Goal: Task Accomplishment & Management: Use online tool/utility

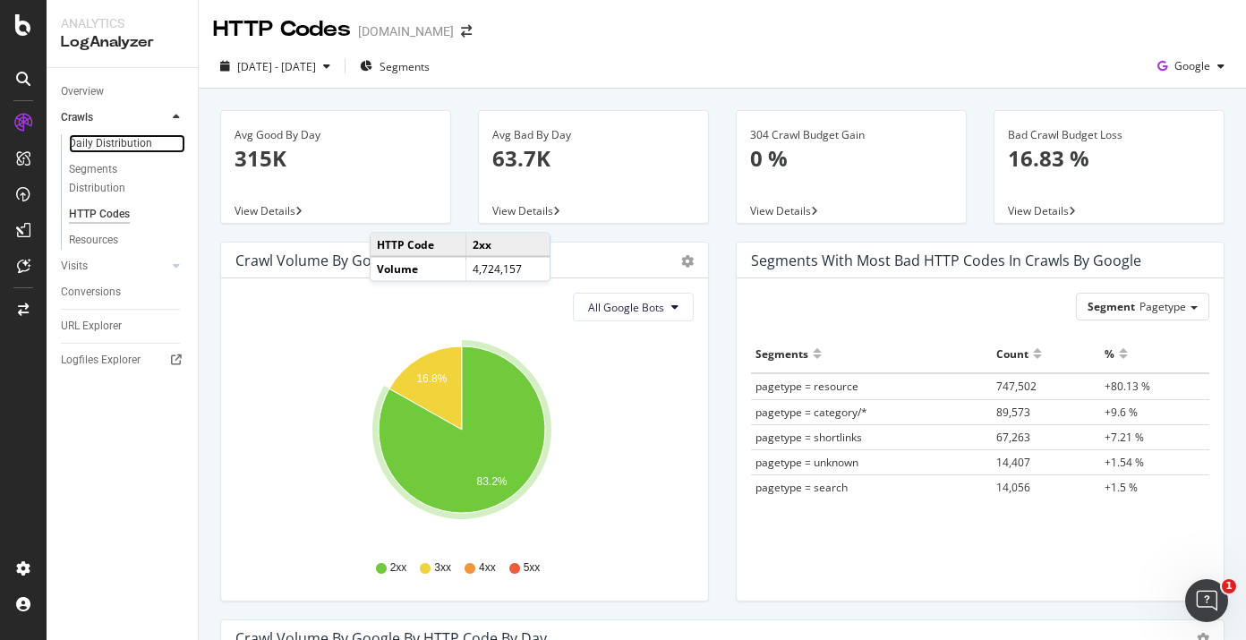
click at [153, 143] on link "Daily Distribution" at bounding box center [127, 143] width 116 height 19
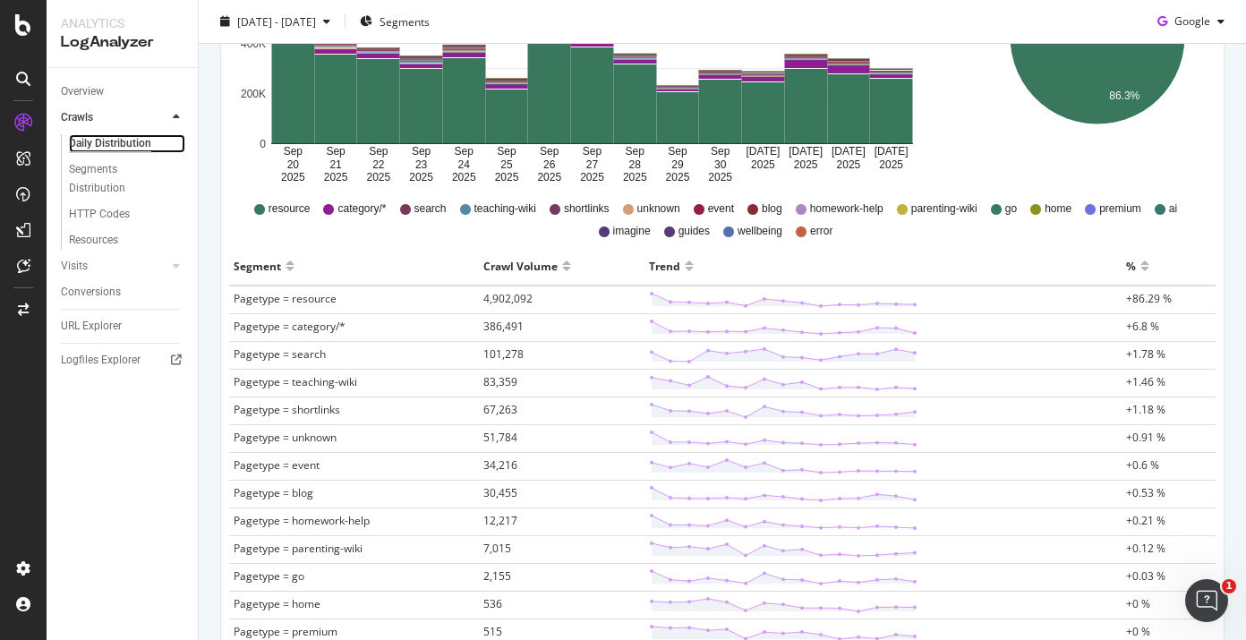
scroll to position [395, 0]
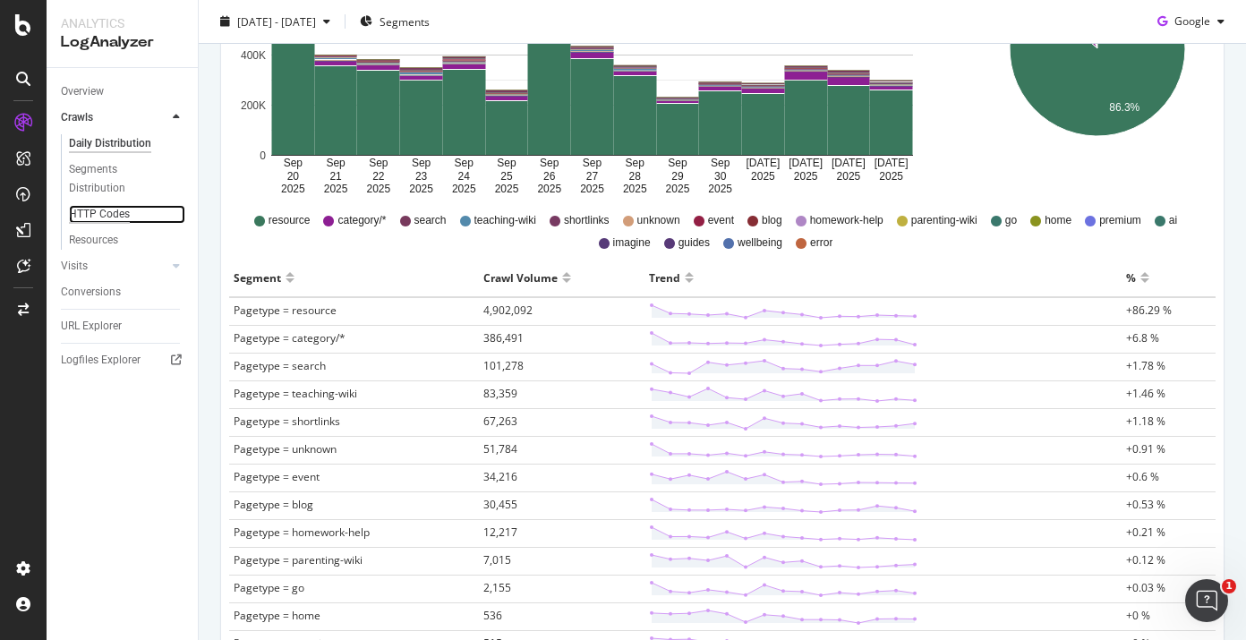
click at [118, 208] on div "HTTP Codes" at bounding box center [99, 214] width 61 height 19
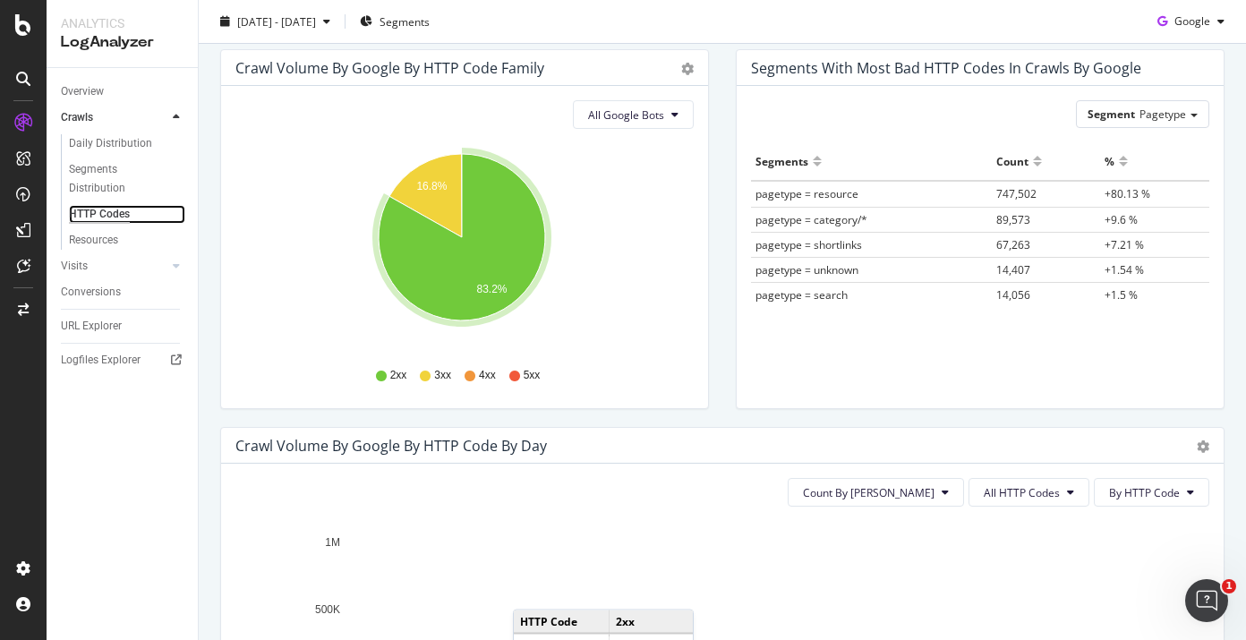
scroll to position [417, 0]
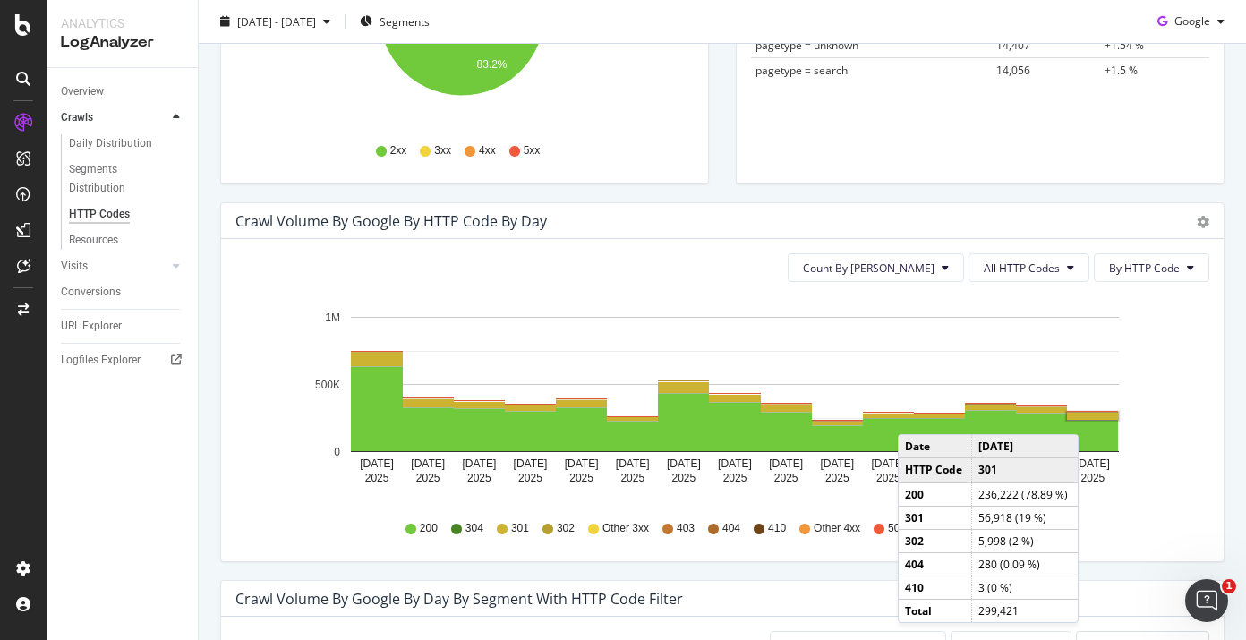
click at [1083, 416] on rect "A chart." at bounding box center [1092, 416] width 51 height 7
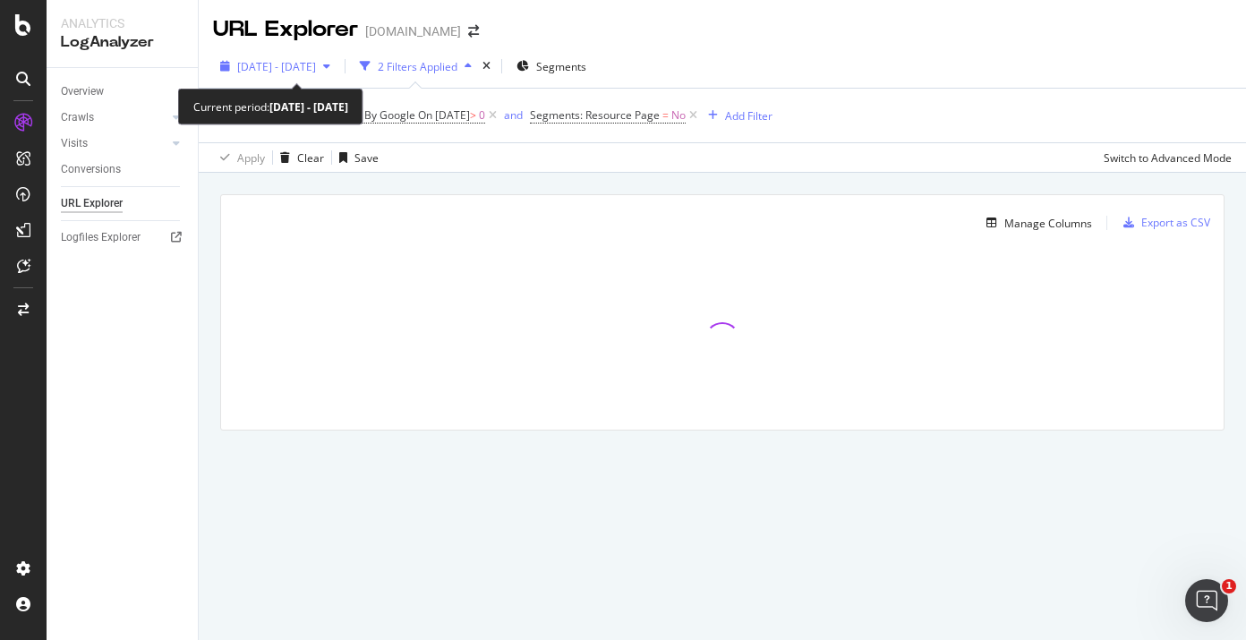
click at [337, 77] on div "2025 Sep. 20th - Oct. 4th" at bounding box center [275, 66] width 124 height 27
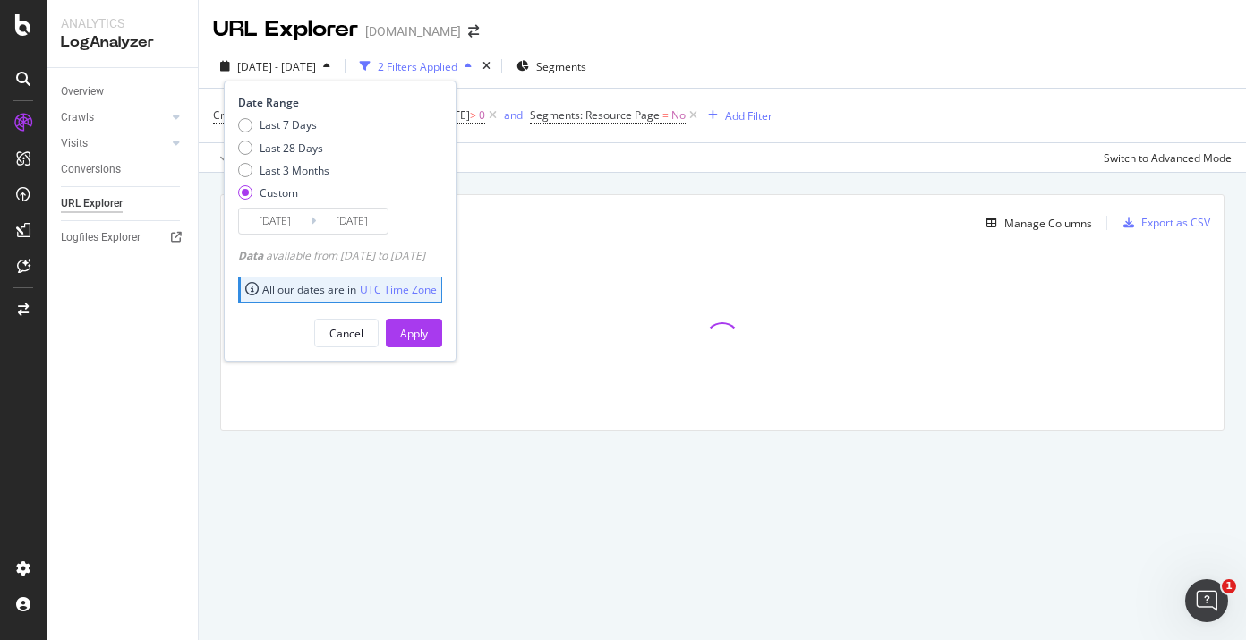
click at [366, 228] on input "2025/10/04" at bounding box center [352, 221] width 72 height 25
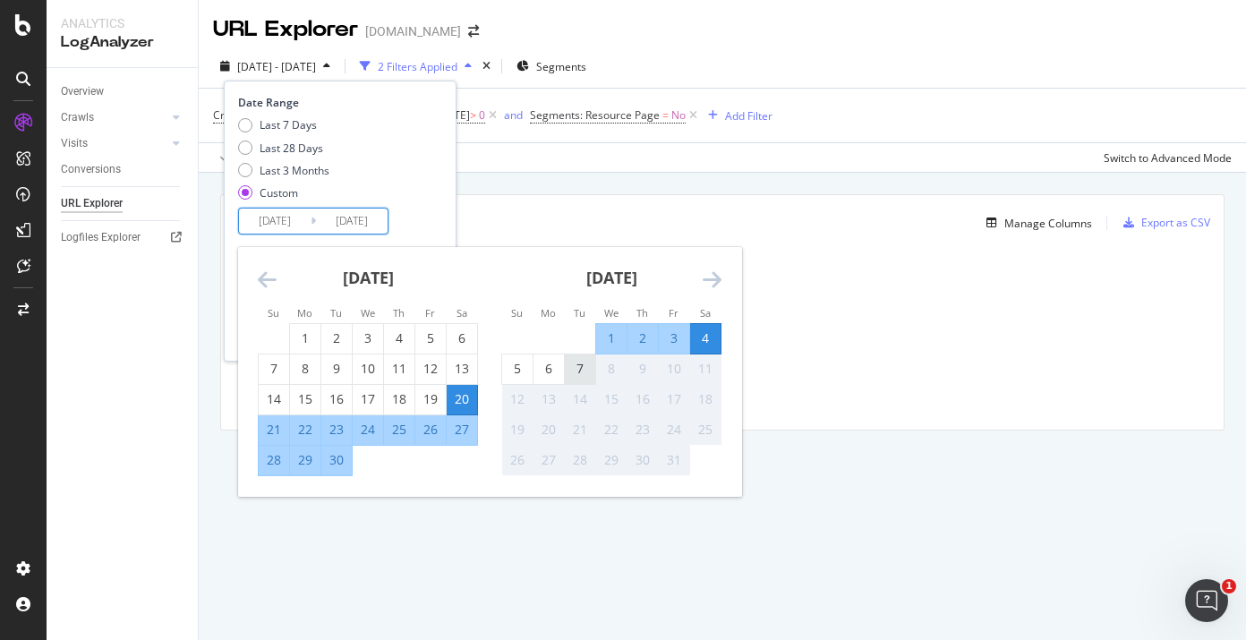
click at [585, 366] on div "7" at bounding box center [580, 369] width 30 height 18
type input "2025/10/07"
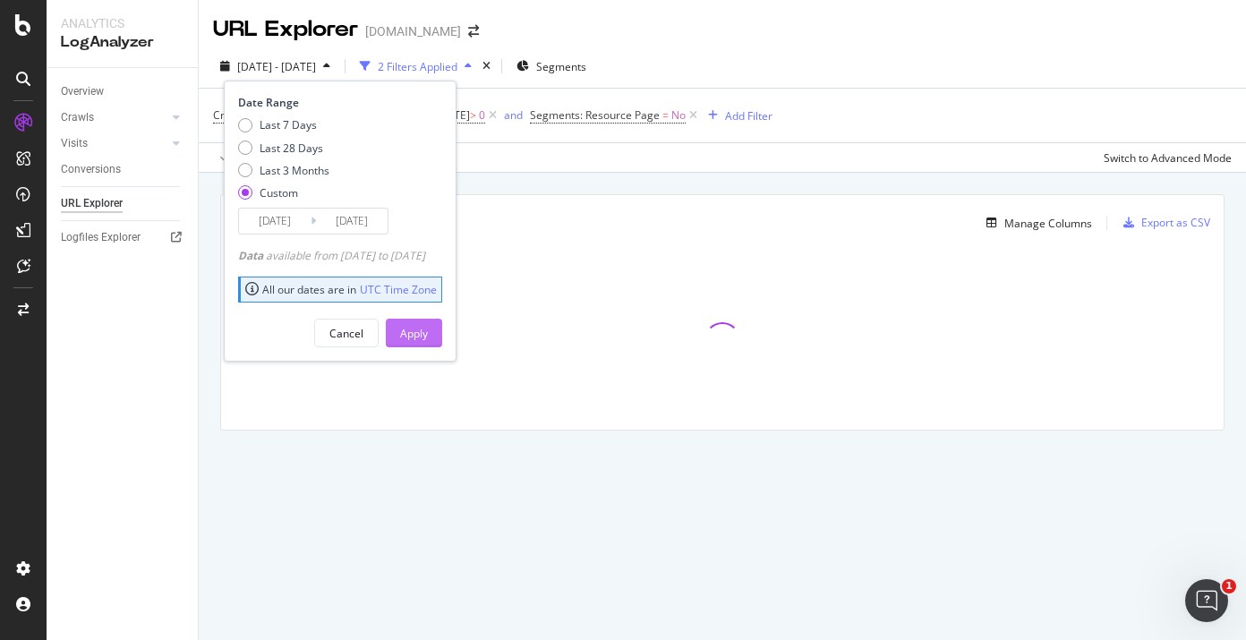
click at [428, 336] on div "Apply" at bounding box center [414, 333] width 28 height 15
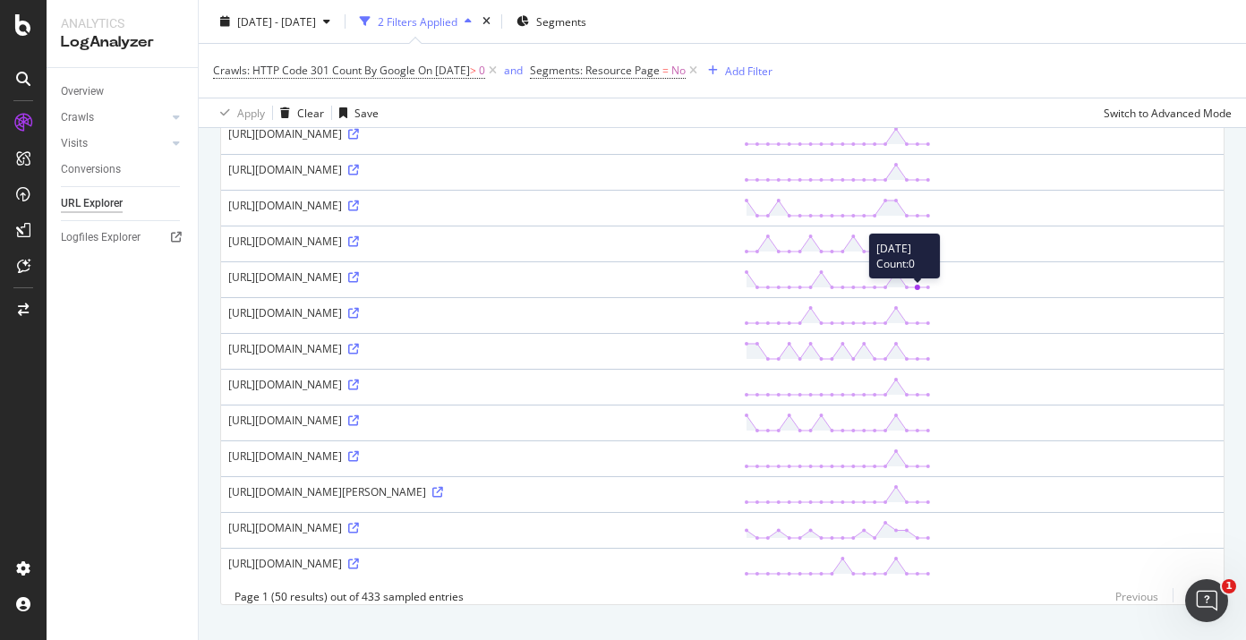
scroll to position [1564, 0]
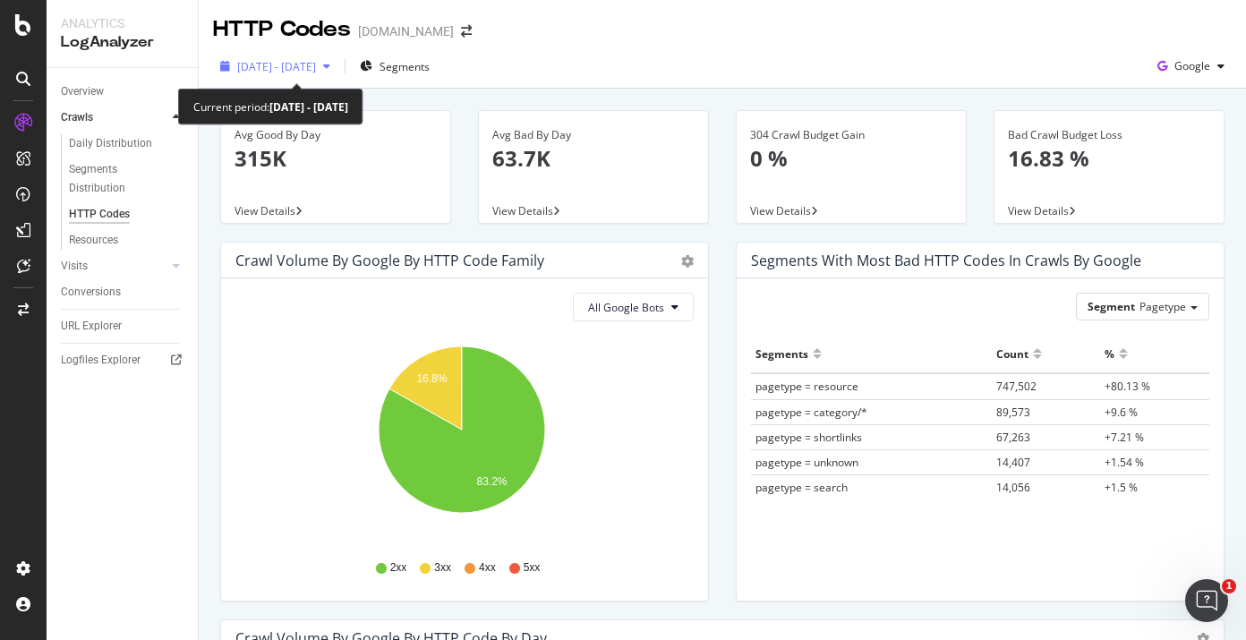
click at [288, 71] on span "2025 Sep. 20th - Oct. 4th" at bounding box center [276, 66] width 79 height 15
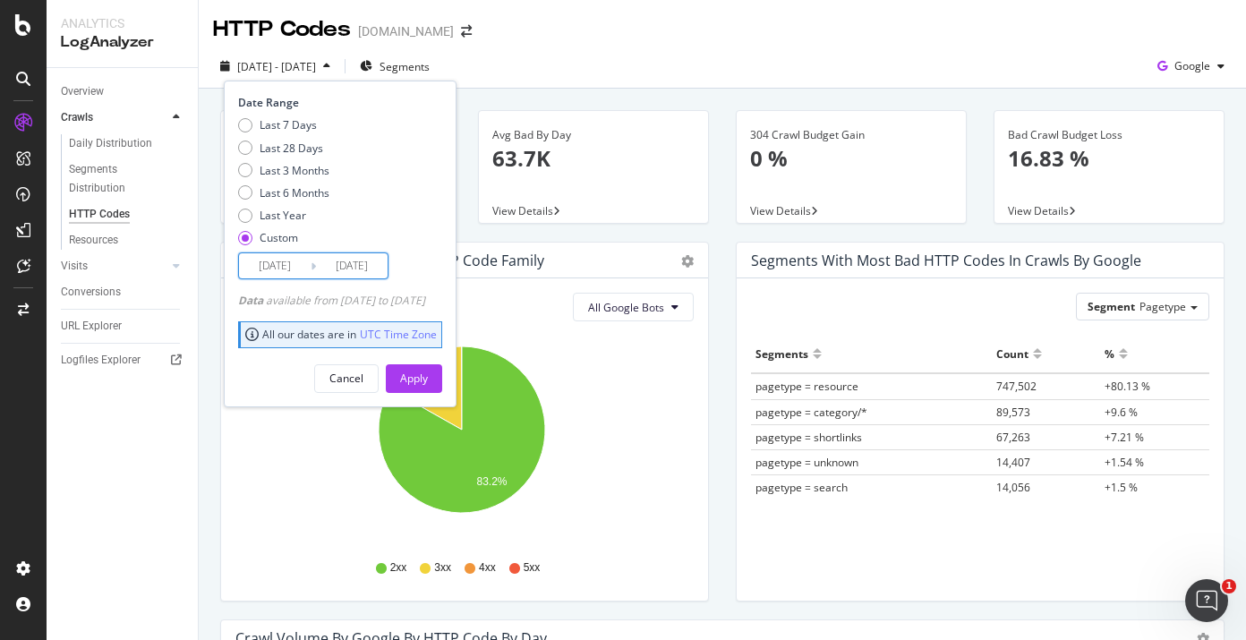
click at [342, 275] on input "2025/10/04" at bounding box center [352, 265] width 72 height 25
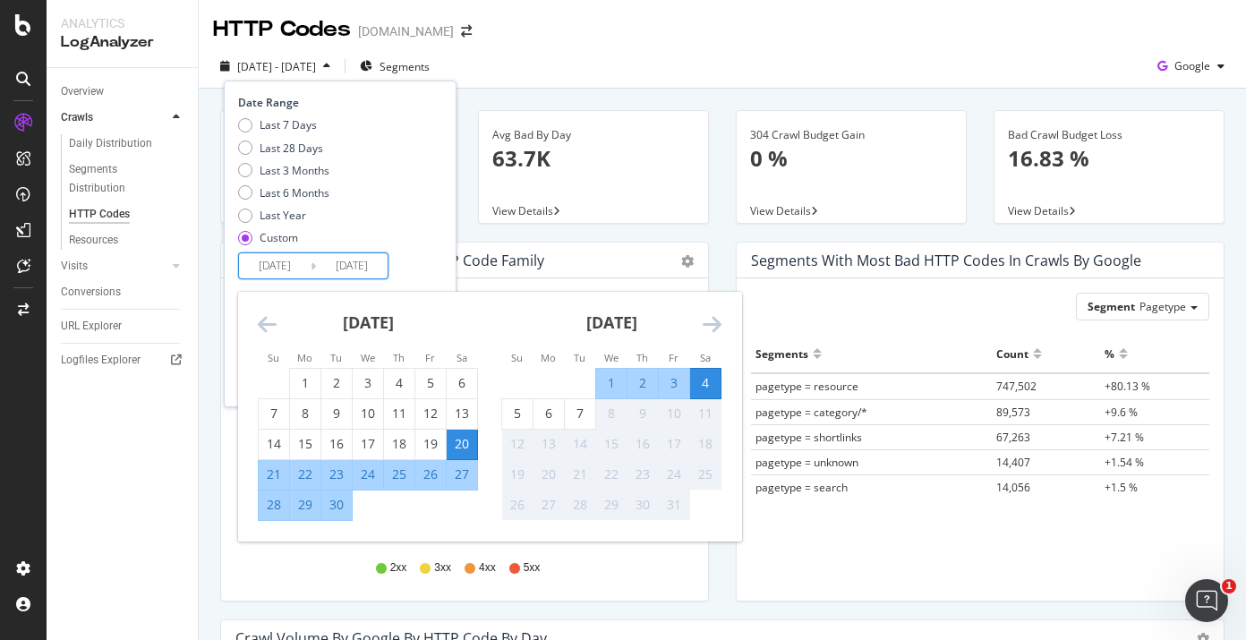
click at [584, 419] on div "7" at bounding box center [580, 413] width 30 height 18
type input "2025/10/07"
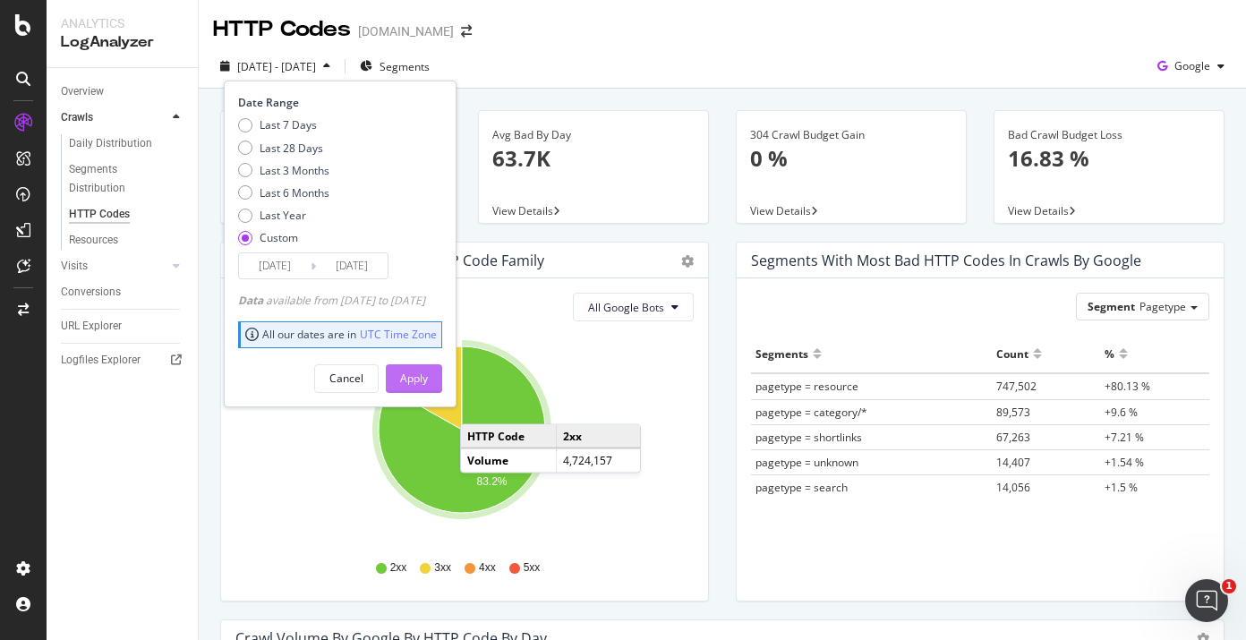
click at [428, 379] on div "Apply" at bounding box center [414, 377] width 28 height 15
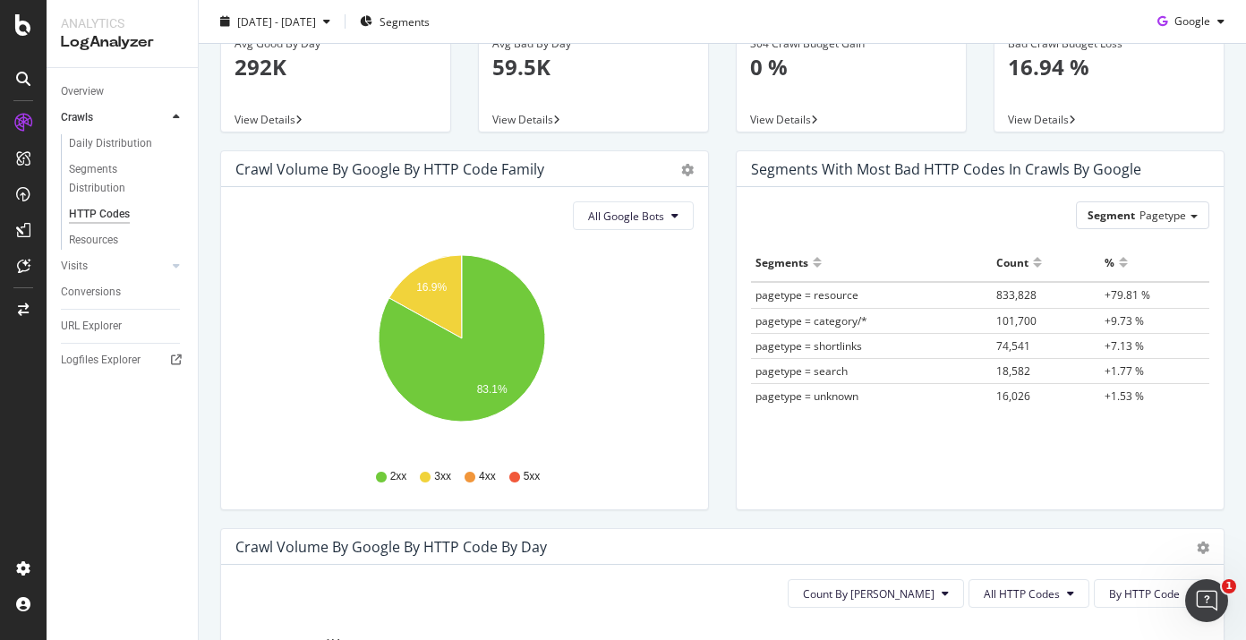
scroll to position [91, 0]
click at [6, 30] on div at bounding box center [23, 24] width 43 height 21
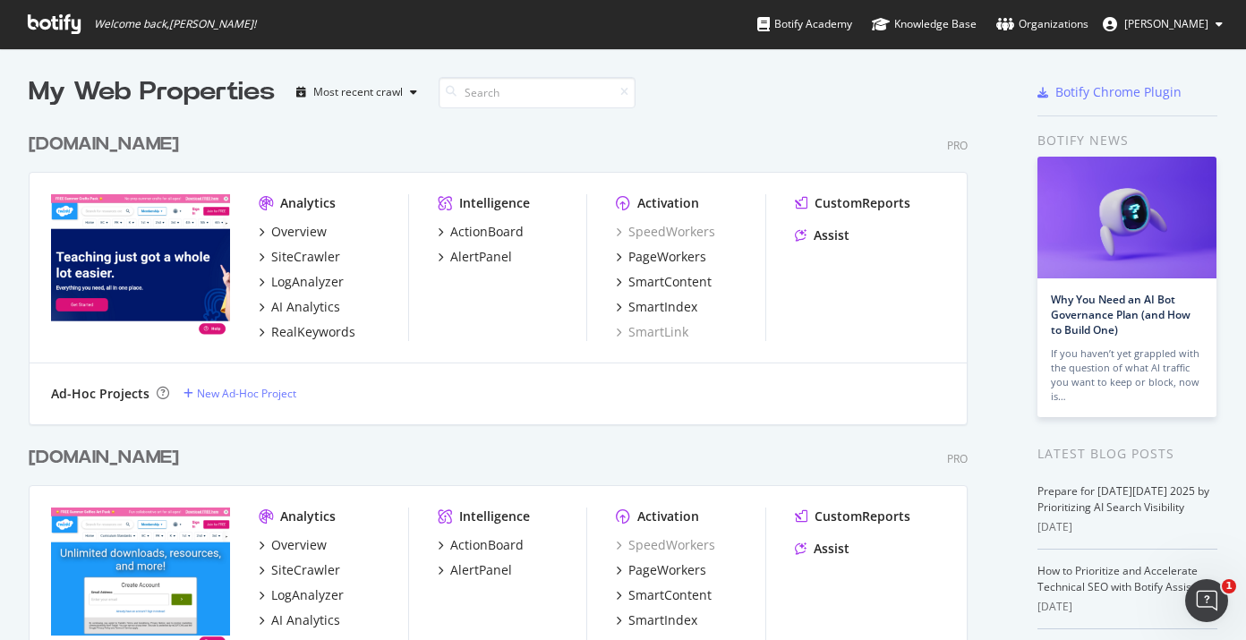
scroll to position [4, 0]
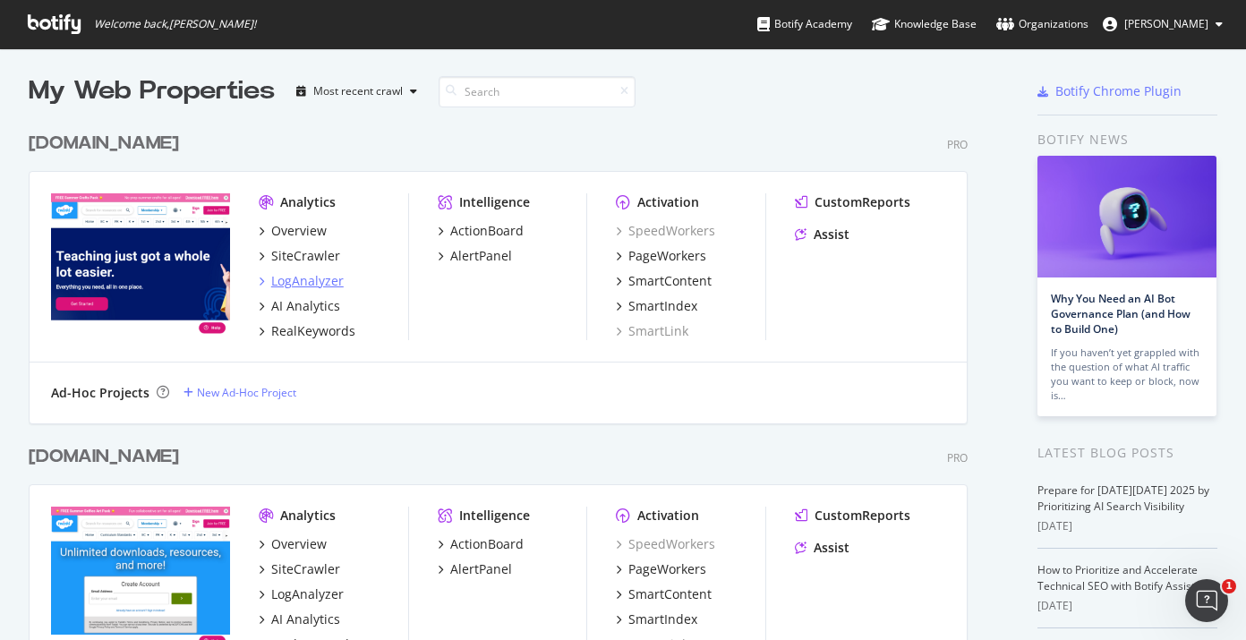
click at [330, 279] on div "LogAnalyzer" at bounding box center [307, 281] width 72 height 18
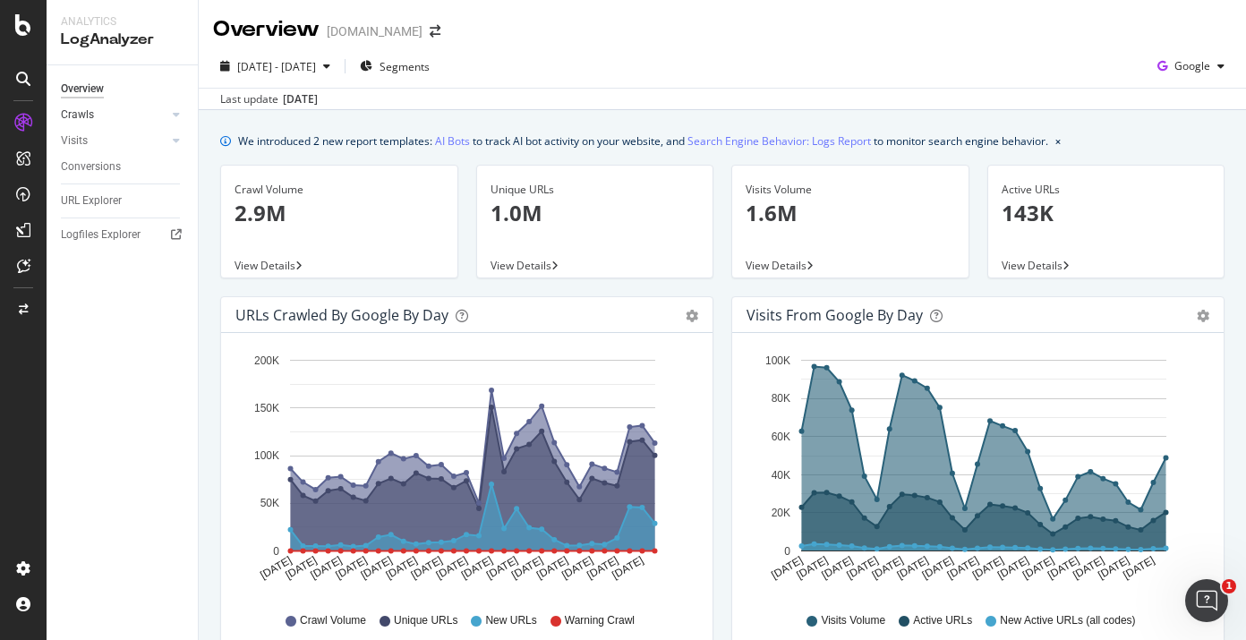
click at [109, 116] on link "Crawls" at bounding box center [114, 115] width 106 height 19
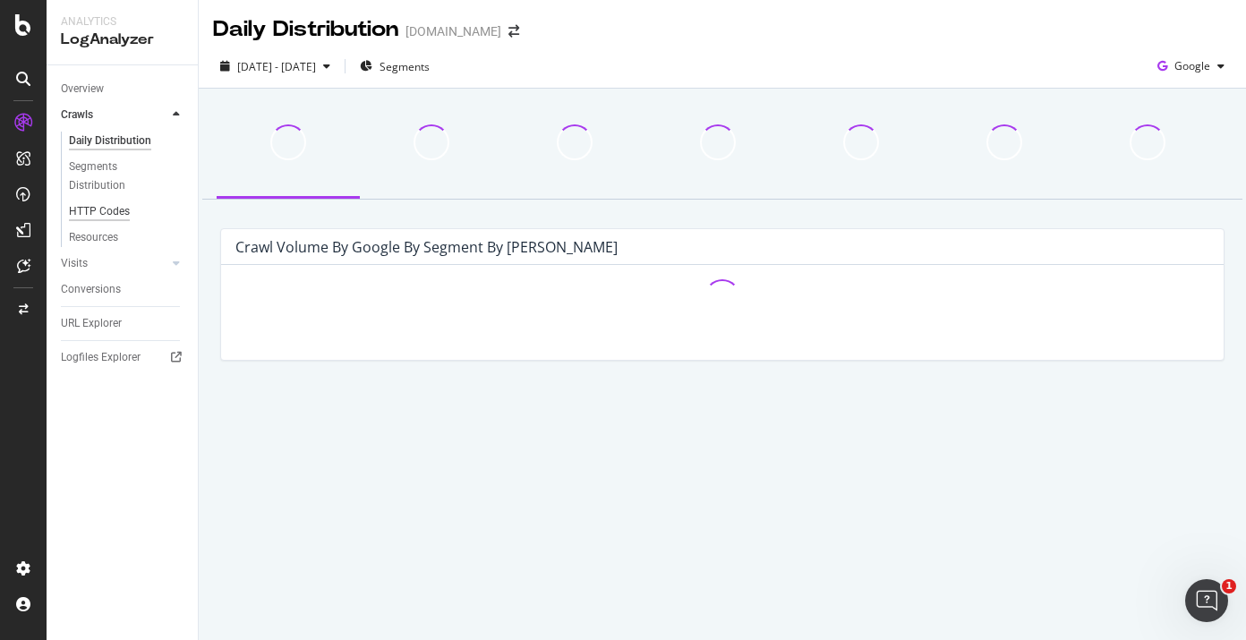
click at [90, 210] on div "HTTP Codes" at bounding box center [99, 211] width 61 height 19
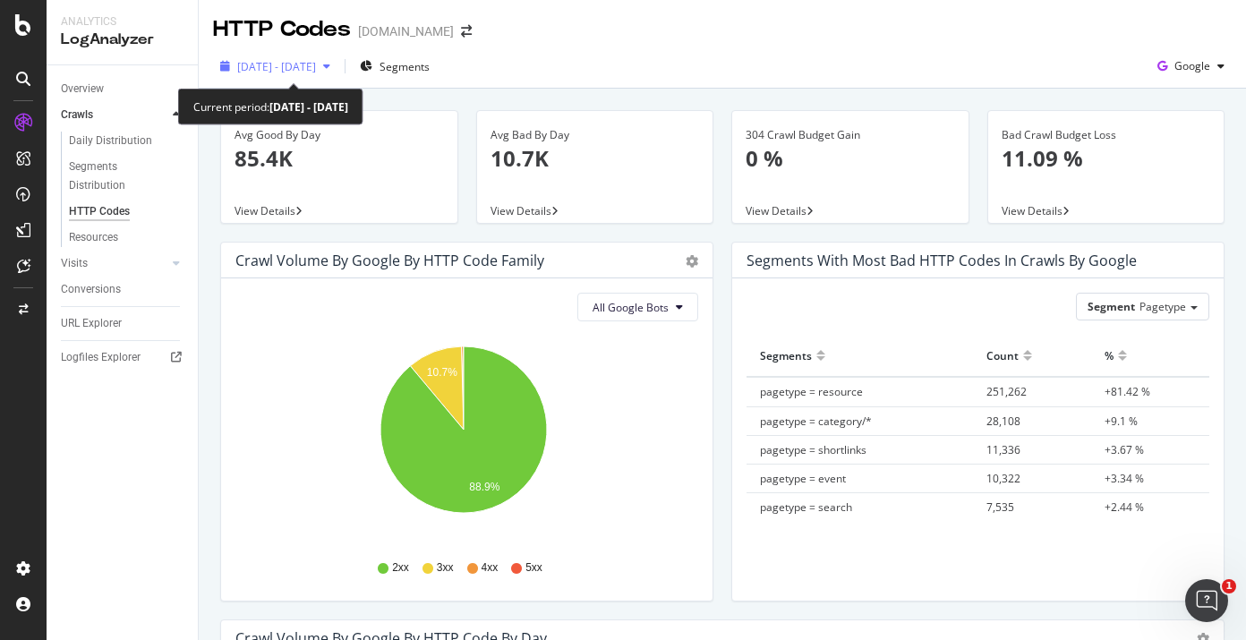
click at [316, 67] on span "2025 Sep. 7th - Oct. 6th" at bounding box center [276, 66] width 79 height 15
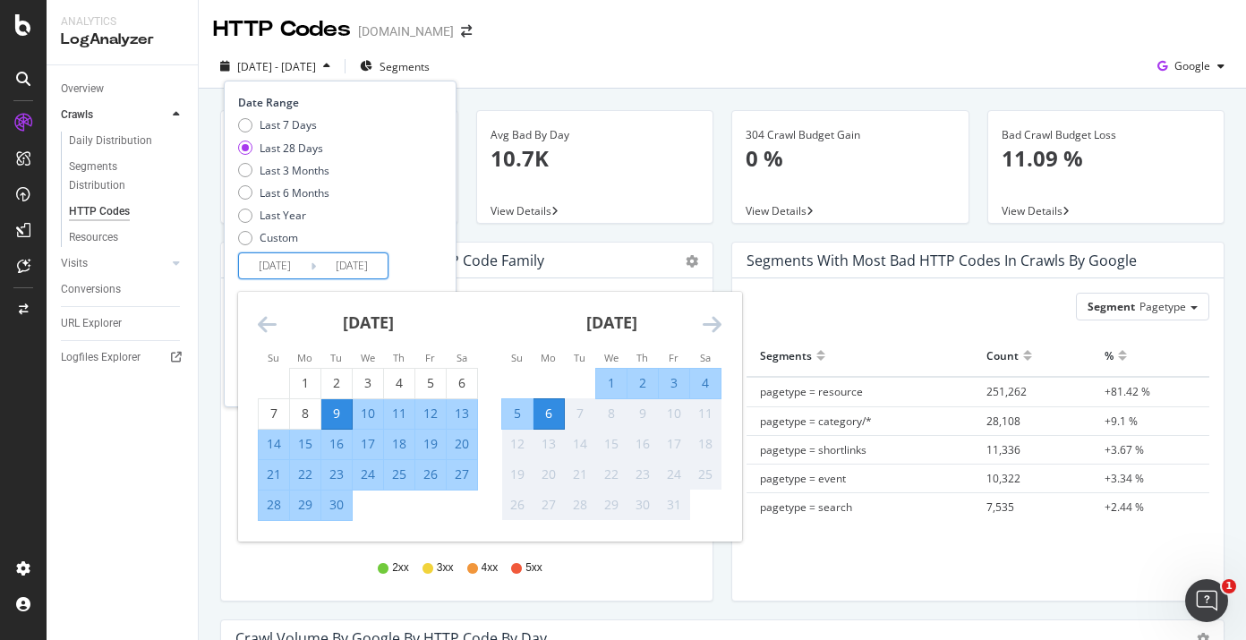
click at [353, 260] on input "2025/10/06" at bounding box center [352, 265] width 72 height 25
click at [650, 184] on div "Avg Bad By Day 10.7K" at bounding box center [594, 154] width 209 height 87
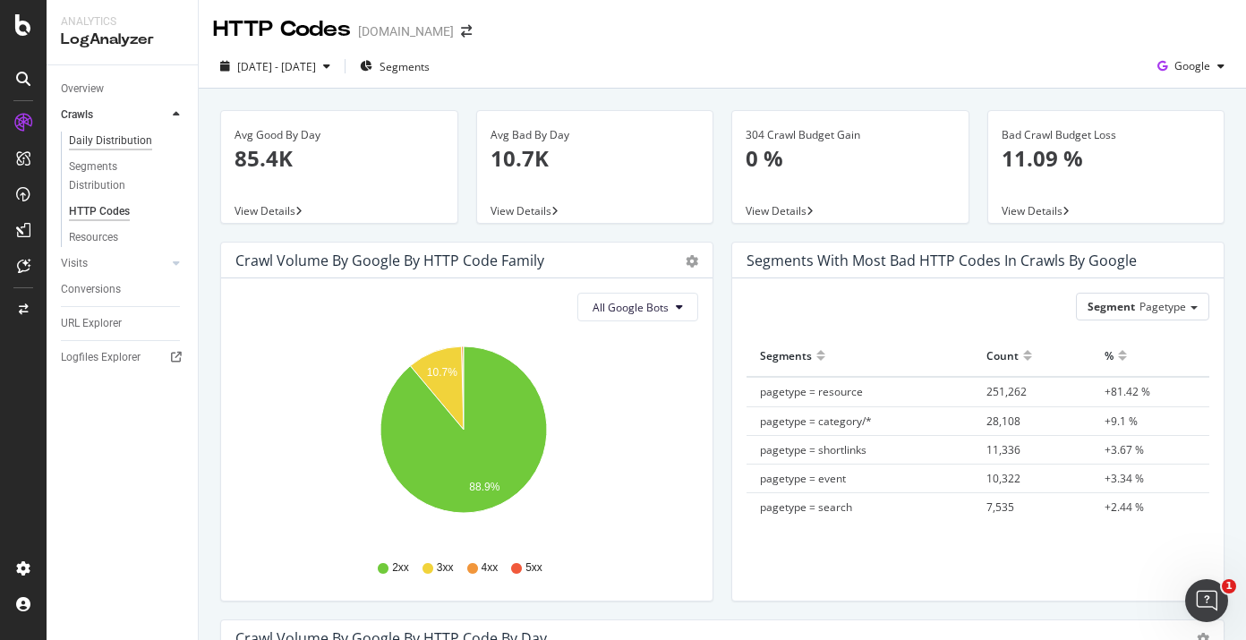
click at [118, 139] on div "Daily Distribution" at bounding box center [110, 141] width 83 height 19
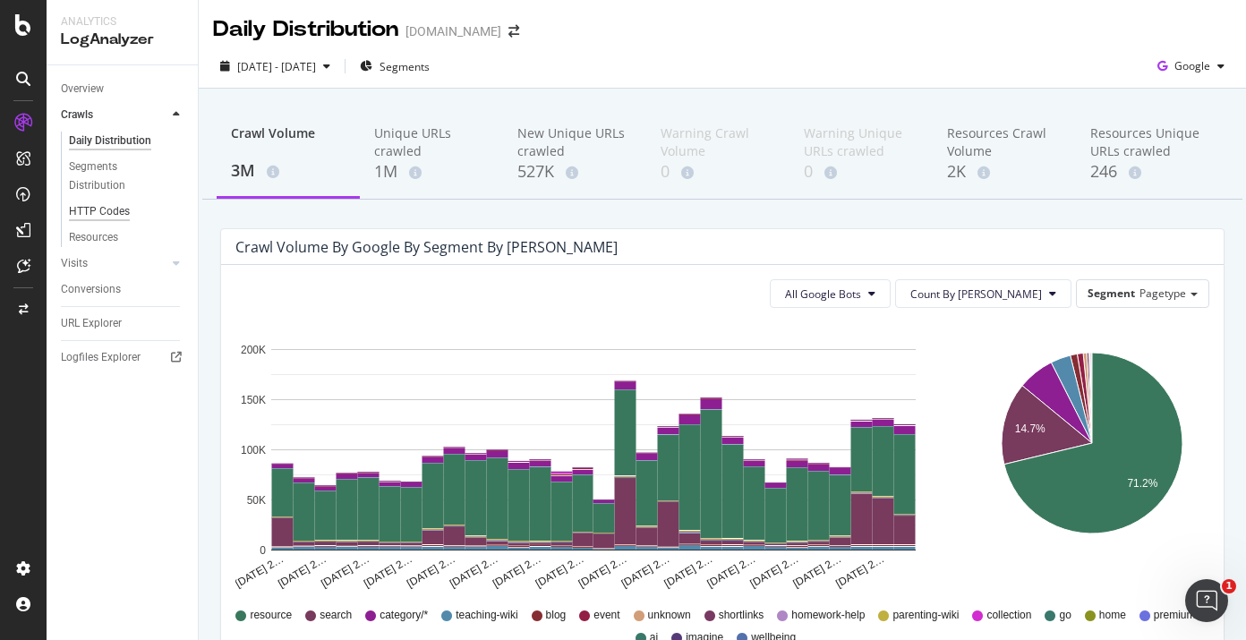
click at [95, 211] on div "HTTP Codes" at bounding box center [99, 211] width 61 height 19
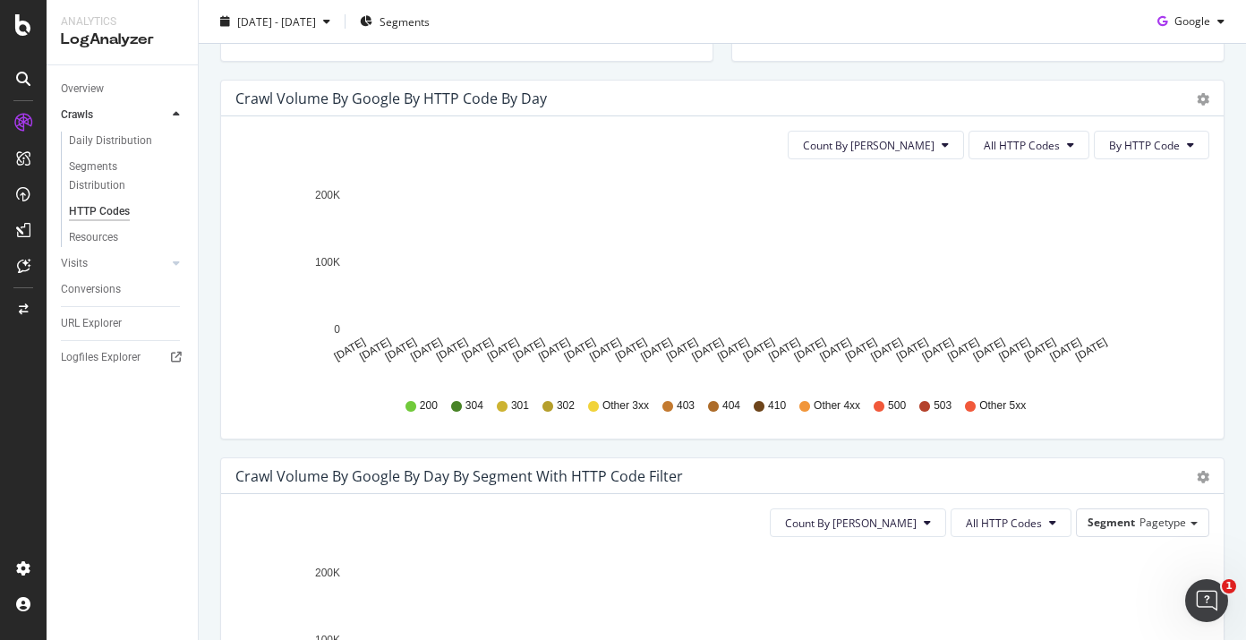
scroll to position [543, 0]
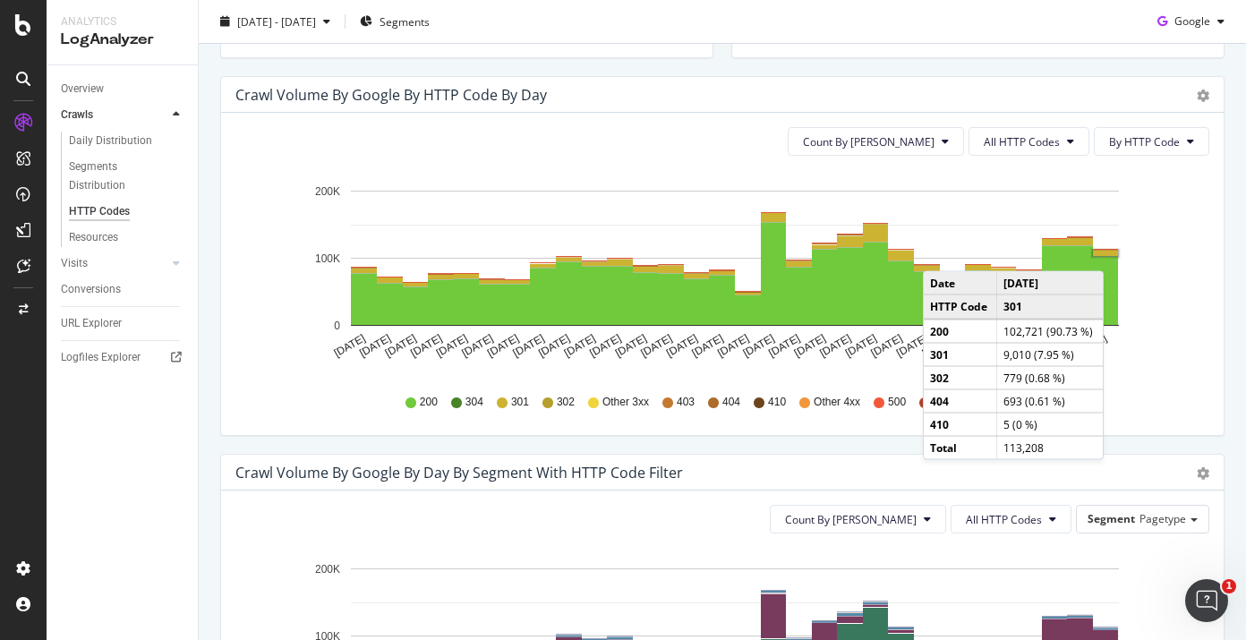
click at [1108, 253] on rect "A chart." at bounding box center [1105, 253] width 25 height 5
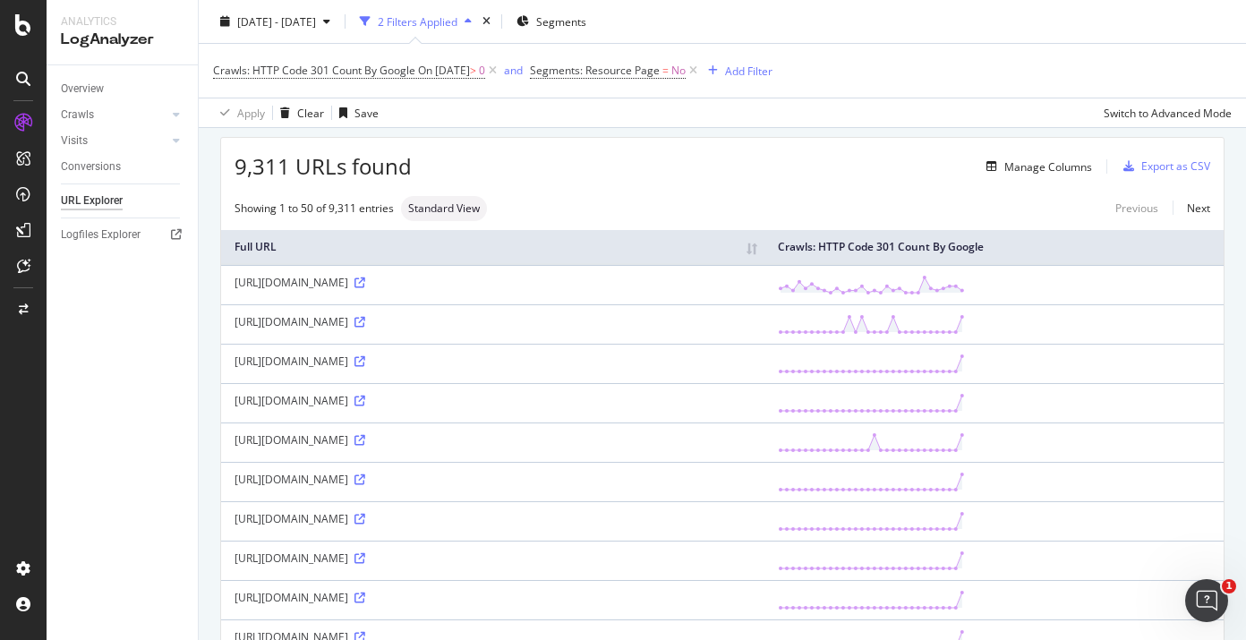
scroll to position [277, 0]
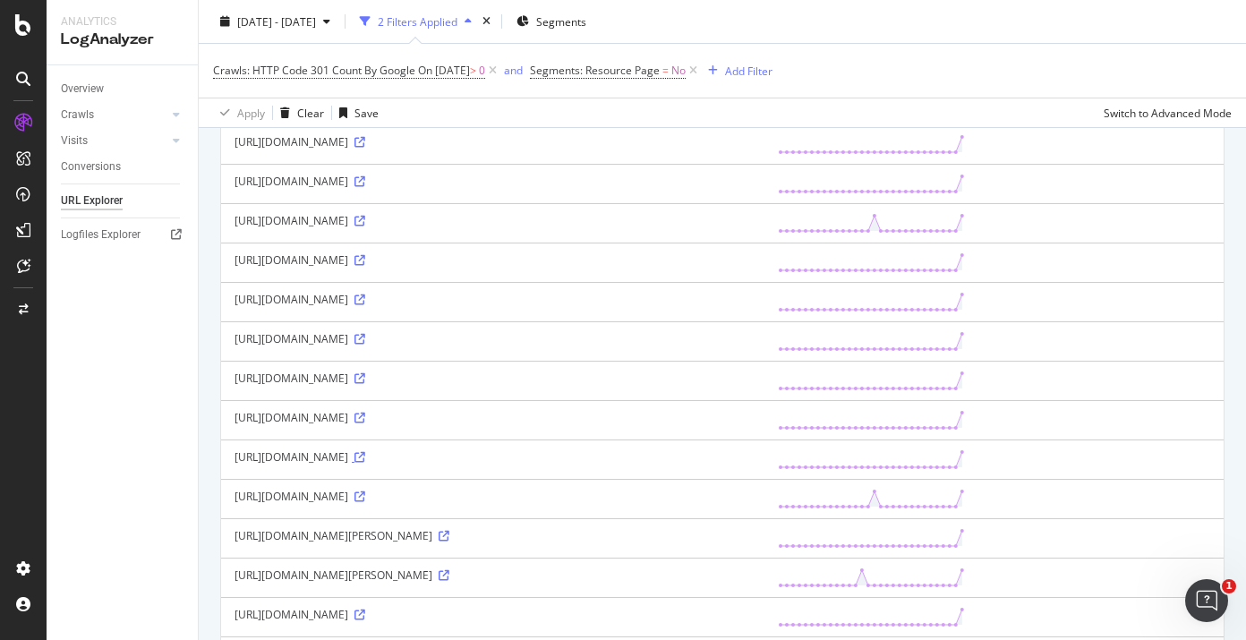
click at [365, 463] on icon at bounding box center [359, 457] width 11 height 11
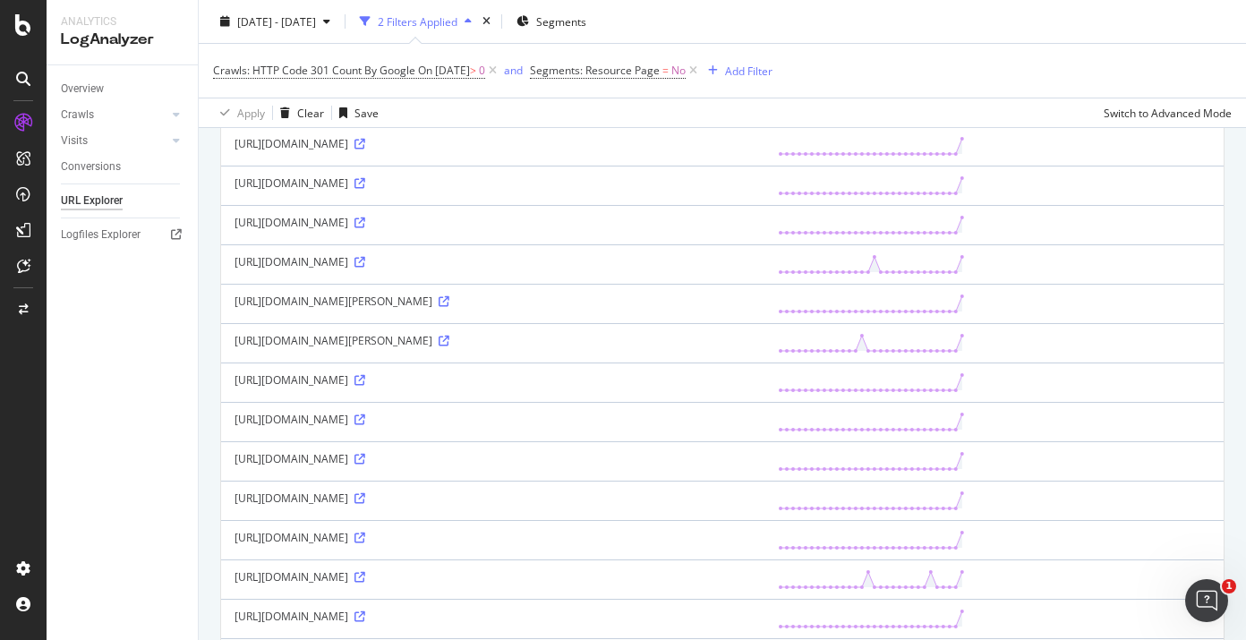
scroll to position [609, 0]
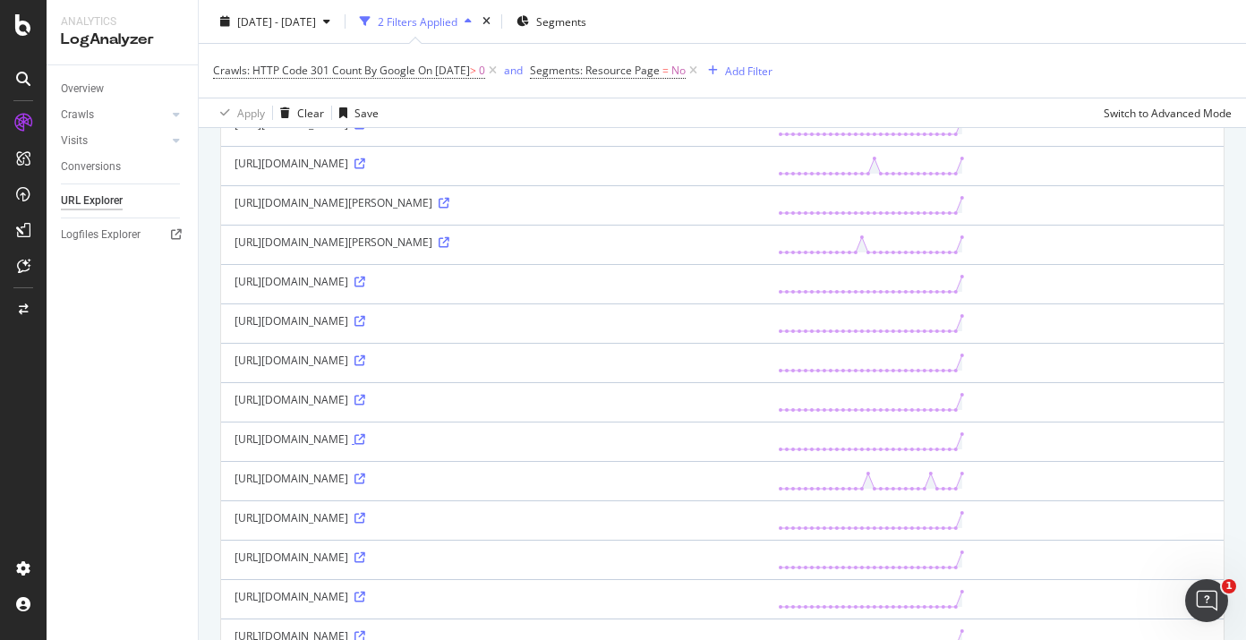
click at [365, 445] on icon at bounding box center [359, 439] width 11 height 11
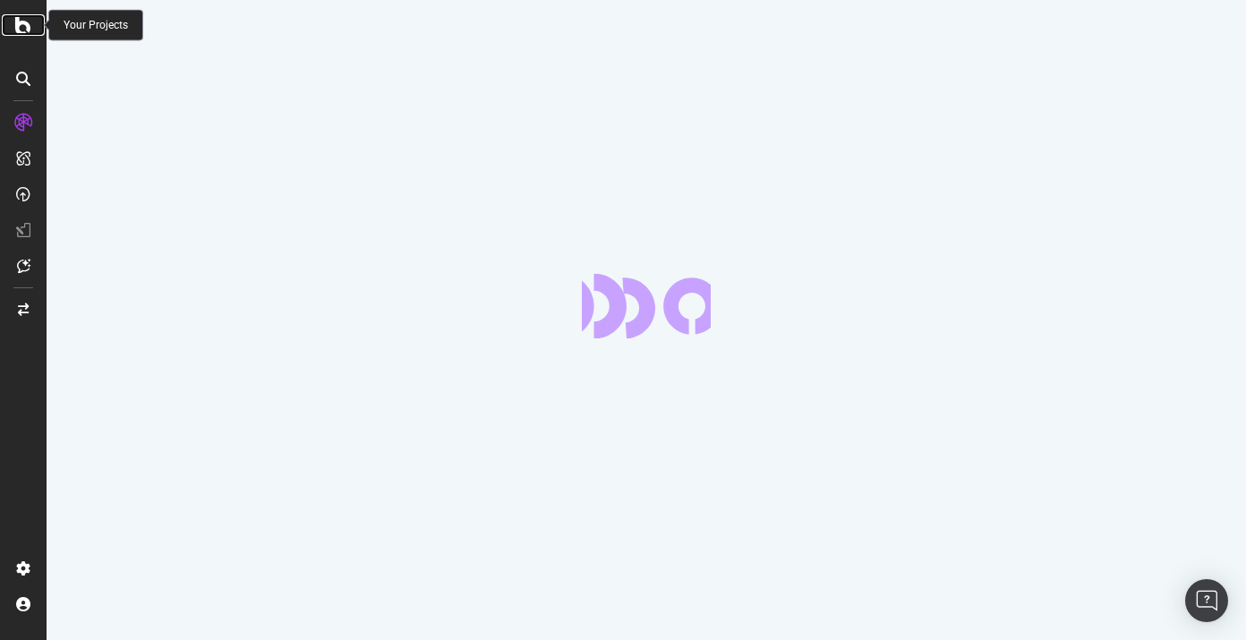
click at [36, 24] on div at bounding box center [23, 24] width 43 height 21
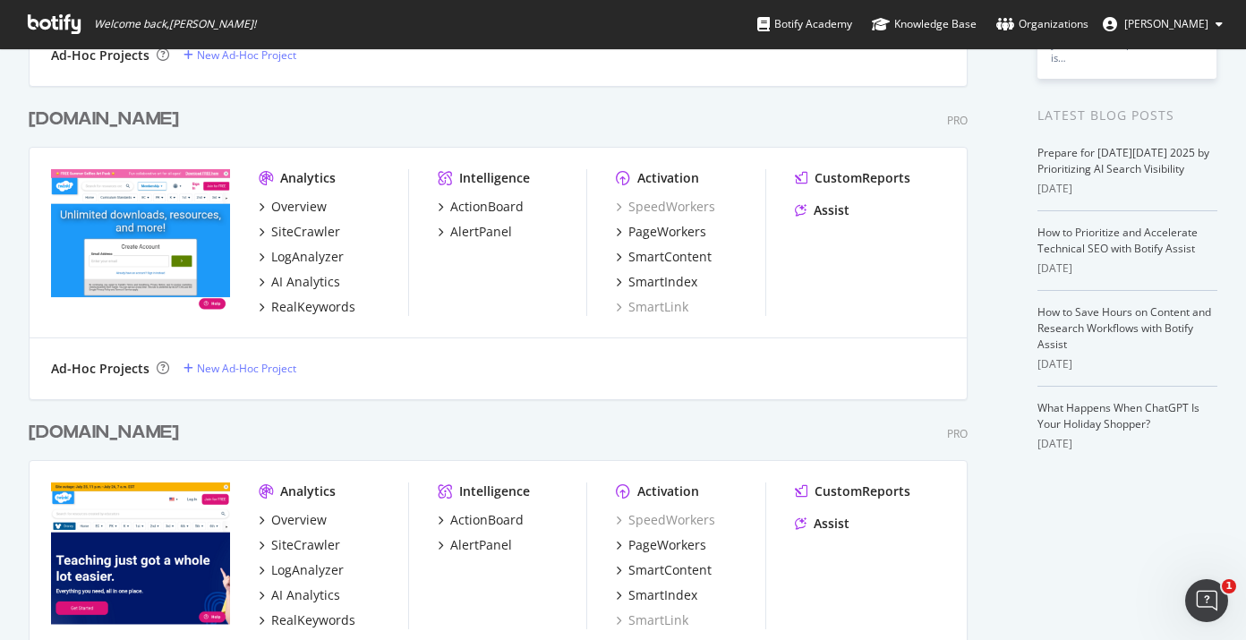
scroll to position [430, 0]
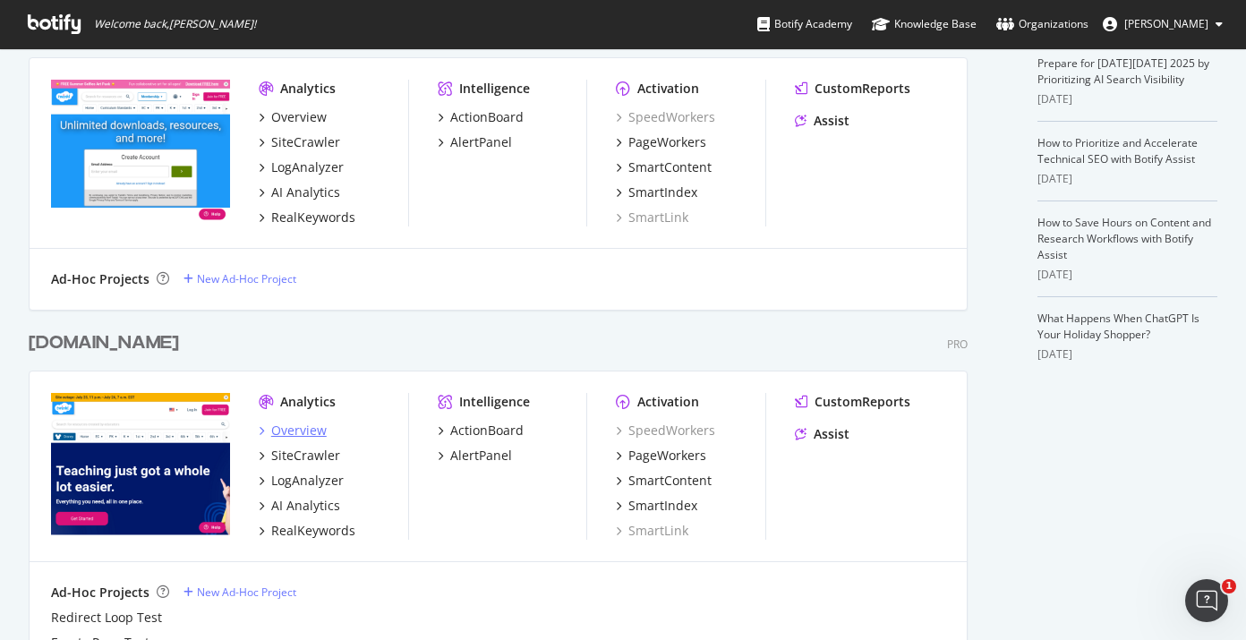
click at [301, 433] on div "Overview" at bounding box center [298, 430] width 55 height 18
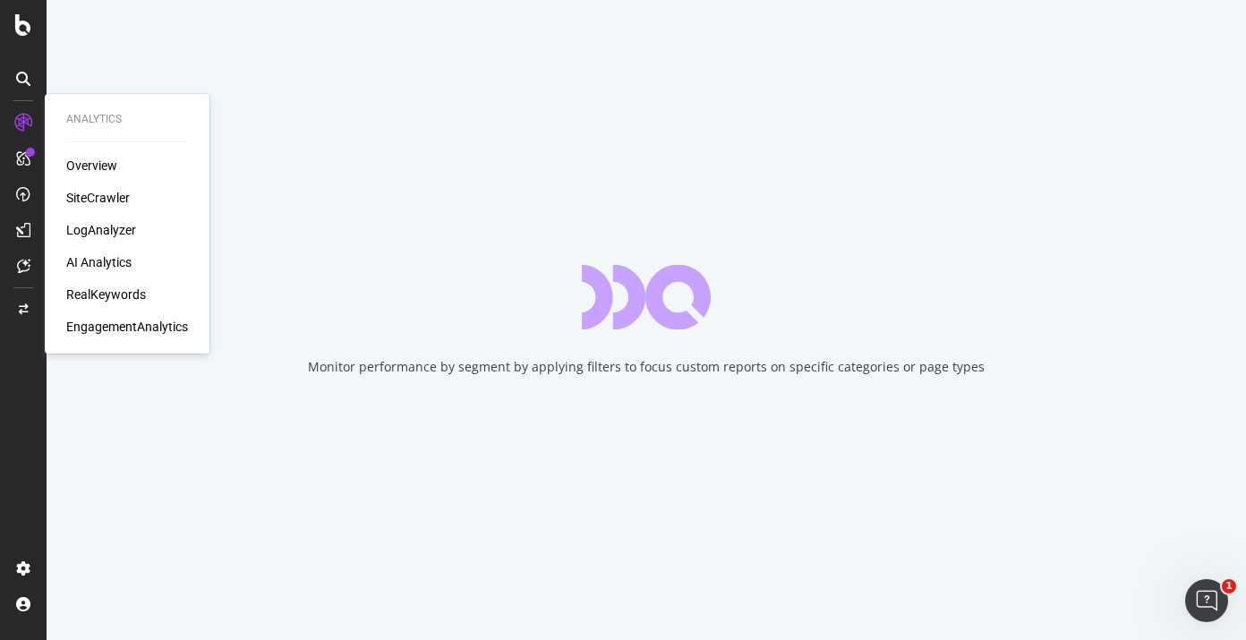
click at [100, 201] on div "SiteCrawler" at bounding box center [98, 198] width 64 height 18
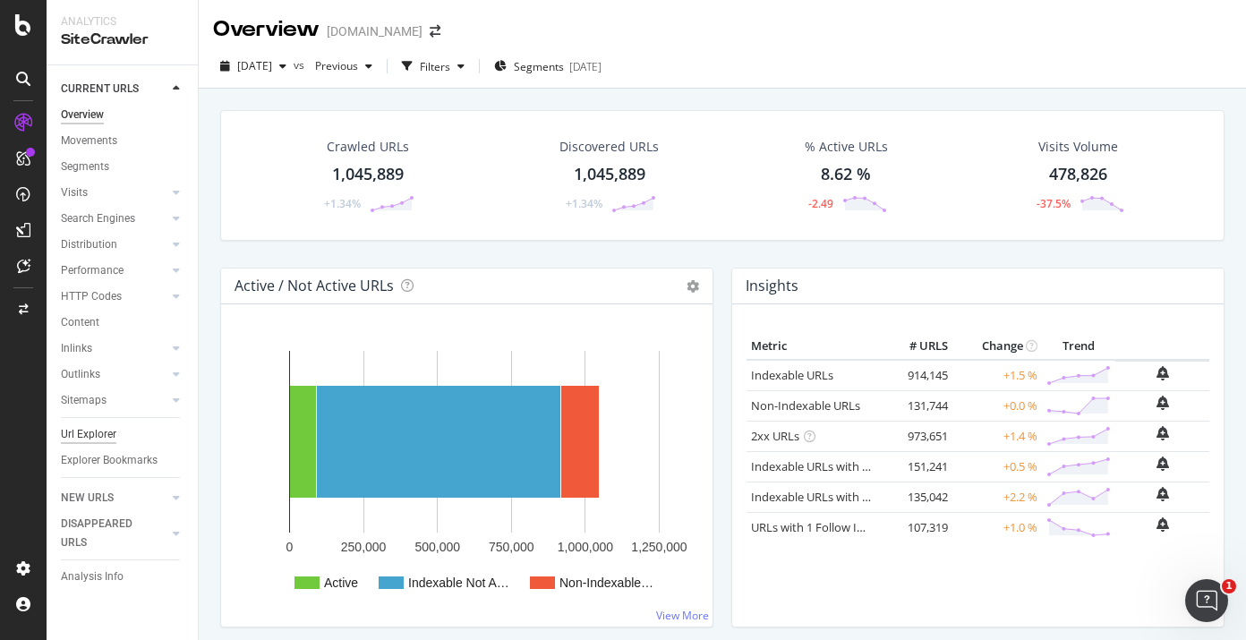
click at [105, 431] on div "Url Explorer" at bounding box center [88, 434] width 55 height 19
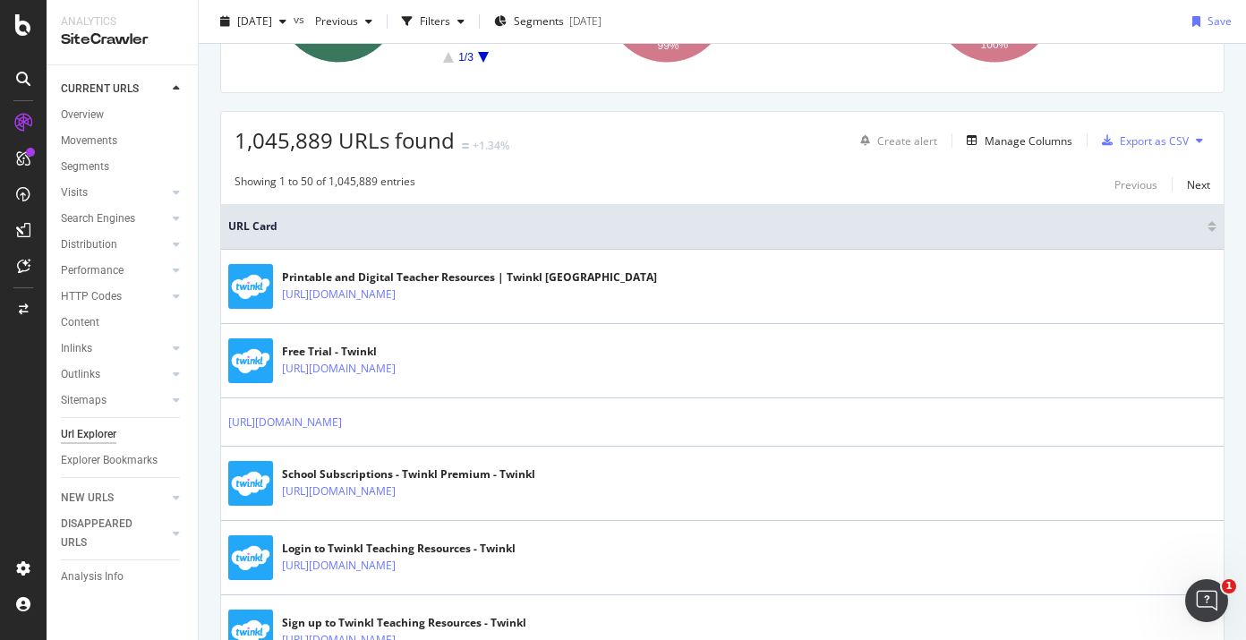
scroll to position [241, 0]
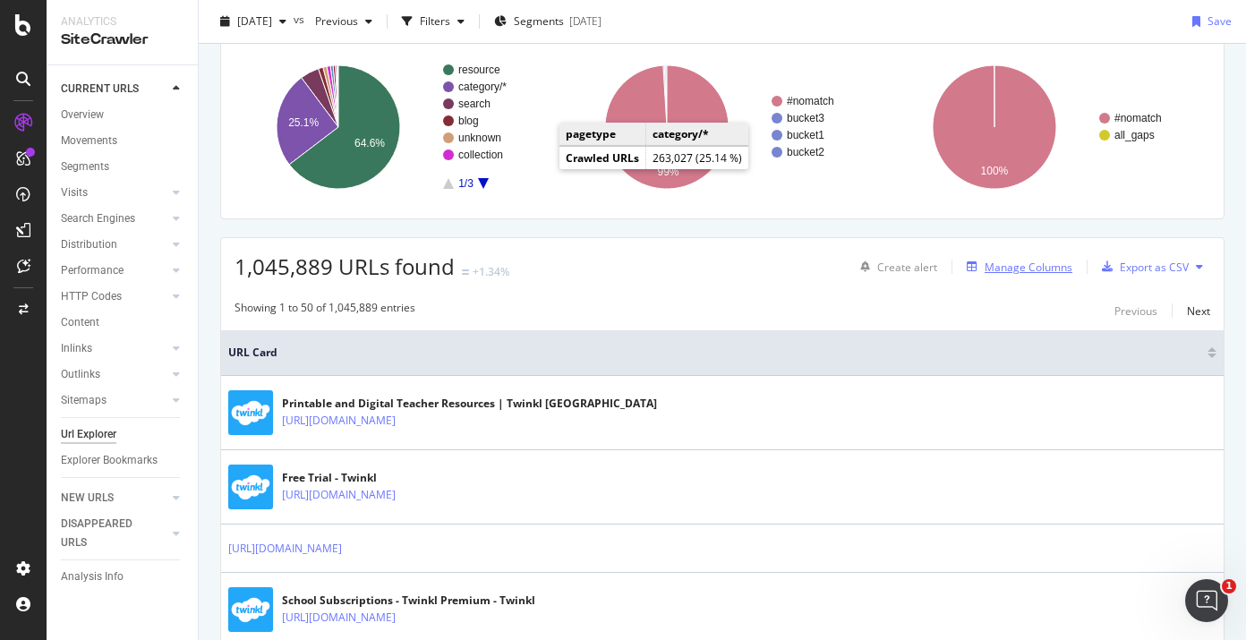
click at [984, 269] on div "Manage Columns" at bounding box center [1028, 267] width 88 height 15
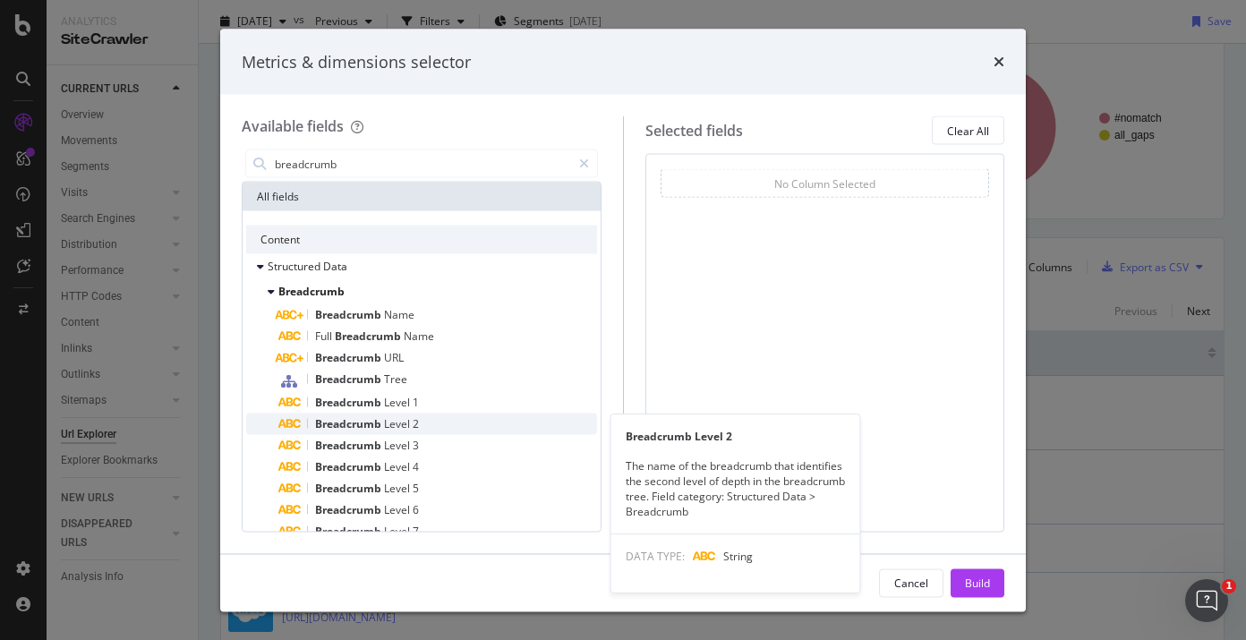
type input "breadcrumb"
click at [439, 413] on div "Breadcrumb Level 2" at bounding box center [437, 423] width 319 height 21
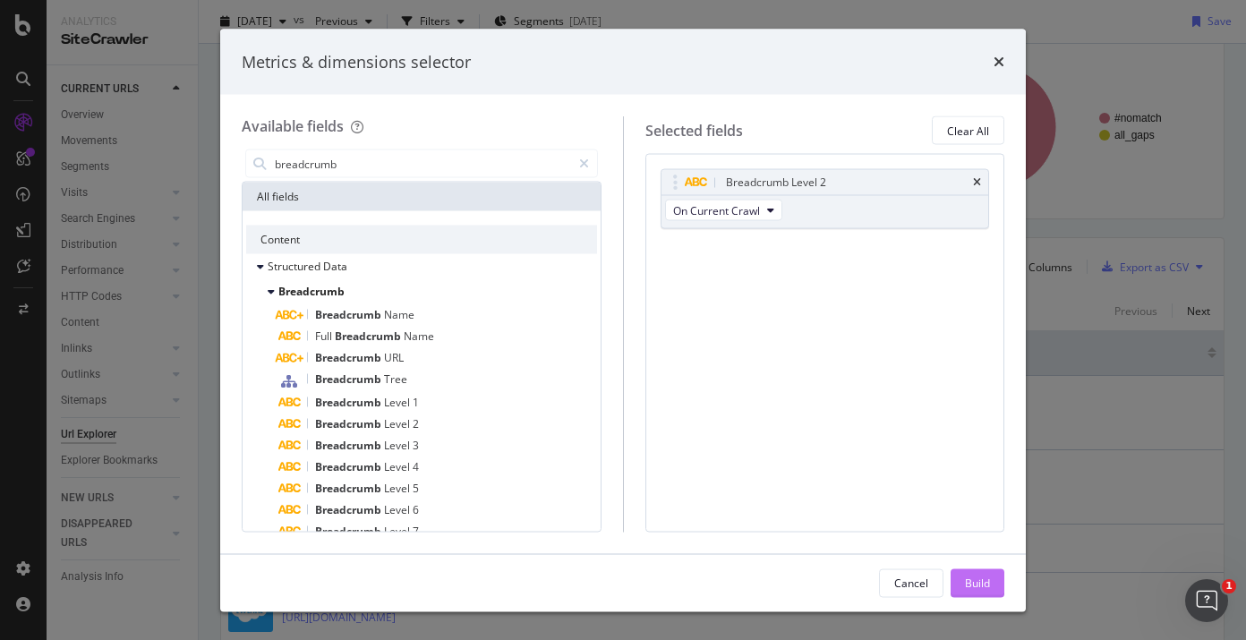
click at [987, 581] on div "Build" at bounding box center [977, 582] width 25 height 15
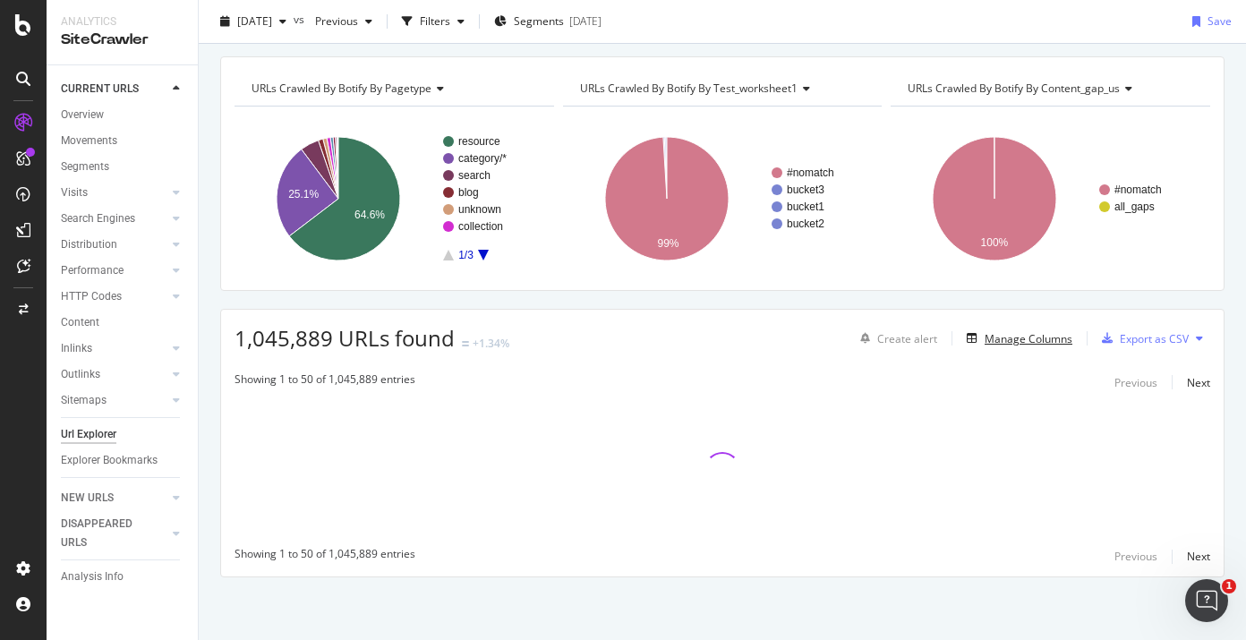
scroll to position [169, 0]
click at [294, 21] on div "button" at bounding box center [282, 21] width 21 height 11
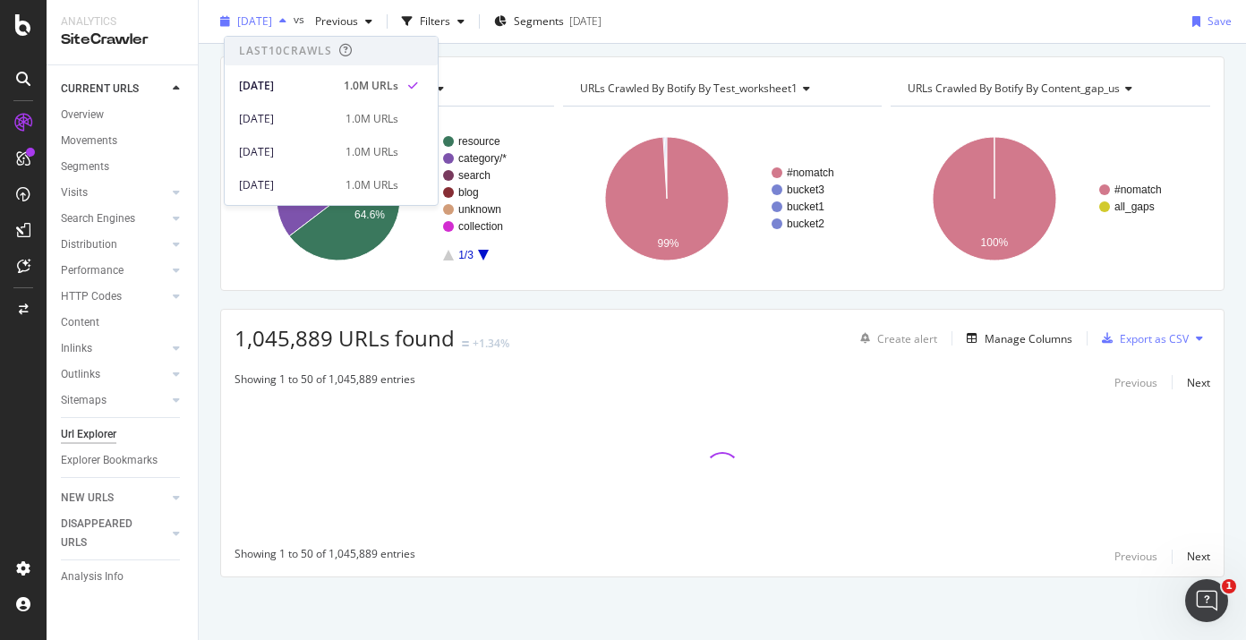
click at [294, 21] on div "button" at bounding box center [282, 21] width 21 height 11
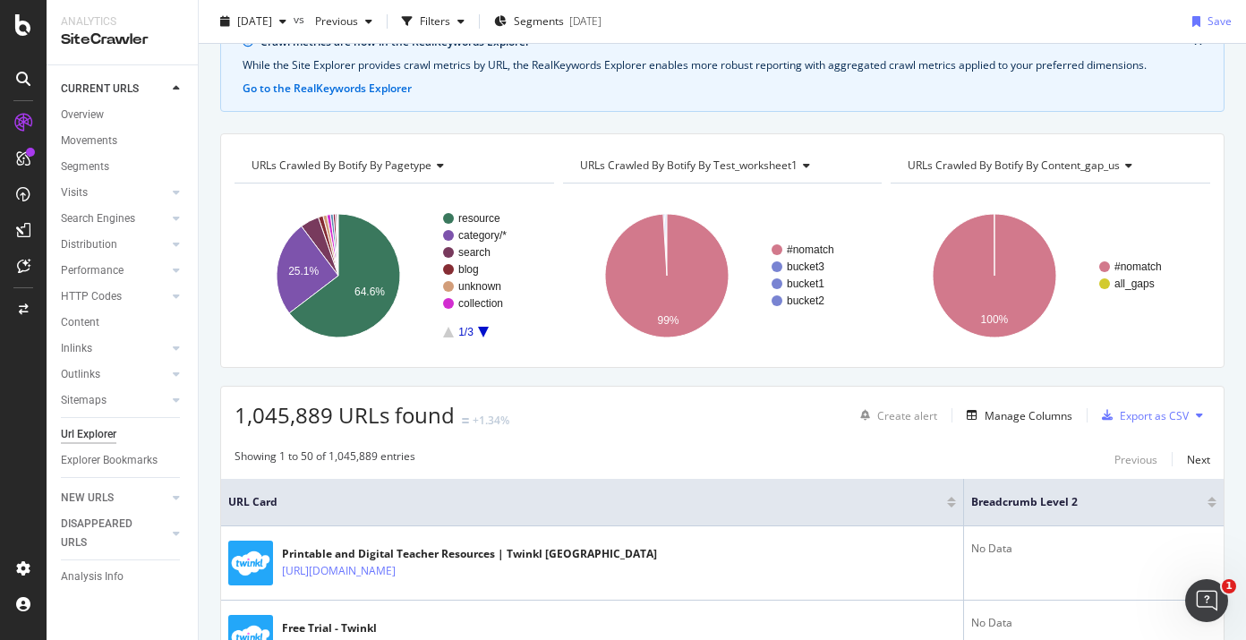
scroll to position [0, 0]
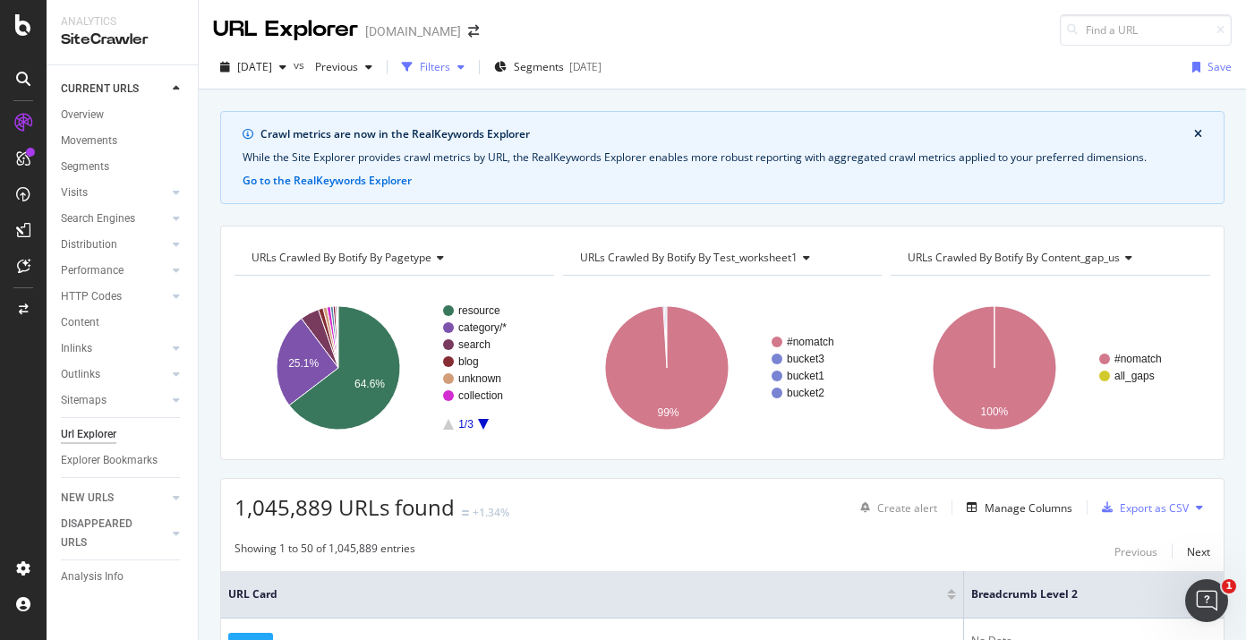
click at [450, 69] on div "Filters" at bounding box center [435, 66] width 30 height 15
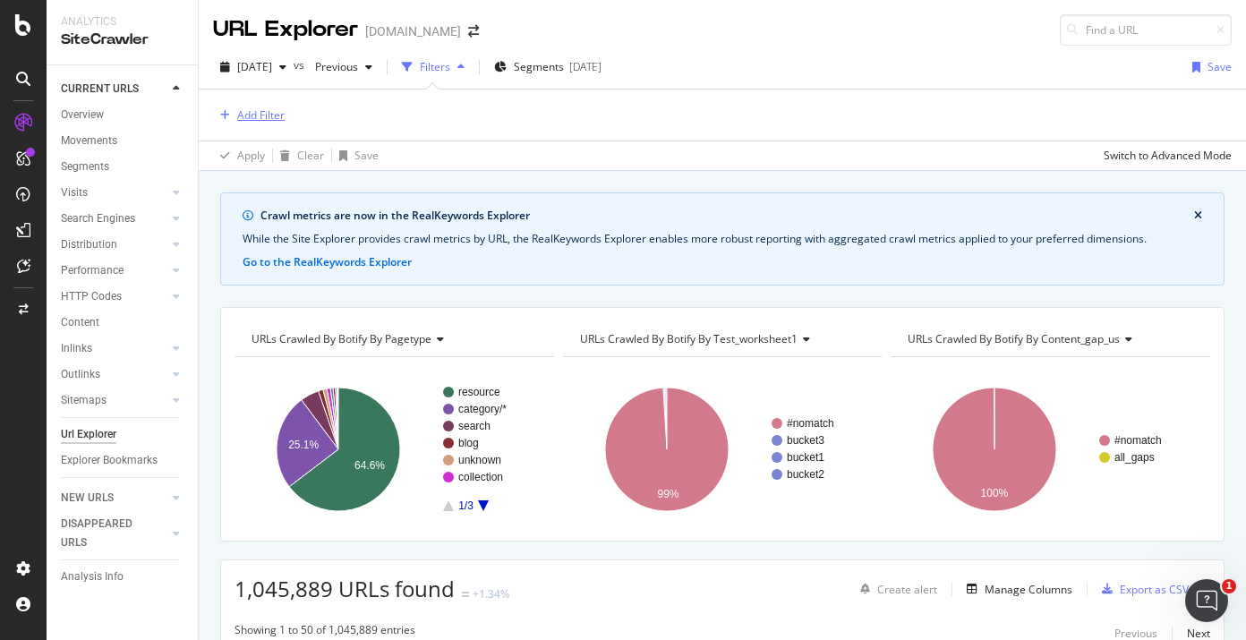
click at [265, 118] on div "Add Filter" at bounding box center [260, 114] width 47 height 15
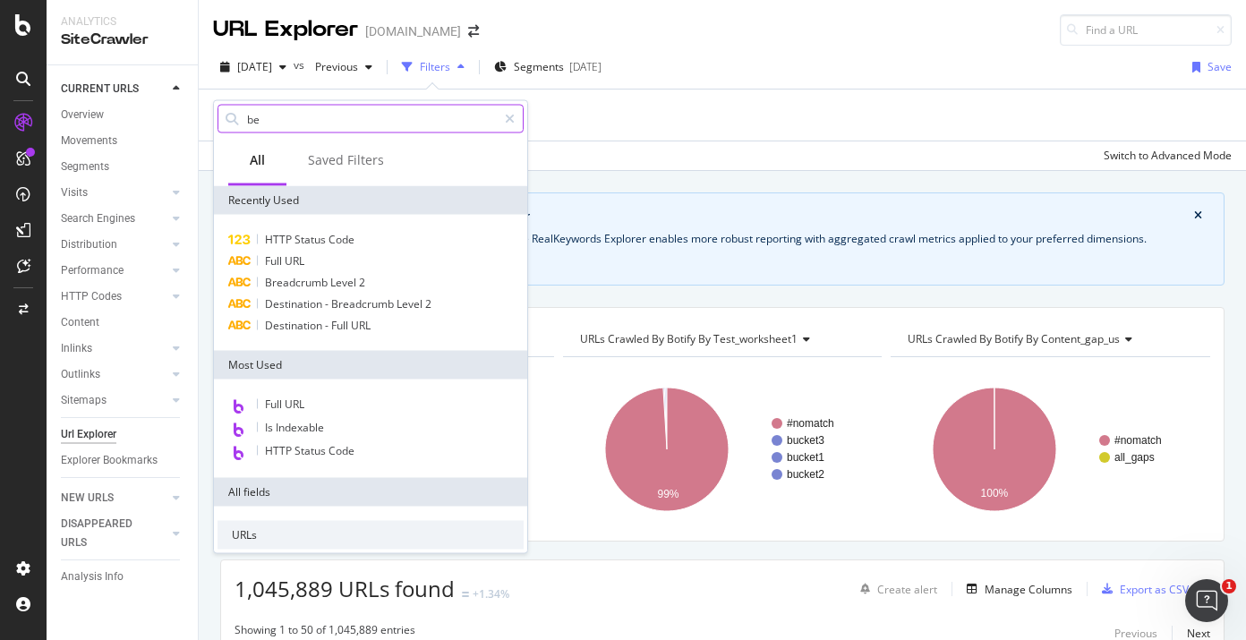
type input "b"
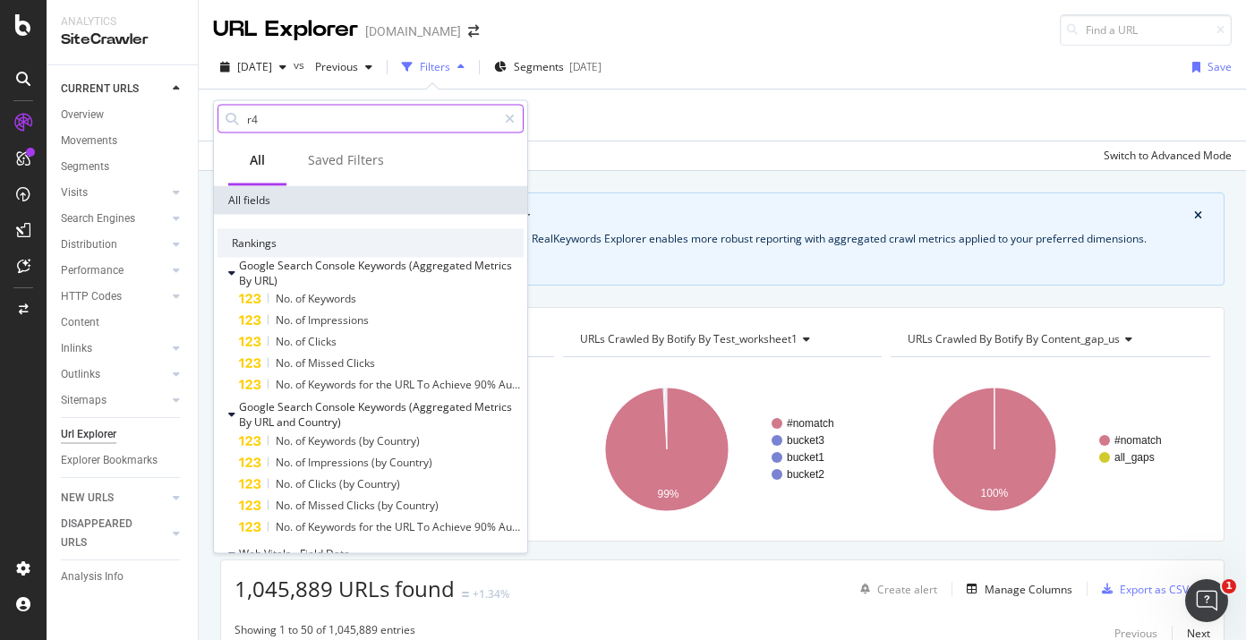
type input "r"
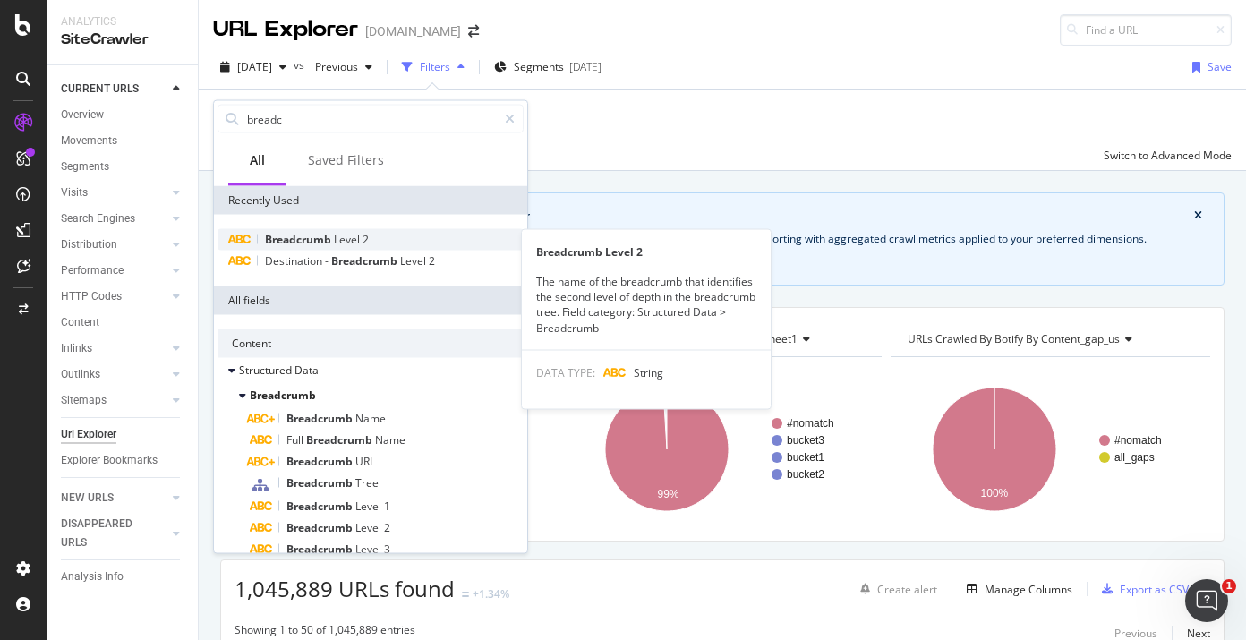
type input "breadc"
click at [375, 233] on div "Breadcrumb Level 2" at bounding box center [370, 239] width 306 height 21
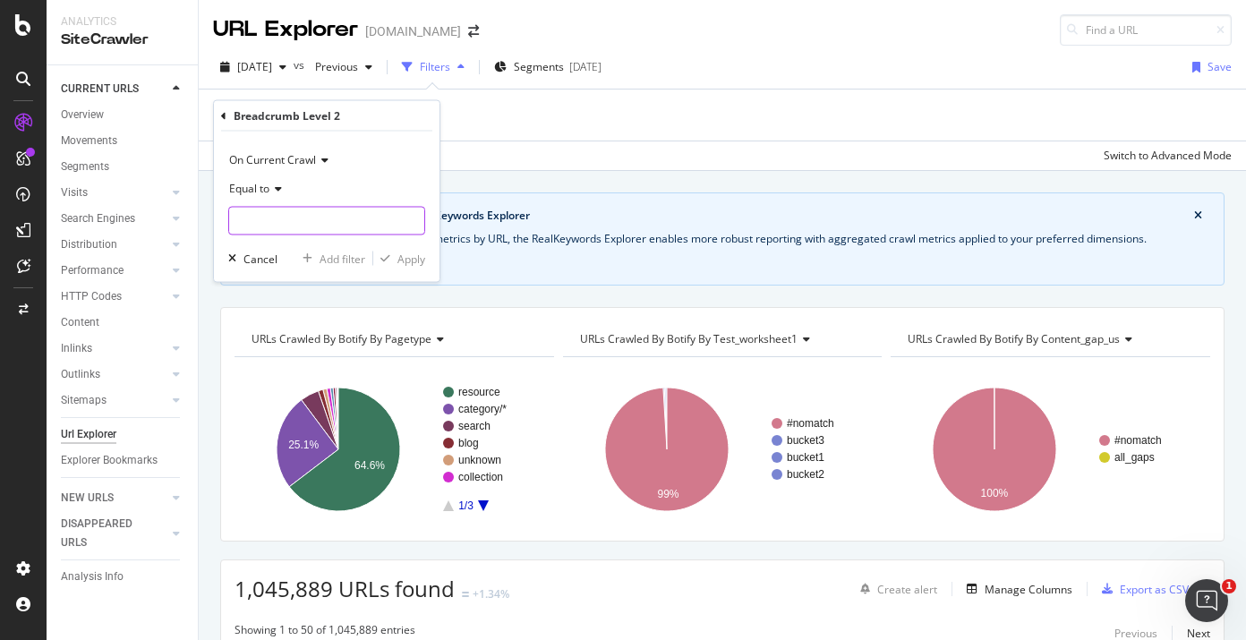
click at [355, 215] on input "text" at bounding box center [326, 221] width 195 height 29
type input "France"
click at [402, 264] on div "Apply" at bounding box center [411, 258] width 28 height 15
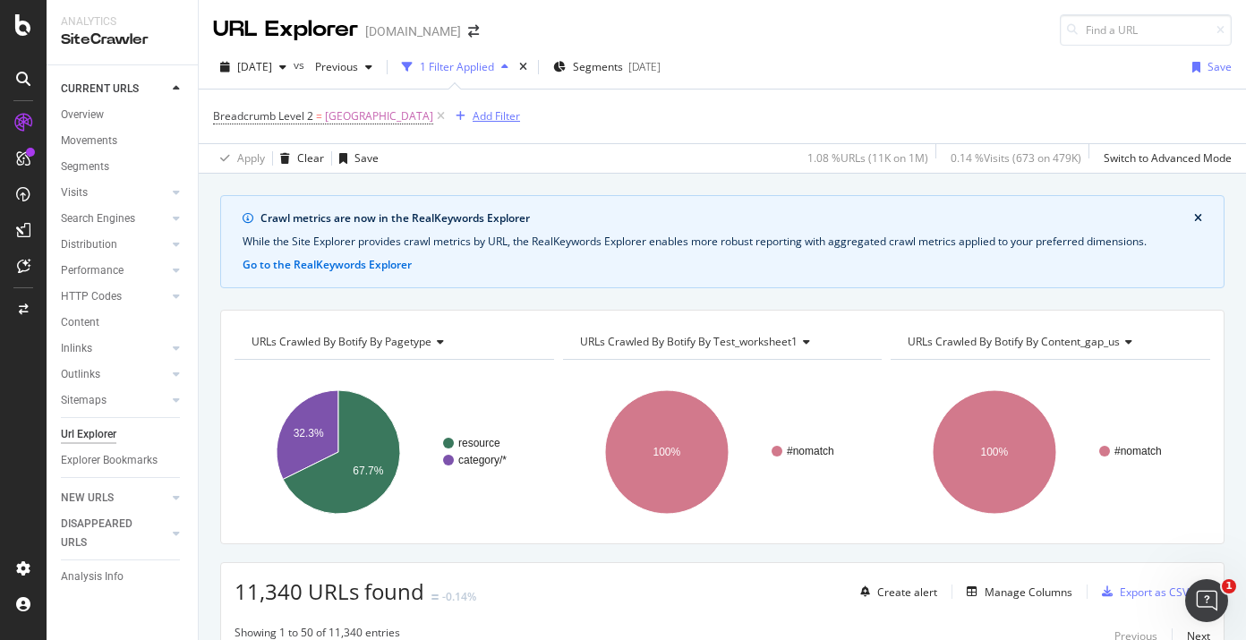
click at [473, 115] on div "Add Filter" at bounding box center [496, 115] width 47 height 15
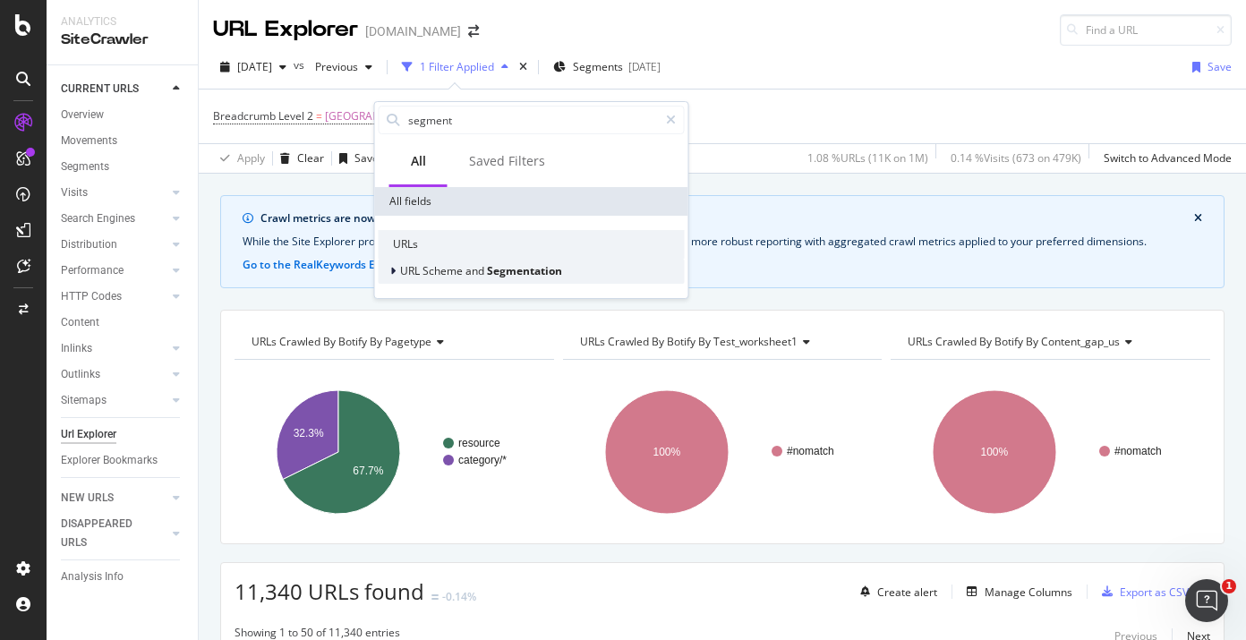
type input "segment"
click at [468, 276] on span "and" at bounding box center [475, 270] width 21 height 15
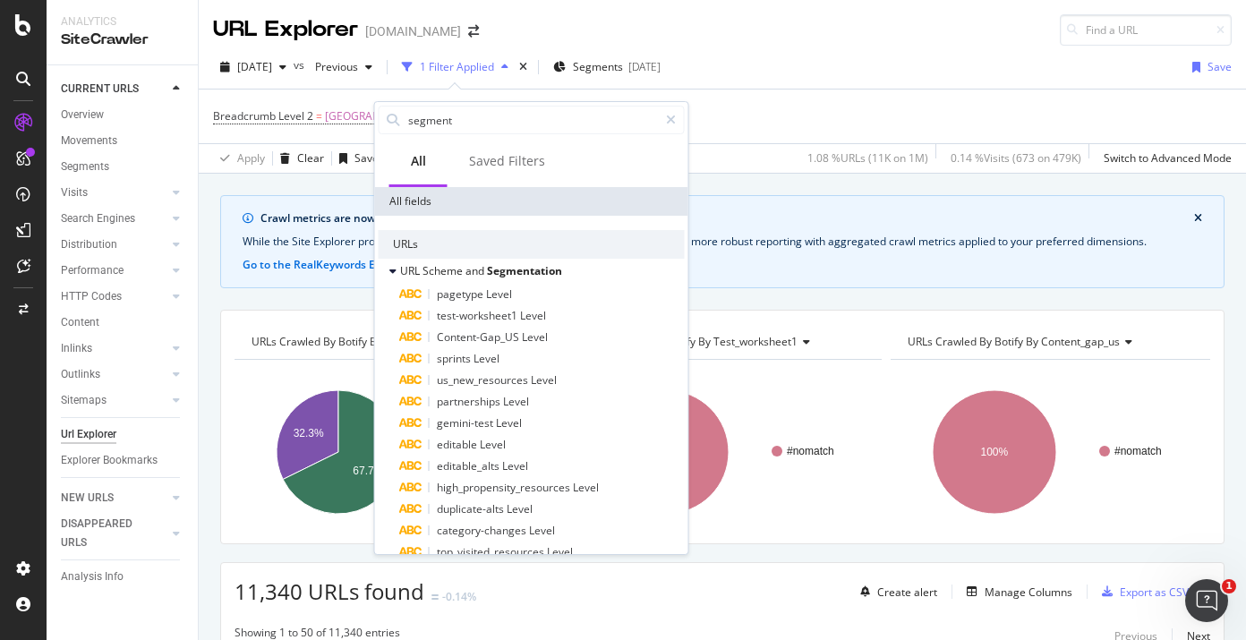
click at [718, 188] on div "Crawl metrics are now in the RealKeywords Explorer While the Site Explorer prov…" at bounding box center [722, 195] width 1047 height 43
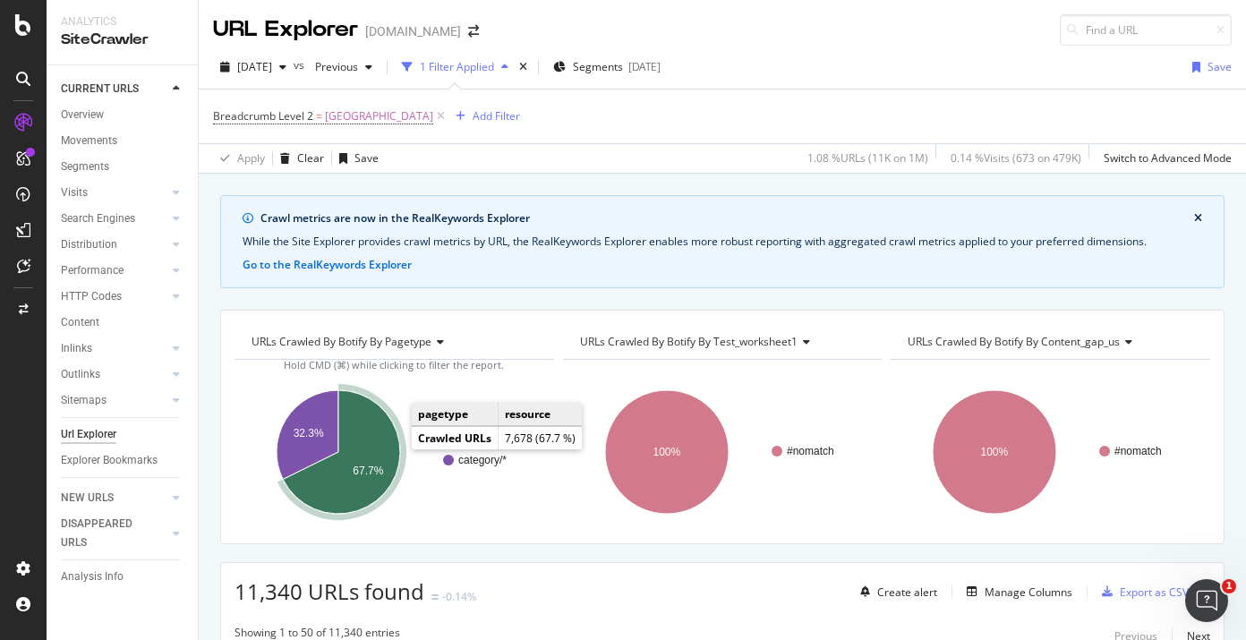
click at [393, 447] on icon "A chart." at bounding box center [341, 451] width 117 height 123
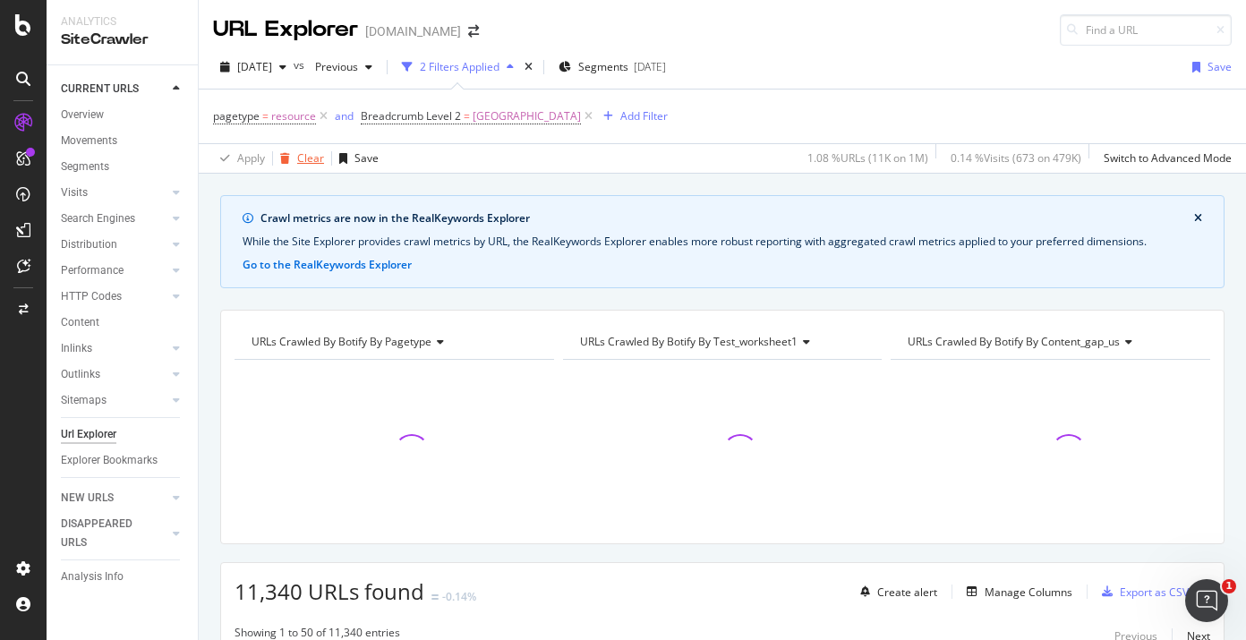
click at [319, 115] on icon at bounding box center [323, 116] width 15 height 18
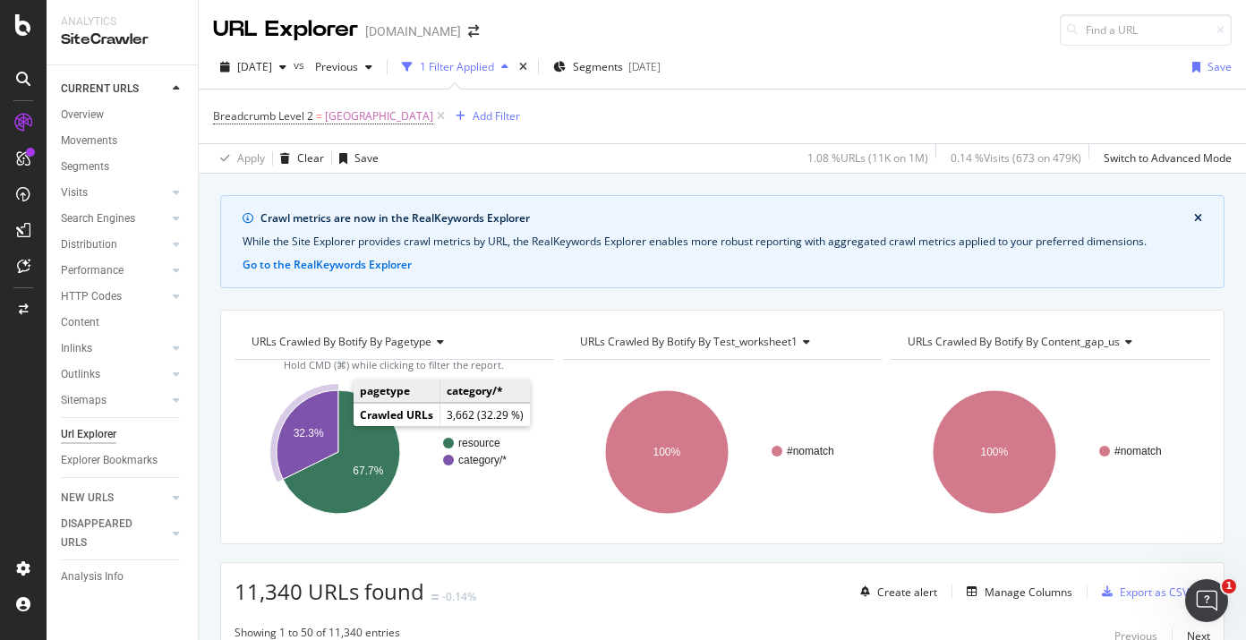
click at [317, 426] on icon "A chart." at bounding box center [308, 434] width 62 height 89
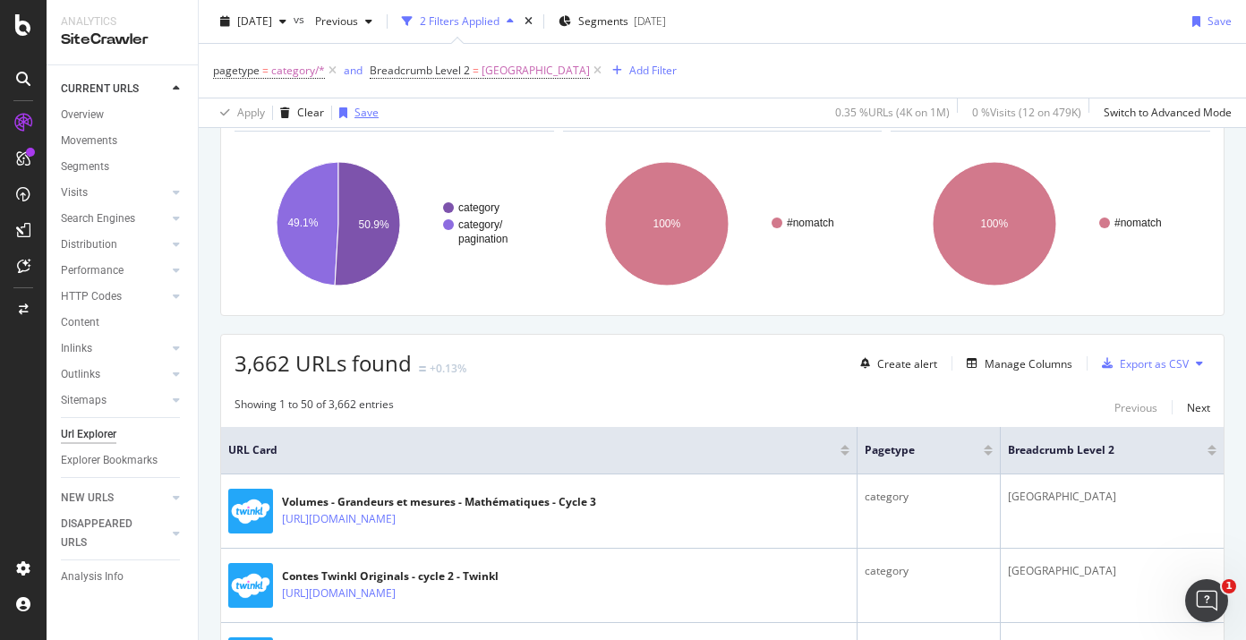
scroll to position [410, 0]
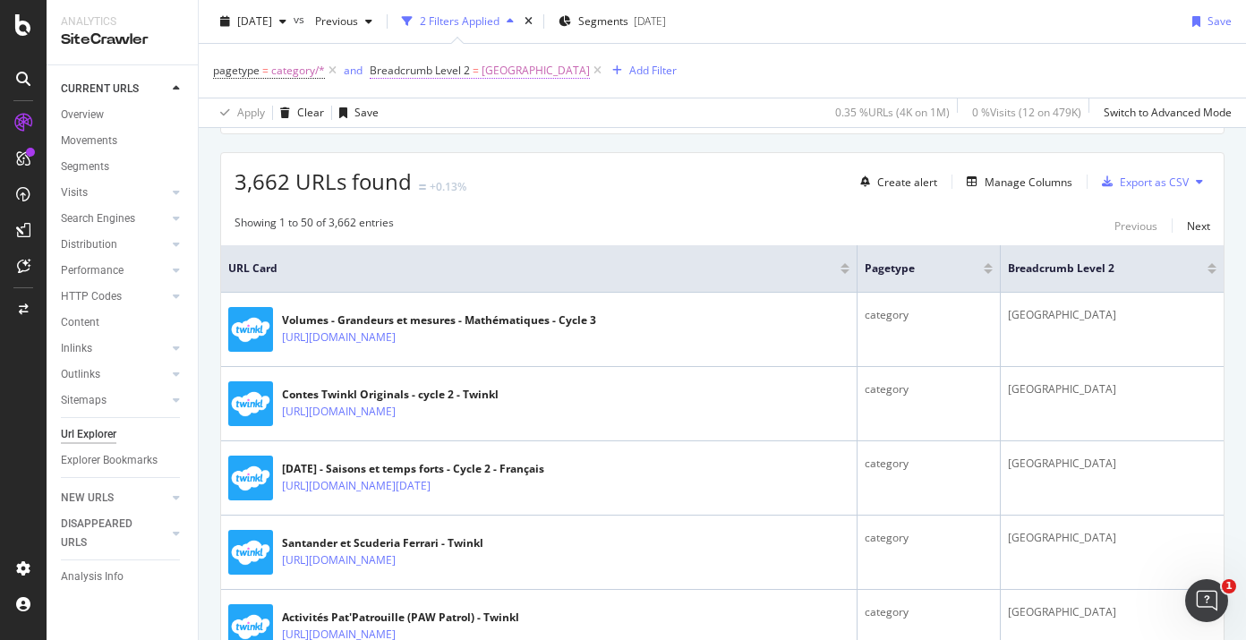
click at [436, 69] on span "Breadcrumb Level 2" at bounding box center [420, 70] width 100 height 15
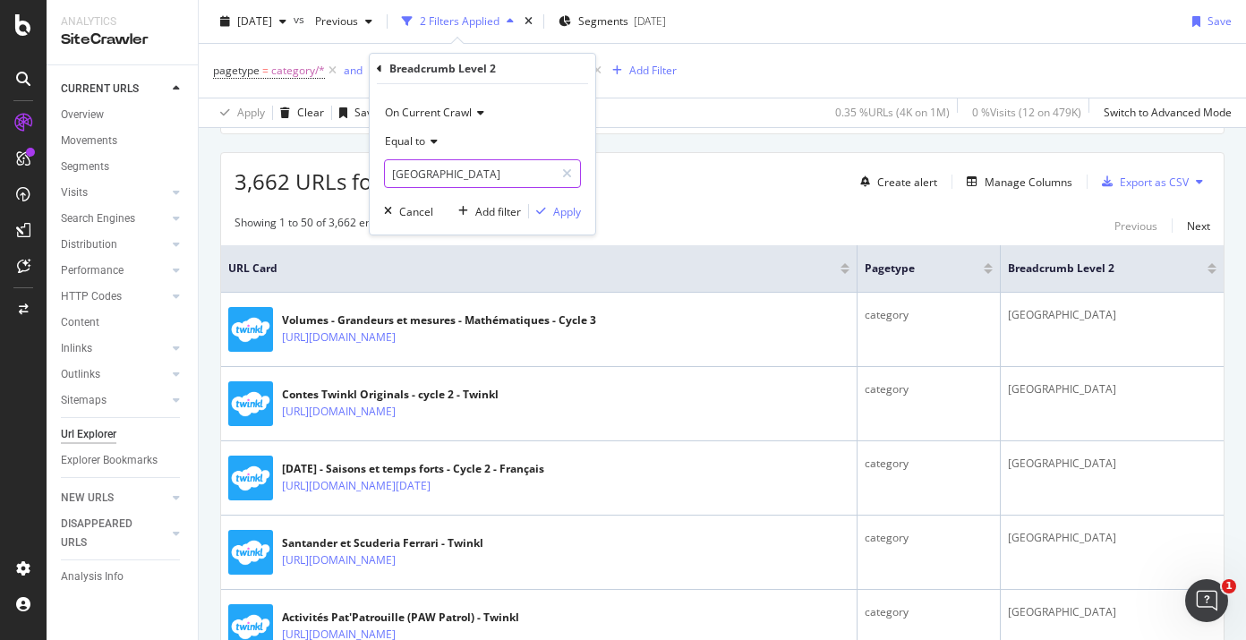
click at [420, 179] on input "France" at bounding box center [469, 173] width 169 height 29
type input "Mexico"
click at [589, 209] on div "On Current Crawl Equal to Mexico Cancel Add filter Apply" at bounding box center [483, 159] width 226 height 150
click at [566, 209] on div "Apply" at bounding box center [567, 211] width 28 height 15
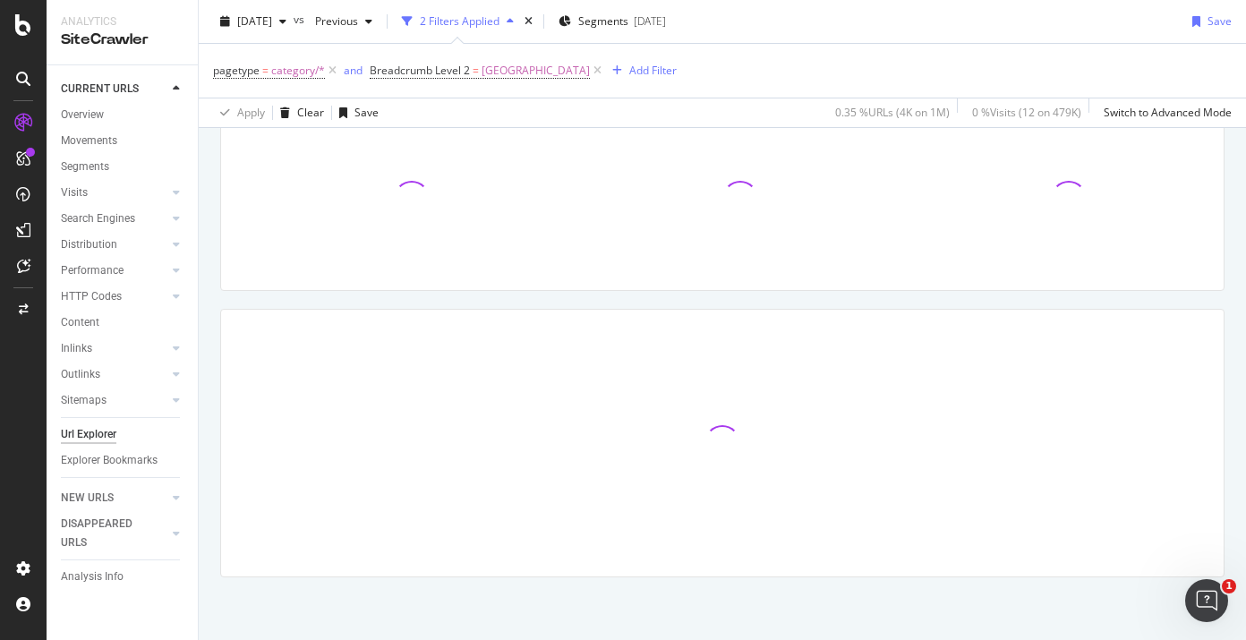
scroll to position [410, 0]
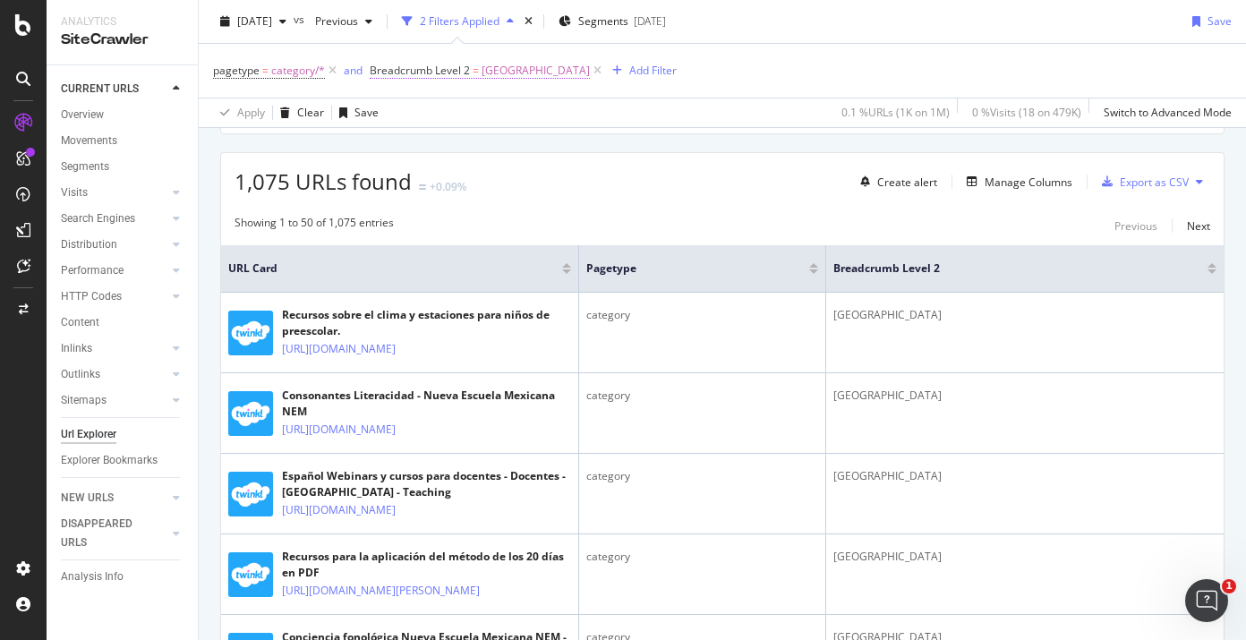
click at [465, 70] on span "Breadcrumb Level 2" at bounding box center [420, 70] width 100 height 15
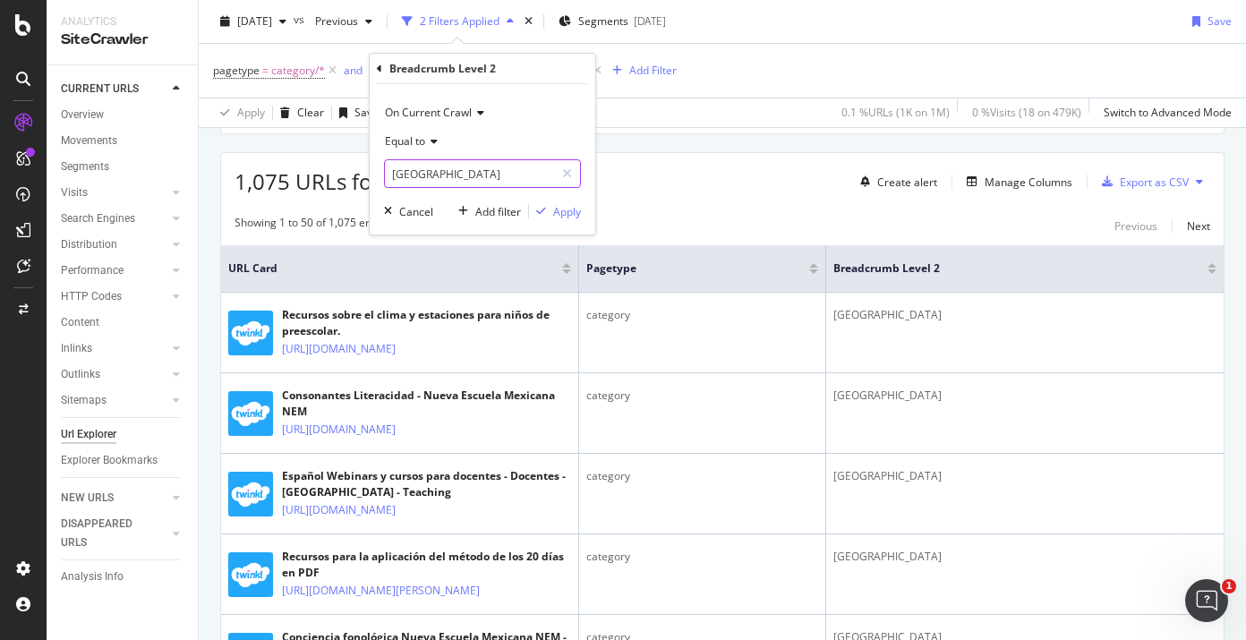
click at [441, 166] on input "Mexico" at bounding box center [469, 173] width 169 height 29
type input "Costa Rica"
click at [553, 217] on div "Apply" at bounding box center [567, 211] width 28 height 15
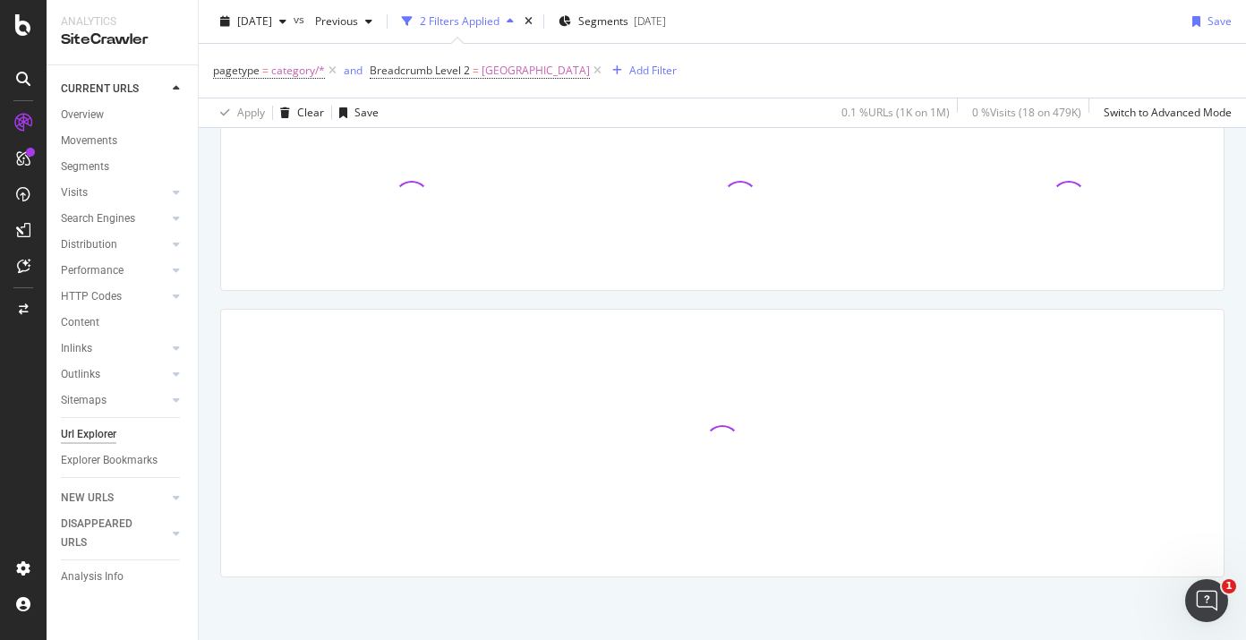
scroll to position [253, 0]
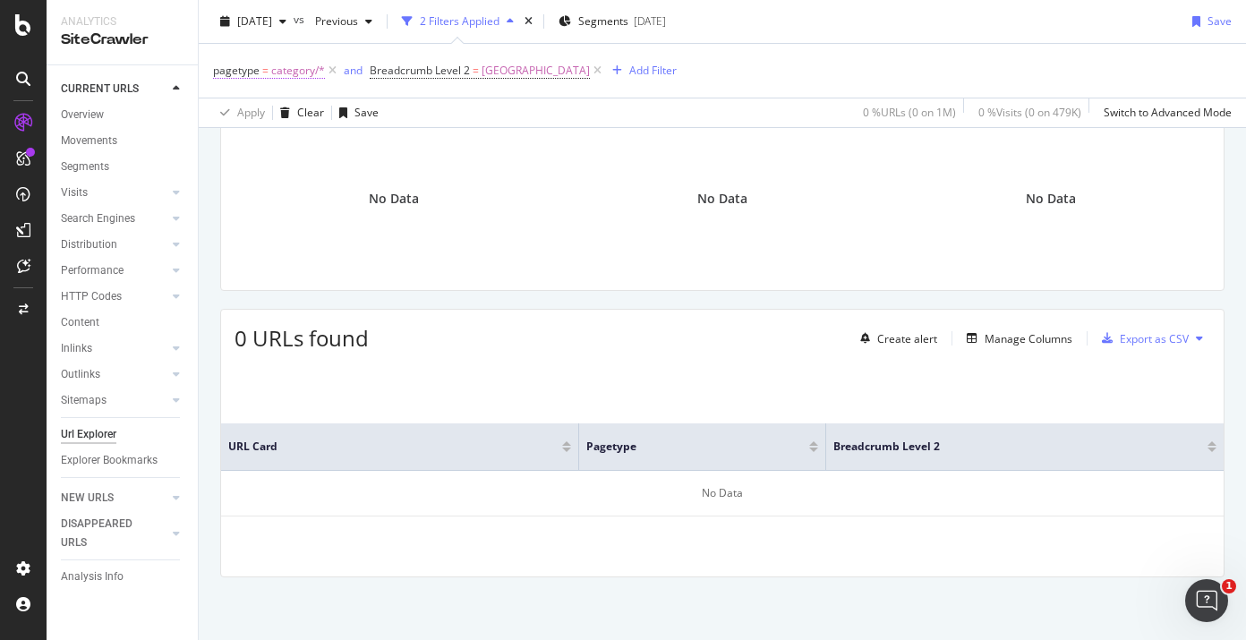
click at [333, 69] on icon at bounding box center [332, 71] width 15 height 18
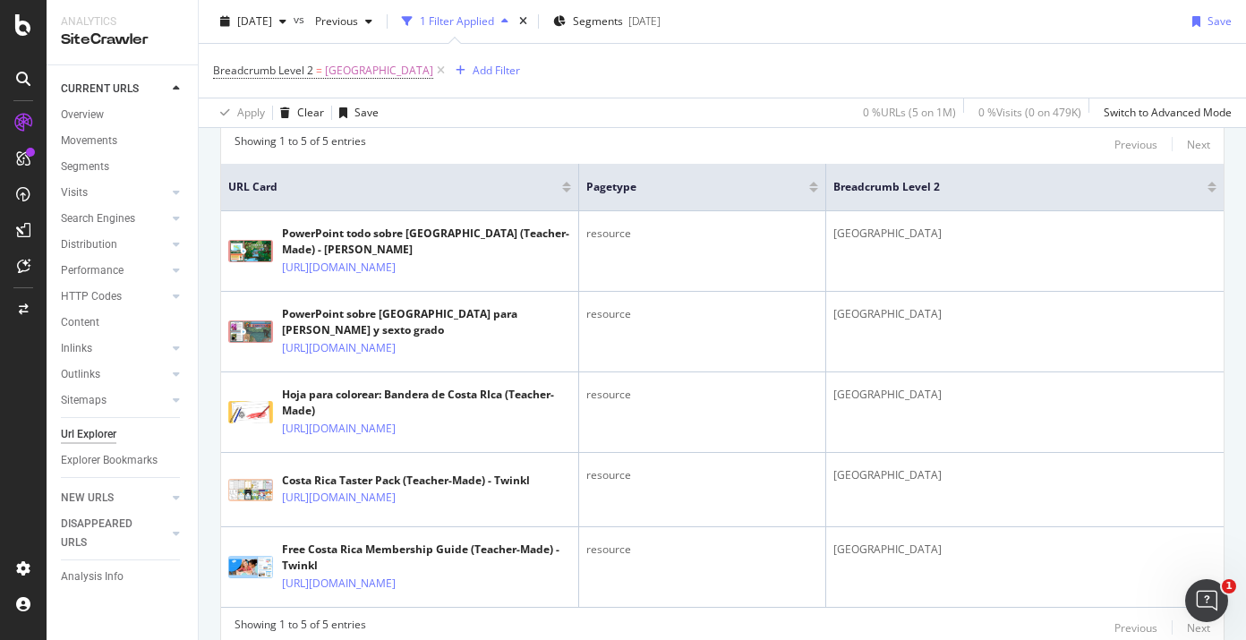
scroll to position [330, 0]
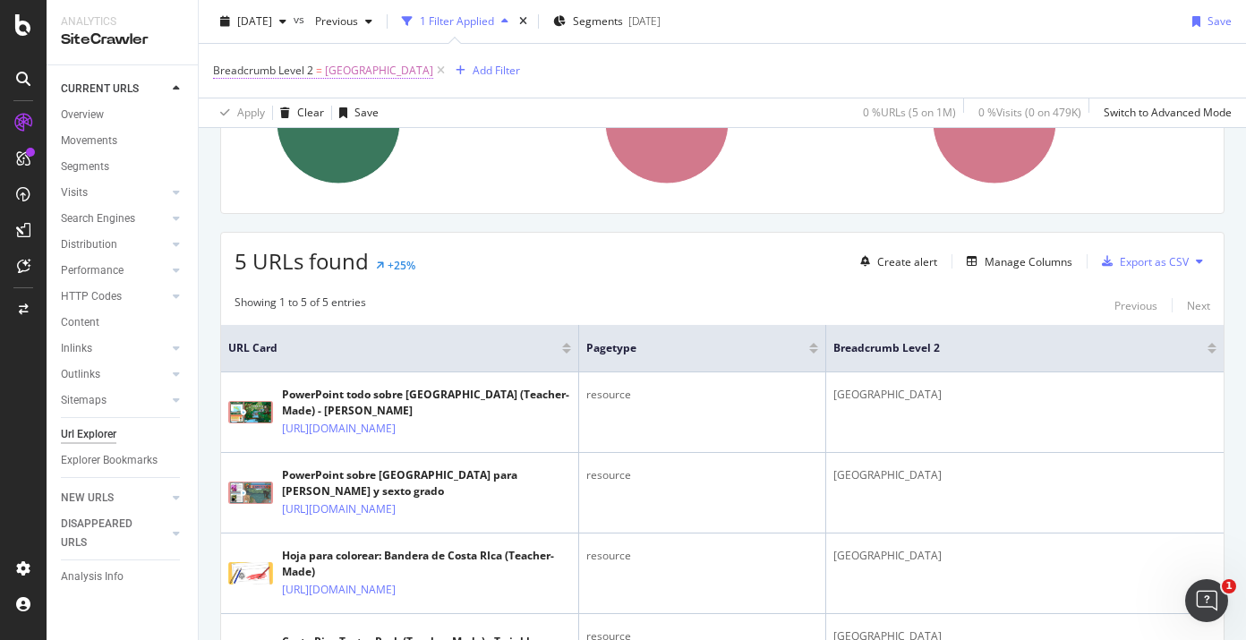
click at [330, 73] on span "Costa Rica" at bounding box center [379, 70] width 108 height 25
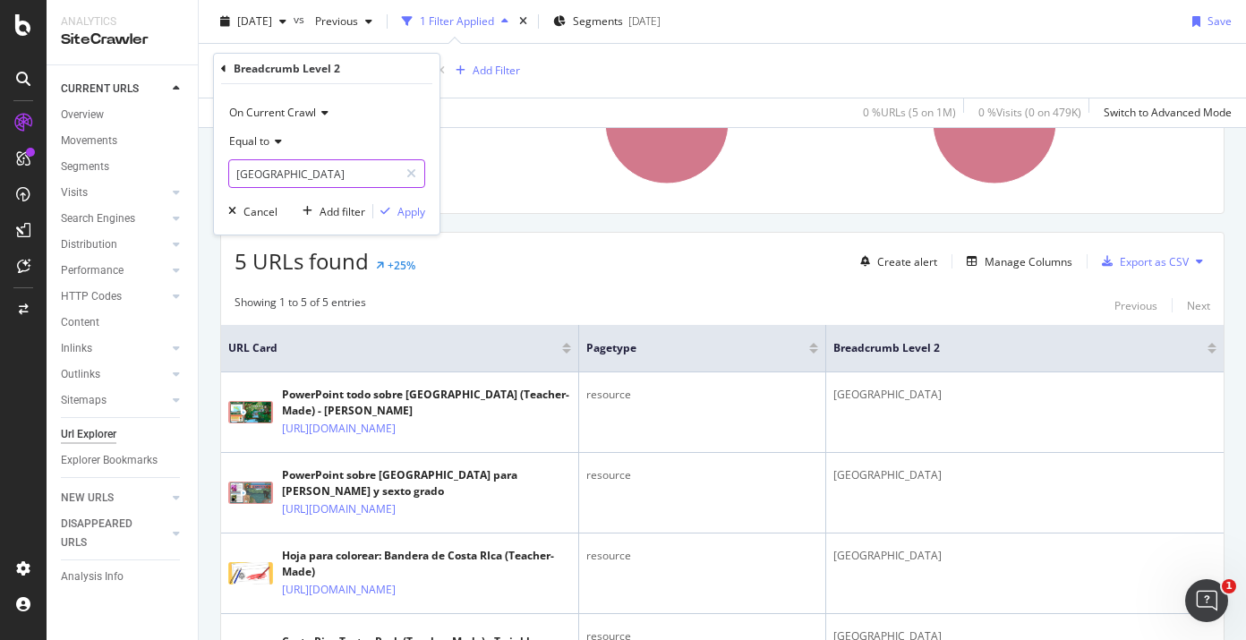
click at [294, 172] on input "Costa Rica" at bounding box center [313, 173] width 169 height 29
click at [295, 172] on input "Costa Rica" at bounding box center [313, 173] width 169 height 29
paste input "Israel"
type input "Israel"
click at [394, 212] on div "button" at bounding box center [385, 211] width 24 height 11
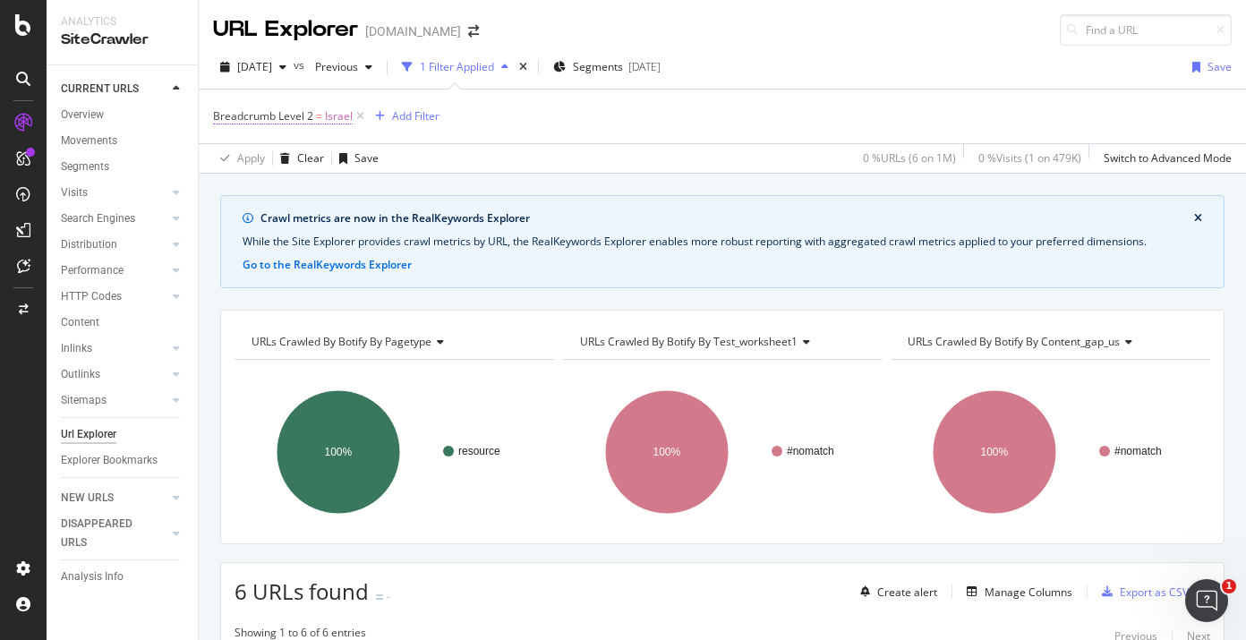
click at [286, 118] on span "Breadcrumb Level 2" at bounding box center [263, 115] width 100 height 15
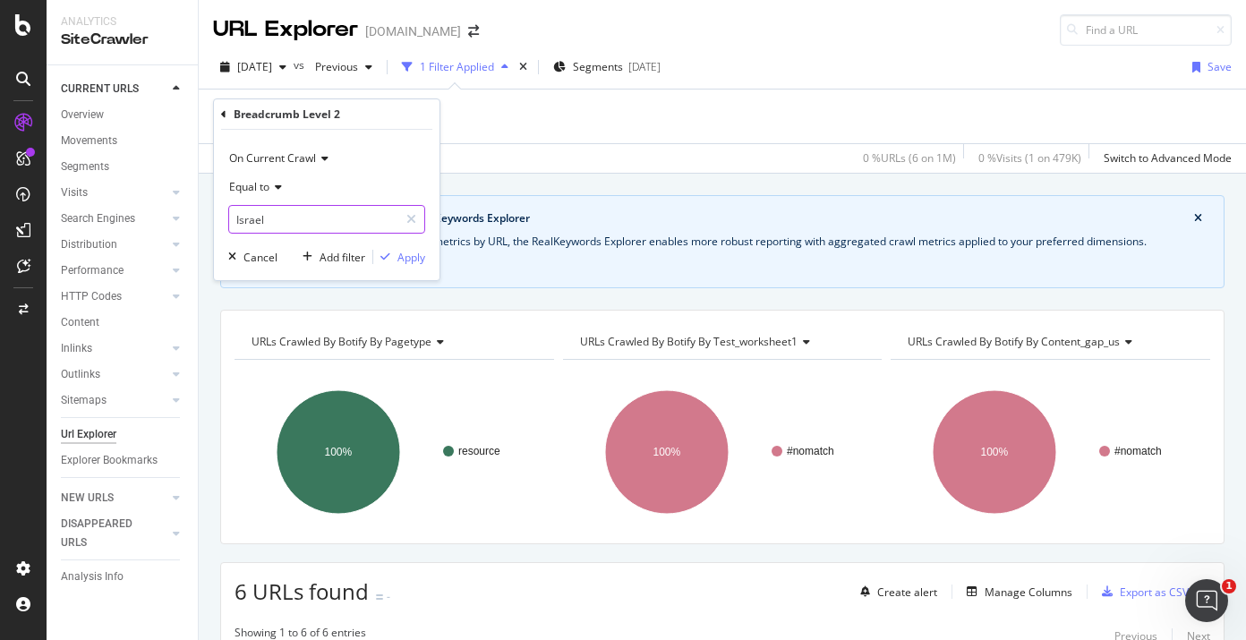
click at [268, 217] on input "Israel" at bounding box center [313, 219] width 169 height 29
paste input "Sweden"
type input "Sweden"
click at [396, 251] on div "button" at bounding box center [385, 256] width 24 height 11
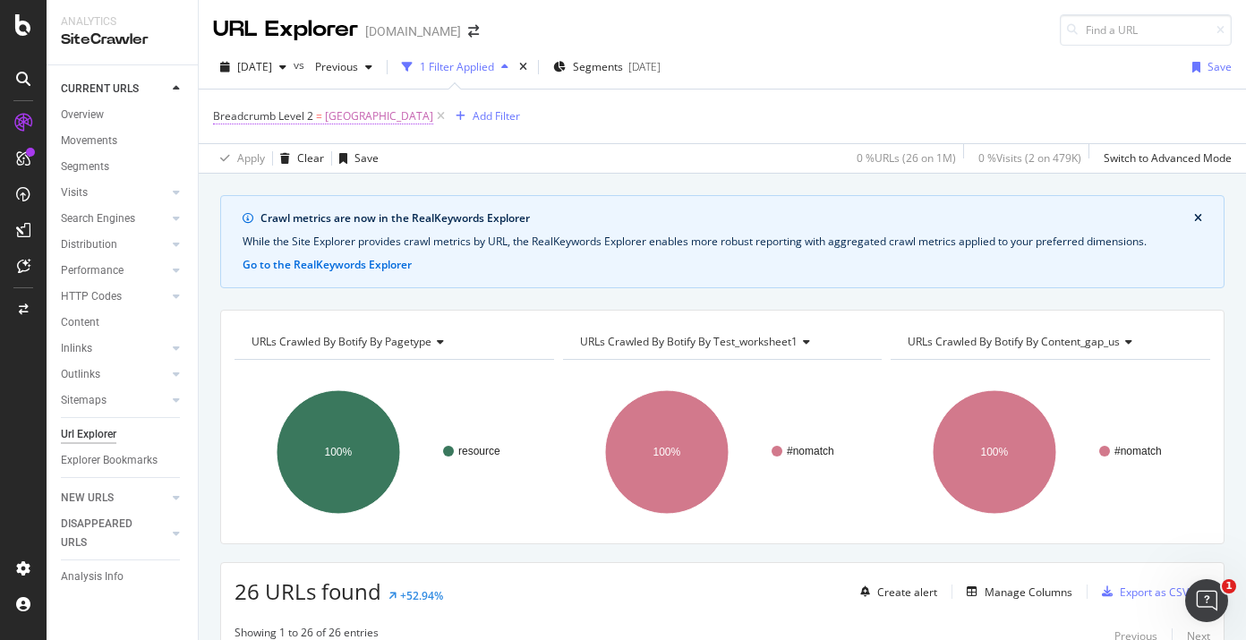
click at [353, 119] on span "Sweden" at bounding box center [379, 116] width 108 height 25
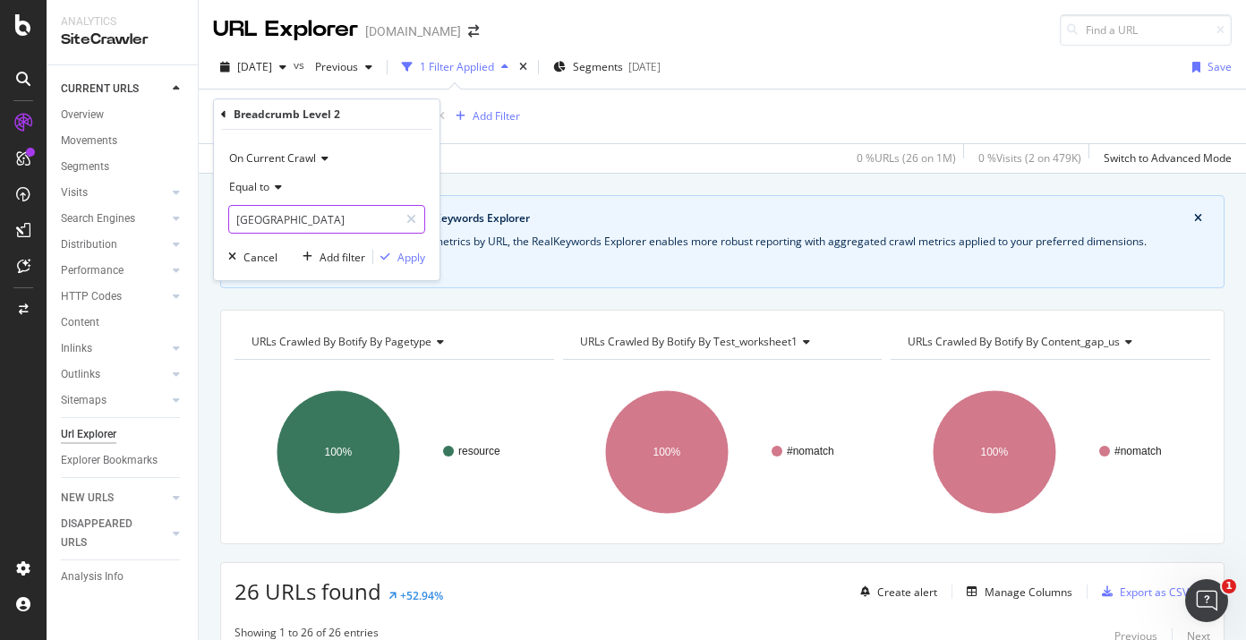
click at [311, 226] on input "Sweden" at bounding box center [313, 219] width 169 height 29
paste input "ri Lanka"
type input "Sri Lanka"
click at [388, 263] on div "Apply" at bounding box center [399, 257] width 52 height 16
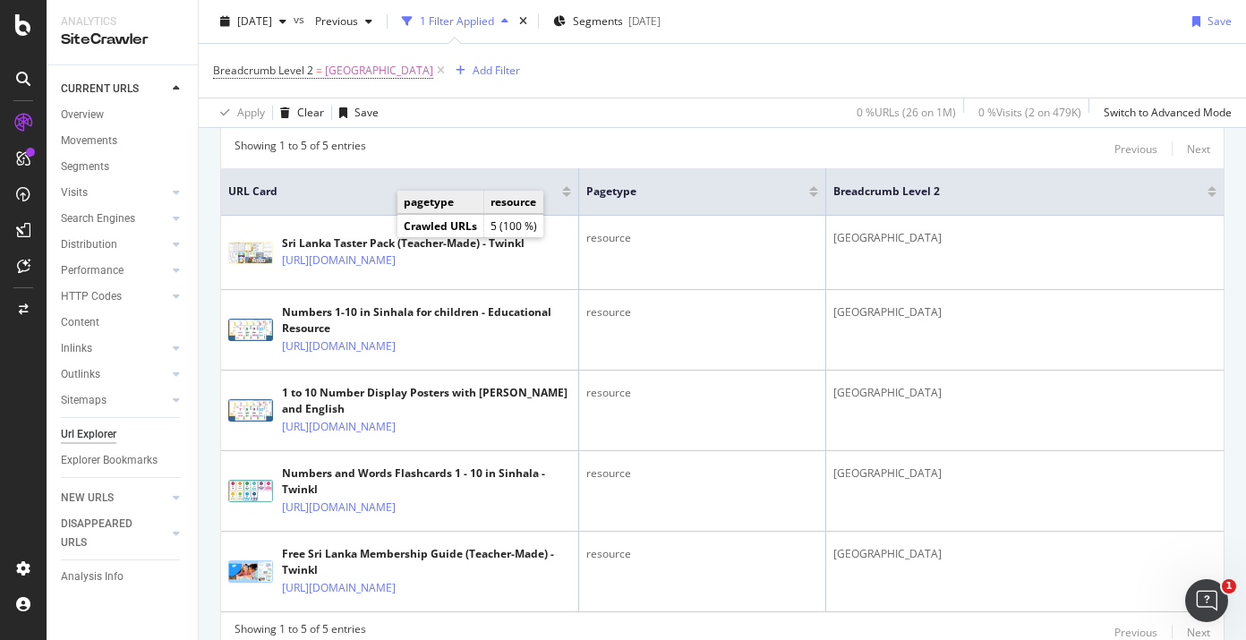
scroll to position [174, 0]
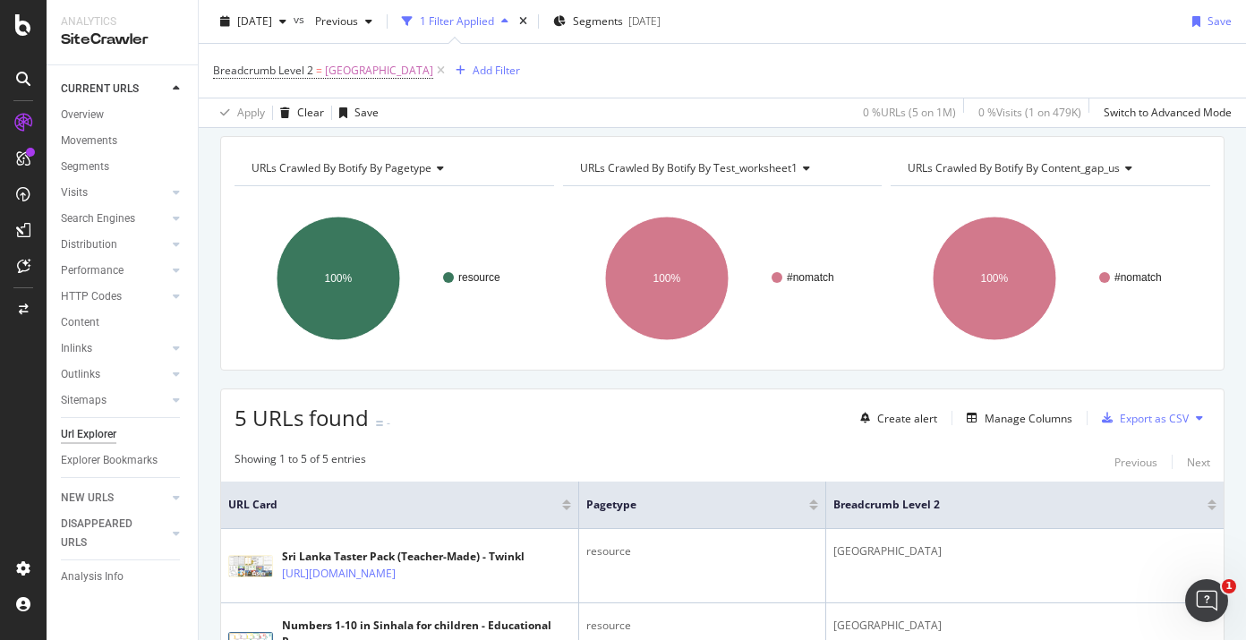
click at [288, 59] on span "Breadcrumb Level 2 = Sri Lanka" at bounding box center [330, 70] width 235 height 25
click at [298, 78] on span "Breadcrumb Level 2 = Sri Lanka" at bounding box center [323, 71] width 220 height 16
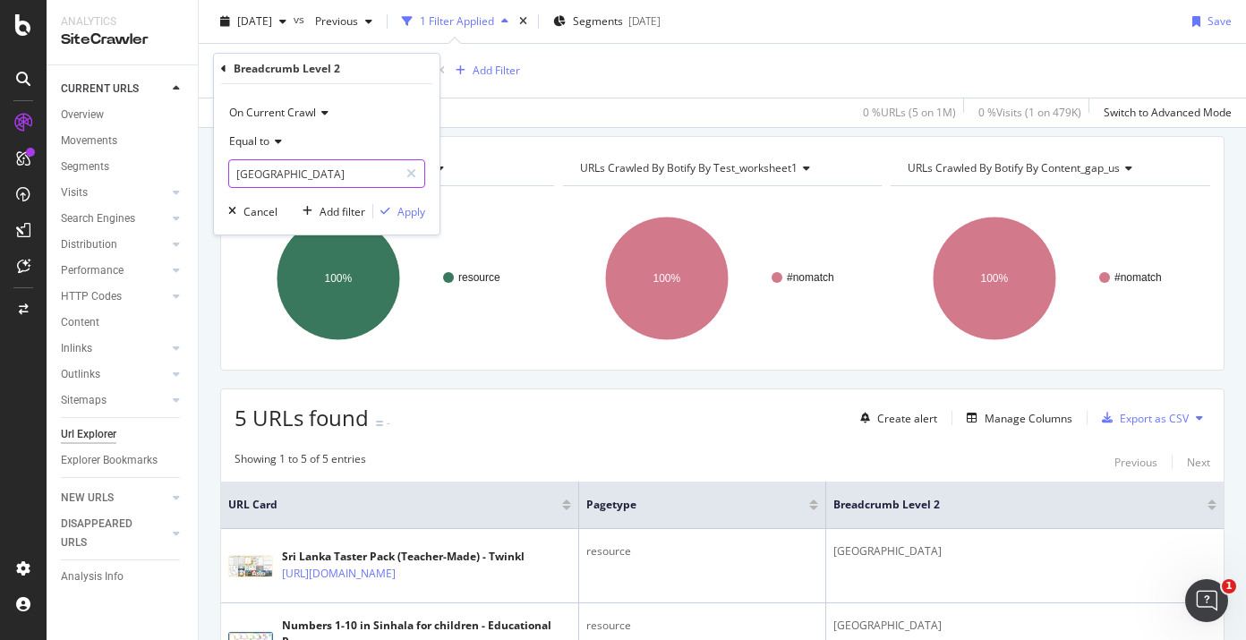
click at [302, 175] on input "Sri Lanka" at bounding box center [313, 173] width 169 height 29
paste input "Portugal"
type input "Portugal"
click at [387, 211] on icon "button" at bounding box center [385, 211] width 10 height 11
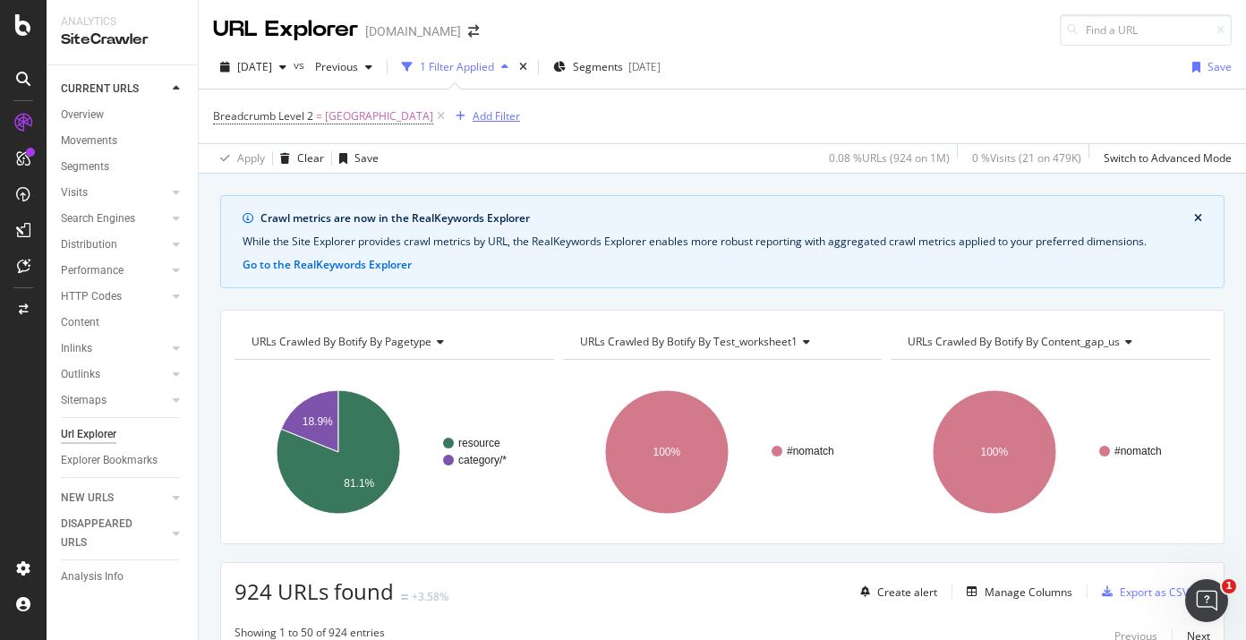
click at [473, 115] on div "Add Filter" at bounding box center [496, 115] width 47 height 15
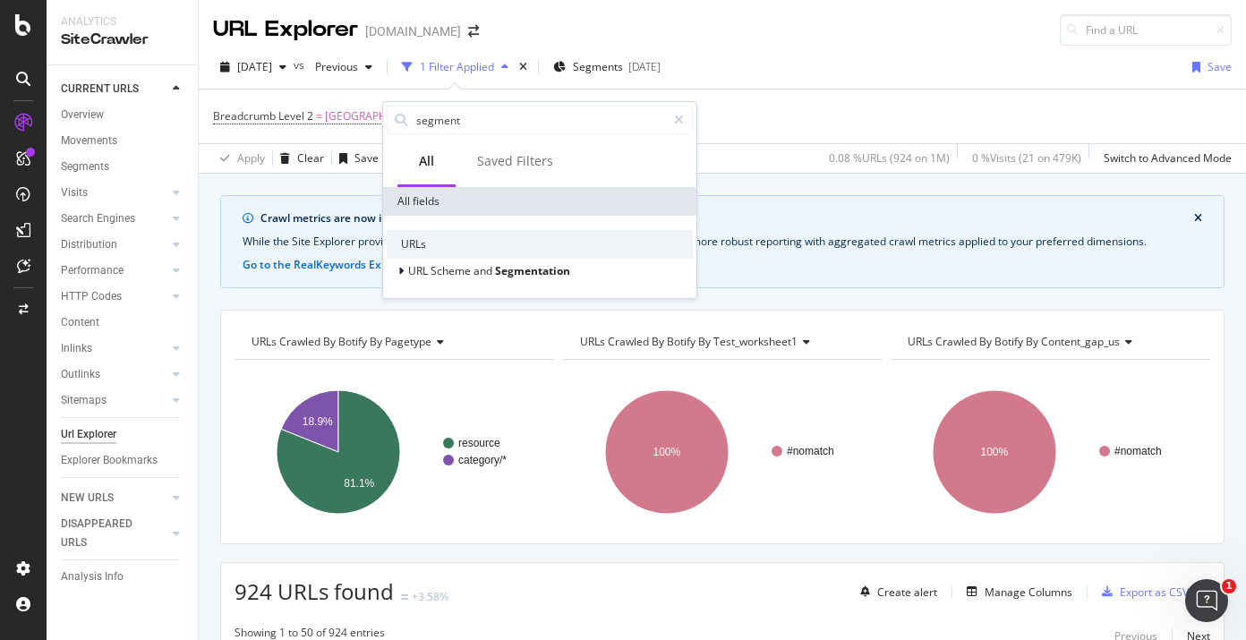
click at [745, 101] on div "Breadcrumb Level 2 = Portugal Add Filter" at bounding box center [722, 116] width 1018 height 54
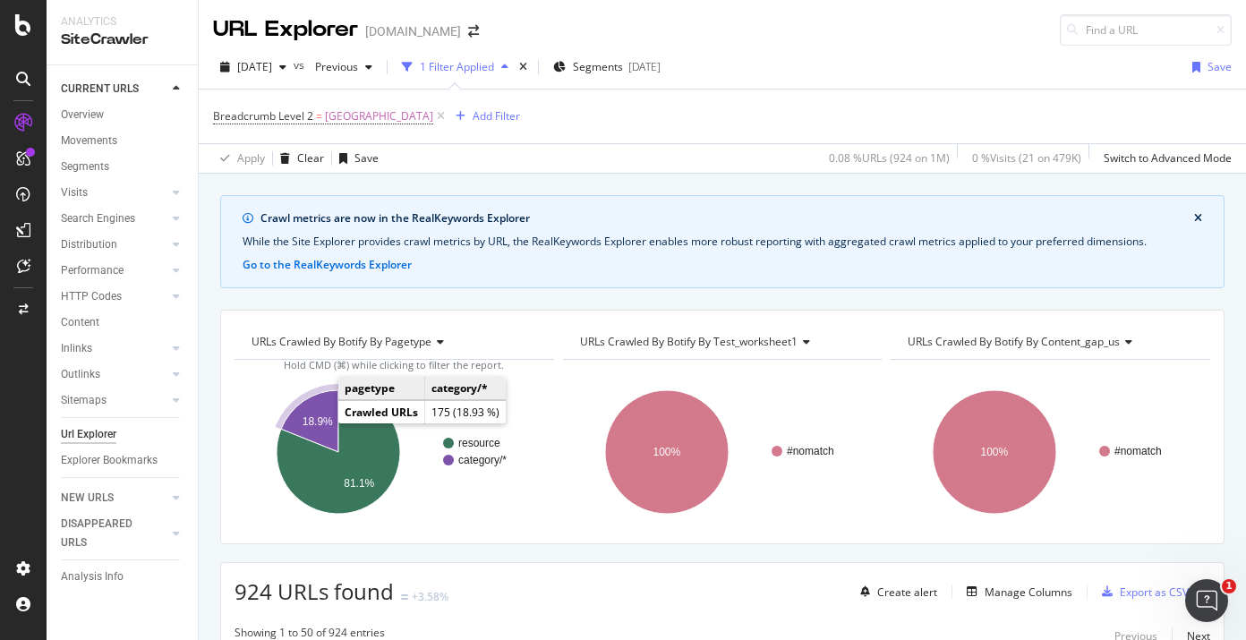
click at [318, 413] on icon "A chart." at bounding box center [309, 421] width 57 height 62
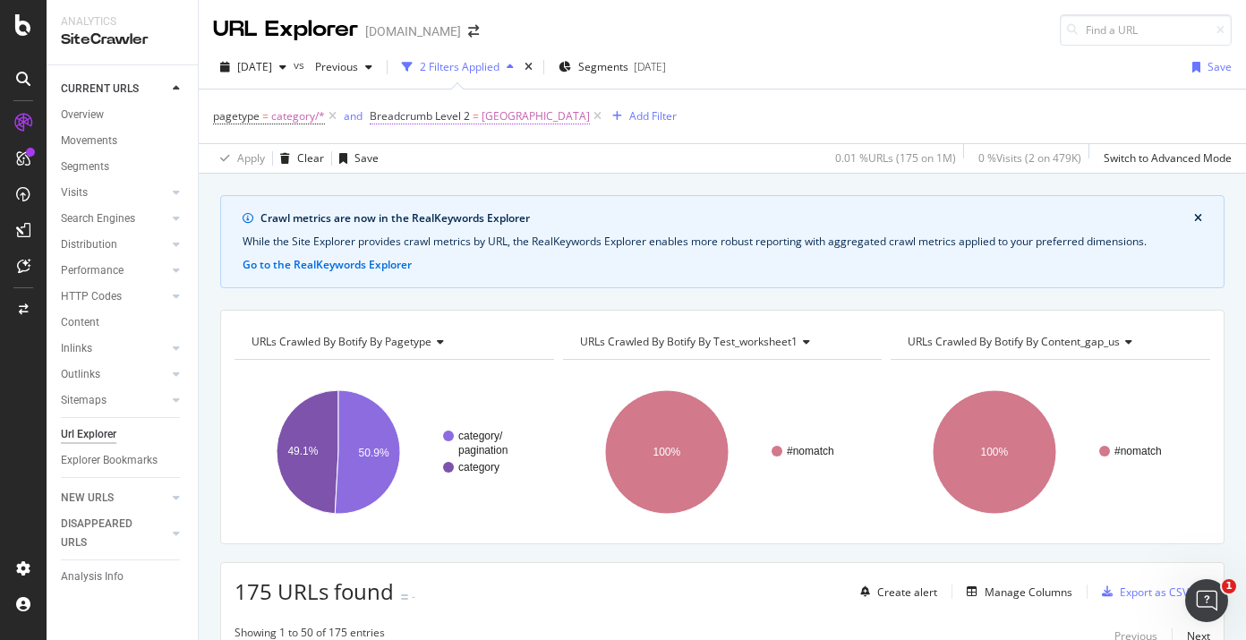
click at [484, 121] on span "Portugal" at bounding box center [535, 116] width 108 height 25
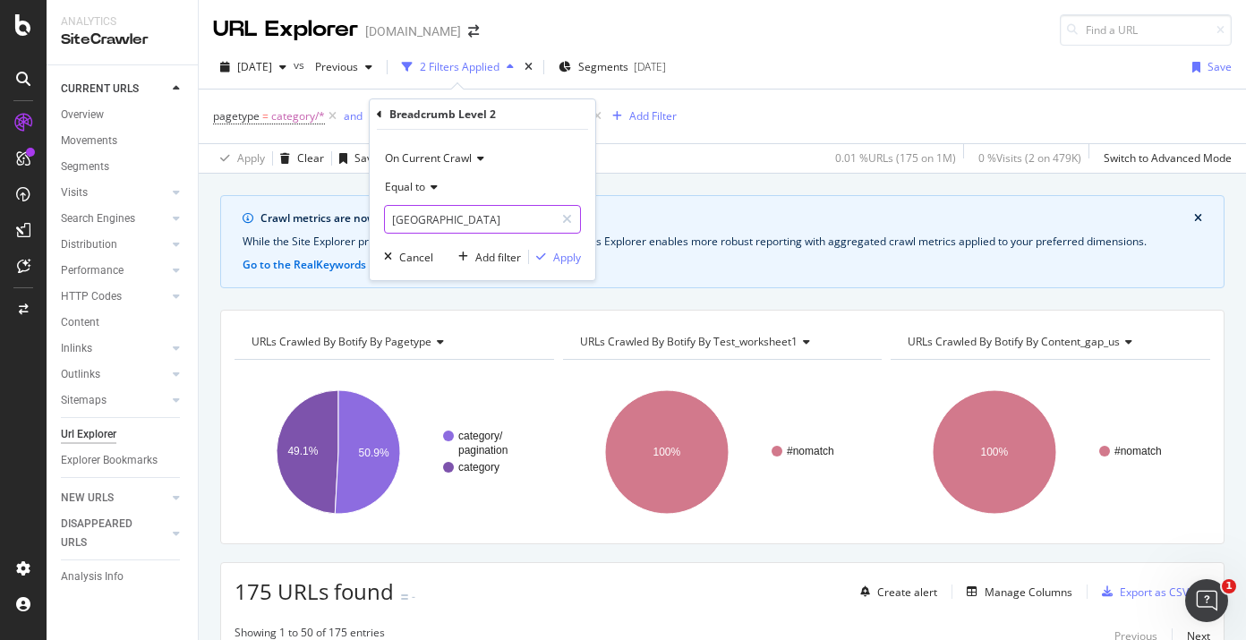
click at [449, 220] on input "Portugal" at bounding box center [469, 219] width 169 height 29
type input "France"
click at [576, 255] on div "Apply" at bounding box center [567, 257] width 28 height 15
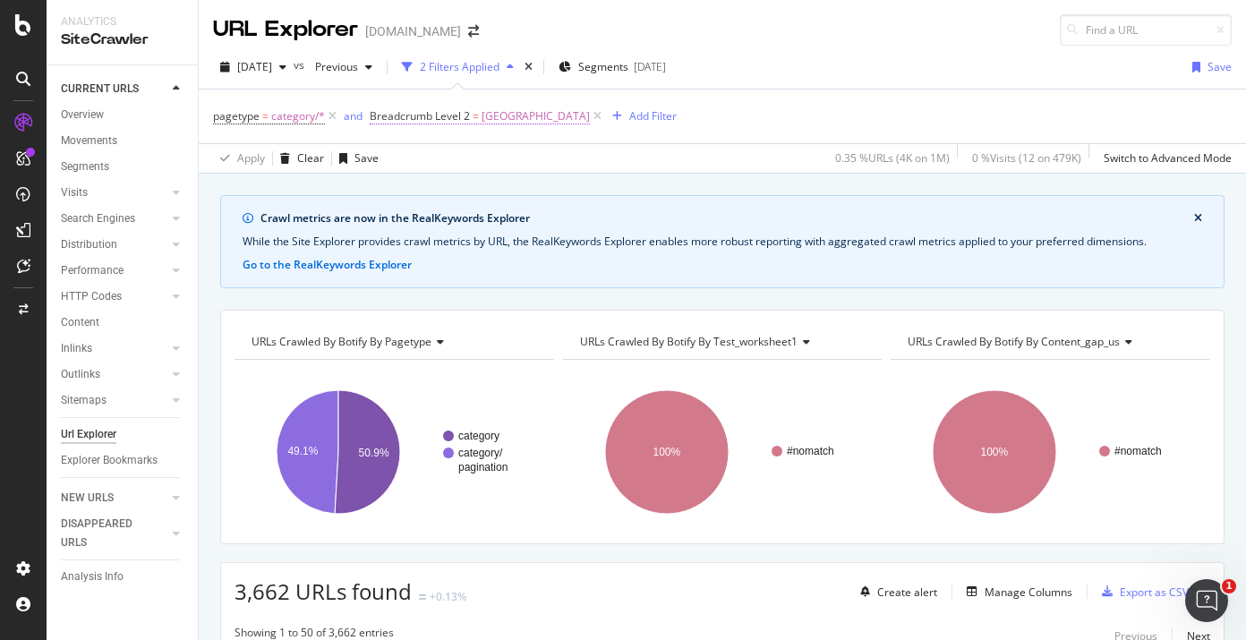
click at [431, 122] on span "Breadcrumb Level 2" at bounding box center [420, 115] width 100 height 15
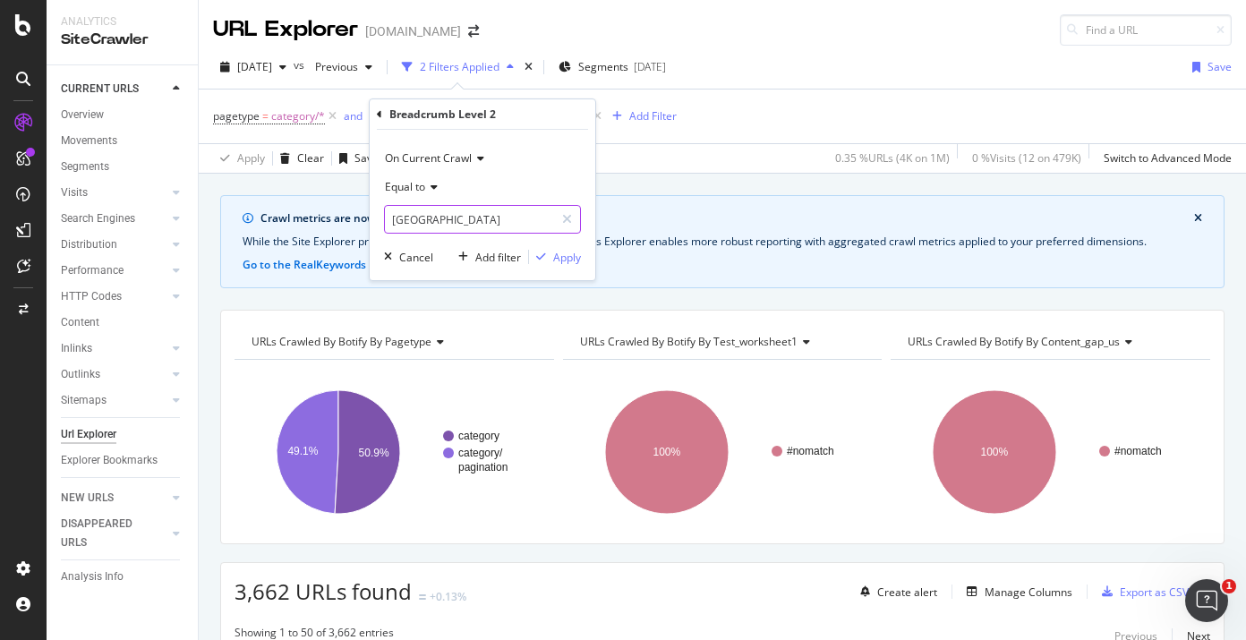
click at [423, 220] on input "France" at bounding box center [469, 219] width 169 height 29
paste input "Portugal"
type input "Portugal"
click at [543, 260] on icon "button" at bounding box center [541, 256] width 10 height 11
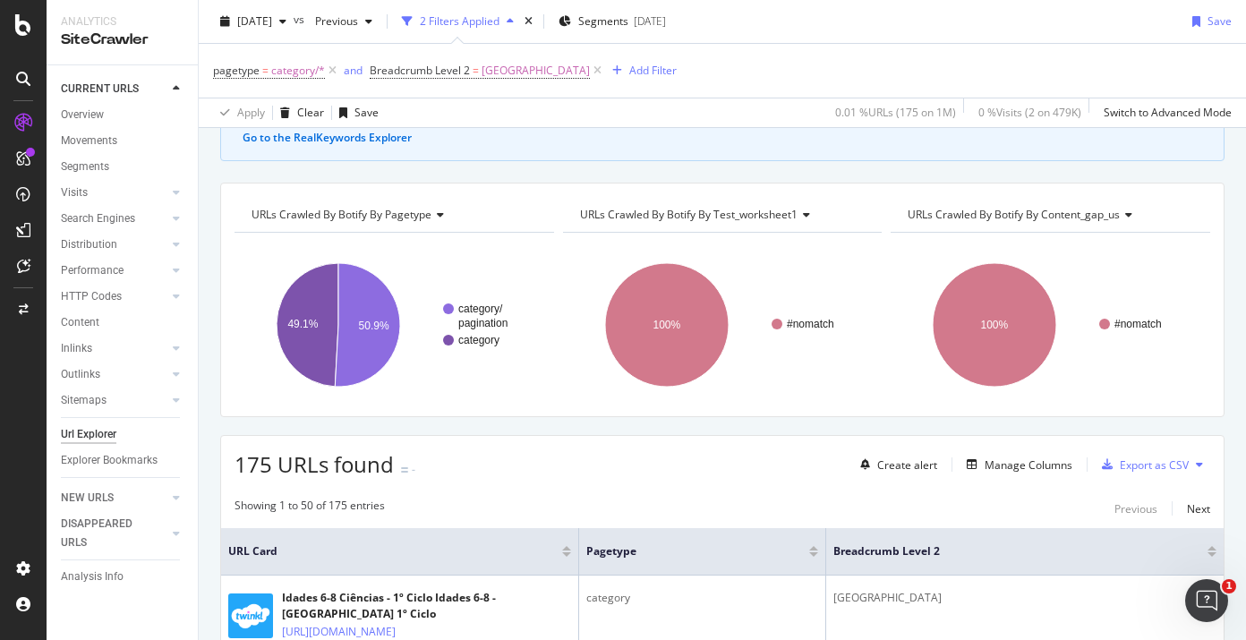
scroll to position [214, 0]
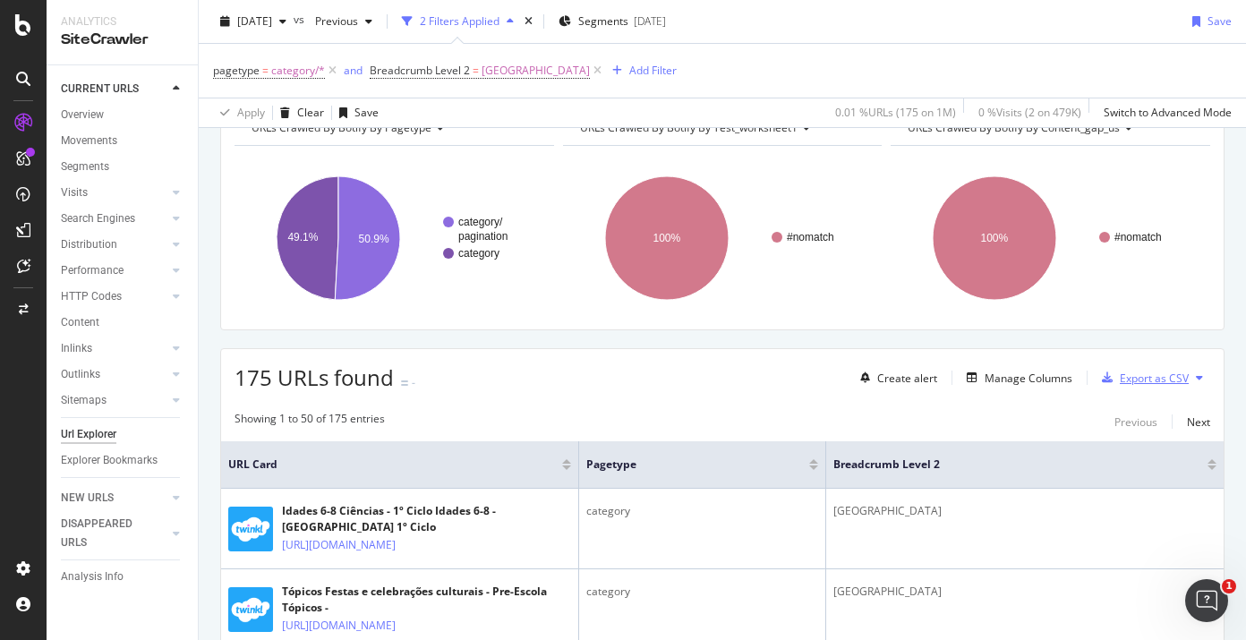
click at [1138, 385] on div "Export as CSV" at bounding box center [1154, 377] width 69 height 15
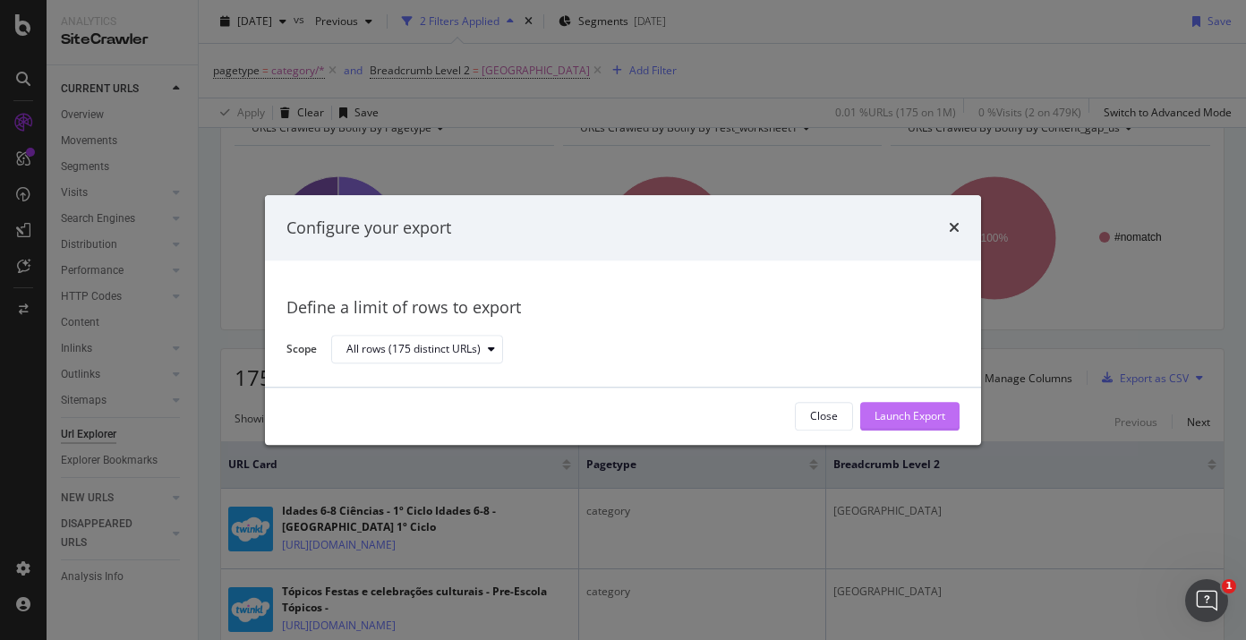
click at [894, 409] on div "Launch Export" at bounding box center [909, 416] width 71 height 15
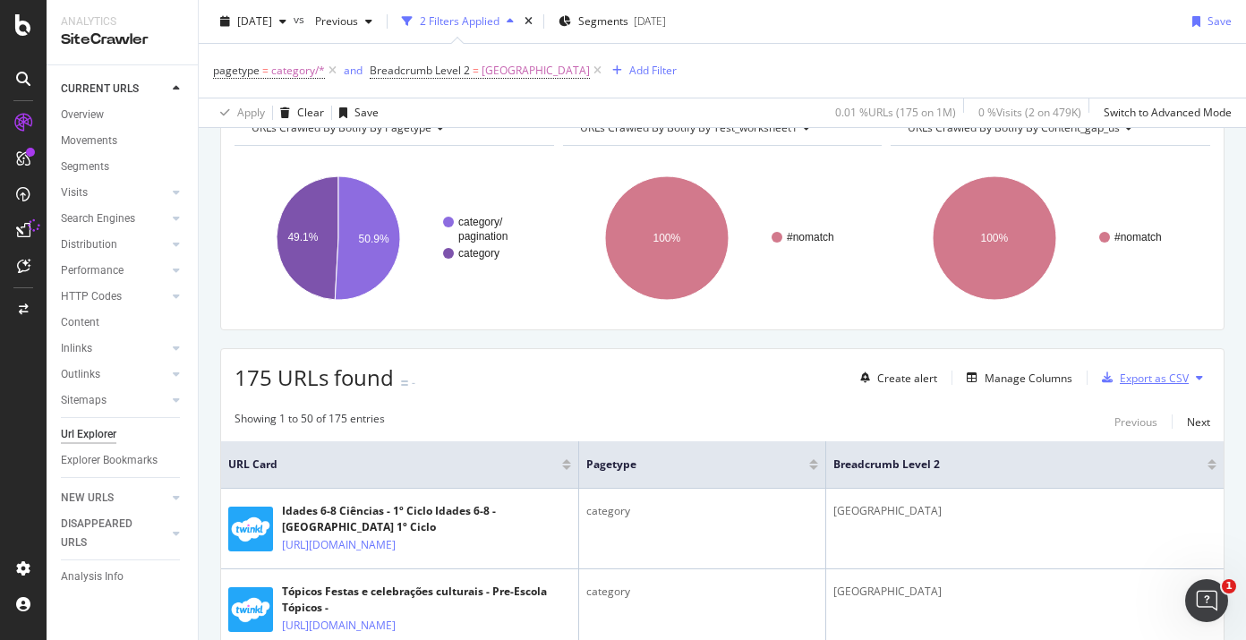
scroll to position [0, 0]
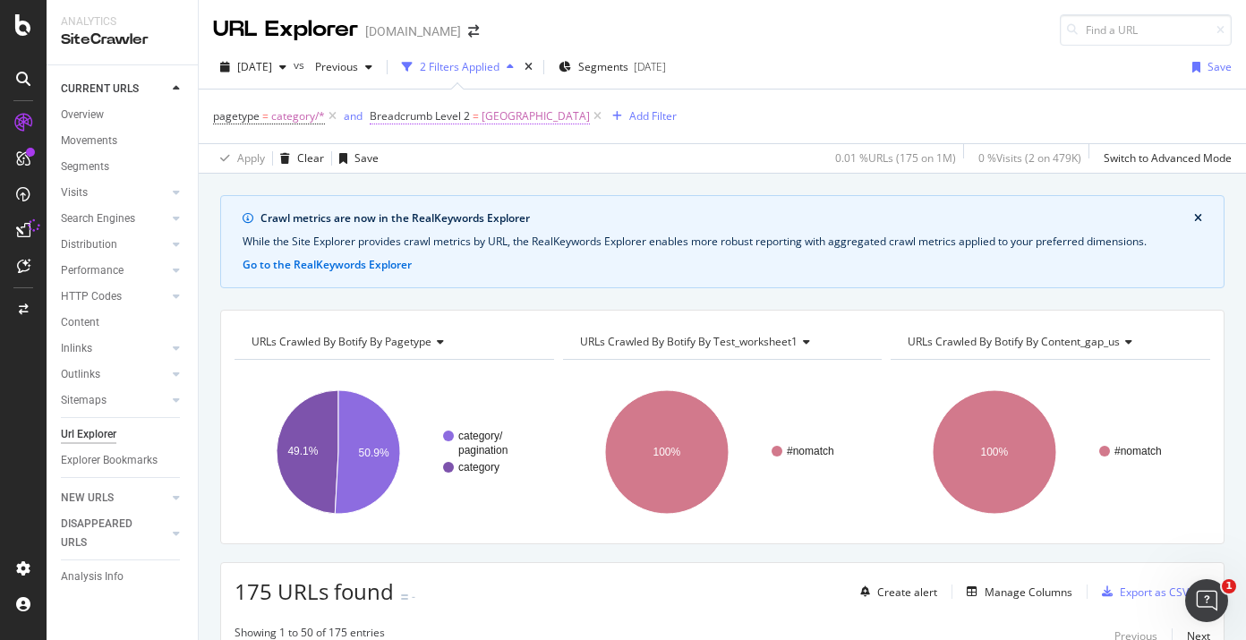
click at [428, 115] on span "Breadcrumb Level 2" at bounding box center [420, 115] width 100 height 15
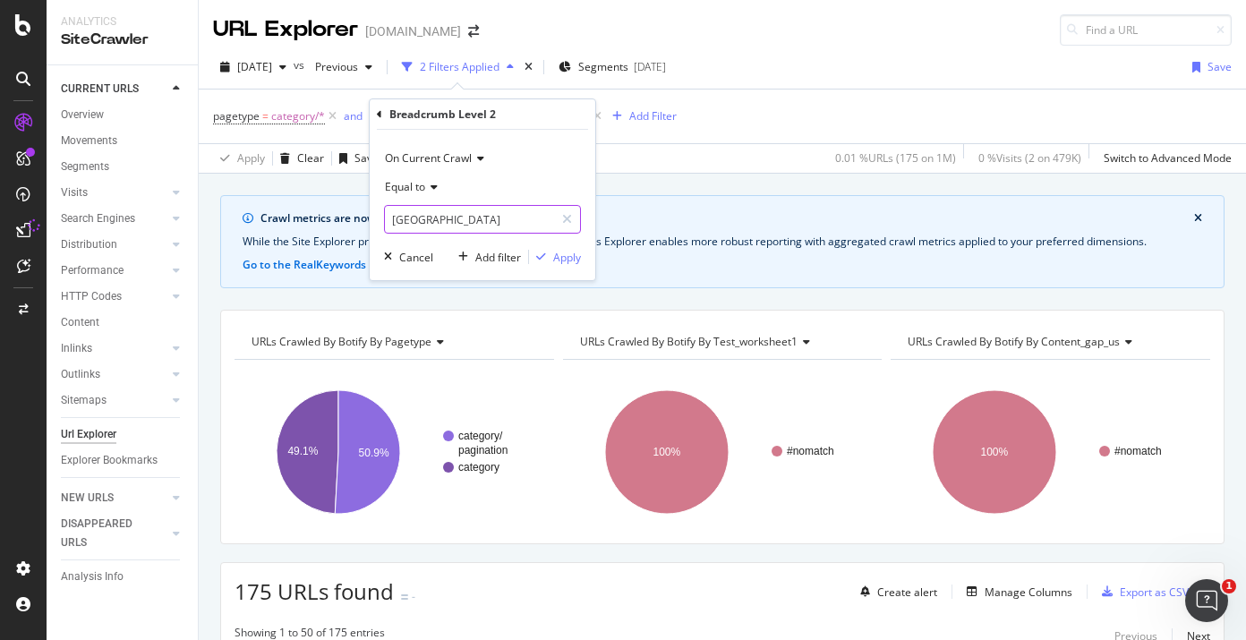
click at [411, 226] on input "Portugal" at bounding box center [469, 219] width 169 height 29
paste input "Ελλάδα"
type input "Ελλάδα"
click at [534, 261] on div "button" at bounding box center [541, 256] width 24 height 11
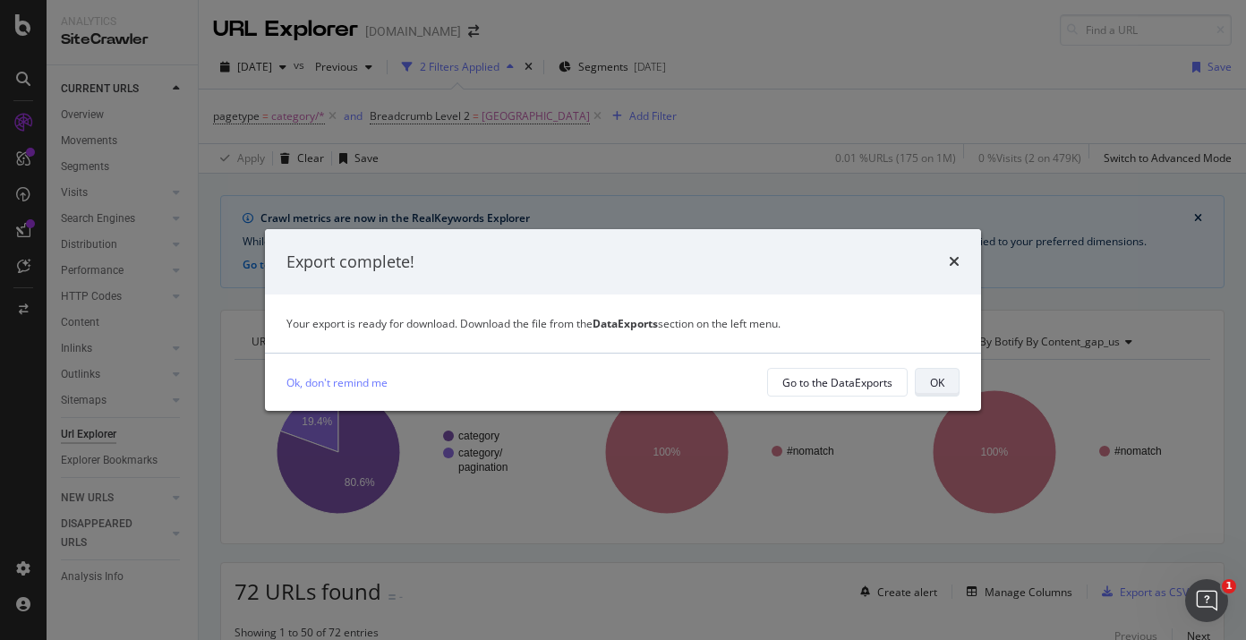
click at [939, 387] on div "OK" at bounding box center [937, 382] width 14 height 15
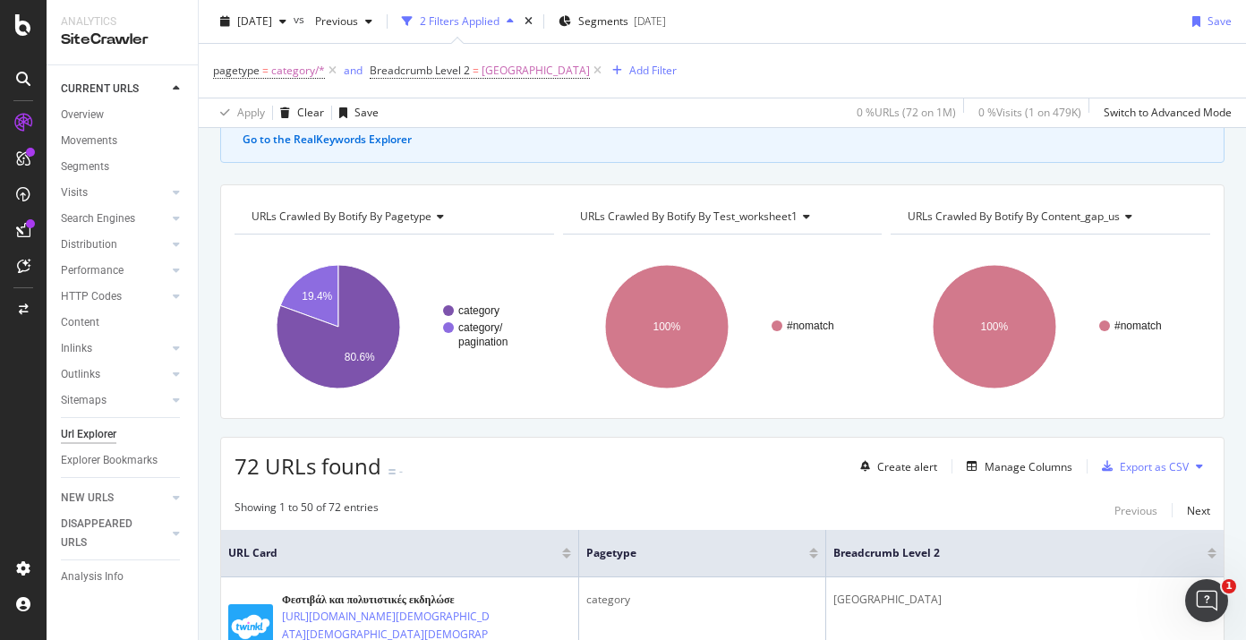
scroll to position [125, 0]
click at [332, 69] on icon at bounding box center [332, 71] width 15 height 18
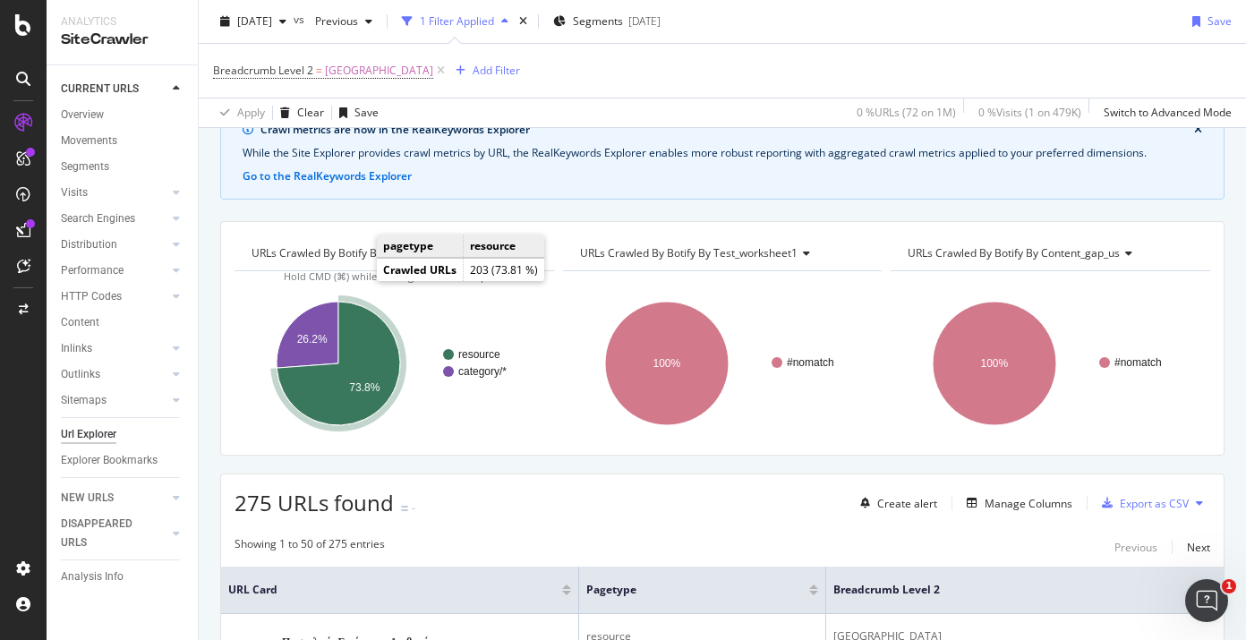
scroll to position [81, 0]
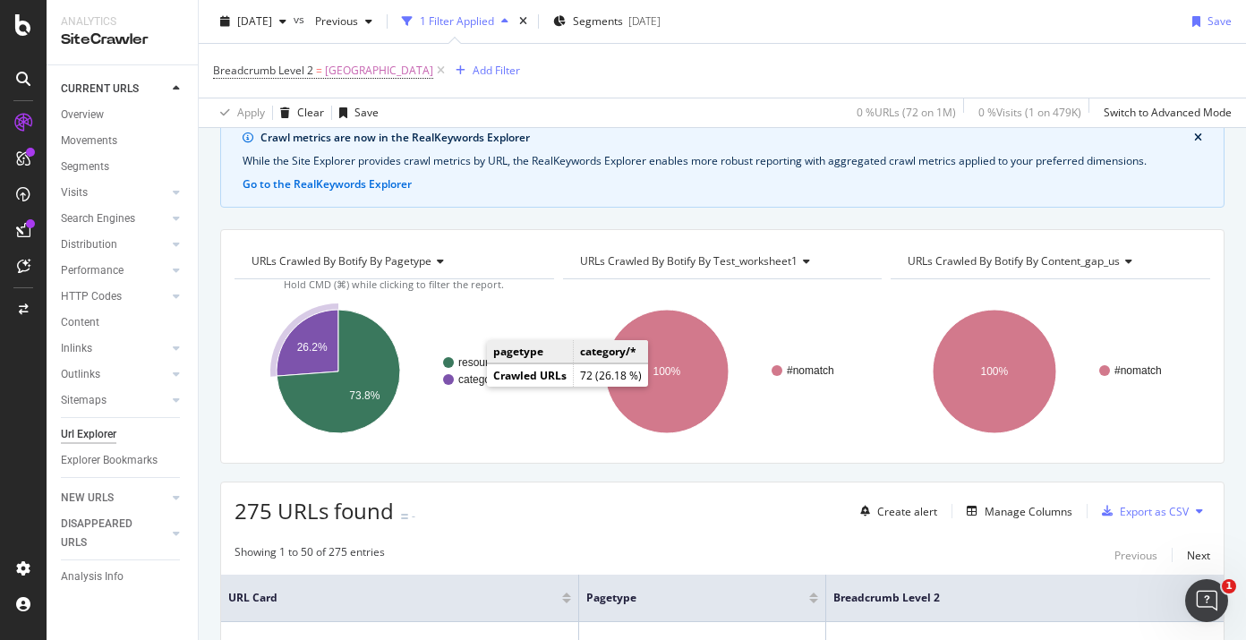
click at [472, 381] on text "category/*" at bounding box center [482, 379] width 48 height 13
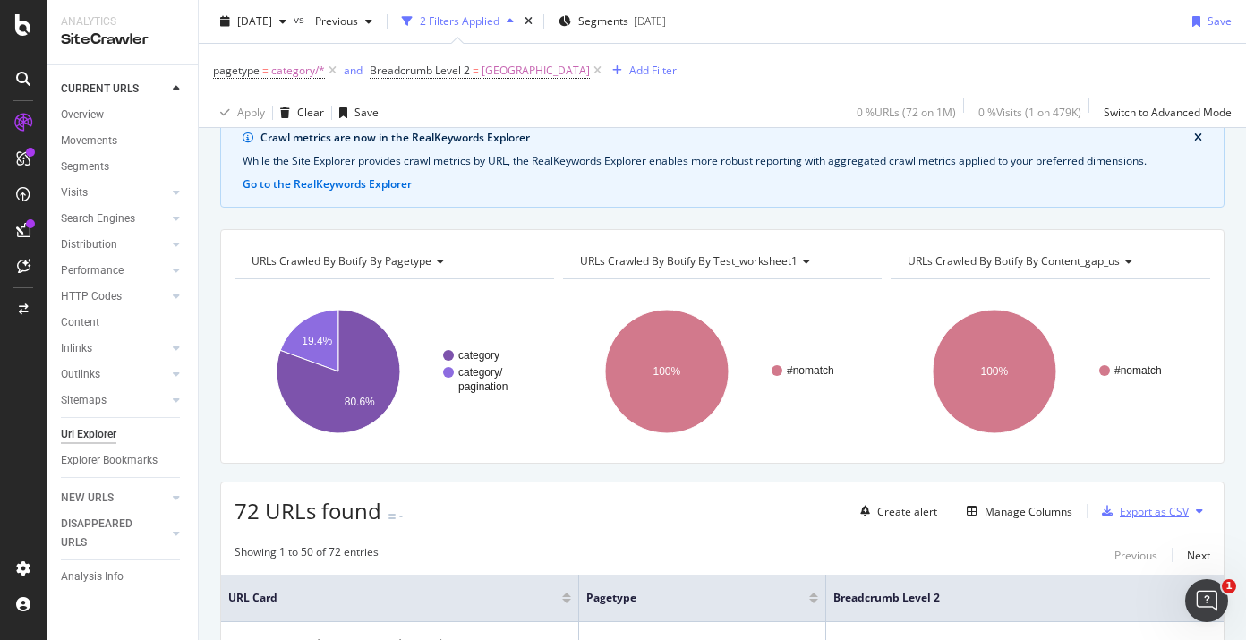
click at [1140, 513] on div "Export as CSV" at bounding box center [1154, 511] width 69 height 15
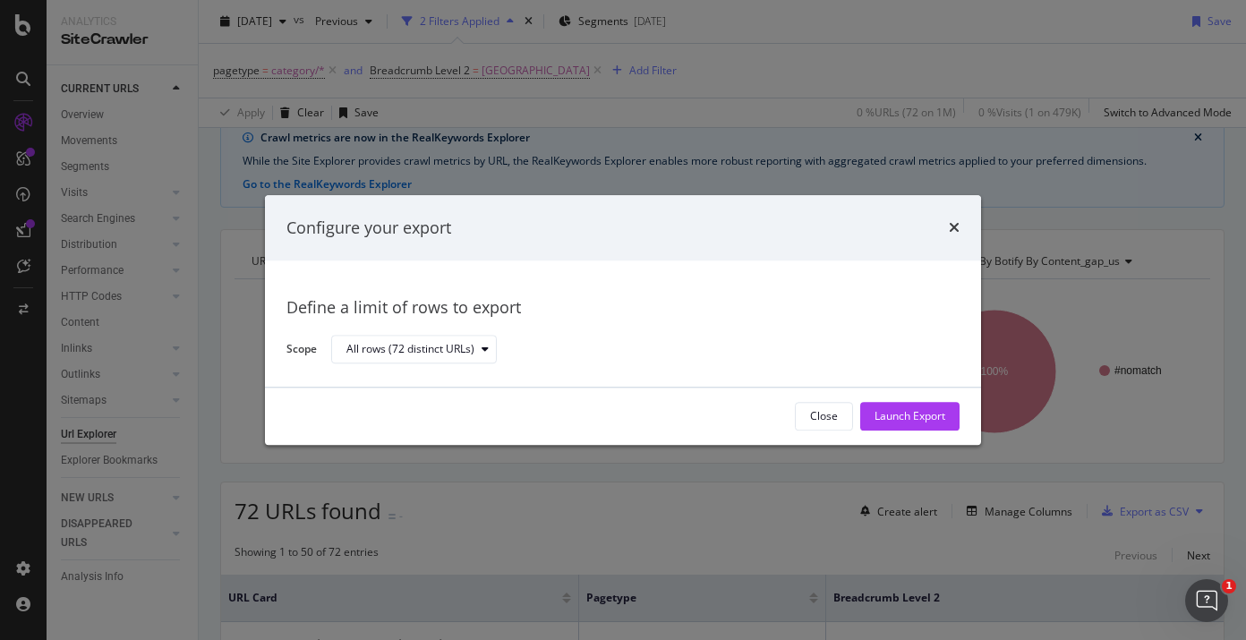
click at [891, 401] on div "Close Launch Export" at bounding box center [623, 415] width 716 height 57
click at [900, 413] on div "Launch Export" at bounding box center [909, 416] width 71 height 15
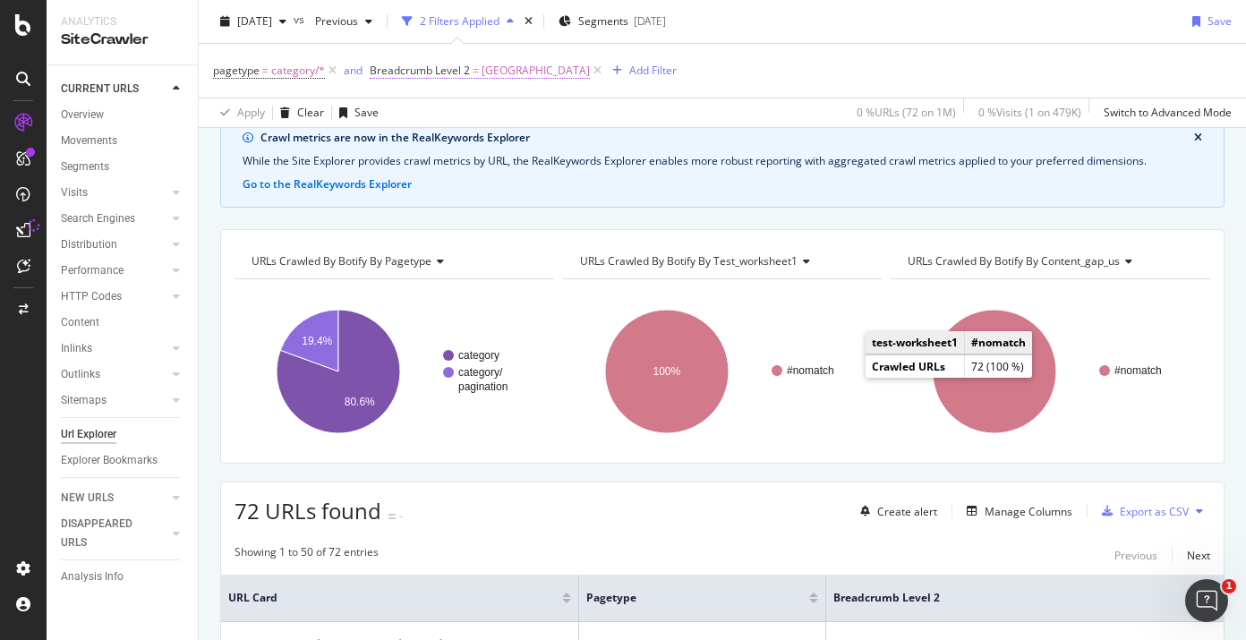
click at [432, 77] on span "Breadcrumb Level 2" at bounding box center [420, 70] width 100 height 15
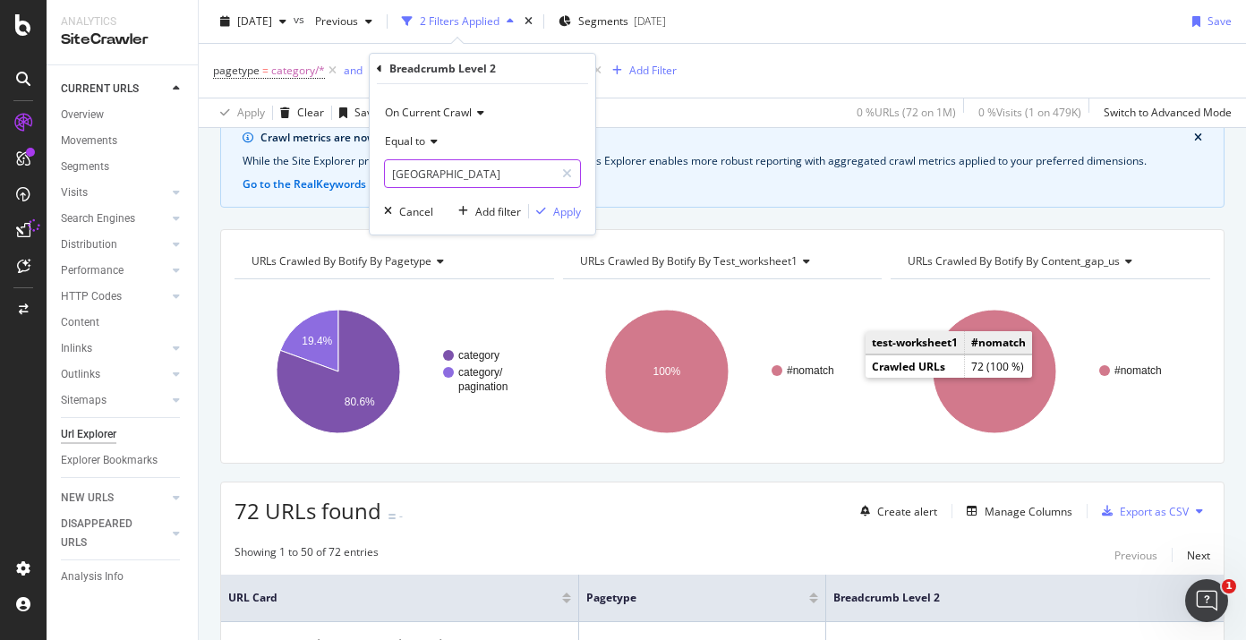
click at [423, 174] on input "Ελλάδα" at bounding box center [469, 173] width 169 height 29
paste input "Bulgaria"
click at [549, 200] on div "On Current Crawl Equal to Bulgariaα Cancel Add filter Apply" at bounding box center [483, 159] width 226 height 150
click at [473, 181] on input "Bulgariaα" at bounding box center [469, 173] width 169 height 29
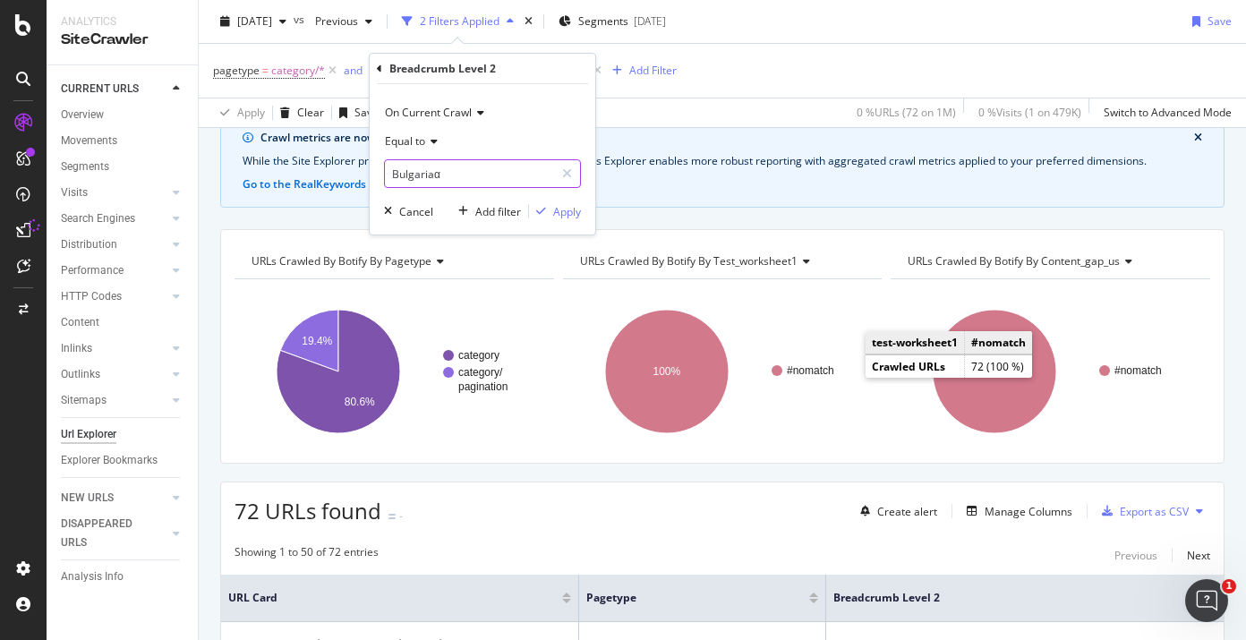
click at [469, 181] on input "Bulgariaα" at bounding box center [469, 173] width 169 height 29
type input "Bulgaria"
click at [556, 211] on div "Apply" at bounding box center [567, 211] width 28 height 15
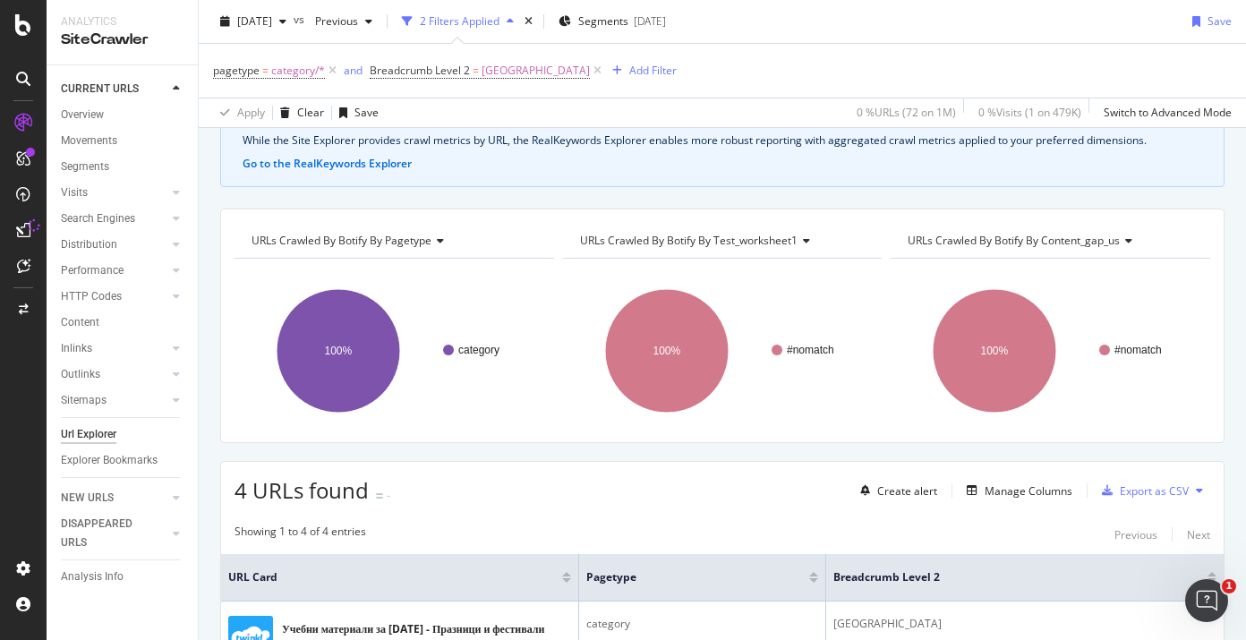
scroll to position [481, 0]
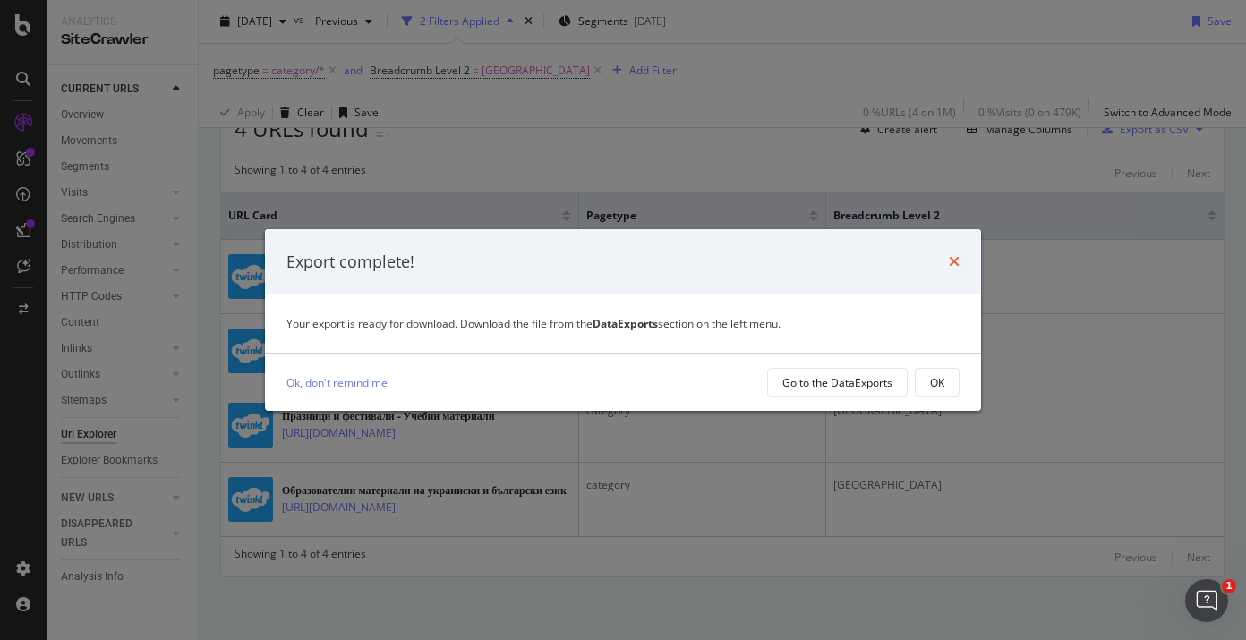
click at [951, 263] on icon "times" at bounding box center [954, 261] width 11 height 14
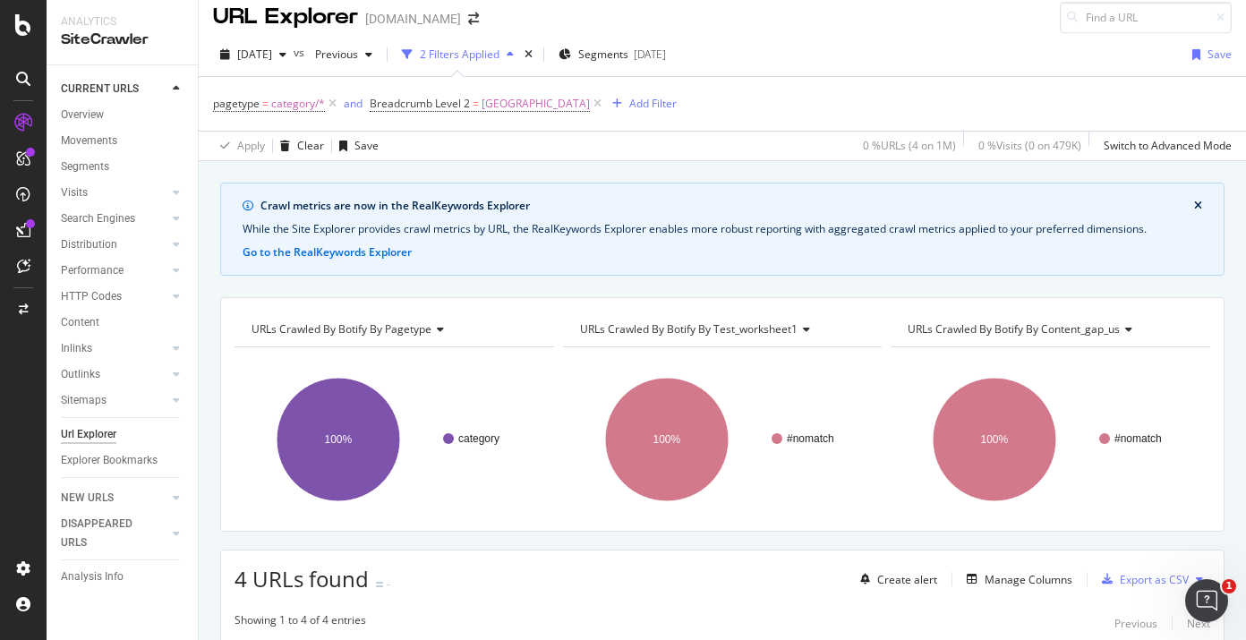
scroll to position [30, 0]
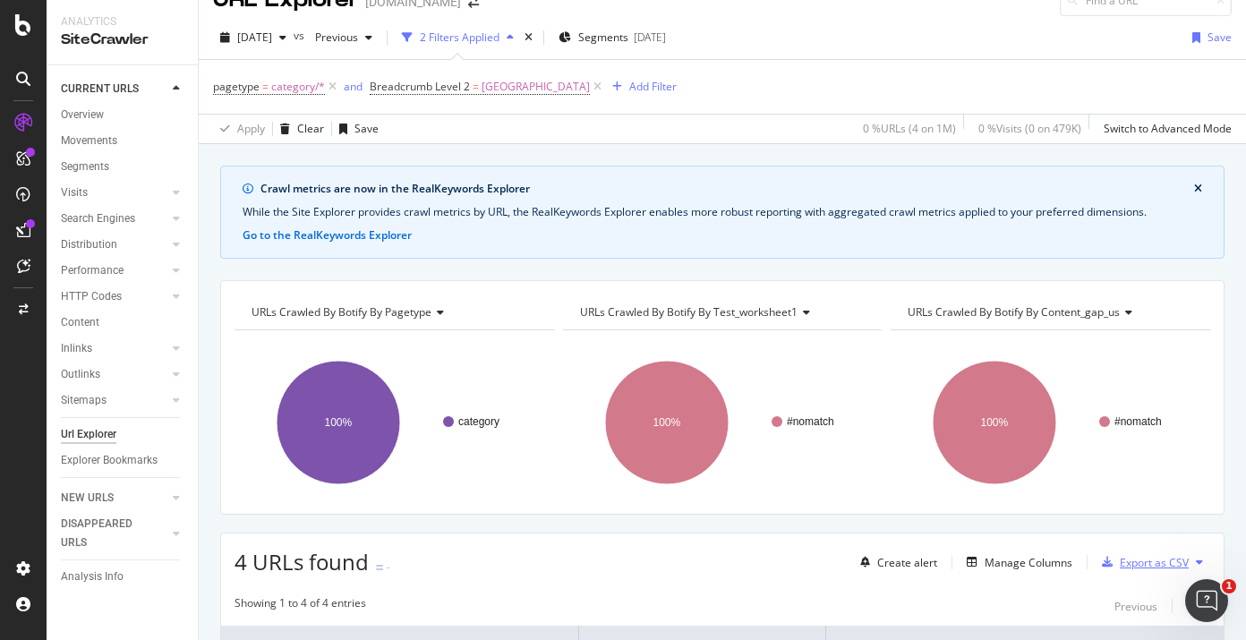
click at [1125, 575] on button "Export as CSV" at bounding box center [1141, 562] width 94 height 29
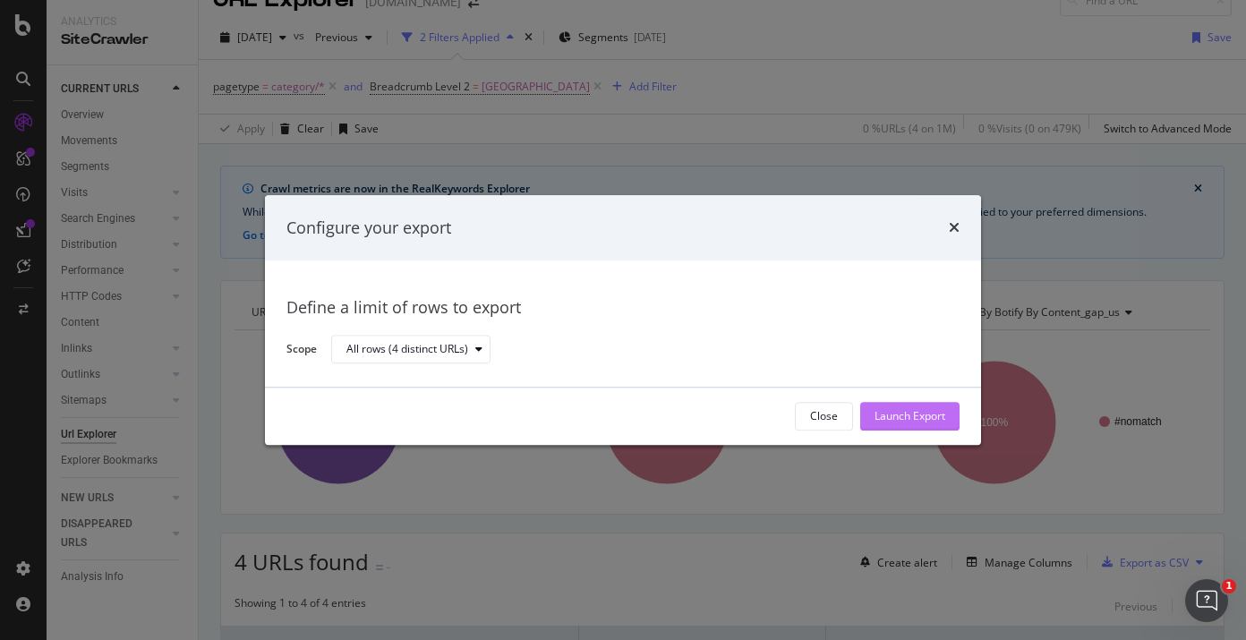
click at [914, 422] on div "Launch Export" at bounding box center [909, 416] width 71 height 15
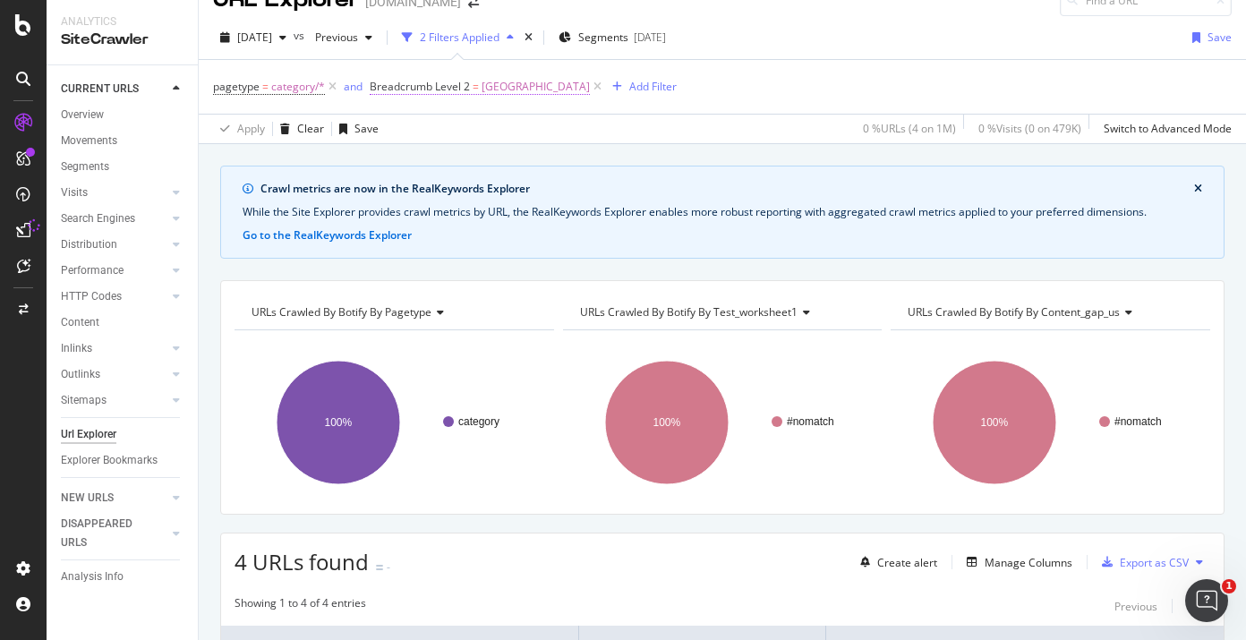
click at [495, 89] on span "Bulgaria" at bounding box center [535, 86] width 108 height 25
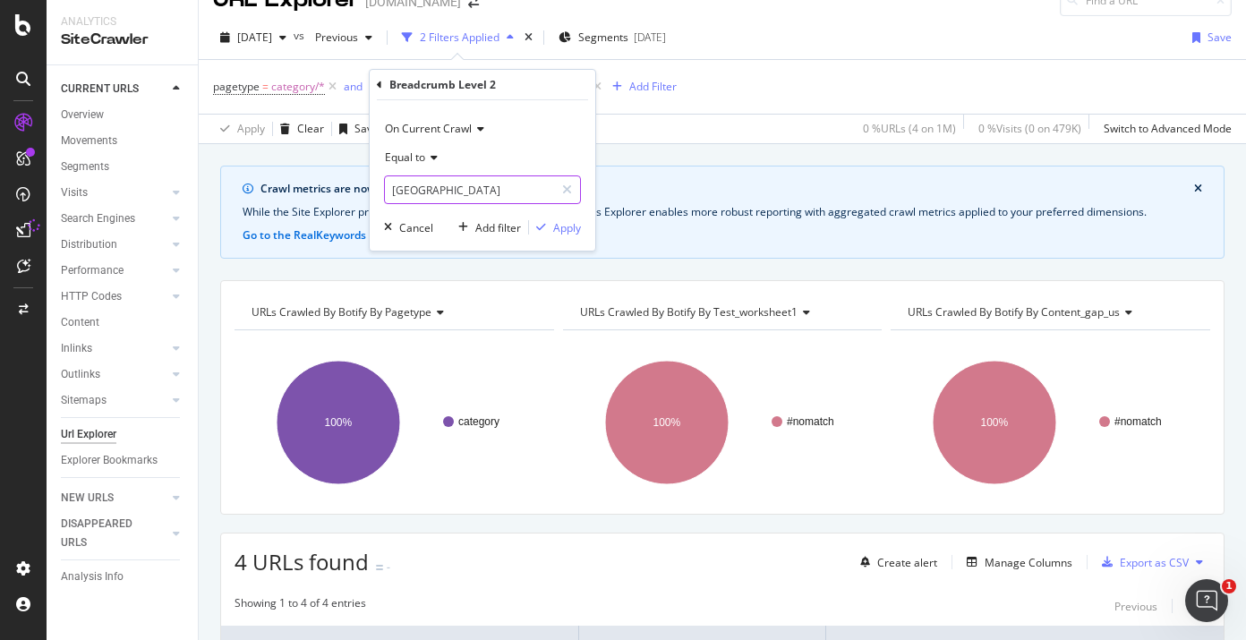
click at [490, 194] on input "Bulgaria" at bounding box center [469, 189] width 169 height 29
paste input "elgium"
type input "Belgium"
click at [543, 220] on div "Apply" at bounding box center [555, 227] width 52 height 16
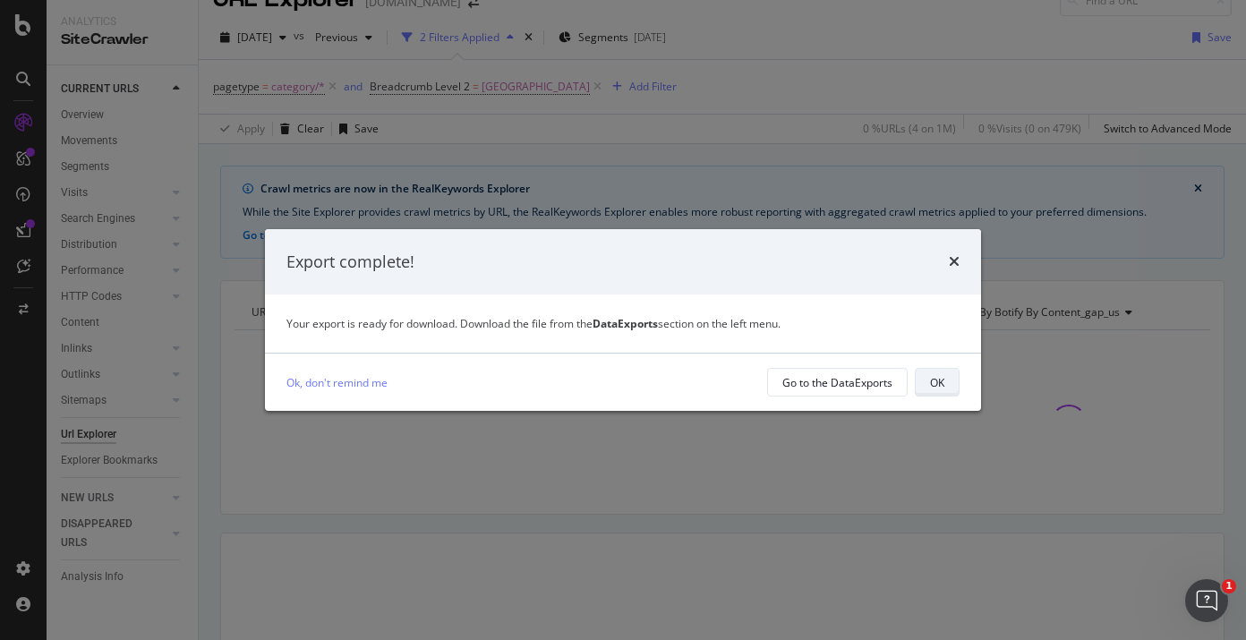
click at [935, 379] on div "OK" at bounding box center [937, 382] width 14 height 15
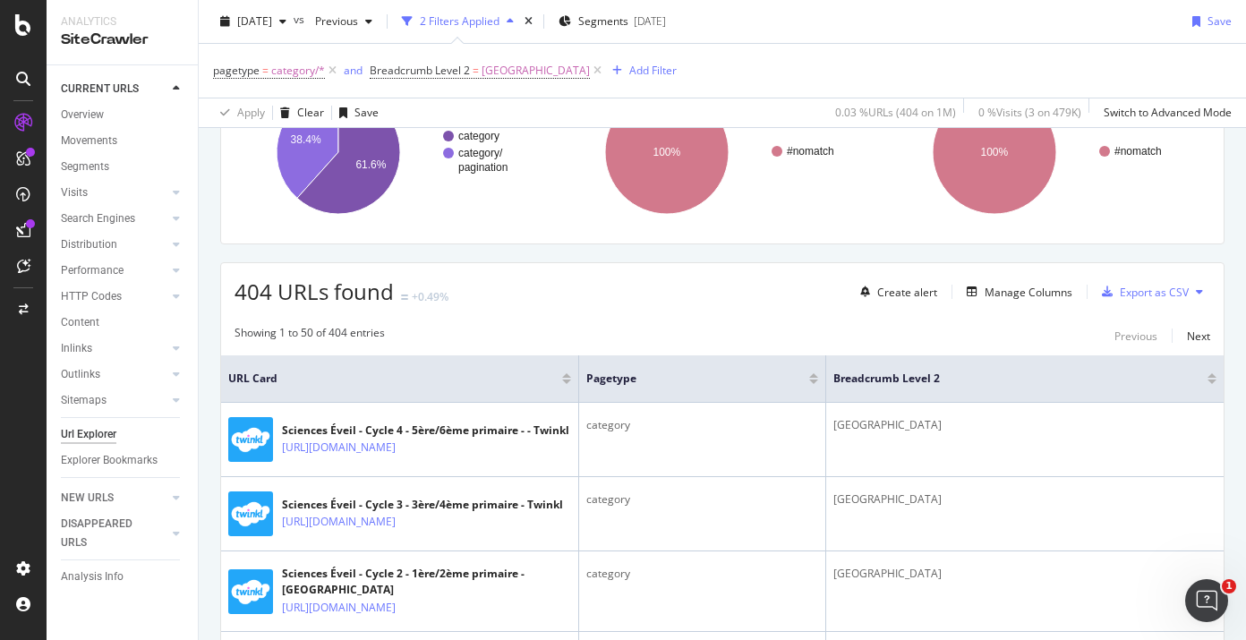
scroll to position [302, 0]
click at [1127, 295] on div "Export as CSV" at bounding box center [1154, 290] width 69 height 15
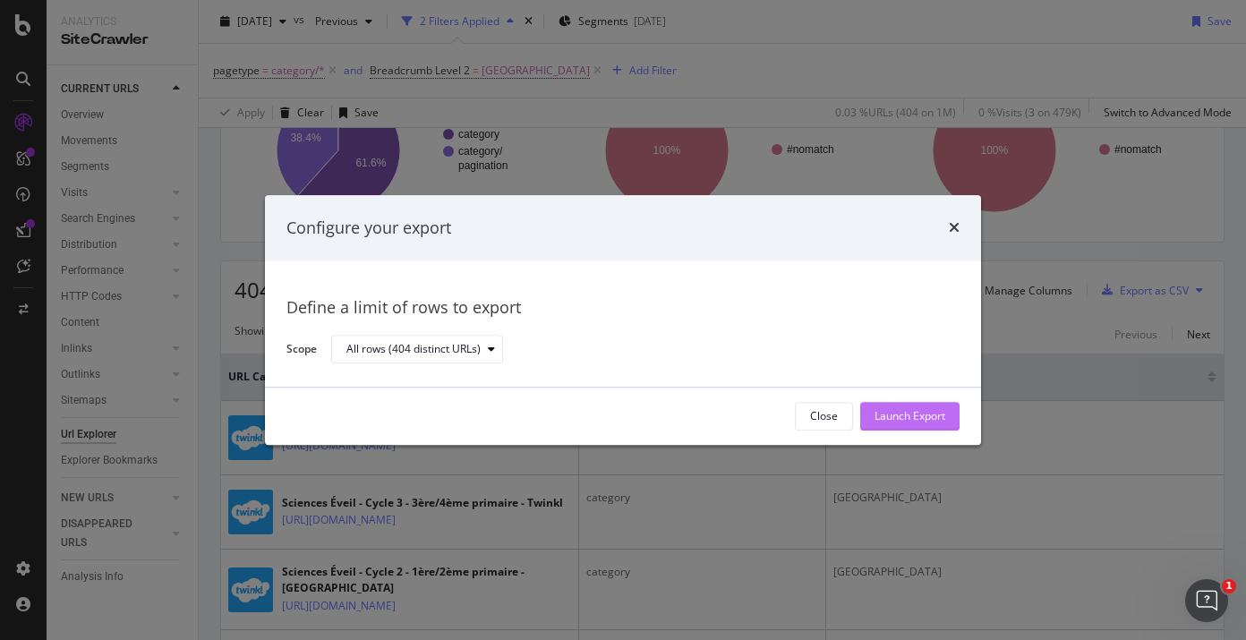
click at [898, 426] on div "Launch Export" at bounding box center [909, 416] width 71 height 27
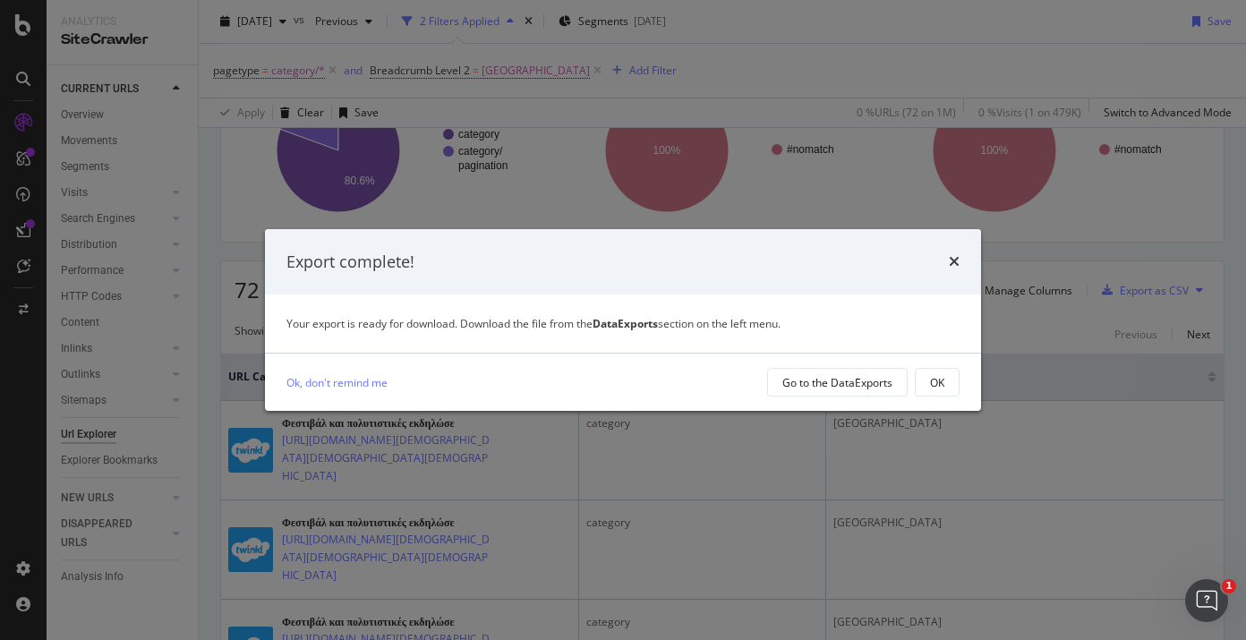
click at [938, 389] on div "OK" at bounding box center [937, 382] width 14 height 25
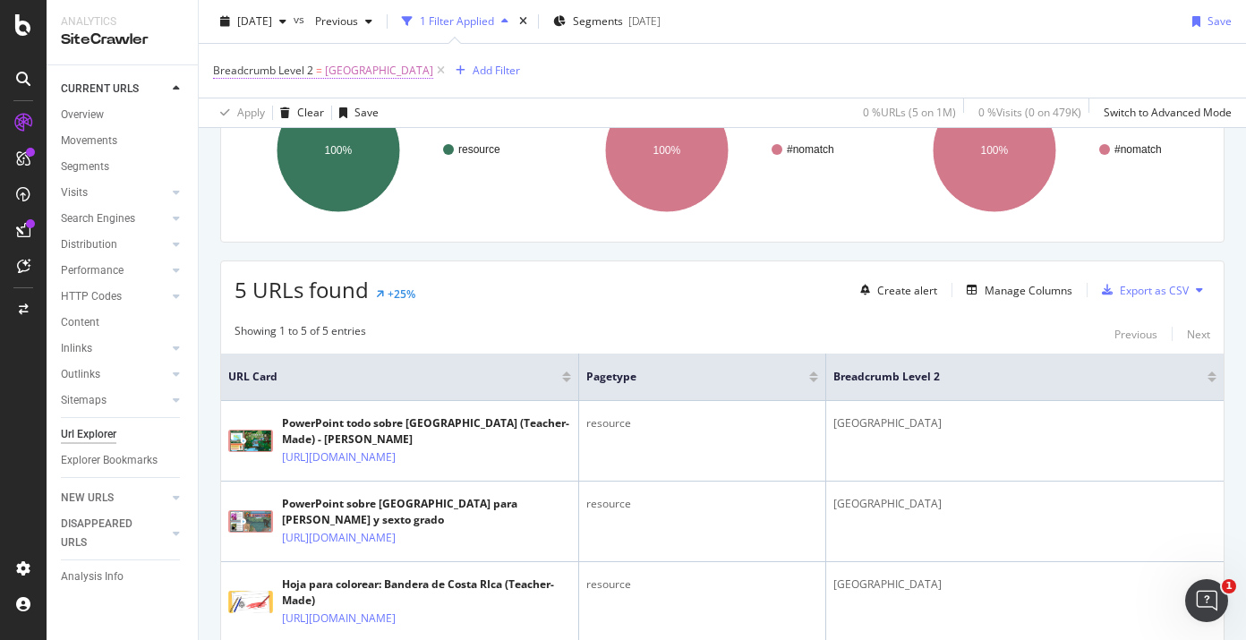
click at [267, 68] on span "Breadcrumb Level 2" at bounding box center [263, 70] width 100 height 15
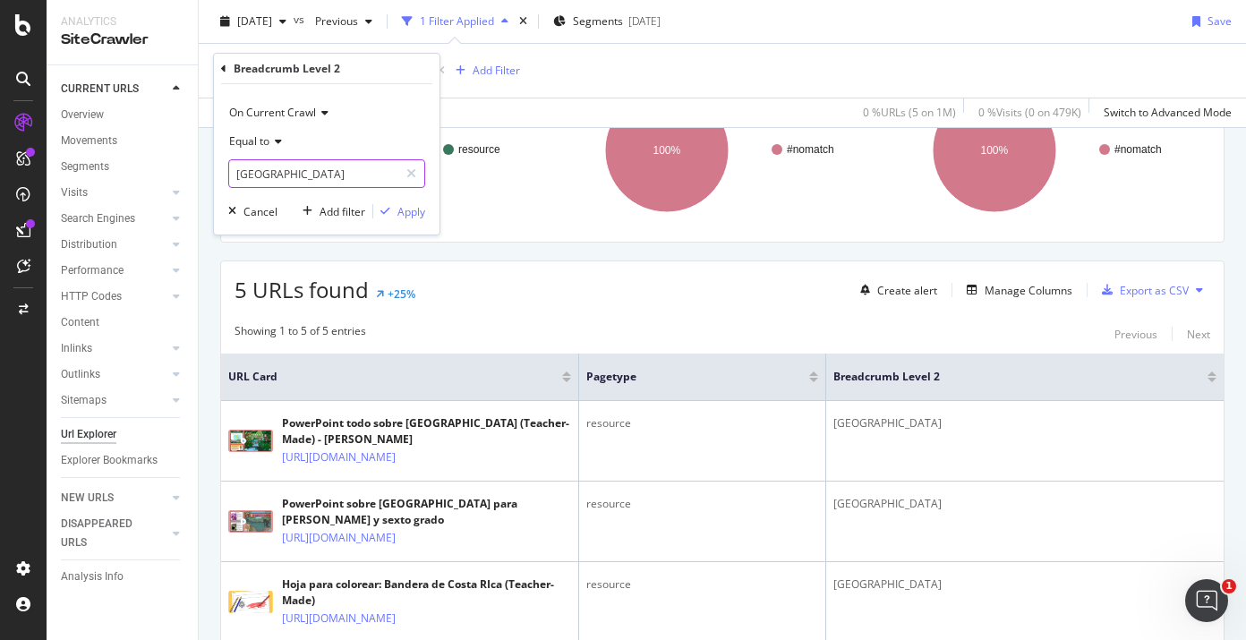
click at [302, 181] on input "Costa Rica" at bounding box center [313, 173] width 169 height 29
click at [315, 180] on input "Costa Rica" at bounding box center [313, 173] width 169 height 29
paste input "Switzerland"
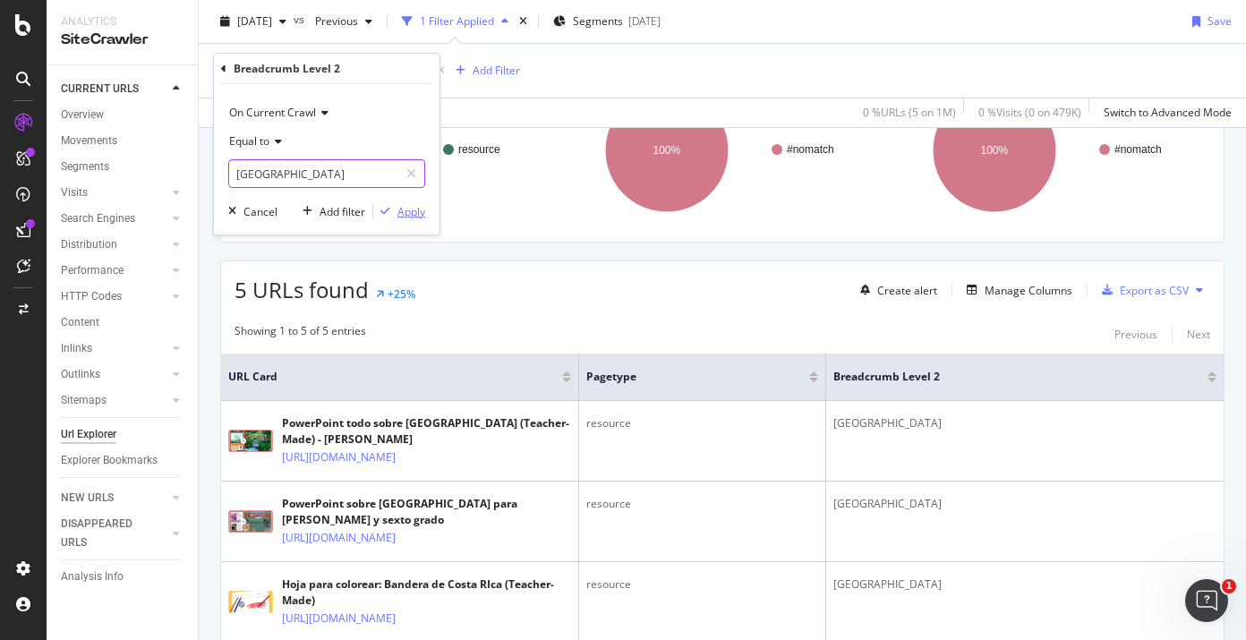
type input "Switzerland"
click at [414, 205] on div "Apply" at bounding box center [411, 211] width 28 height 15
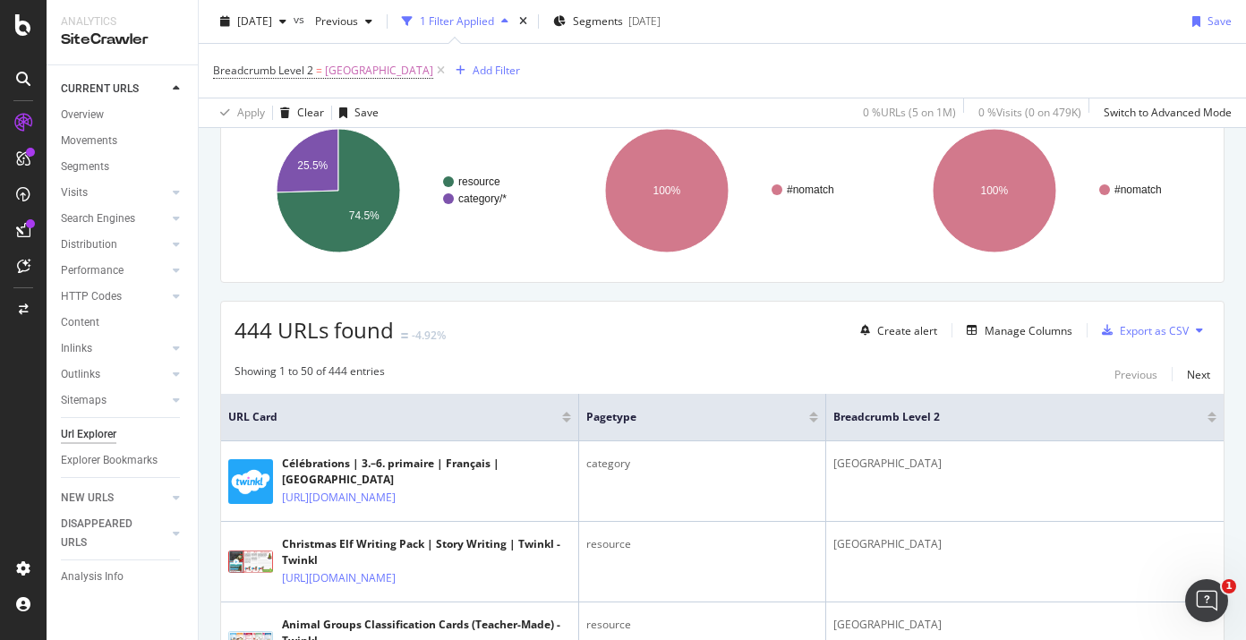
scroll to position [99, 0]
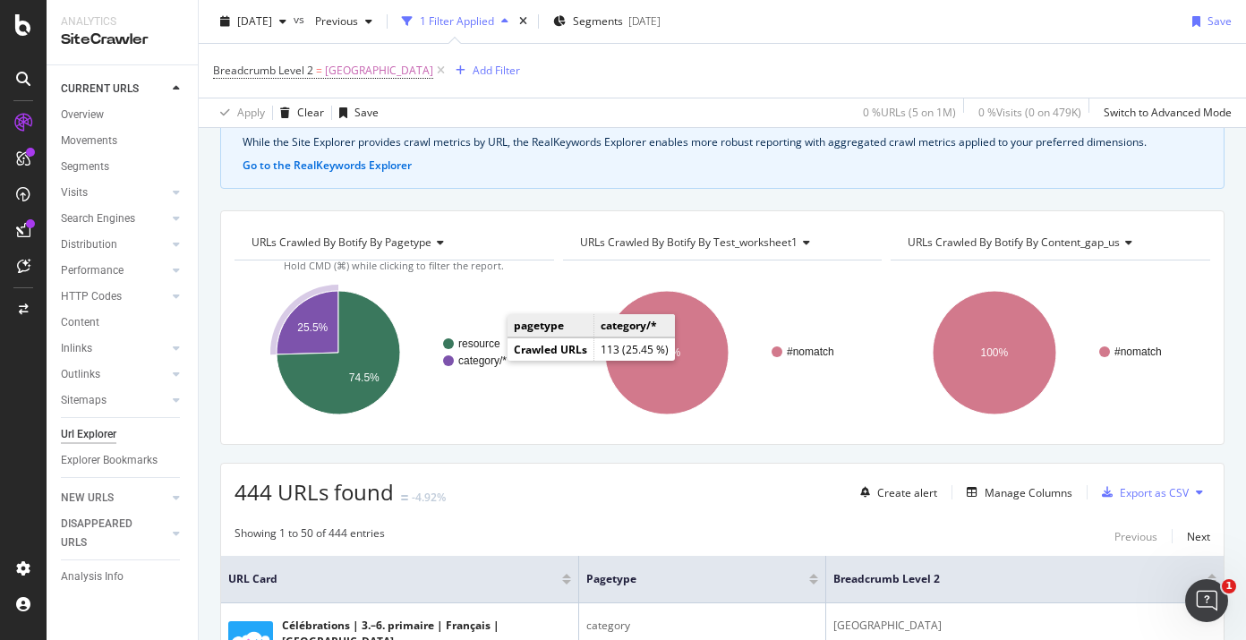
click at [486, 362] on text "category/*" at bounding box center [482, 360] width 48 height 13
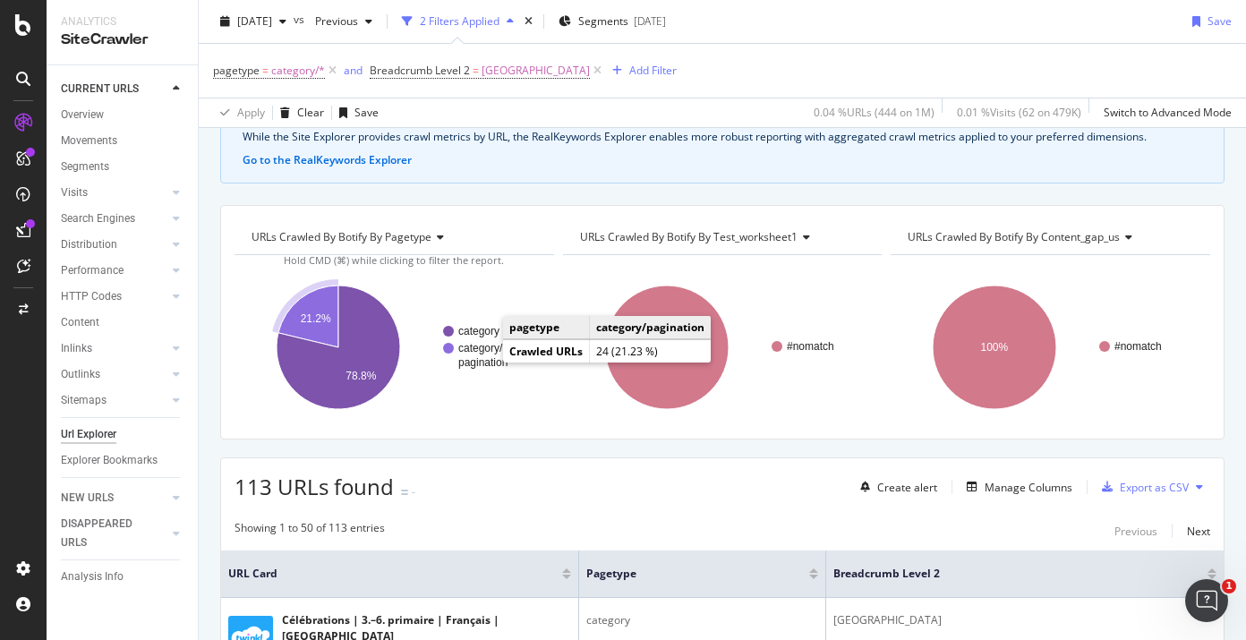
scroll to position [106, 0]
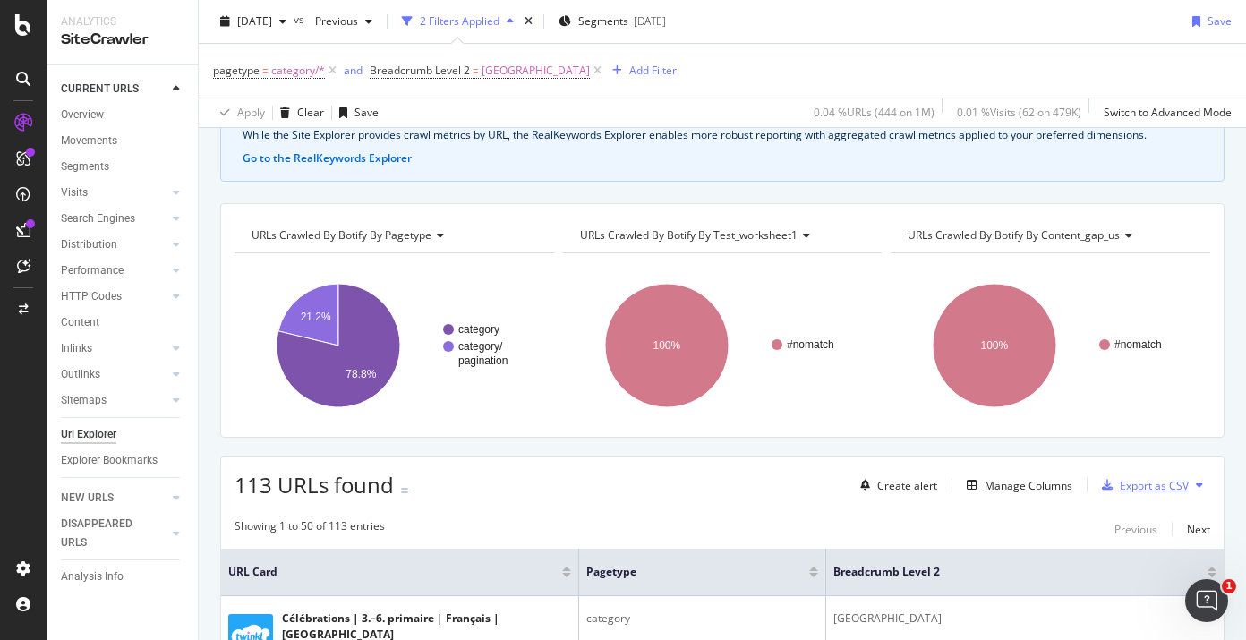
click at [1125, 483] on div "Export as CSV" at bounding box center [1154, 485] width 69 height 15
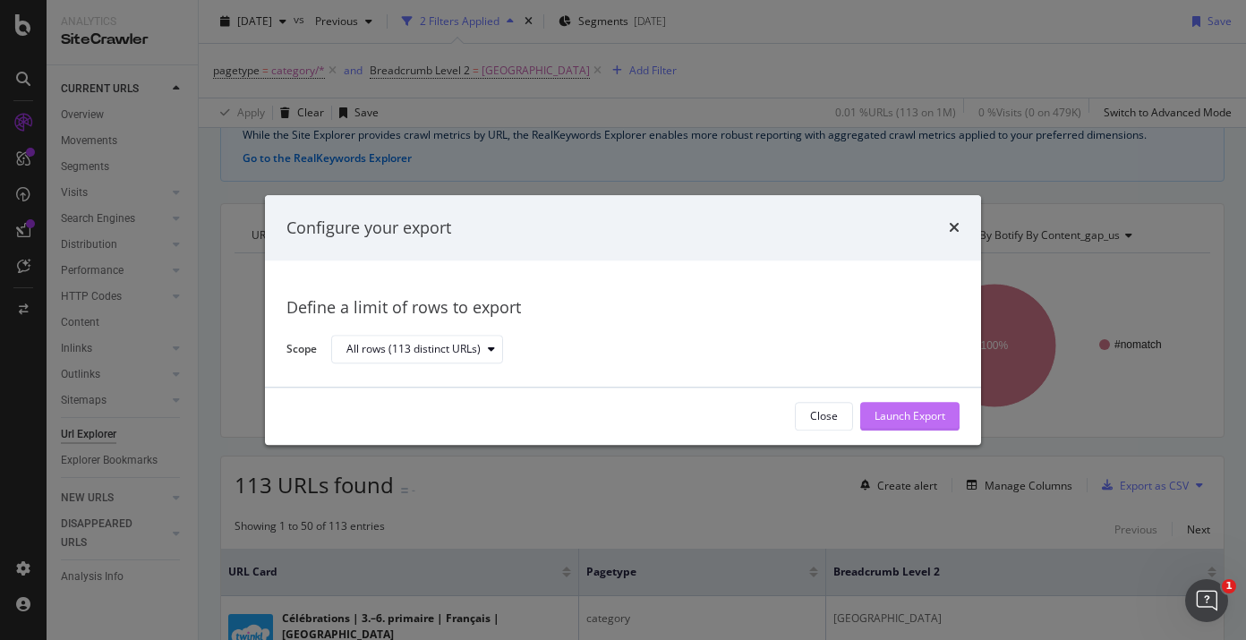
click at [910, 416] on div "Launch Export" at bounding box center [909, 416] width 71 height 15
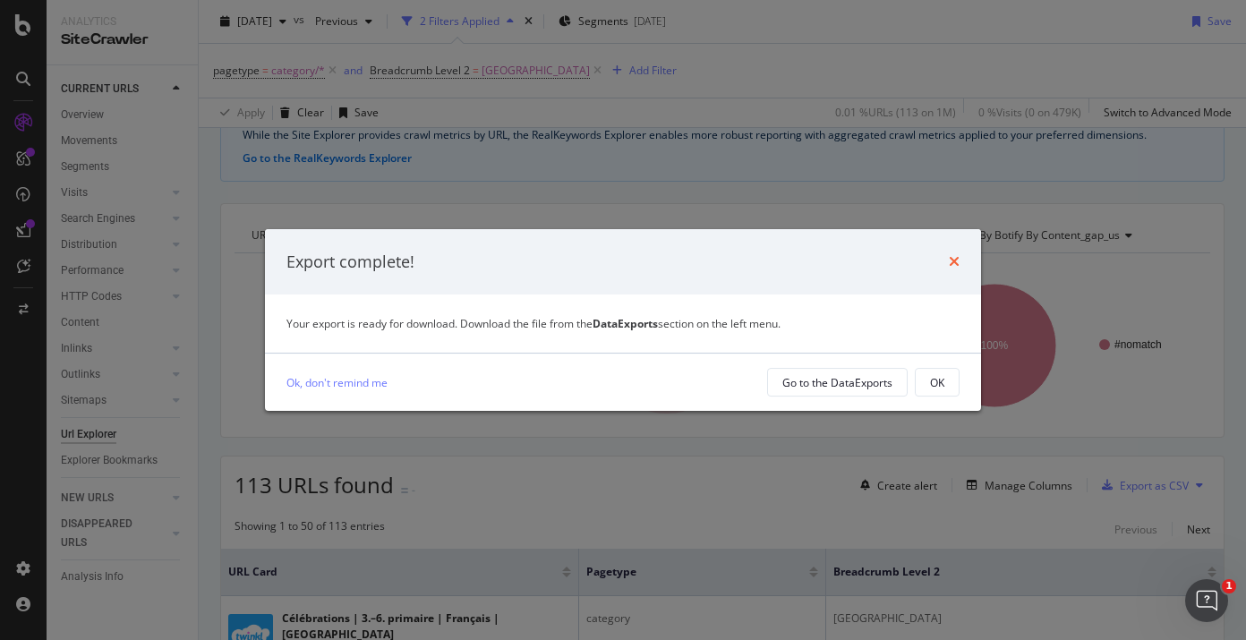
click at [951, 254] on icon "times" at bounding box center [954, 261] width 11 height 14
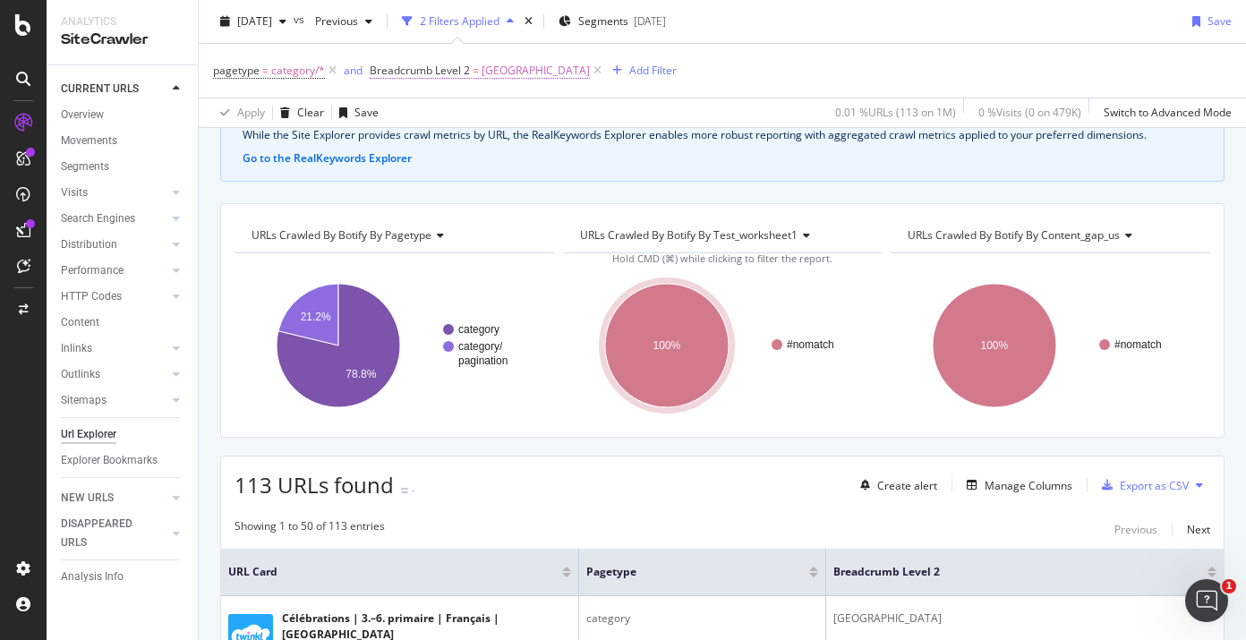
click at [491, 59] on span "Switzerland" at bounding box center [535, 70] width 108 height 25
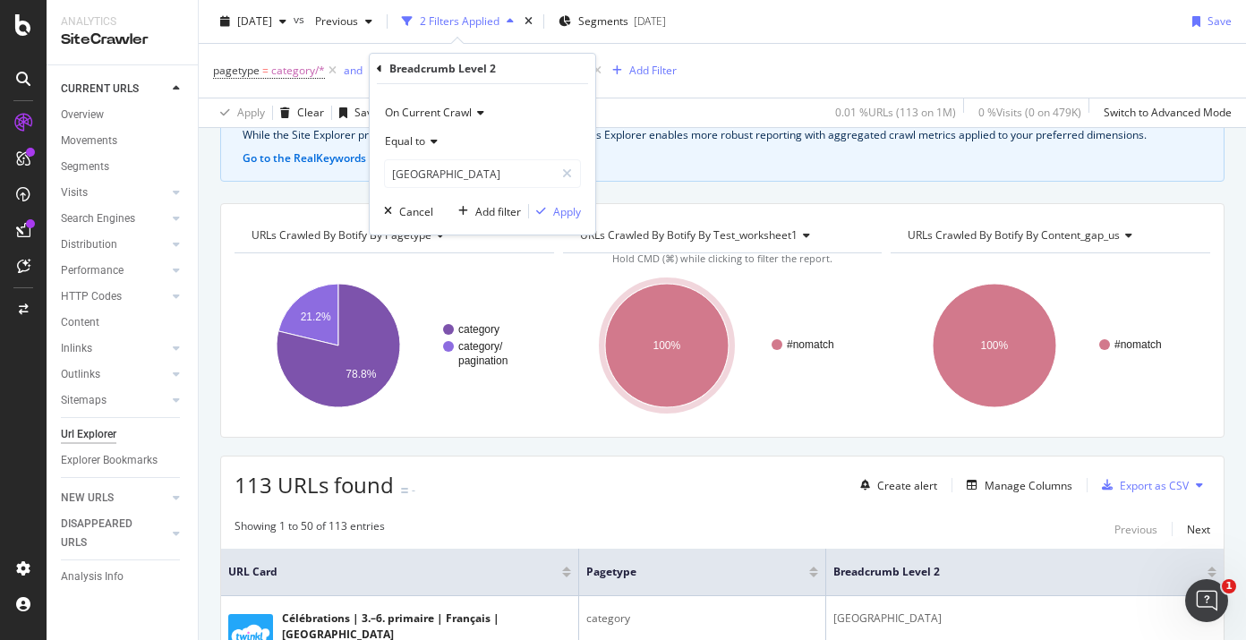
click at [437, 158] on div "Equal to Switzerland" at bounding box center [482, 157] width 197 height 61
click at [439, 177] on input "Switzerland" at bounding box center [469, 173] width 169 height 29
type input "Greece"
click at [564, 208] on div "Apply" at bounding box center [567, 211] width 28 height 15
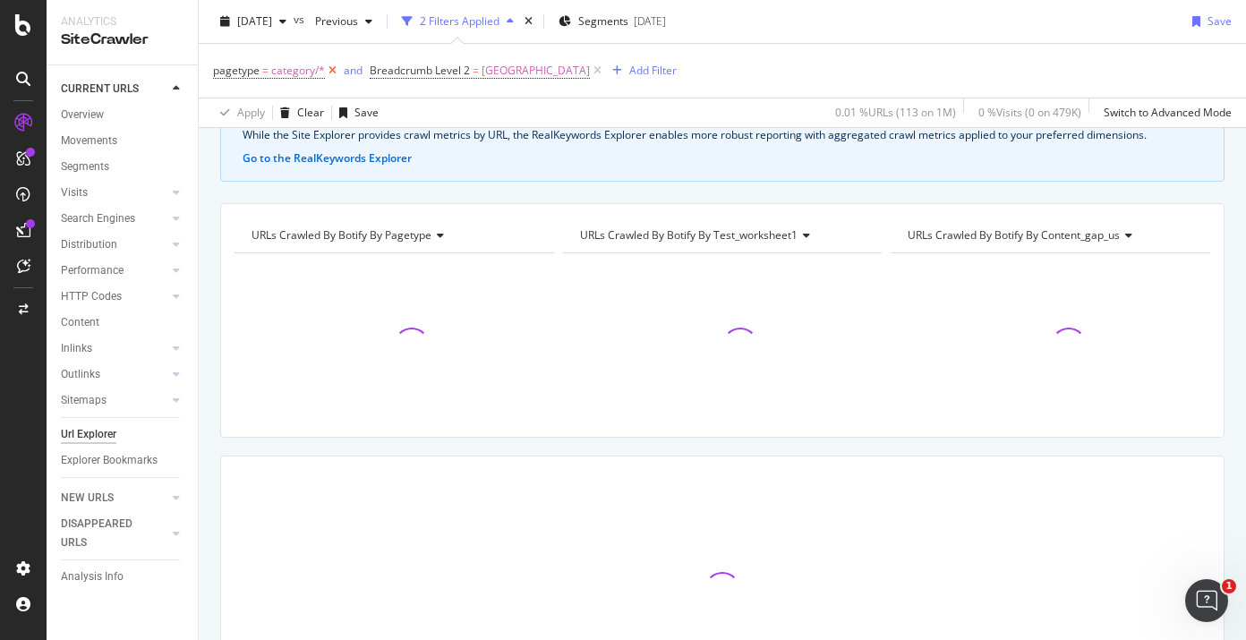
click at [329, 72] on icon at bounding box center [332, 71] width 15 height 18
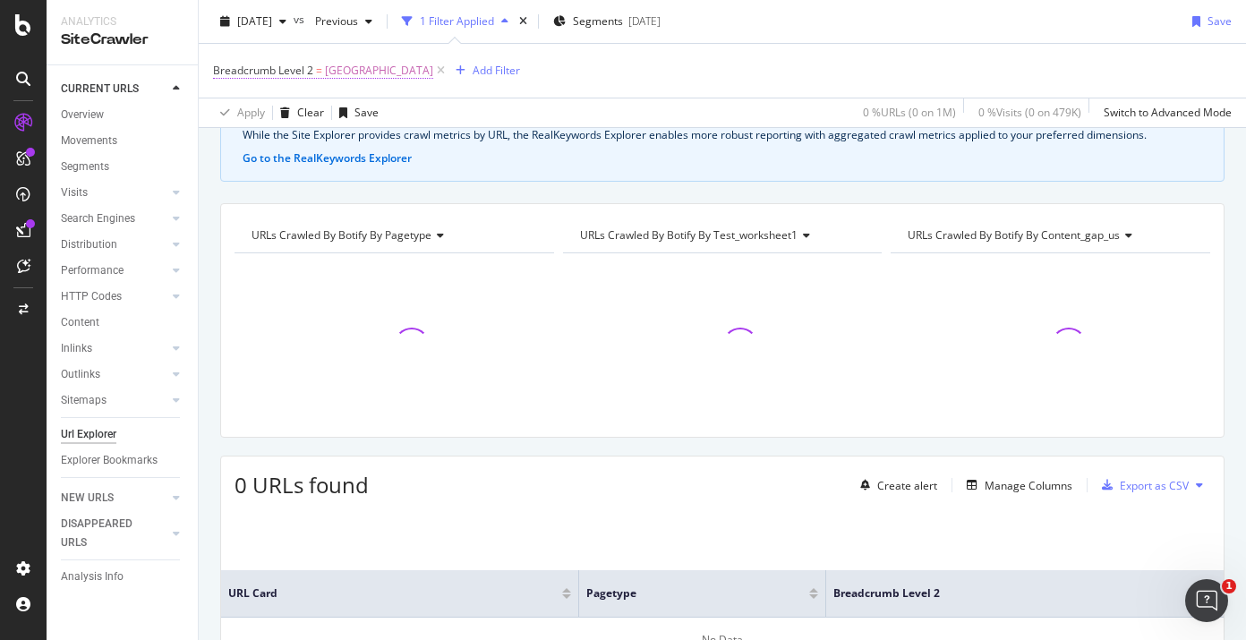
click at [345, 66] on span "Greece" at bounding box center [379, 70] width 108 height 25
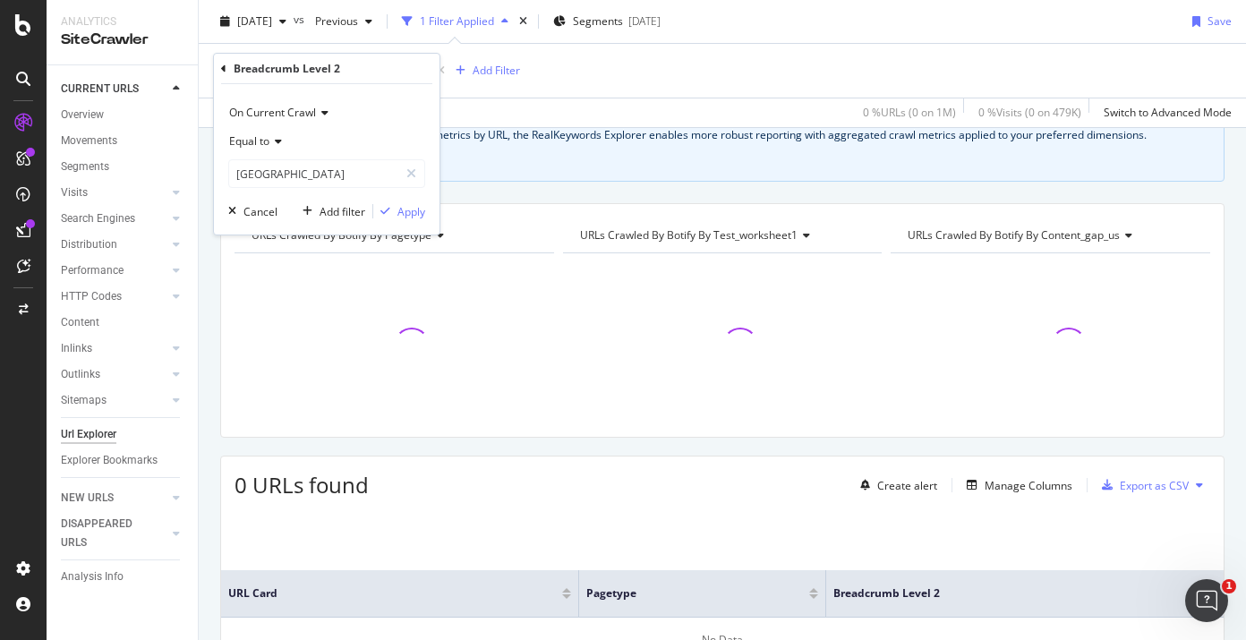
click at [397, 200] on div "On Current Crawl Equal to Greece Cancel Add filter Apply" at bounding box center [327, 159] width 226 height 150
click at [401, 208] on div "Apply" at bounding box center [411, 211] width 28 height 15
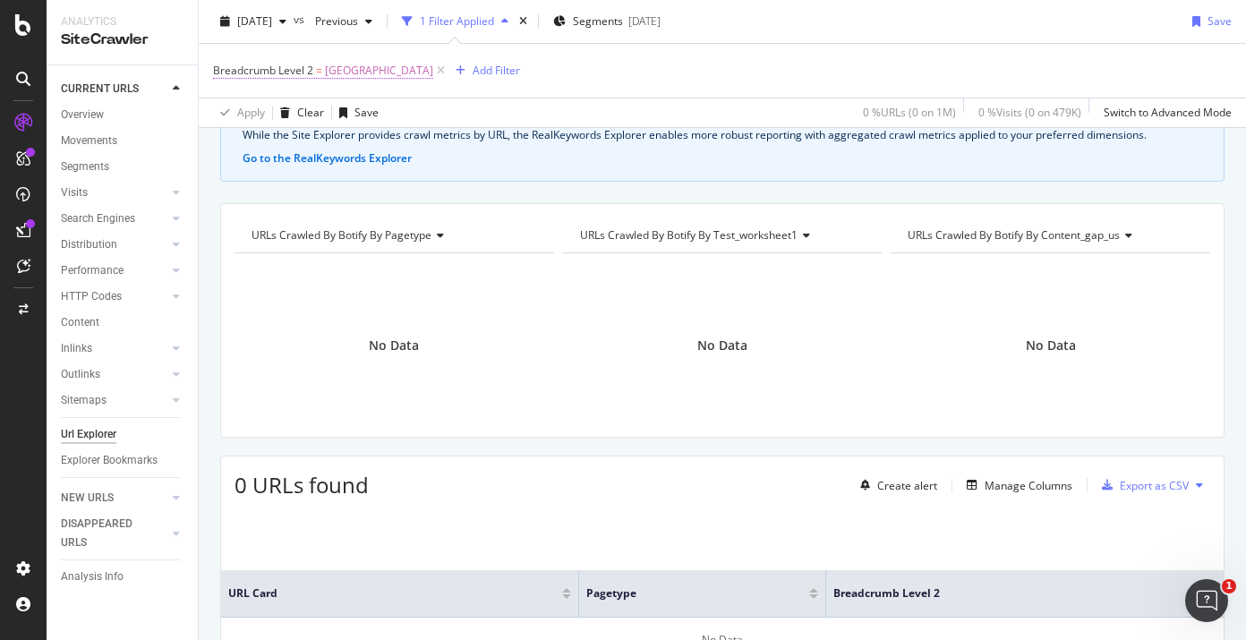
click at [345, 79] on span "Greece" at bounding box center [379, 70] width 108 height 25
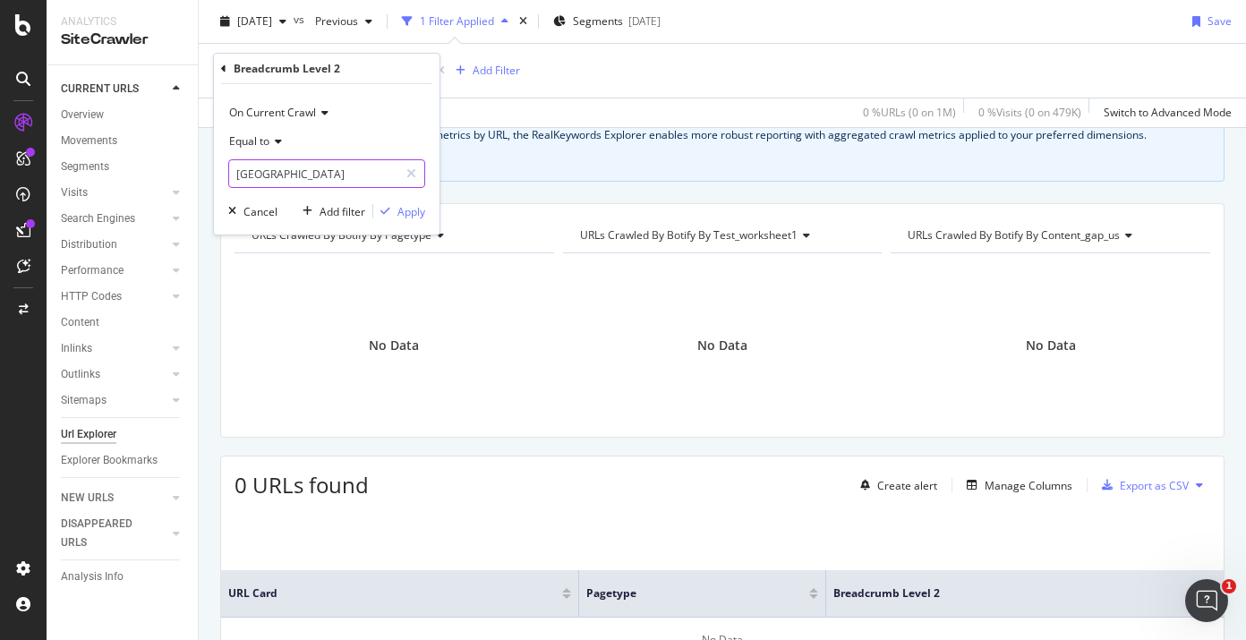
click at [299, 173] on input "Greece" at bounding box center [313, 173] width 169 height 29
click at [299, 174] on input "Greece" at bounding box center [313, 173] width 169 height 29
type input "Greek"
click at [421, 213] on div "Apply" at bounding box center [411, 211] width 28 height 15
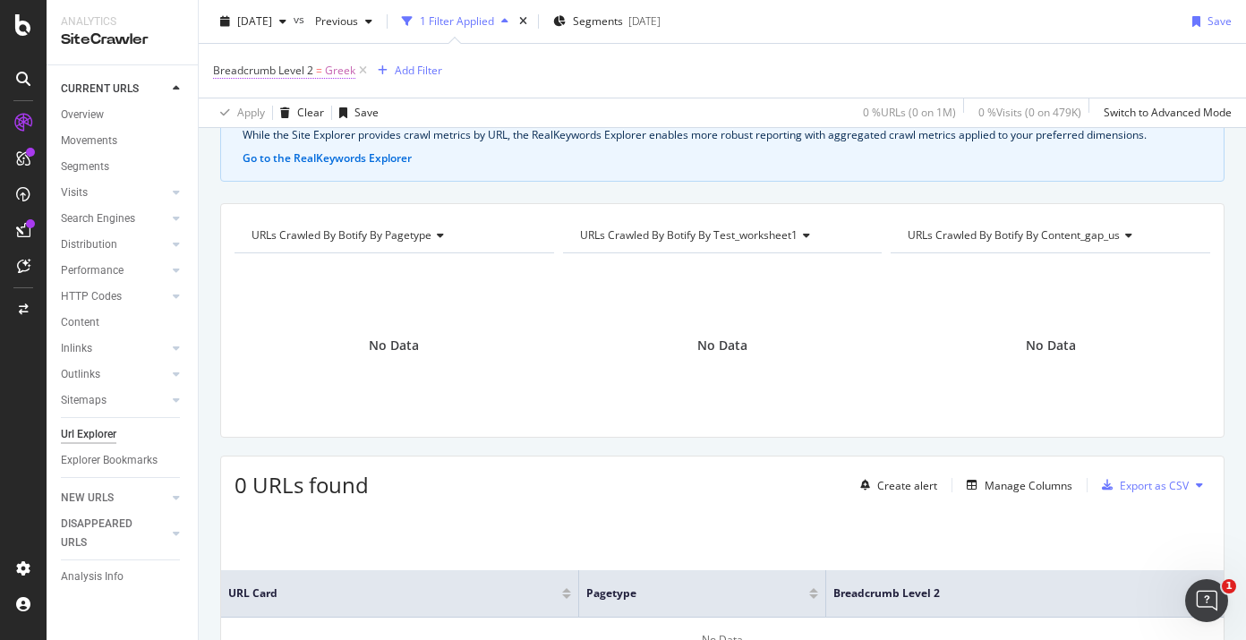
click at [332, 72] on span "Greek" at bounding box center [340, 70] width 30 height 25
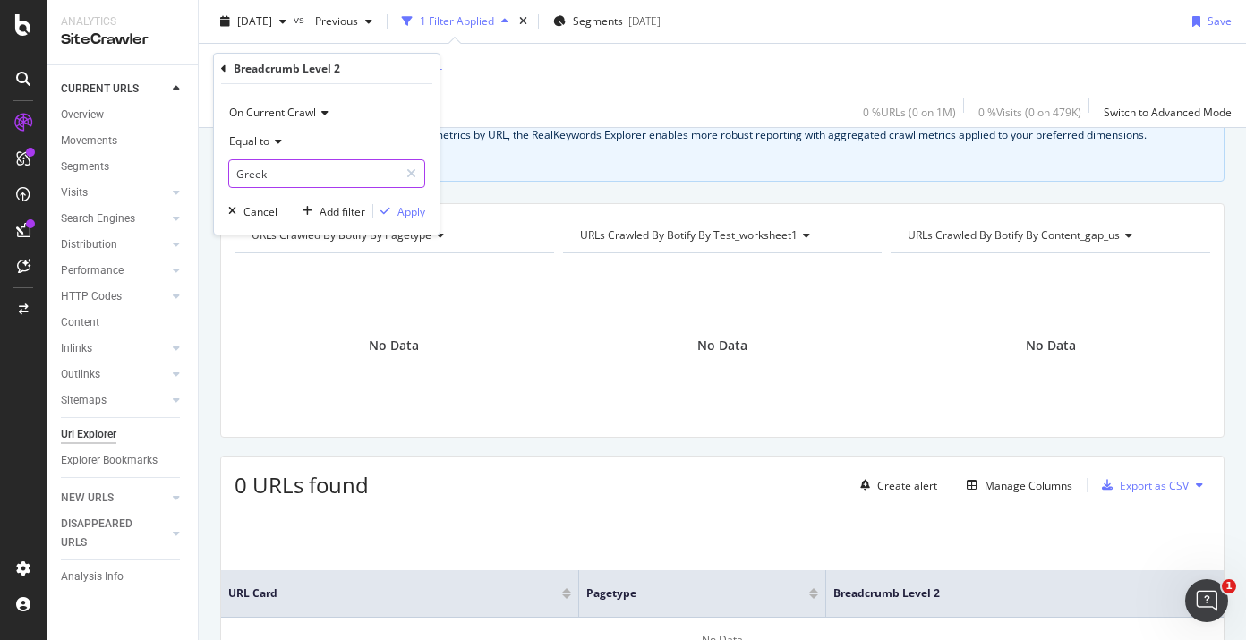
click at [285, 173] on input "Greek" at bounding box center [313, 173] width 169 height 29
paste input "Norske ressurser"
type input "Norske ressurser"
click at [396, 208] on div "button" at bounding box center [385, 211] width 24 height 11
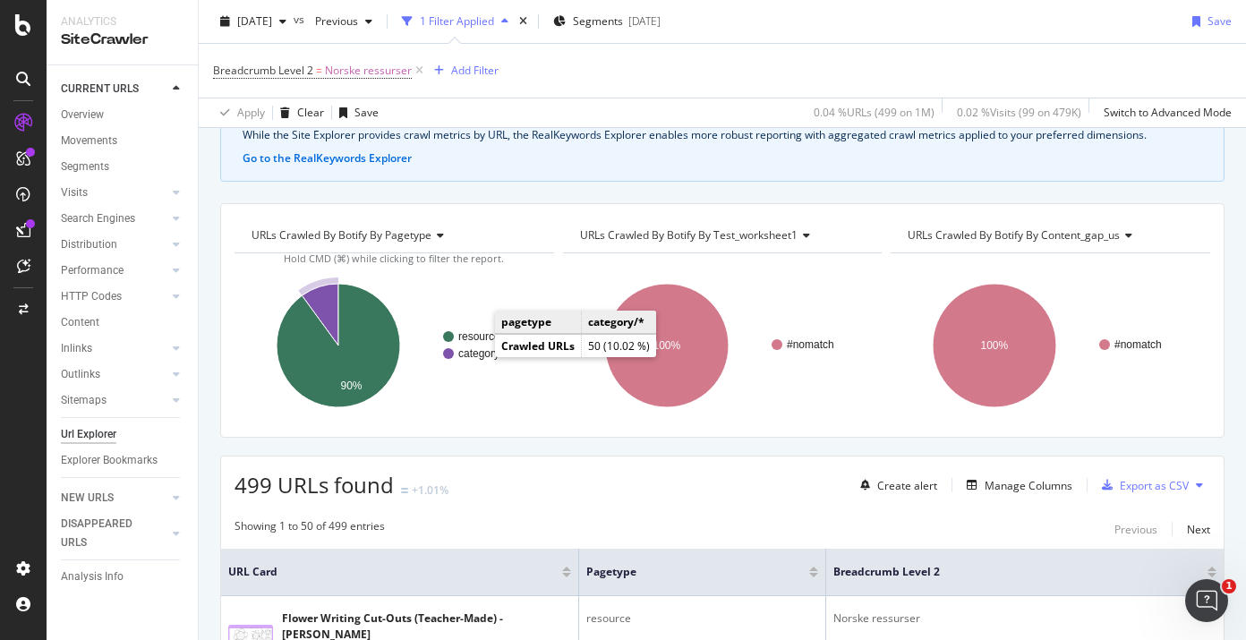
click at [481, 356] on text "category/*" at bounding box center [482, 353] width 48 height 13
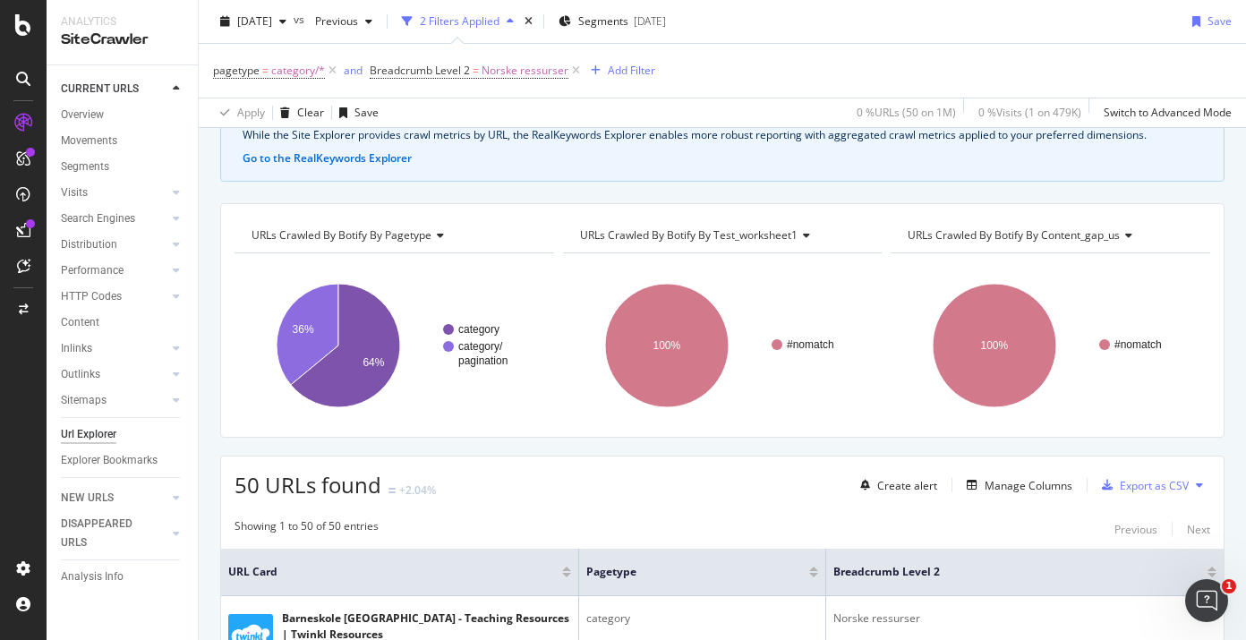
click at [1188, 485] on button at bounding box center [1198, 485] width 21 height 29
click at [1133, 483] on div "Export as CSV" at bounding box center [1154, 485] width 69 height 15
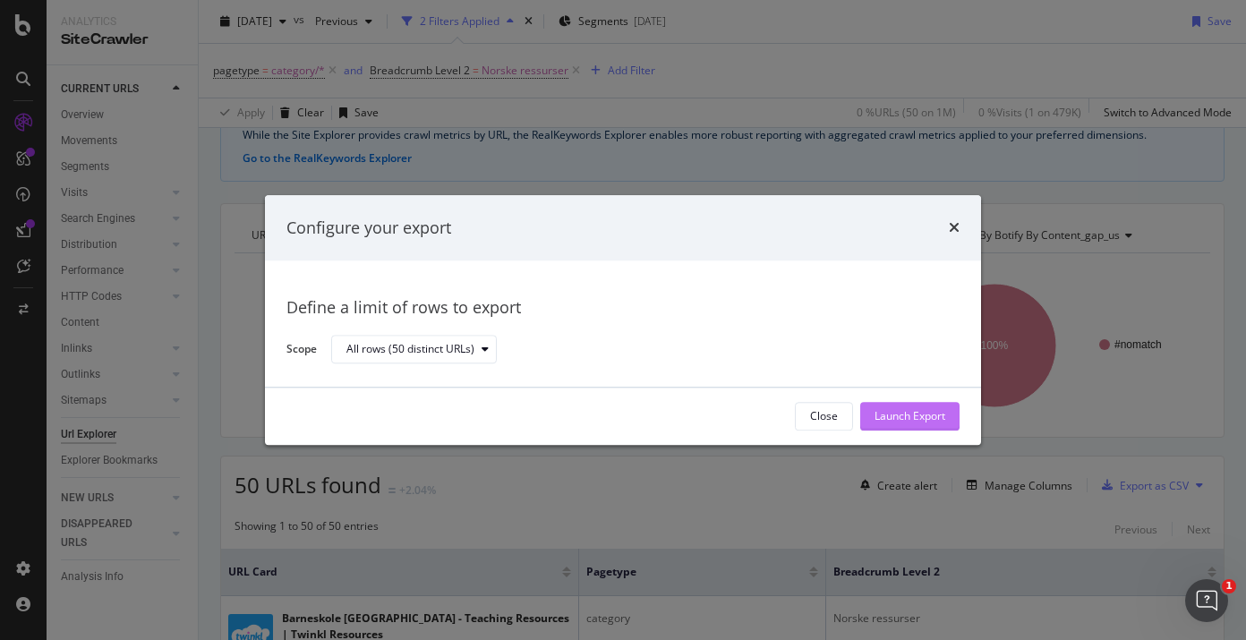
click at [887, 425] on div "Launch Export" at bounding box center [909, 416] width 71 height 27
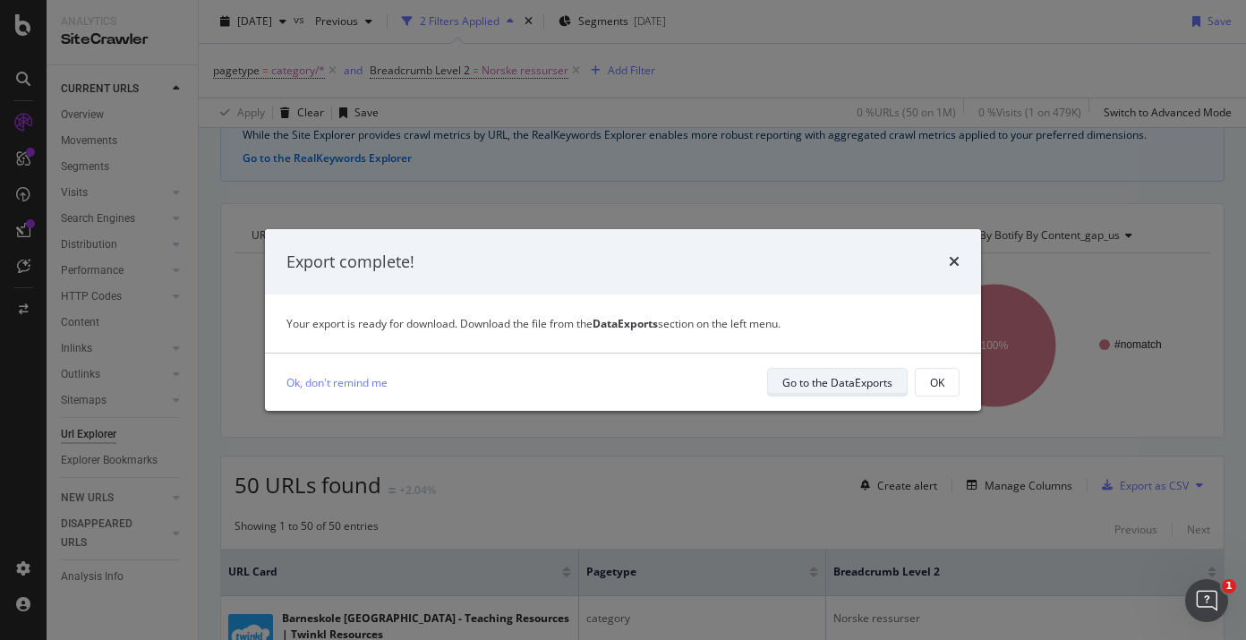
click at [804, 385] on div "Go to the DataExports" at bounding box center [837, 382] width 110 height 15
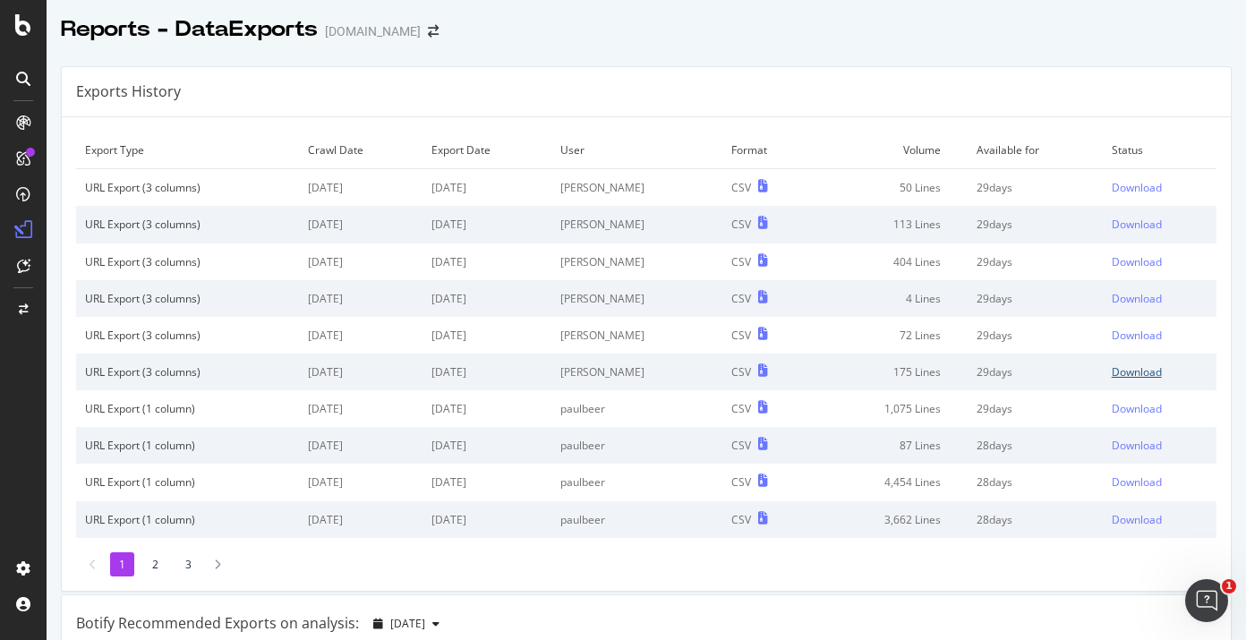
click at [1111, 369] on div "Download" at bounding box center [1136, 371] width 50 height 15
click at [1111, 335] on div "Download" at bounding box center [1136, 335] width 50 height 15
click at [1111, 299] on div "Download" at bounding box center [1136, 298] width 50 height 15
click at [1111, 260] on div "Download" at bounding box center [1136, 261] width 50 height 15
click at [1111, 226] on div "Download" at bounding box center [1136, 224] width 50 height 15
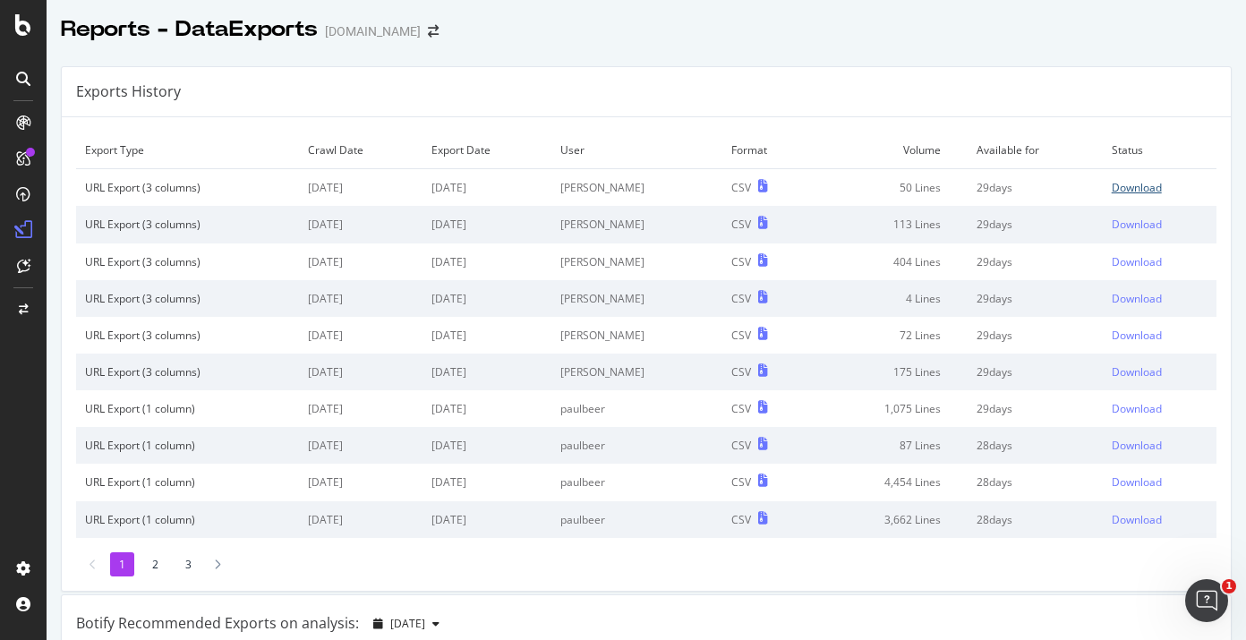
click at [1111, 185] on div "Download" at bounding box center [1136, 187] width 50 height 15
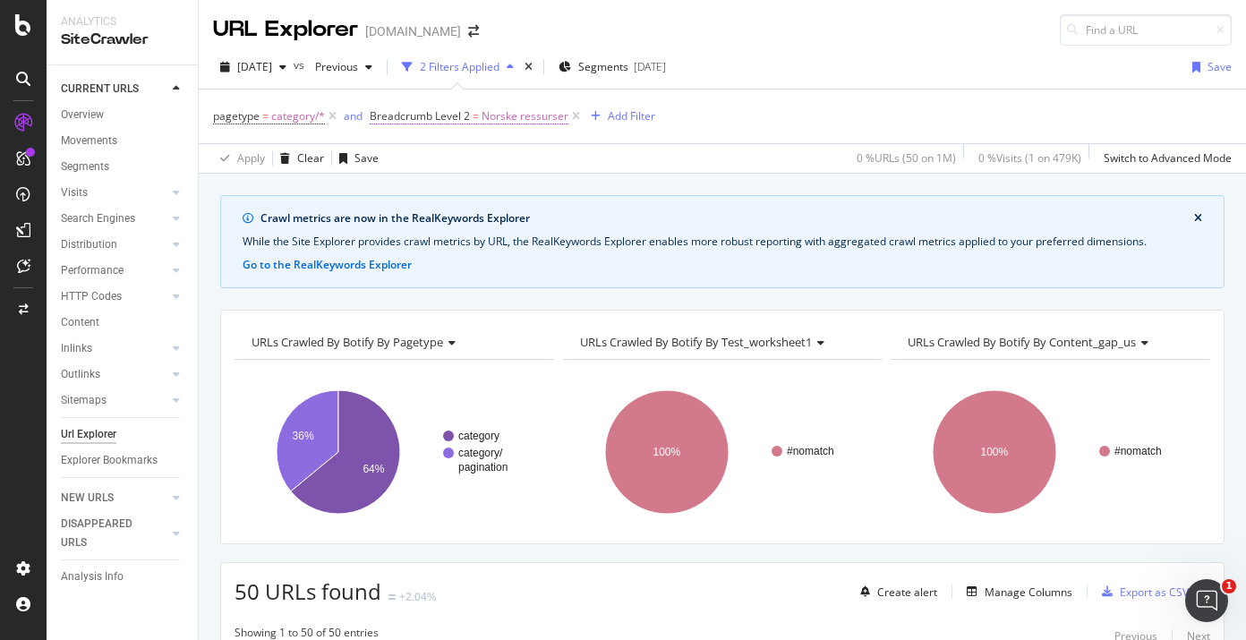
click at [447, 122] on span "Breadcrumb Level 2" at bounding box center [420, 115] width 100 height 15
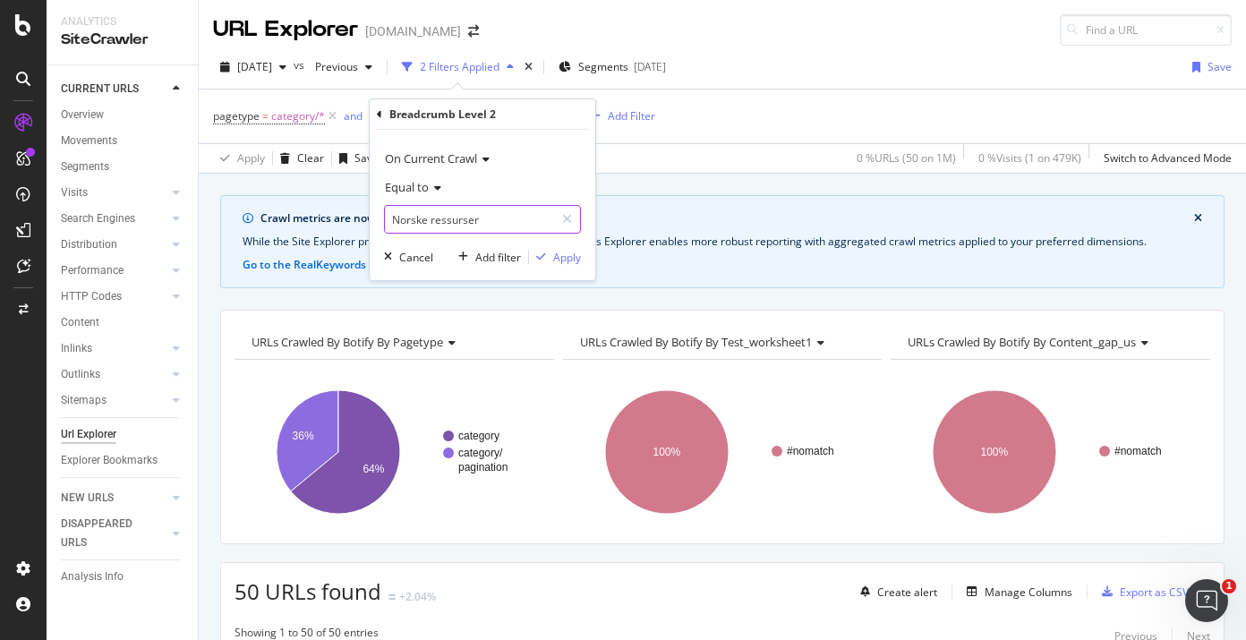
click at [447, 218] on input "Norske ressurser" at bounding box center [469, 219] width 169 height 29
paste input "Czech Republic"
type input "Czech Republic"
click at [563, 252] on div "Apply" at bounding box center [567, 257] width 28 height 15
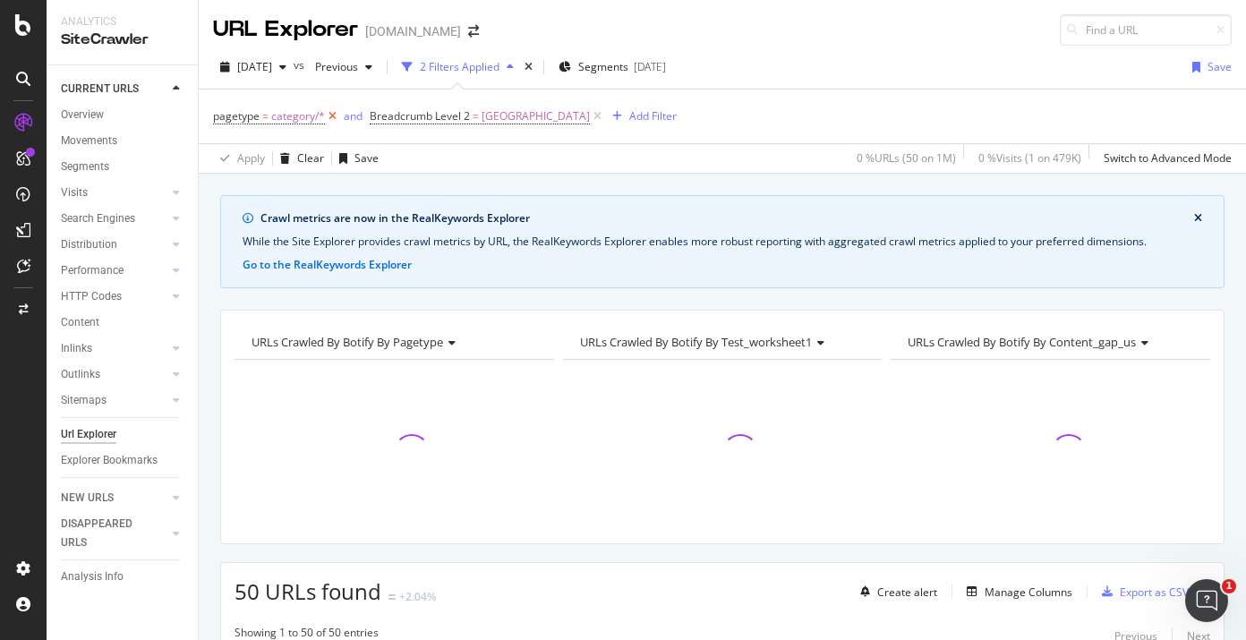
click at [327, 116] on icon at bounding box center [332, 116] width 15 height 18
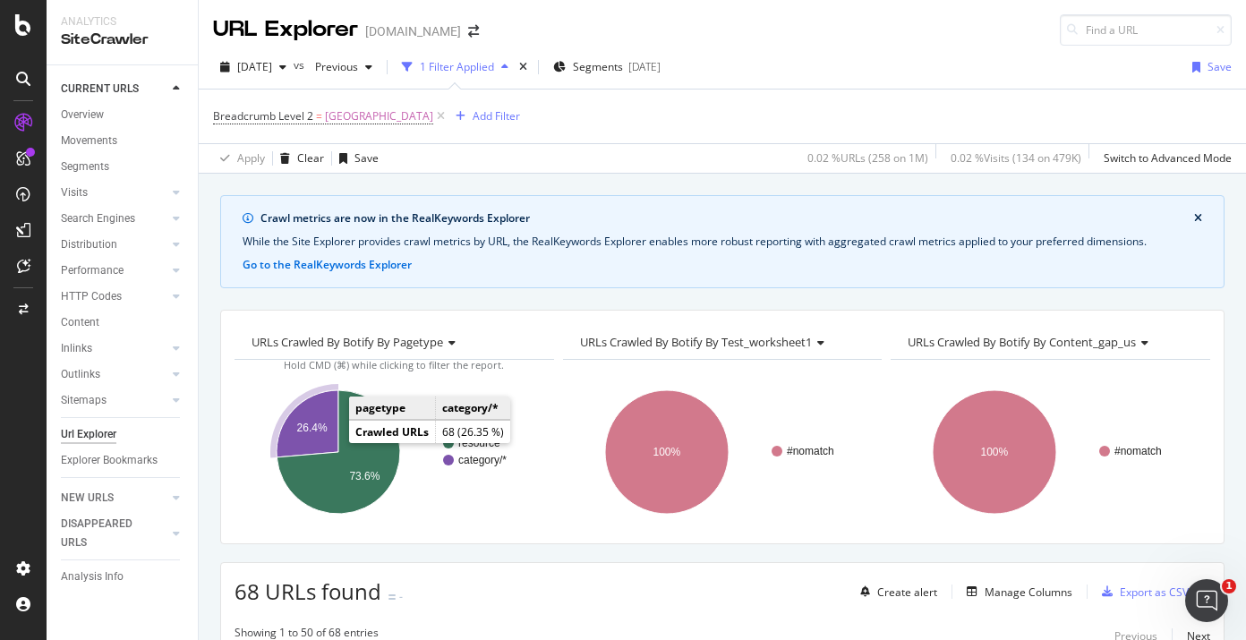
click at [325, 437] on icon "A chart." at bounding box center [308, 423] width 62 height 67
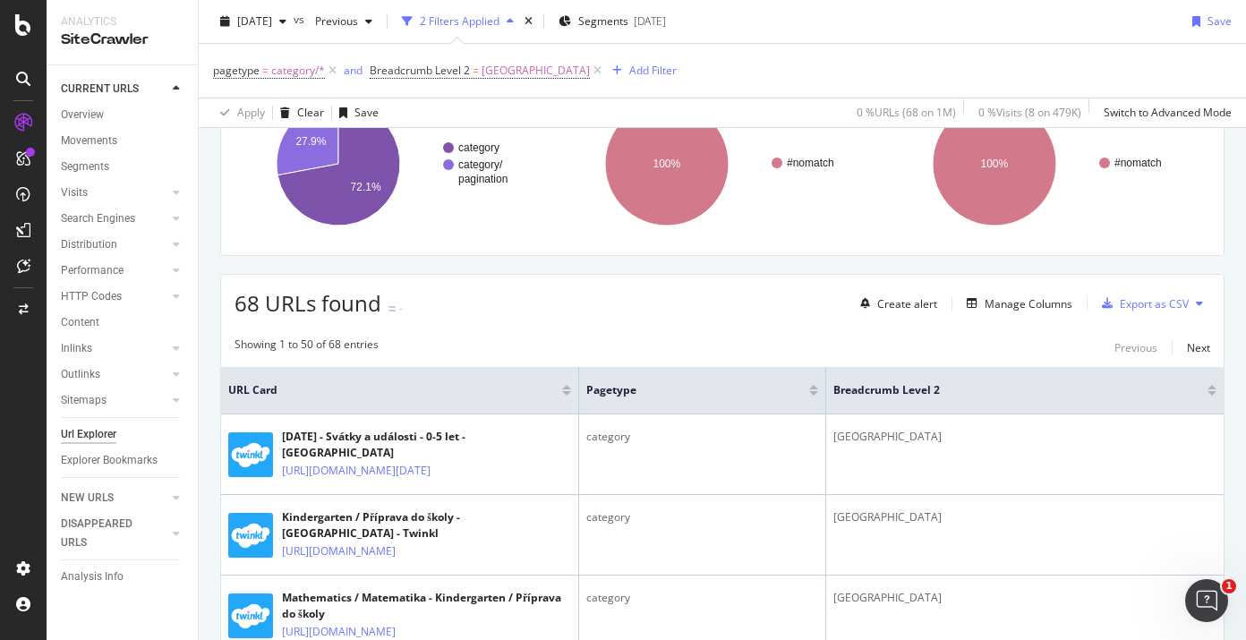
scroll to position [319, 0]
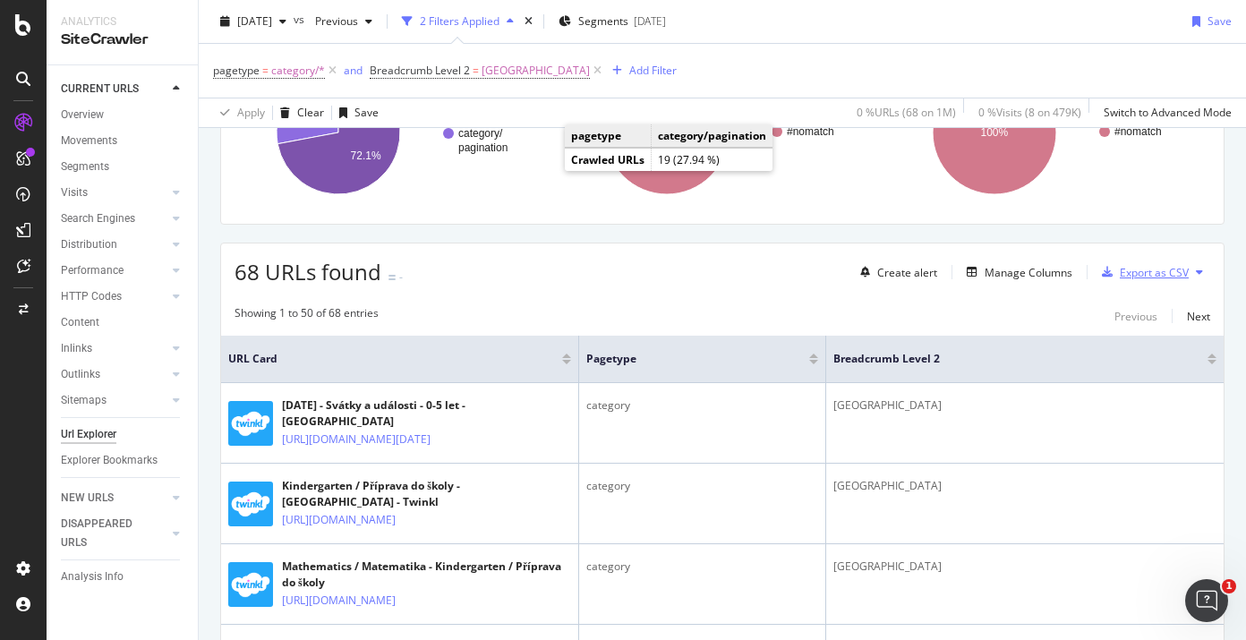
click at [1147, 270] on div "Export as CSV" at bounding box center [1154, 272] width 69 height 15
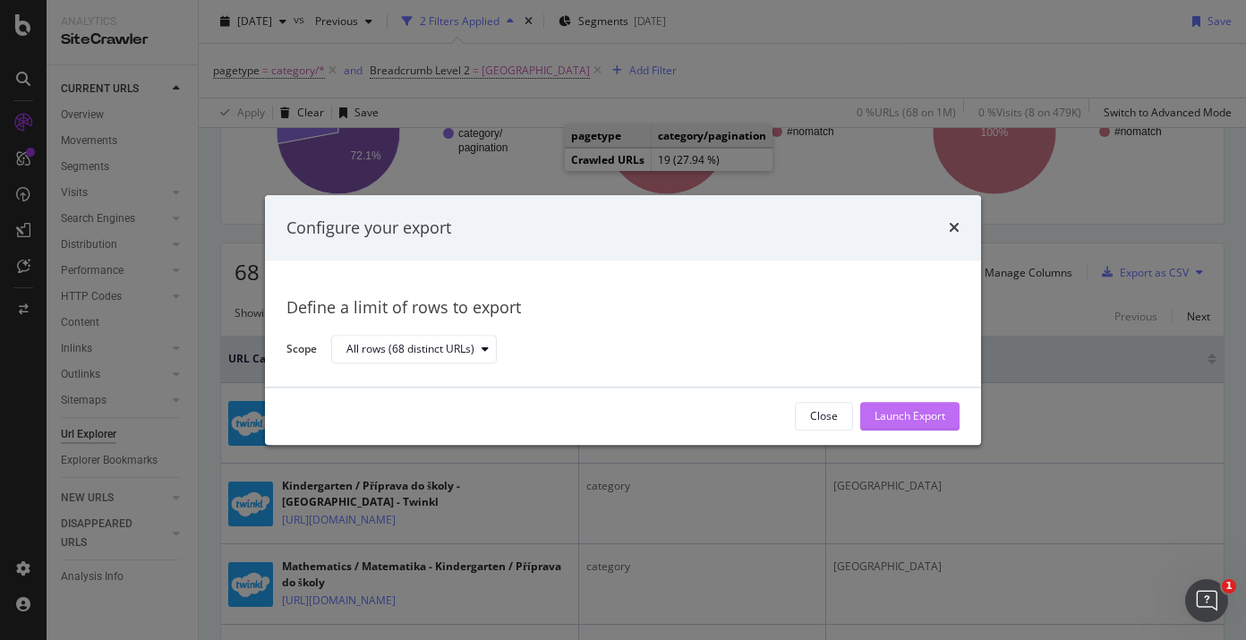
click at [914, 409] on div "Launch Export" at bounding box center [909, 416] width 71 height 15
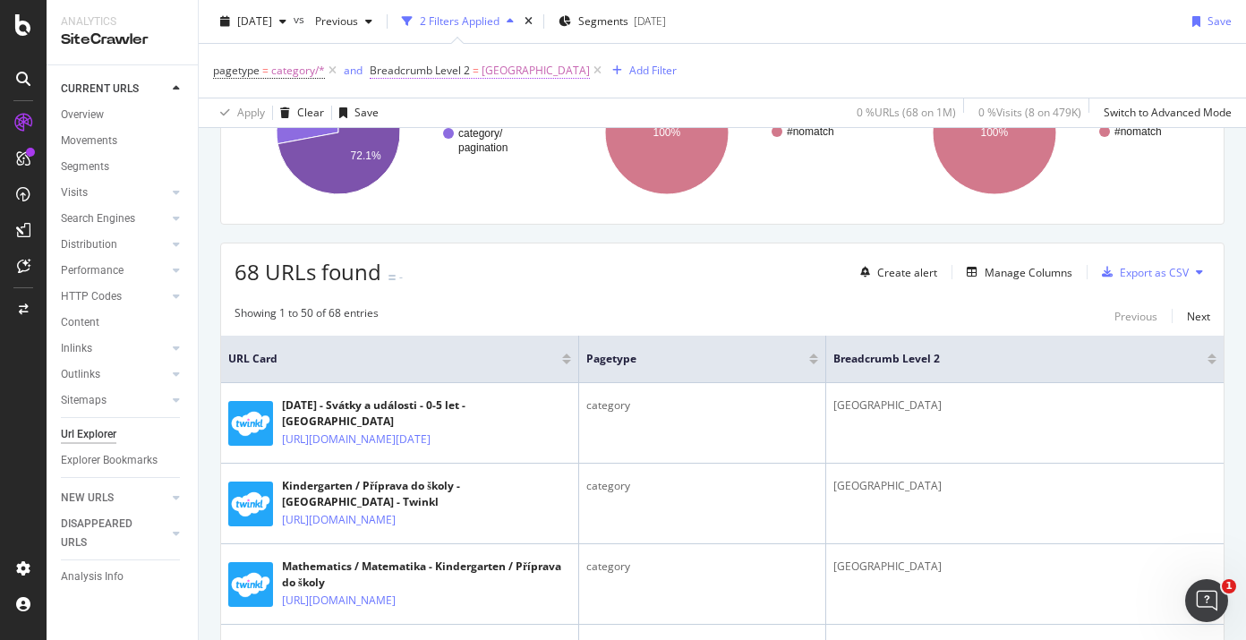
click at [497, 64] on span "Czech Republic" at bounding box center [535, 70] width 108 height 25
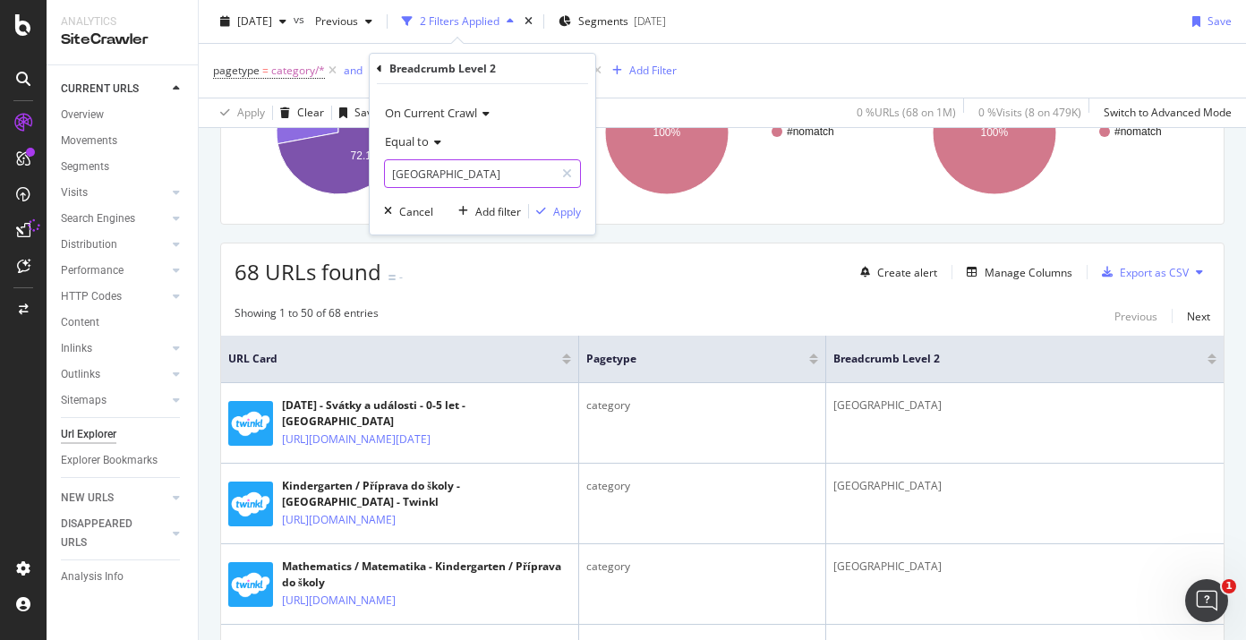
click at [465, 183] on input "Czech Republic" at bounding box center [469, 173] width 169 height 29
paste input "Argentina"
type input "Argentina"
click at [558, 209] on div "Apply" at bounding box center [567, 211] width 28 height 15
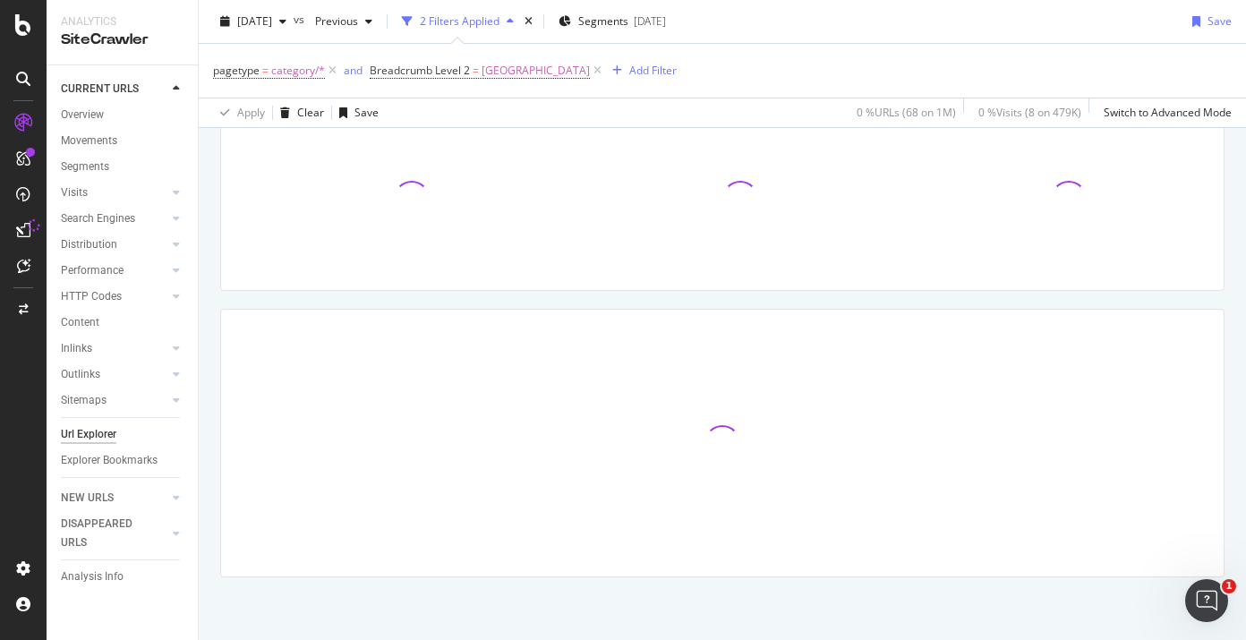
scroll to position [253, 0]
click at [334, 71] on icon at bounding box center [332, 71] width 15 height 18
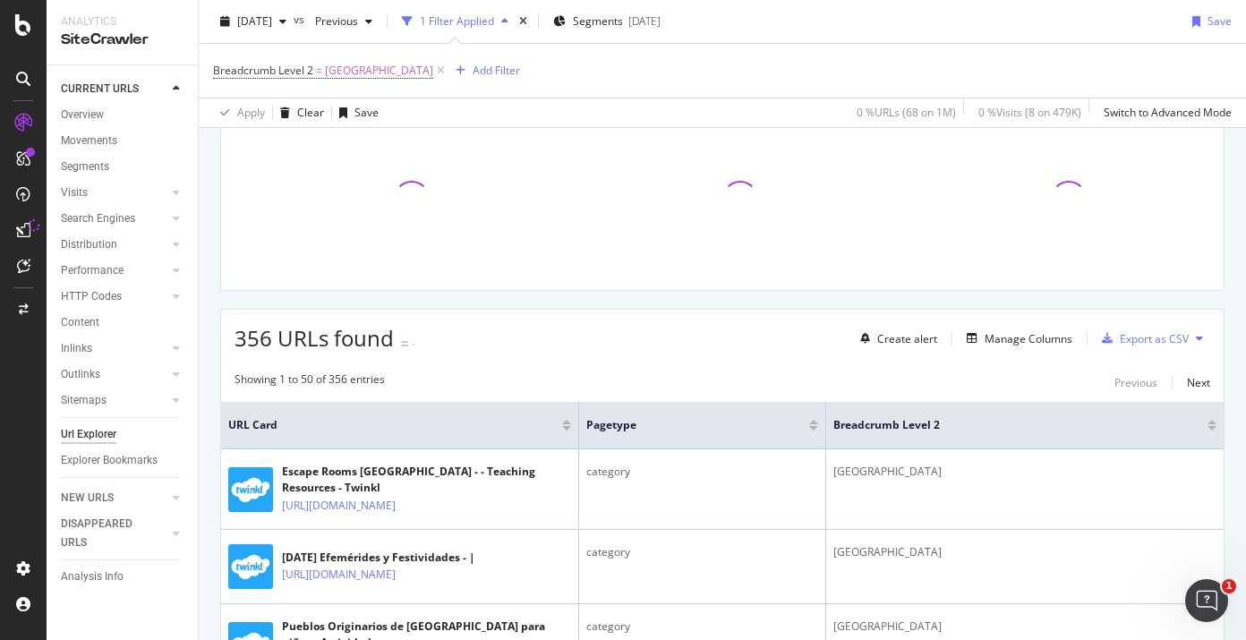
scroll to position [319, 0]
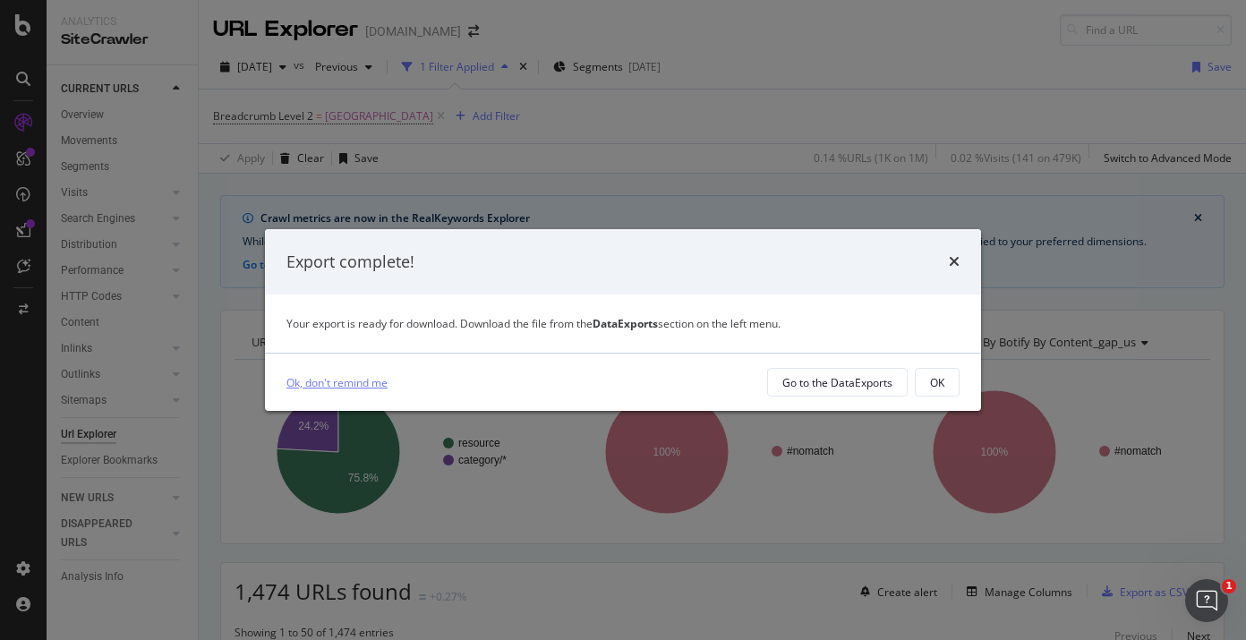
scroll to position [319, 0]
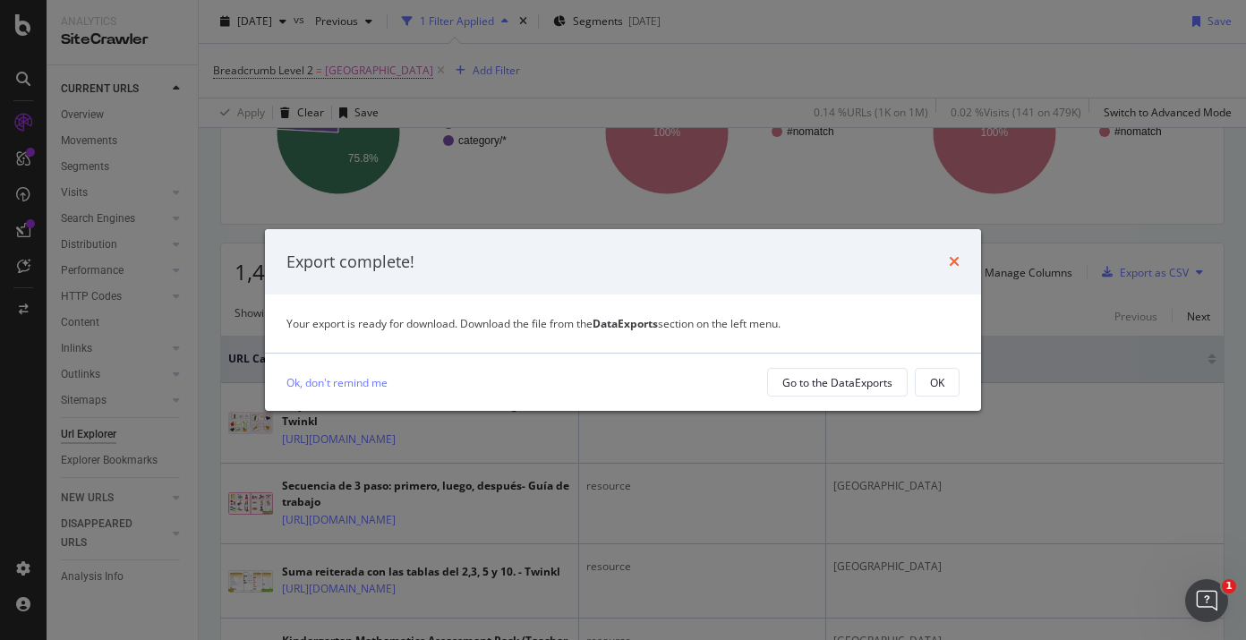
click at [956, 258] on icon "times" at bounding box center [954, 261] width 11 height 14
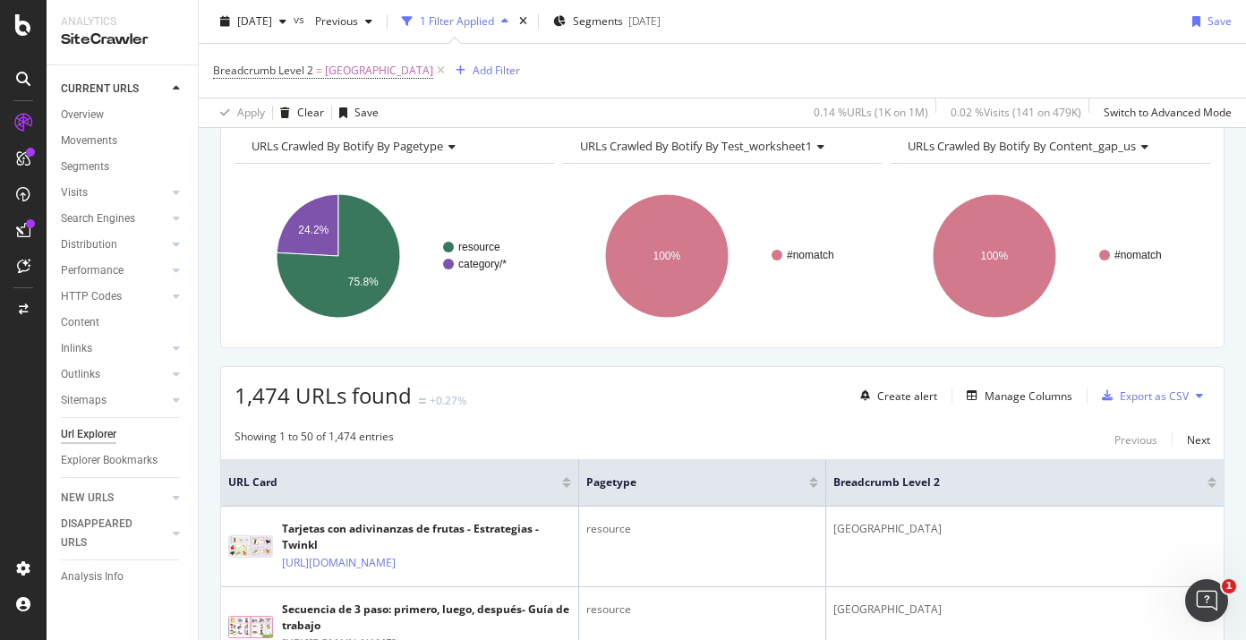
scroll to position [192, 0]
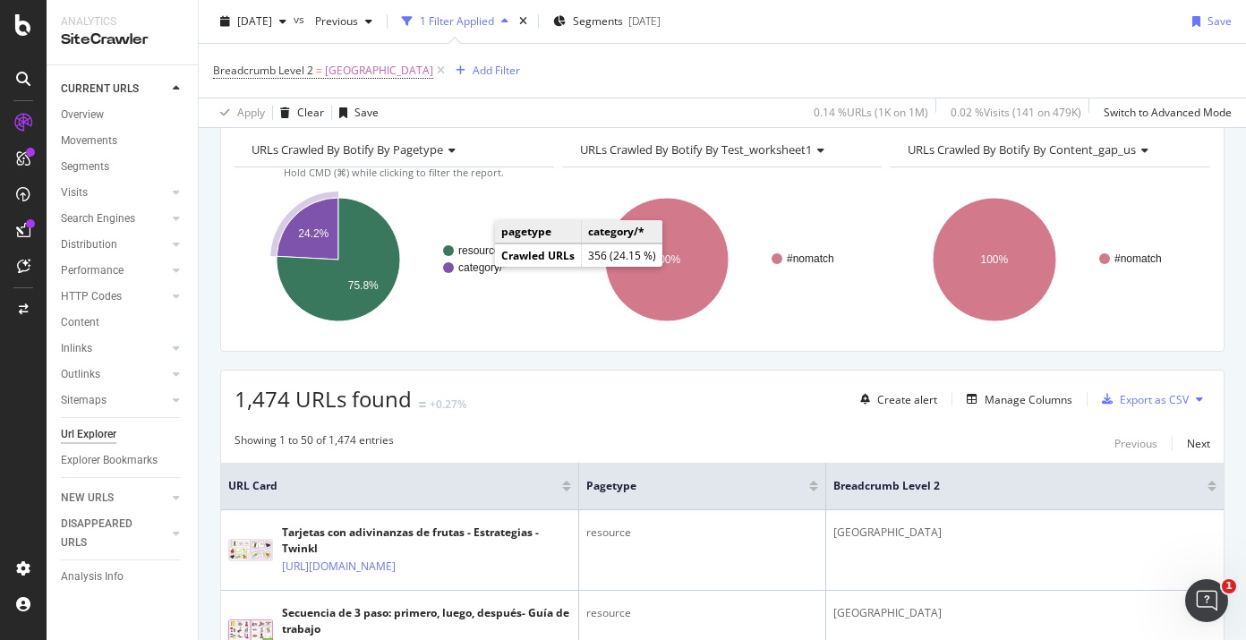
click at [473, 267] on text "category/*" at bounding box center [482, 267] width 48 height 13
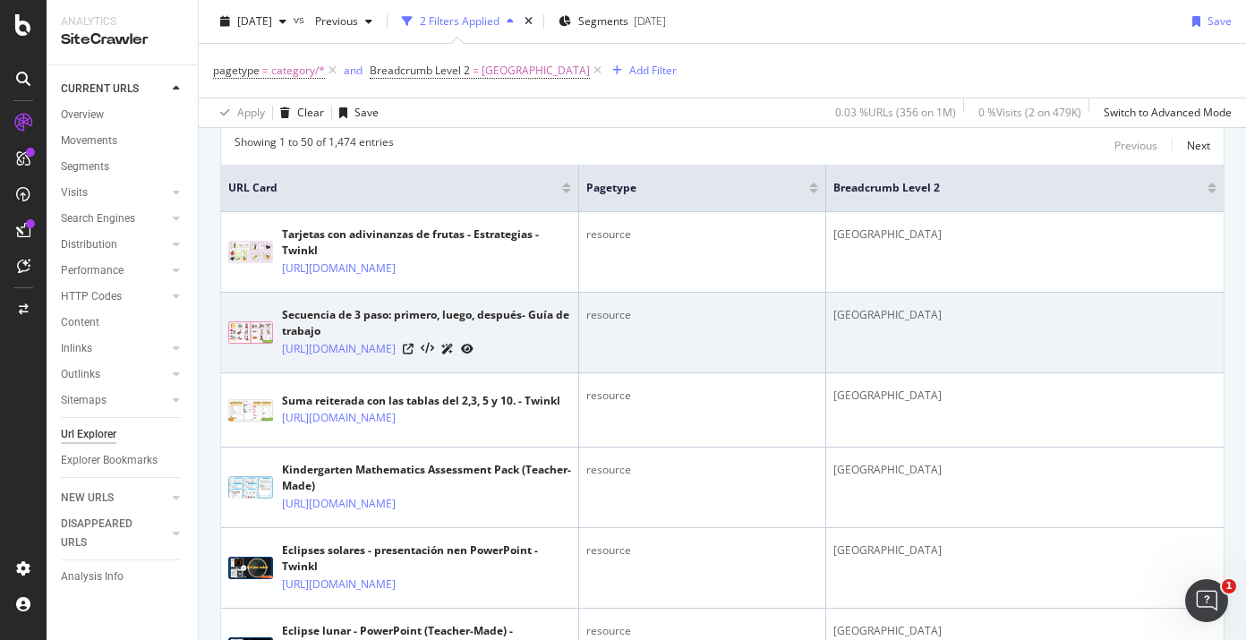
scroll to position [558, 0]
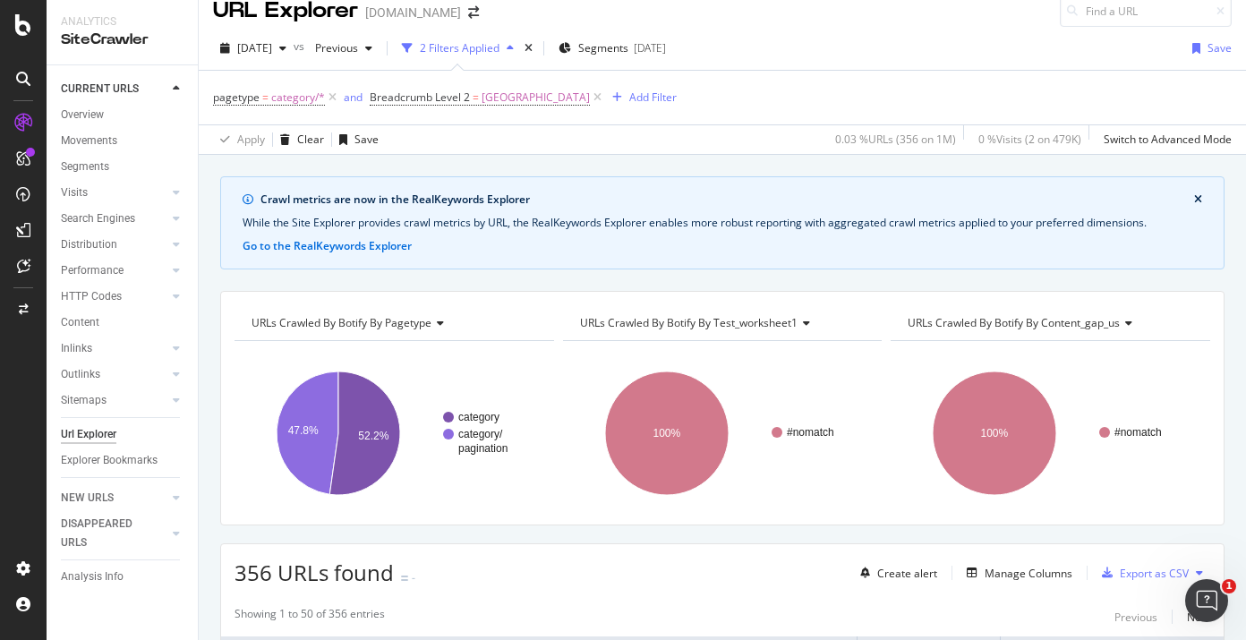
scroll to position [138, 0]
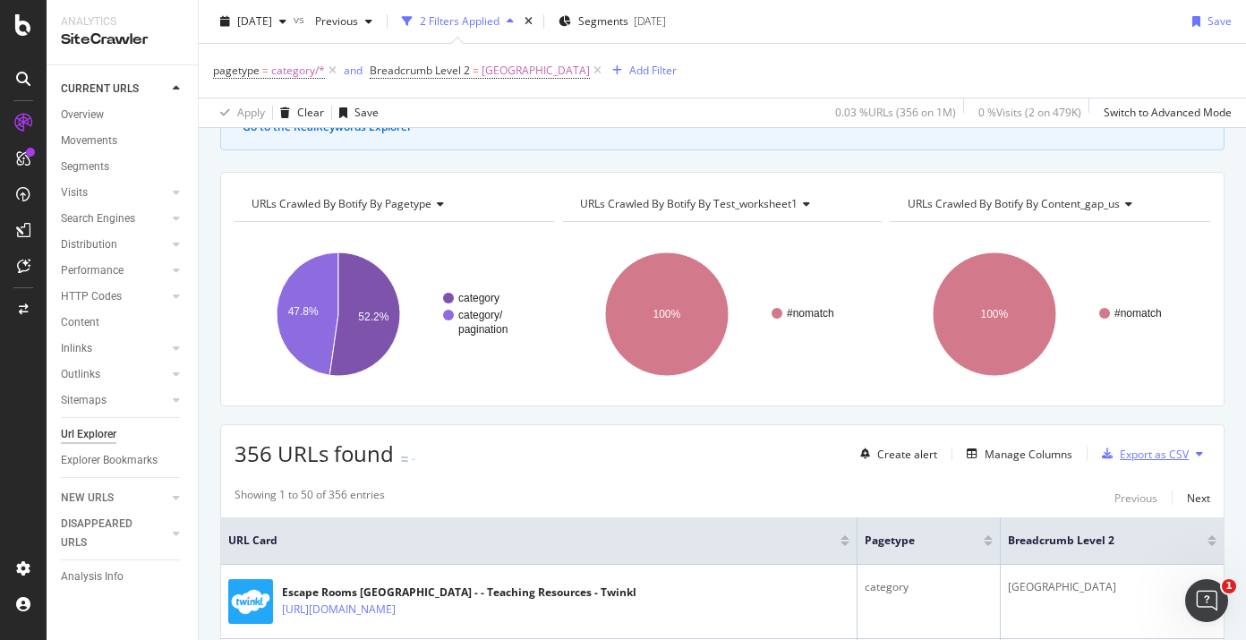
click at [1149, 458] on div "Export as CSV" at bounding box center [1154, 454] width 69 height 15
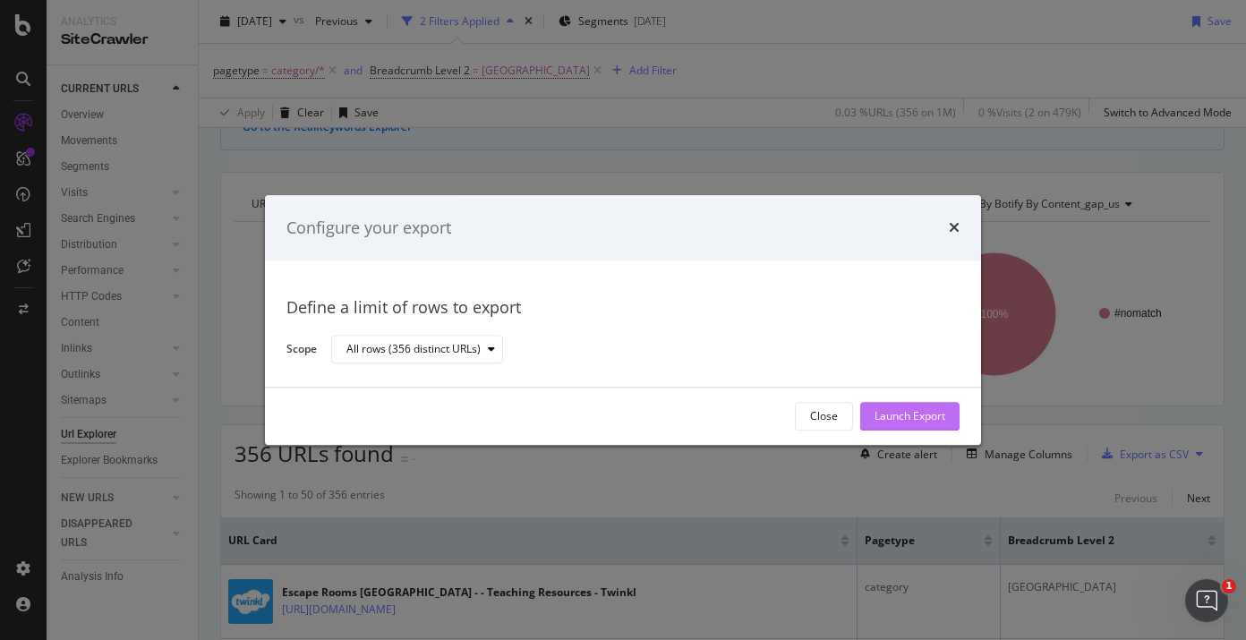
click at [897, 423] on div "Launch Export" at bounding box center [909, 416] width 71 height 15
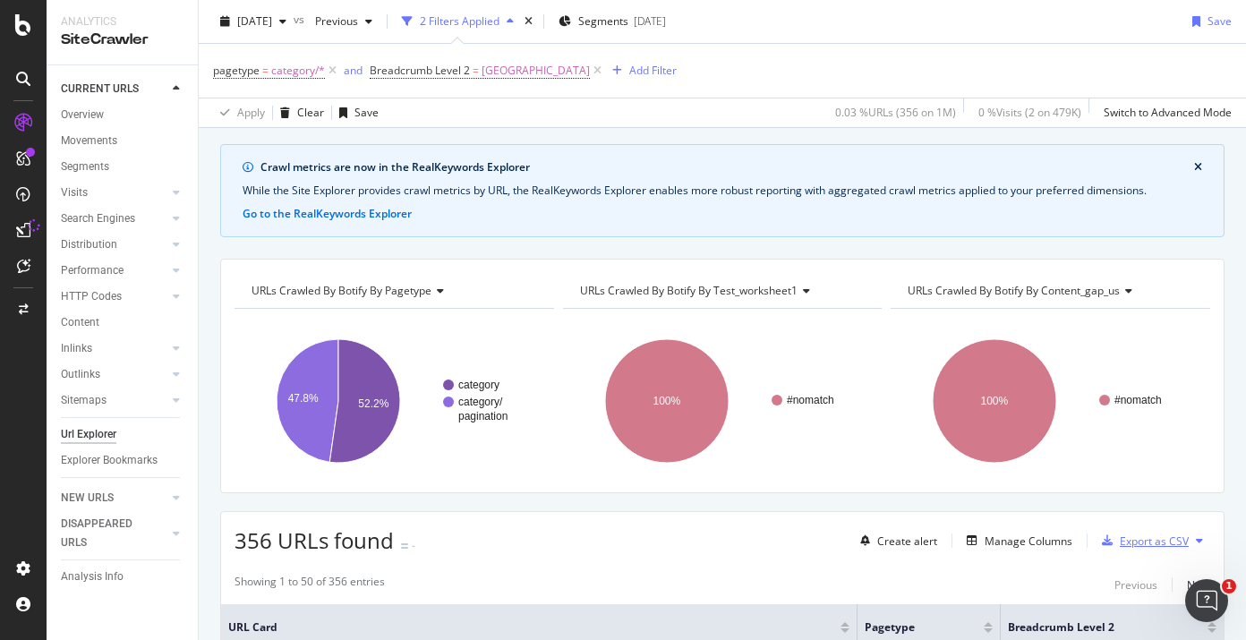
scroll to position [0, 0]
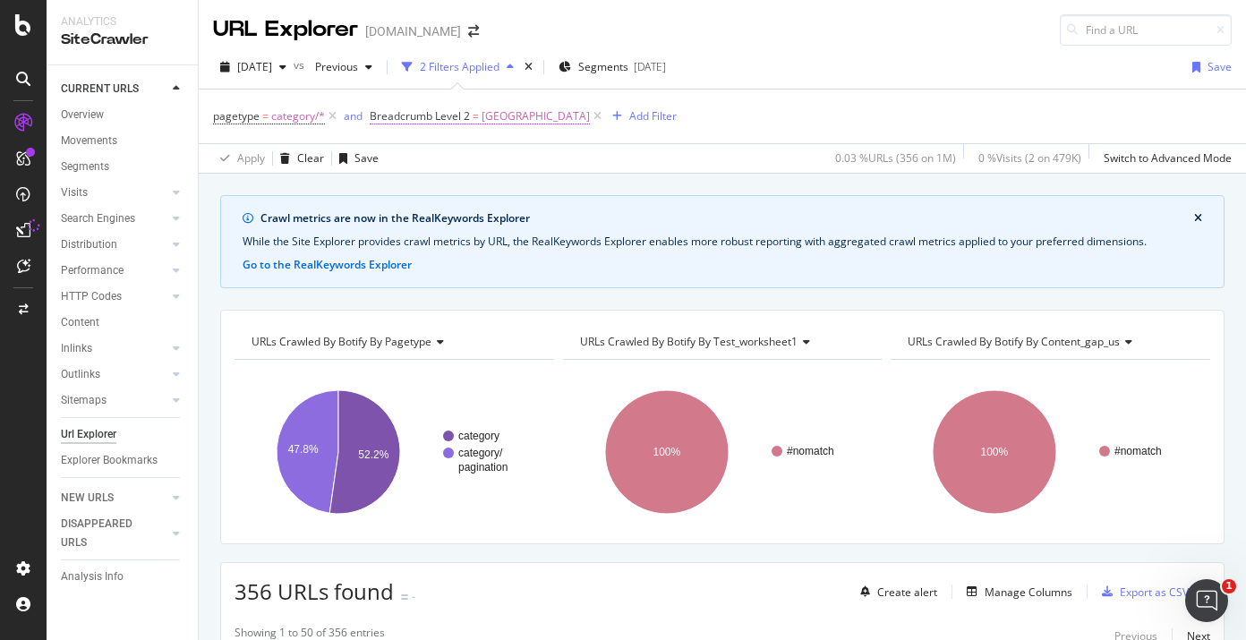
click at [456, 117] on span "Breadcrumb Level 2" at bounding box center [420, 115] width 100 height 15
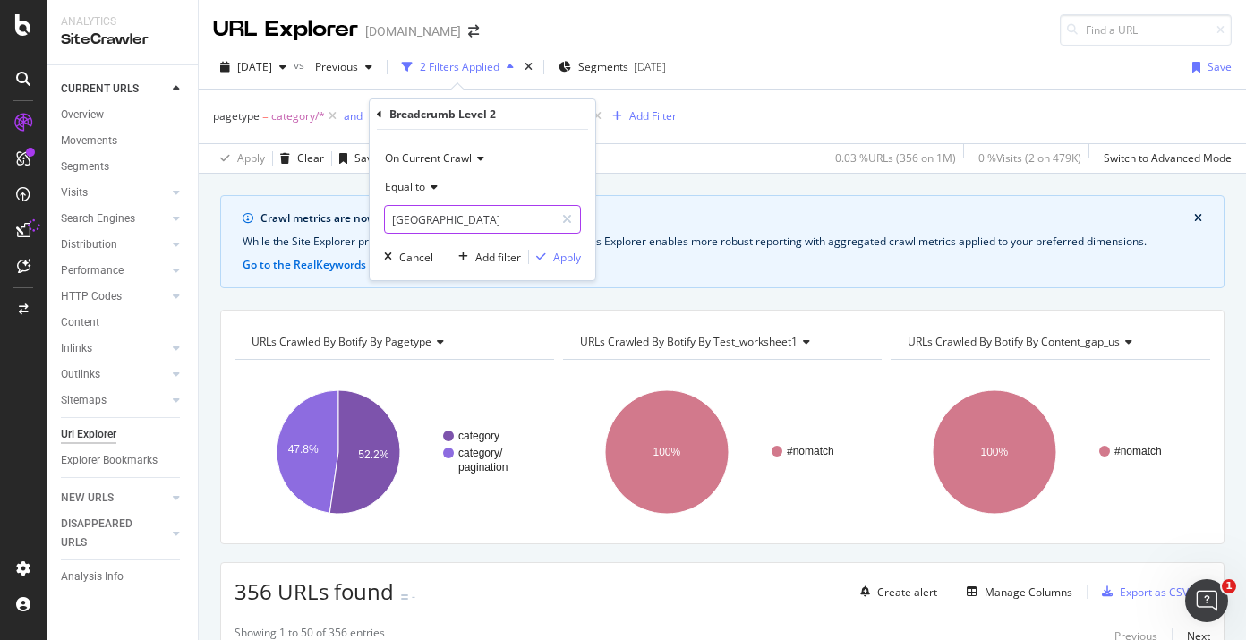
click at [439, 209] on input "Argentina" at bounding box center [469, 219] width 169 height 29
paste input "[GEOGRAPHIC_DATA]"
type input "[GEOGRAPHIC_DATA]"
click at [563, 255] on div "Apply" at bounding box center [567, 257] width 28 height 15
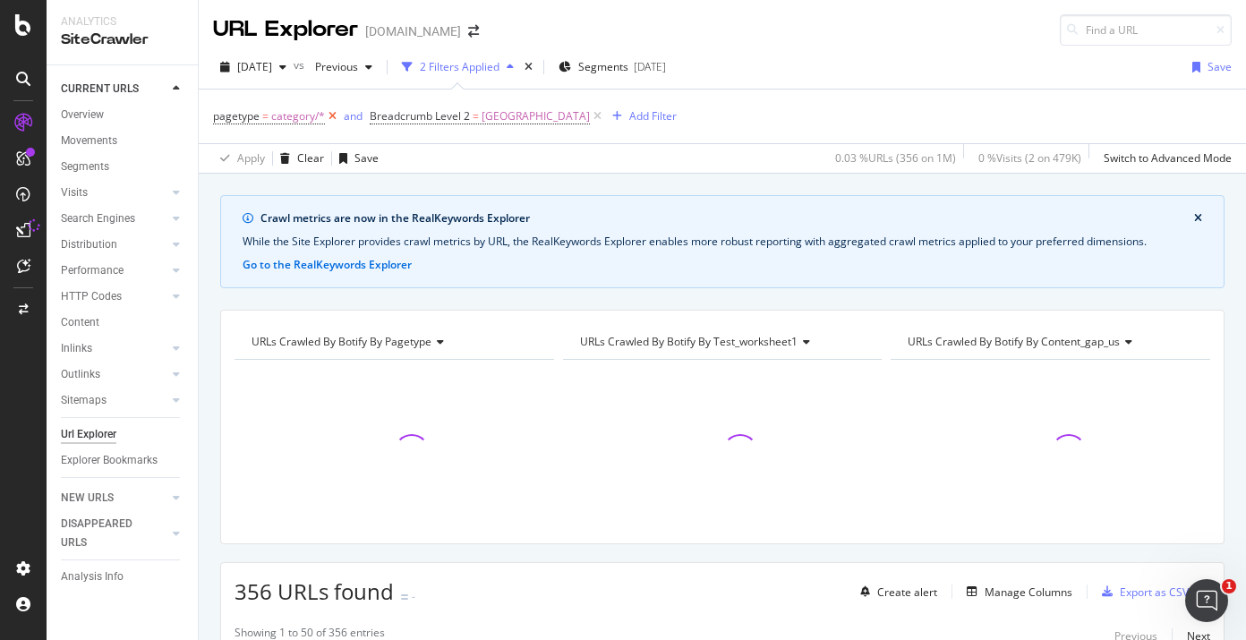
click at [332, 116] on icon at bounding box center [332, 116] width 15 height 18
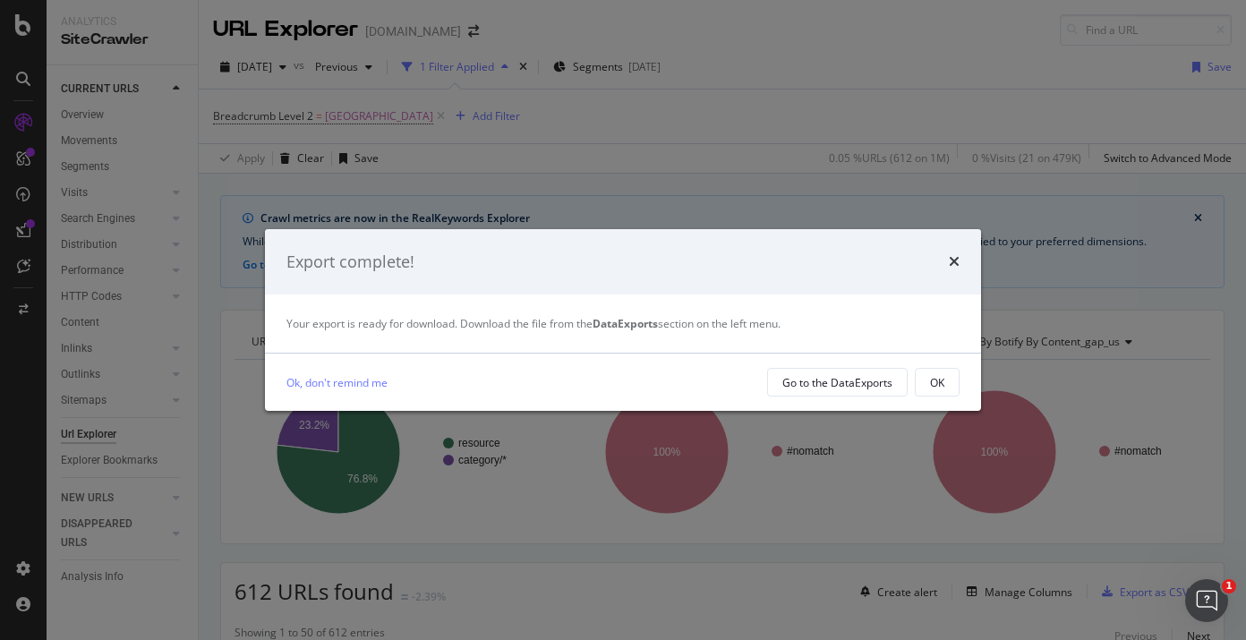
click at [966, 253] on div "Export complete!" at bounding box center [623, 262] width 716 height 66
click at [962, 260] on div "Export complete!" at bounding box center [623, 262] width 716 height 66
click at [959, 265] on div "Export complete!" at bounding box center [623, 262] width 716 height 66
click at [953, 263] on icon "times" at bounding box center [954, 261] width 11 height 14
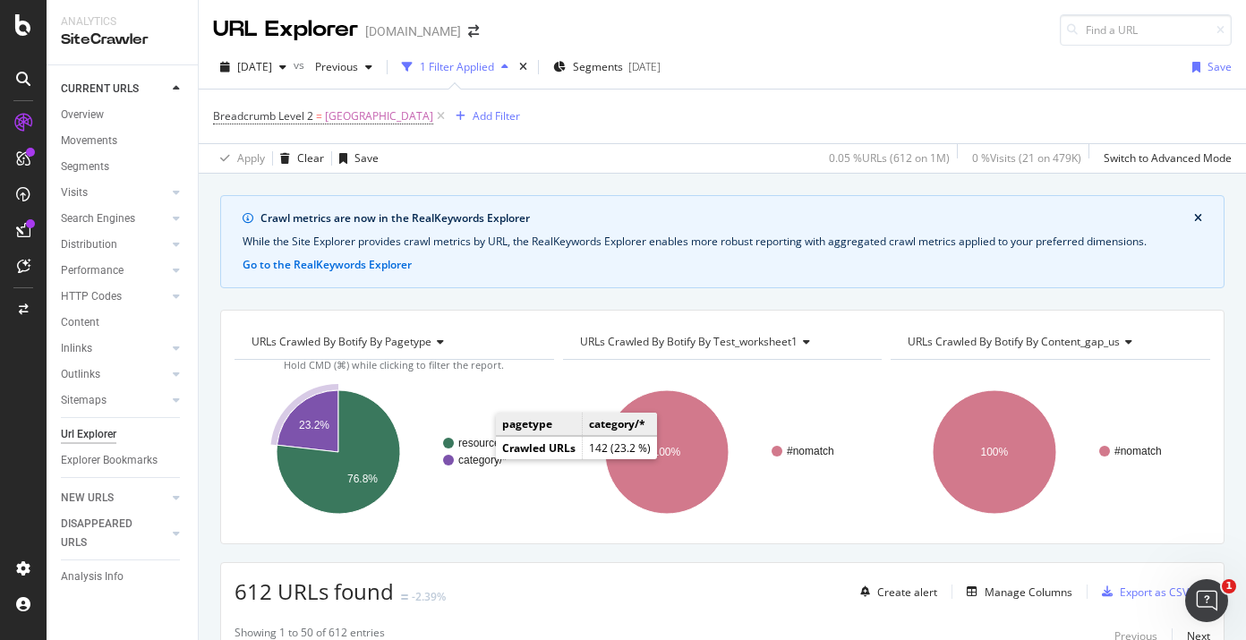
click at [478, 457] on text "category/*" at bounding box center [482, 460] width 48 height 13
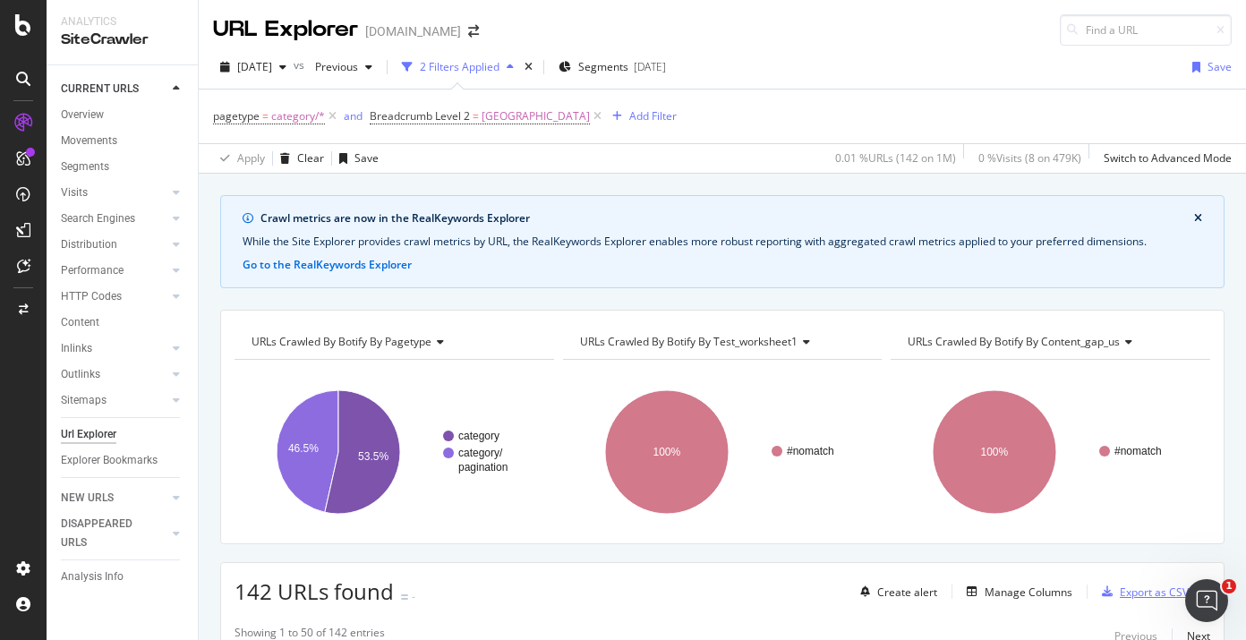
click at [1131, 592] on div "Export as CSV" at bounding box center [1154, 591] width 69 height 15
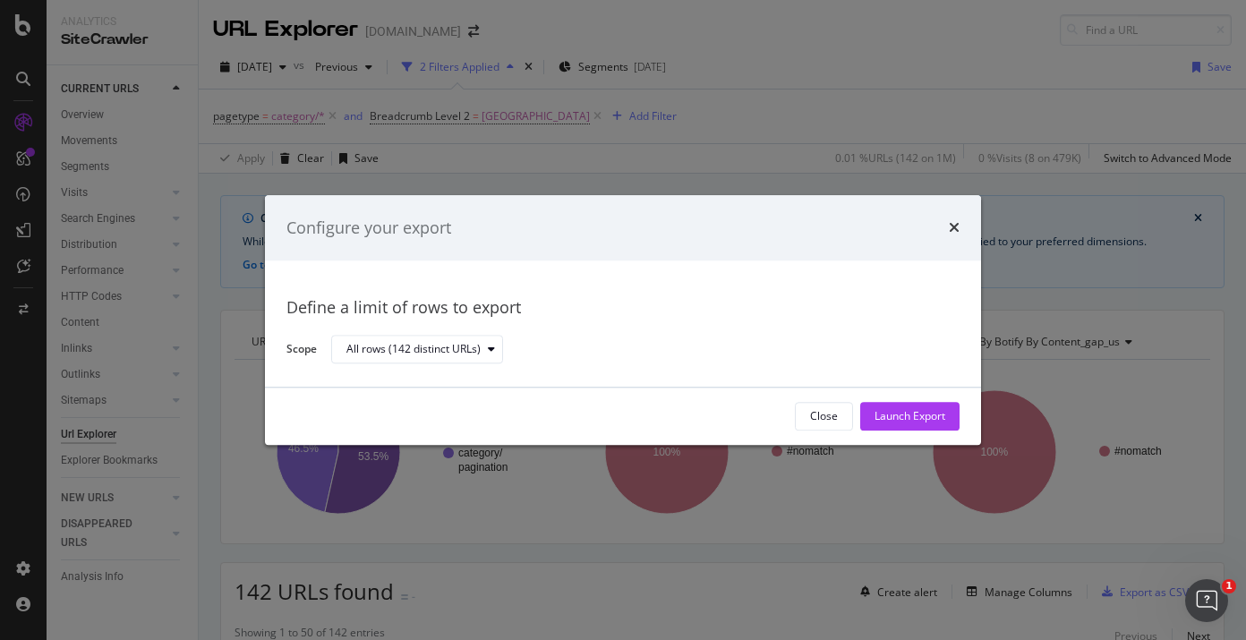
click at [919, 409] on div "Launch Export" at bounding box center [909, 416] width 71 height 15
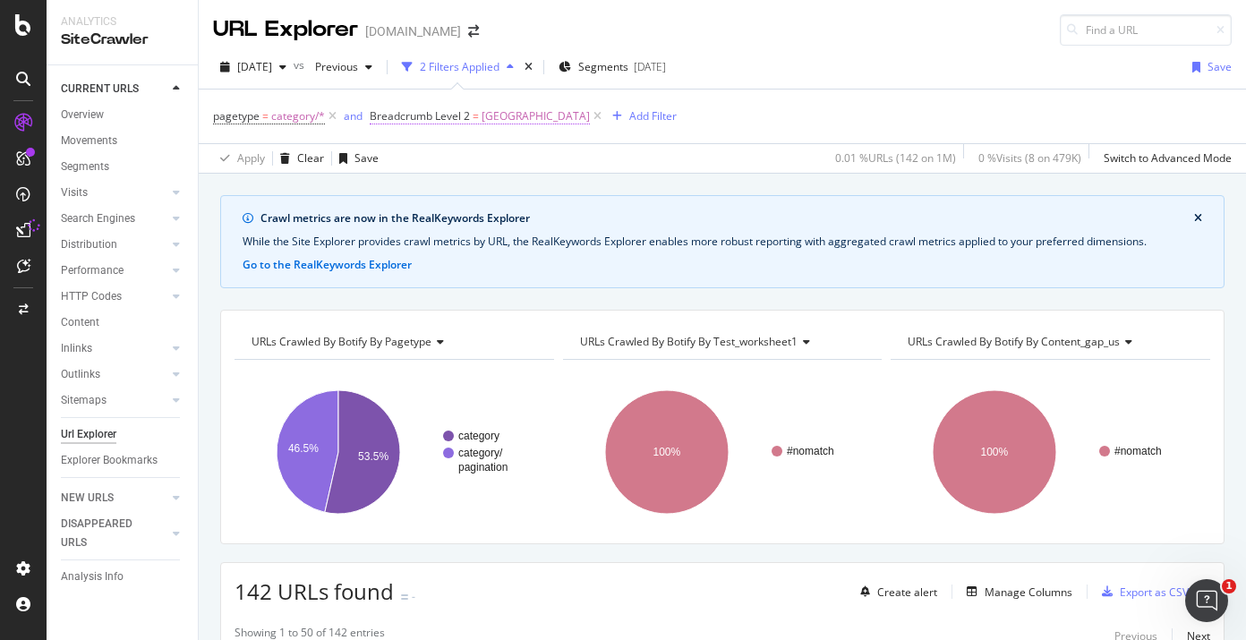
click at [486, 111] on span "[GEOGRAPHIC_DATA]" at bounding box center [535, 116] width 108 height 25
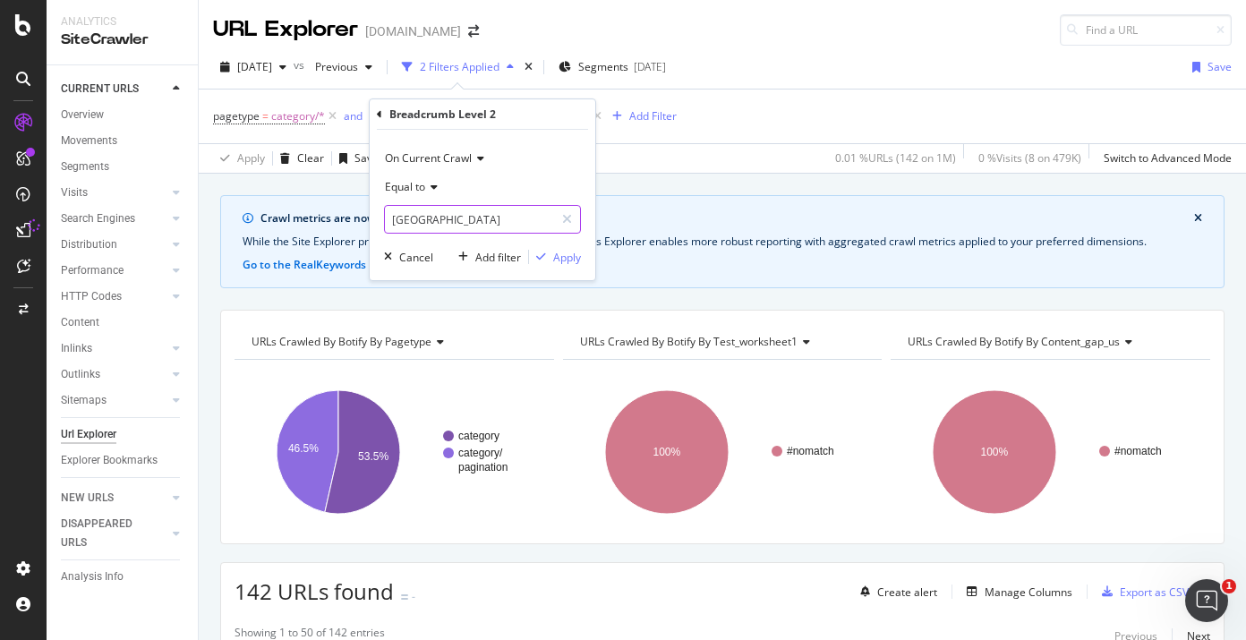
click at [420, 219] on input "[GEOGRAPHIC_DATA]" at bounding box center [469, 219] width 169 height 29
paste input "Deutsch"
type input "[GEOGRAPHIC_DATA]"
click at [566, 251] on div "Apply" at bounding box center [567, 257] width 28 height 15
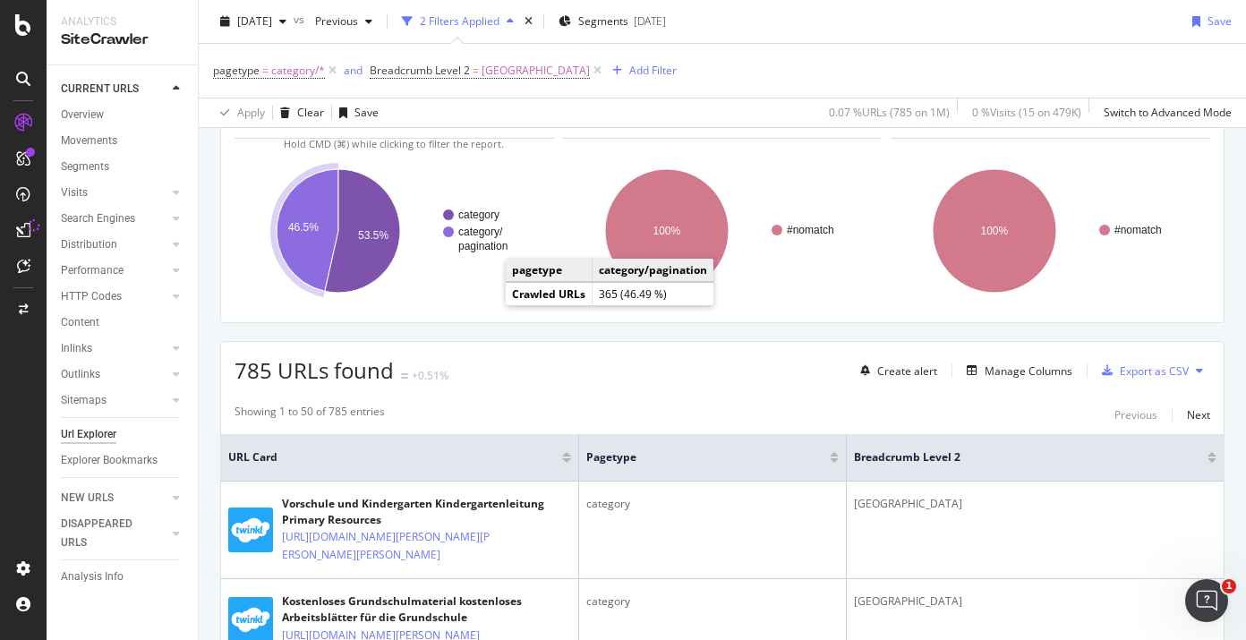
scroll to position [155, 0]
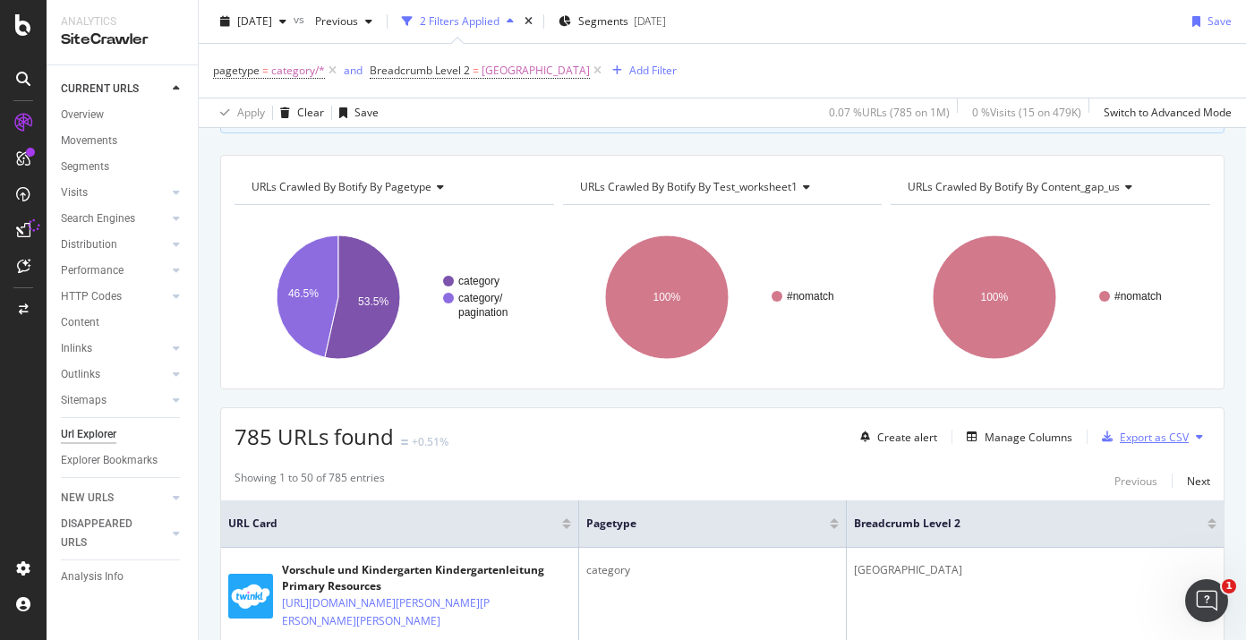
click at [1120, 438] on div "Export as CSV" at bounding box center [1154, 437] width 69 height 15
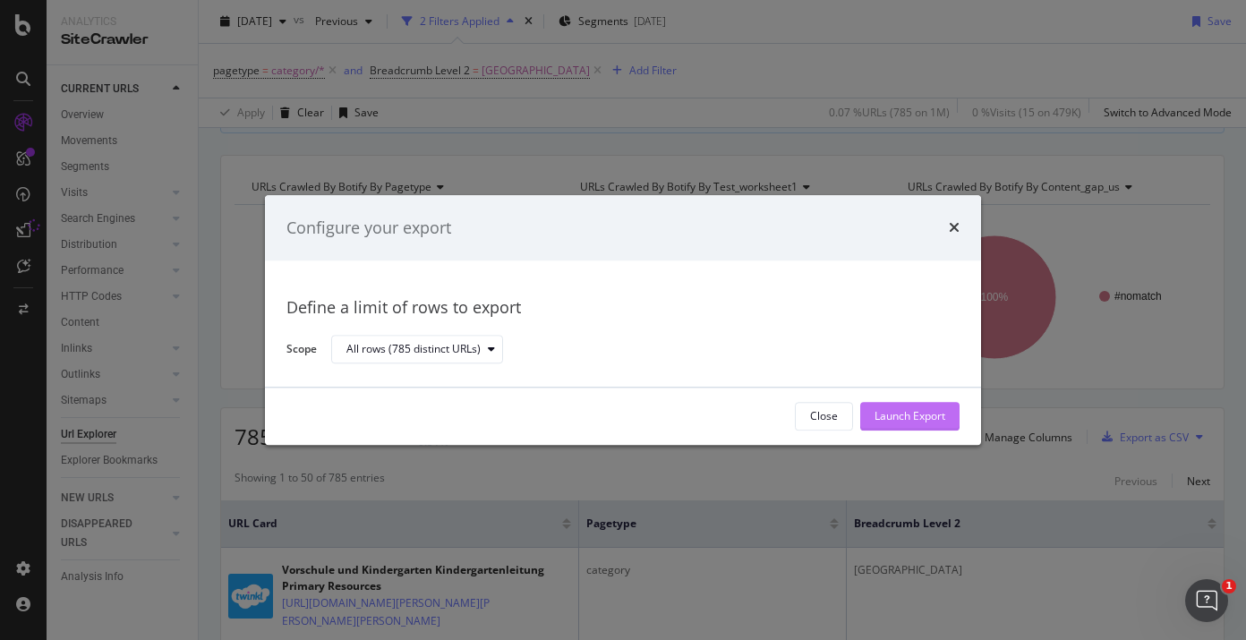
click at [898, 420] on div "Launch Export" at bounding box center [909, 416] width 71 height 15
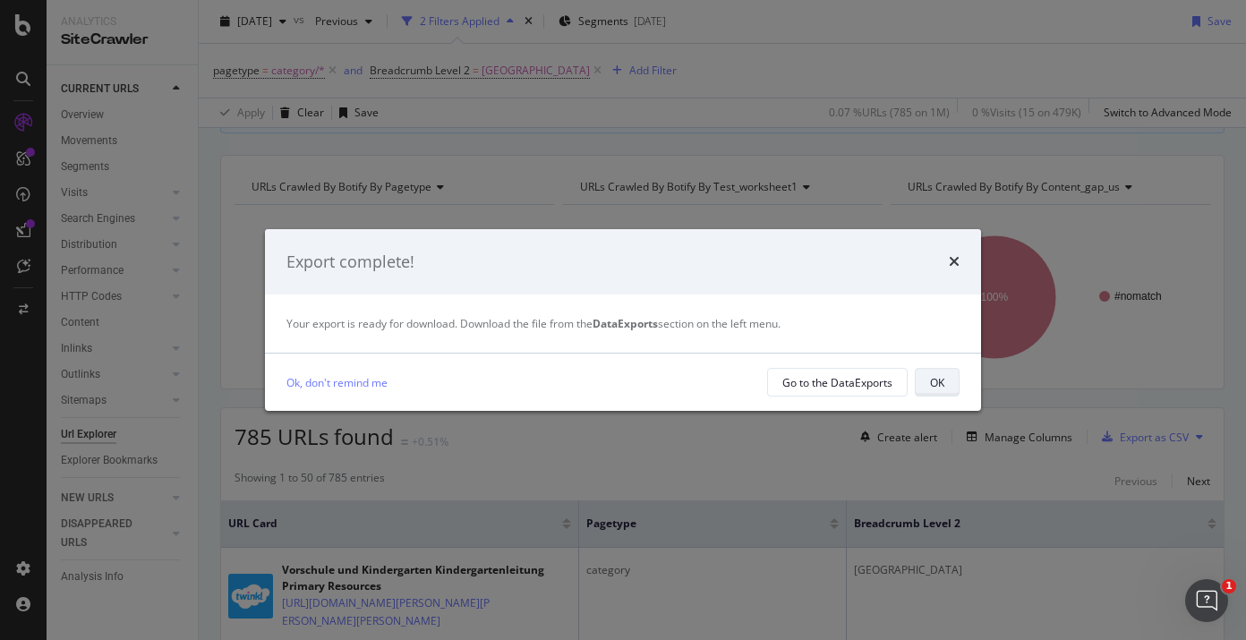
click at [935, 380] on div "OK" at bounding box center [937, 382] width 14 height 15
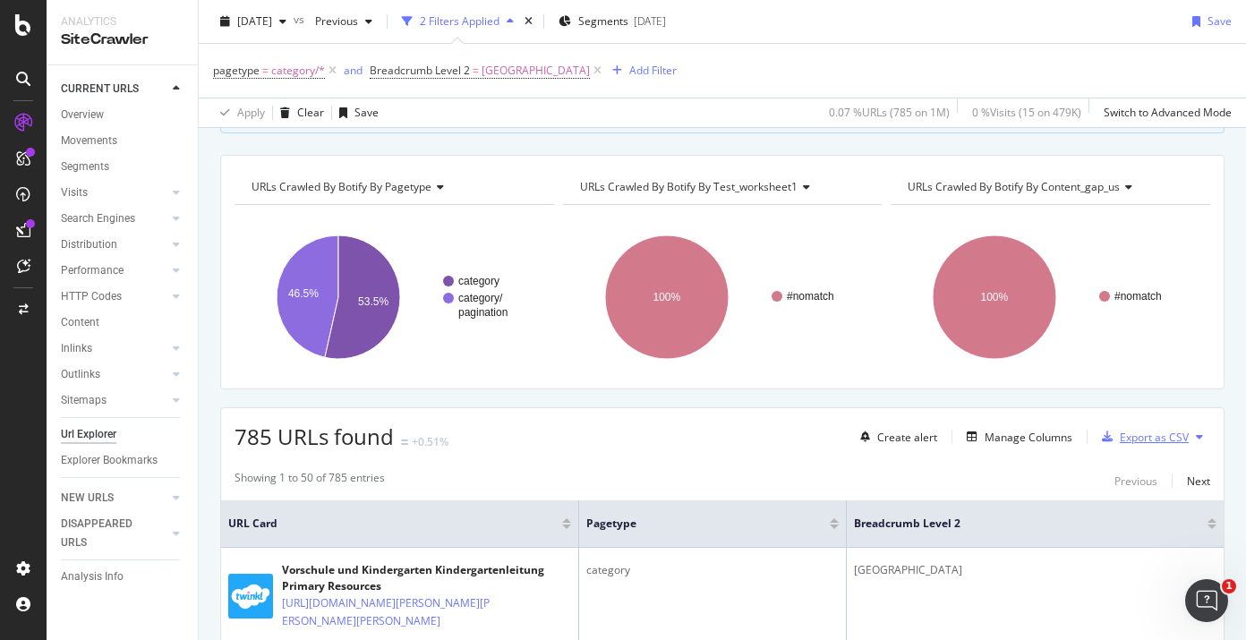
click at [1120, 436] on div "Export as CSV" at bounding box center [1154, 437] width 69 height 15
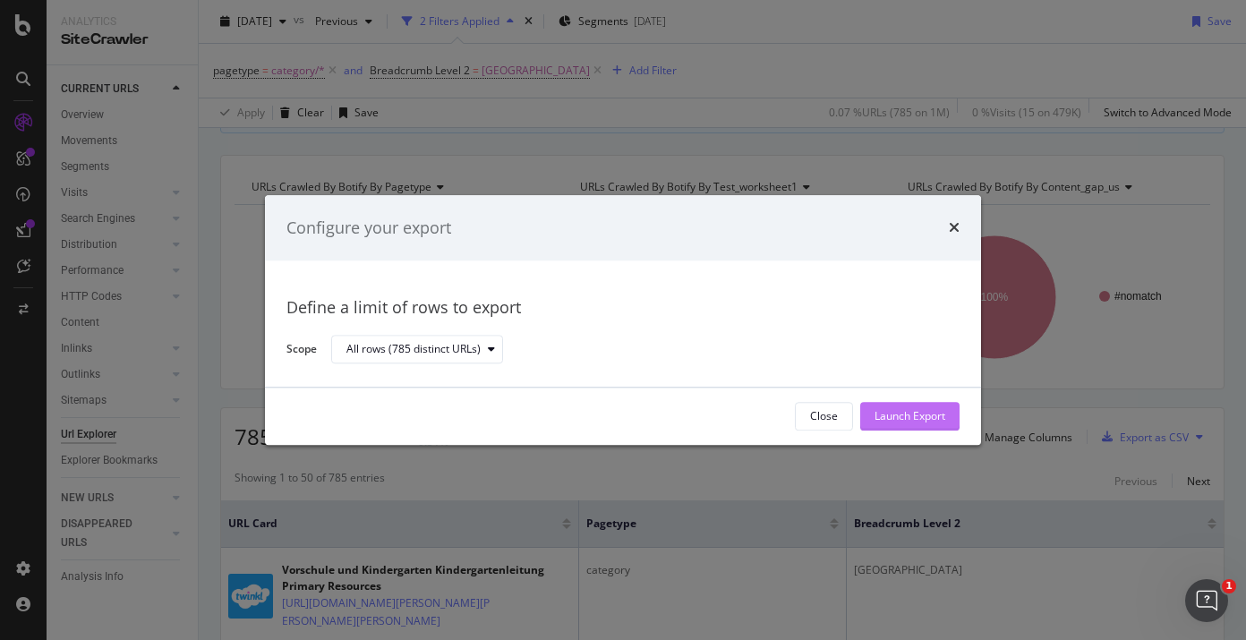
click at [915, 421] on div "Launch Export" at bounding box center [909, 416] width 71 height 15
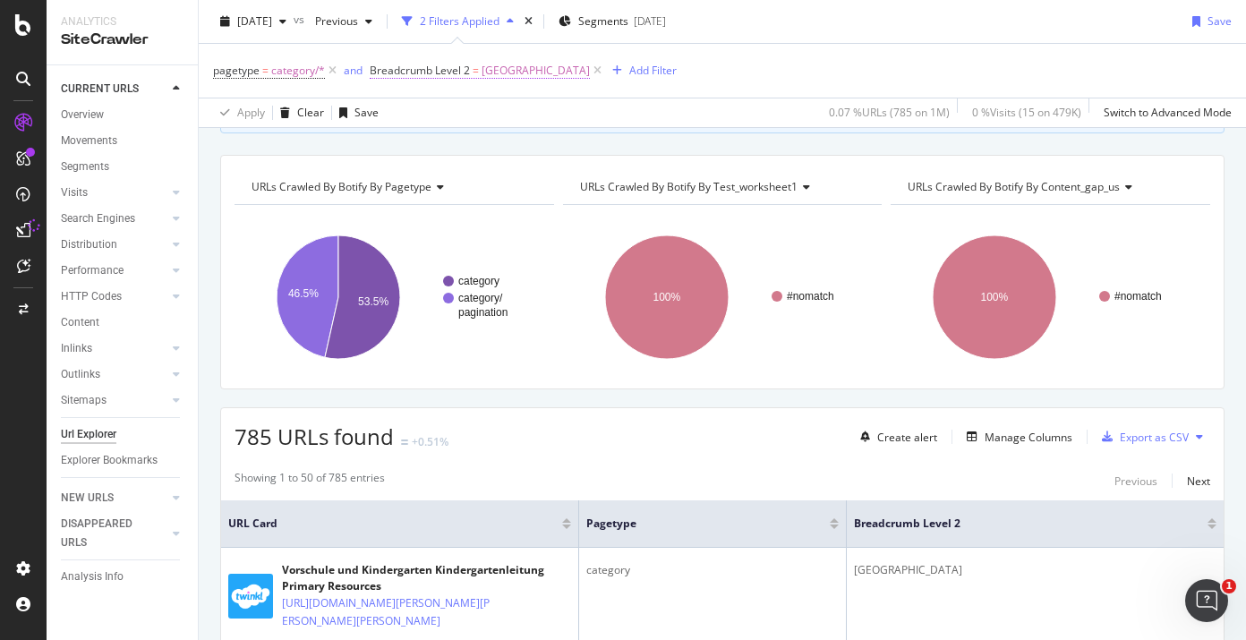
click at [467, 72] on span "Breadcrumb Level 2" at bounding box center [420, 70] width 100 height 15
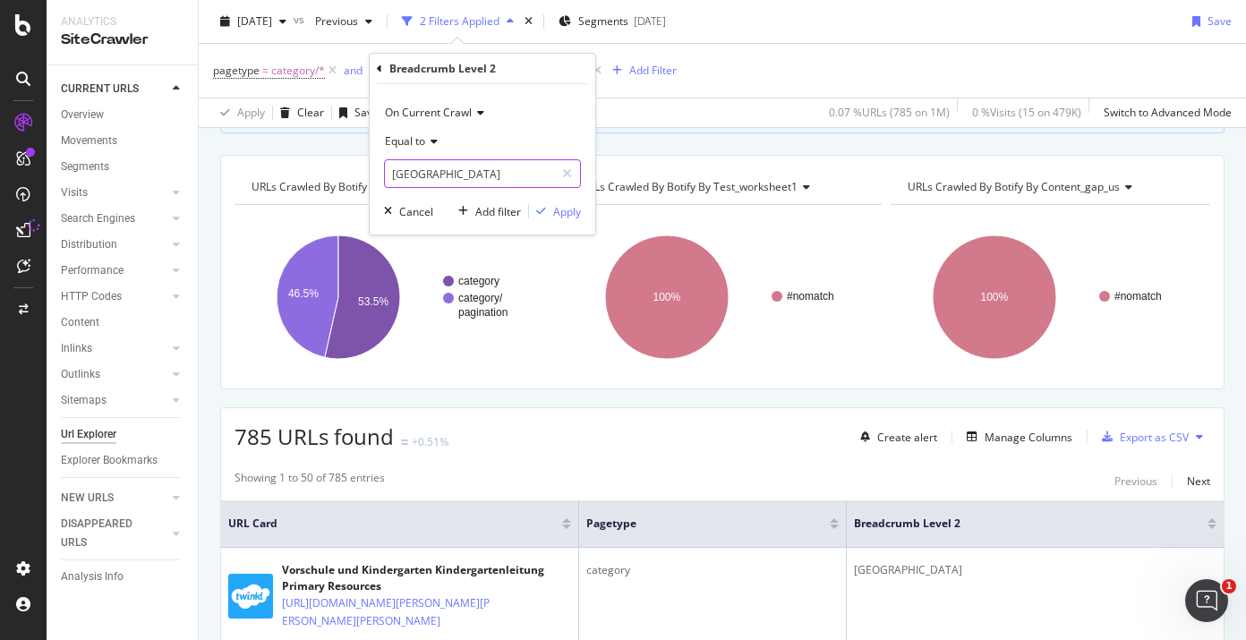
click at [418, 182] on input "[GEOGRAPHIC_DATA]" at bounding box center [469, 173] width 169 height 29
click at [417, 180] on input "[GEOGRAPHIC_DATA]" at bounding box center [469, 173] width 169 height 29
type input "German"
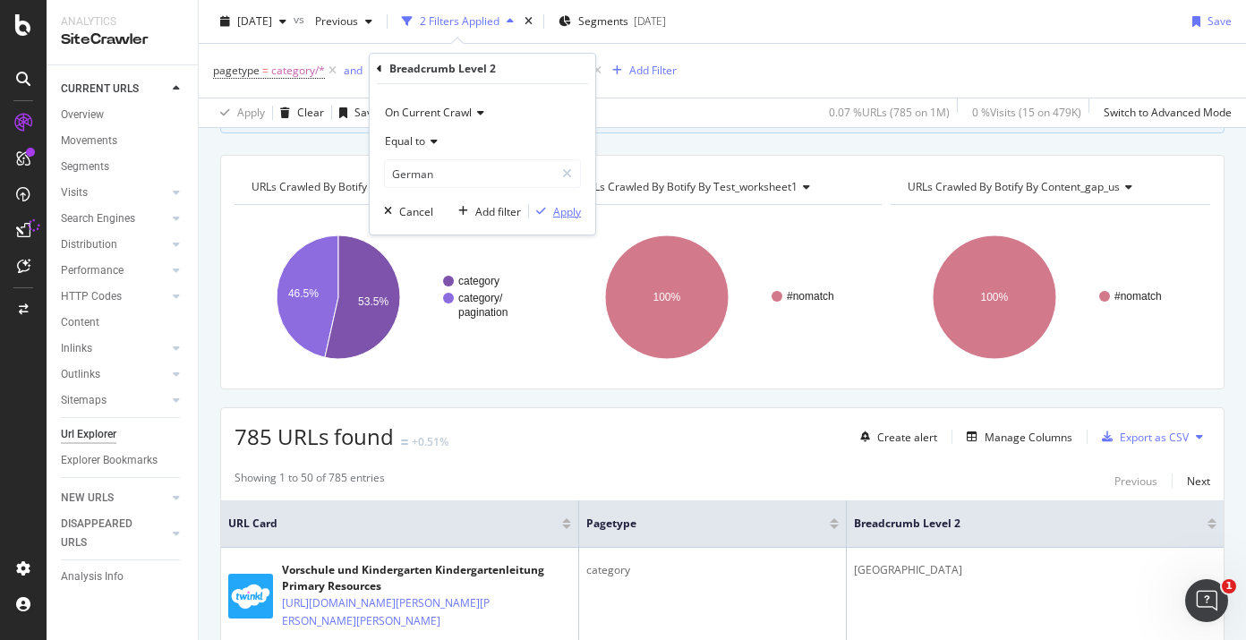
click at [558, 209] on div "Apply" at bounding box center [567, 211] width 28 height 15
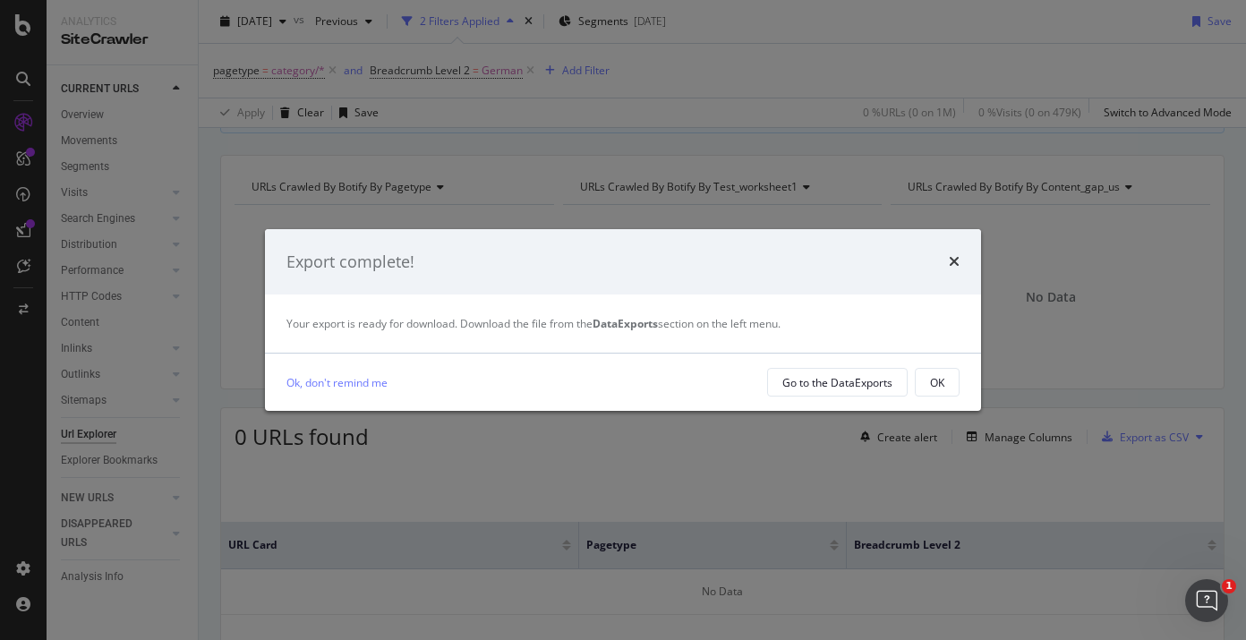
click at [960, 261] on div "Export complete!" at bounding box center [623, 262] width 716 height 66
click at [955, 262] on icon "times" at bounding box center [954, 261] width 11 height 14
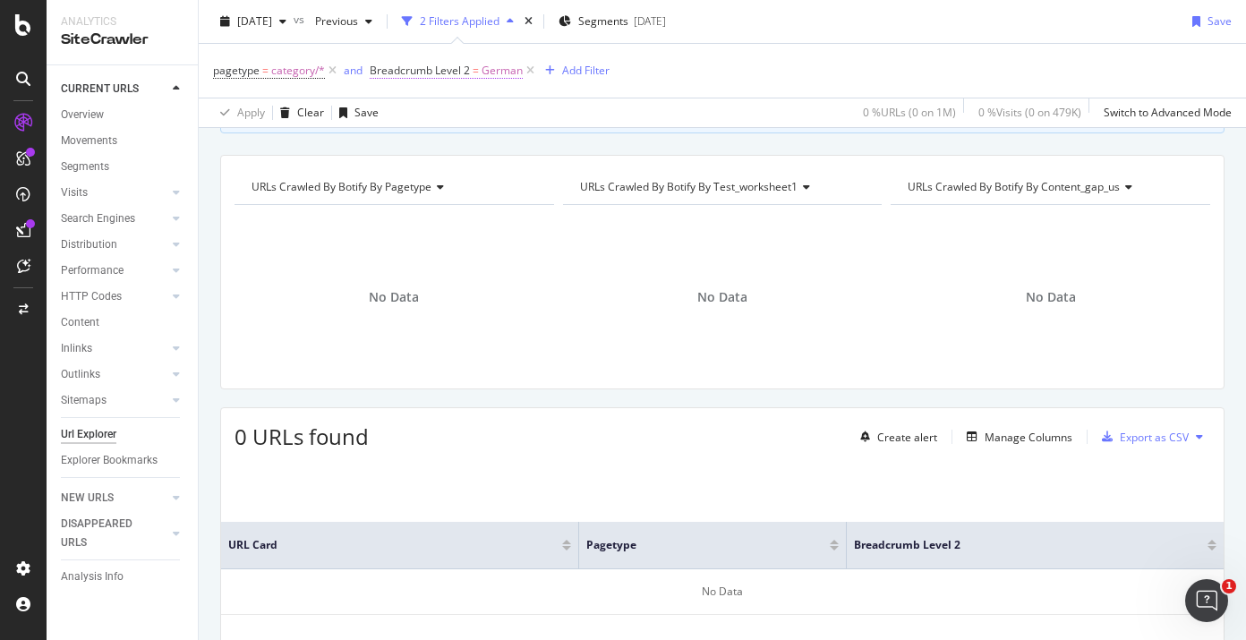
click at [435, 65] on span "Breadcrumb Level 2" at bounding box center [420, 70] width 100 height 15
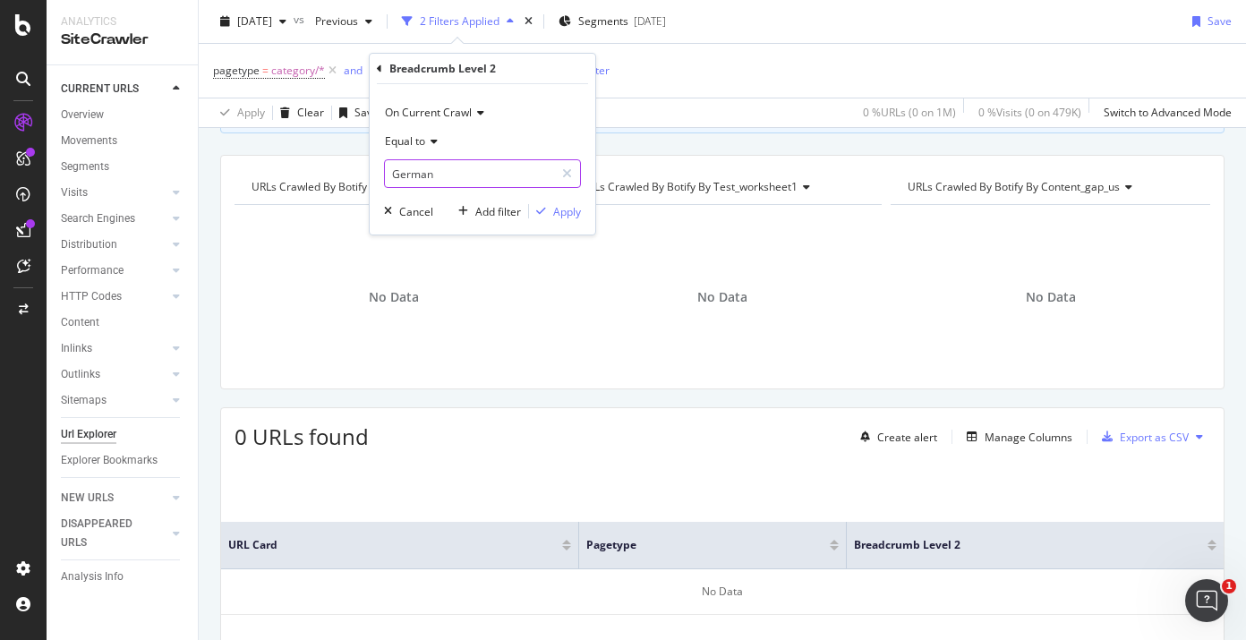
click at [464, 170] on input "German" at bounding box center [469, 173] width 169 height 29
click at [475, 183] on input "German" at bounding box center [469, 173] width 169 height 29
type input "Germany"
click at [541, 203] on div "Apply" at bounding box center [555, 211] width 52 height 16
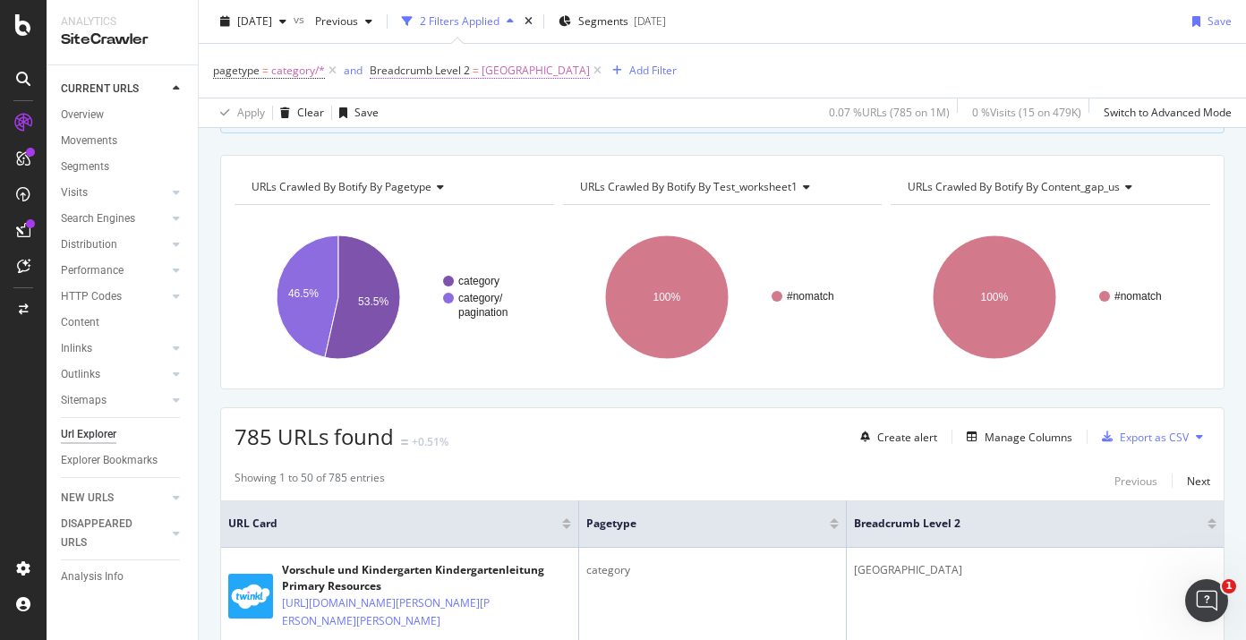
click at [433, 72] on span "Breadcrumb Level 2" at bounding box center [420, 70] width 100 height 15
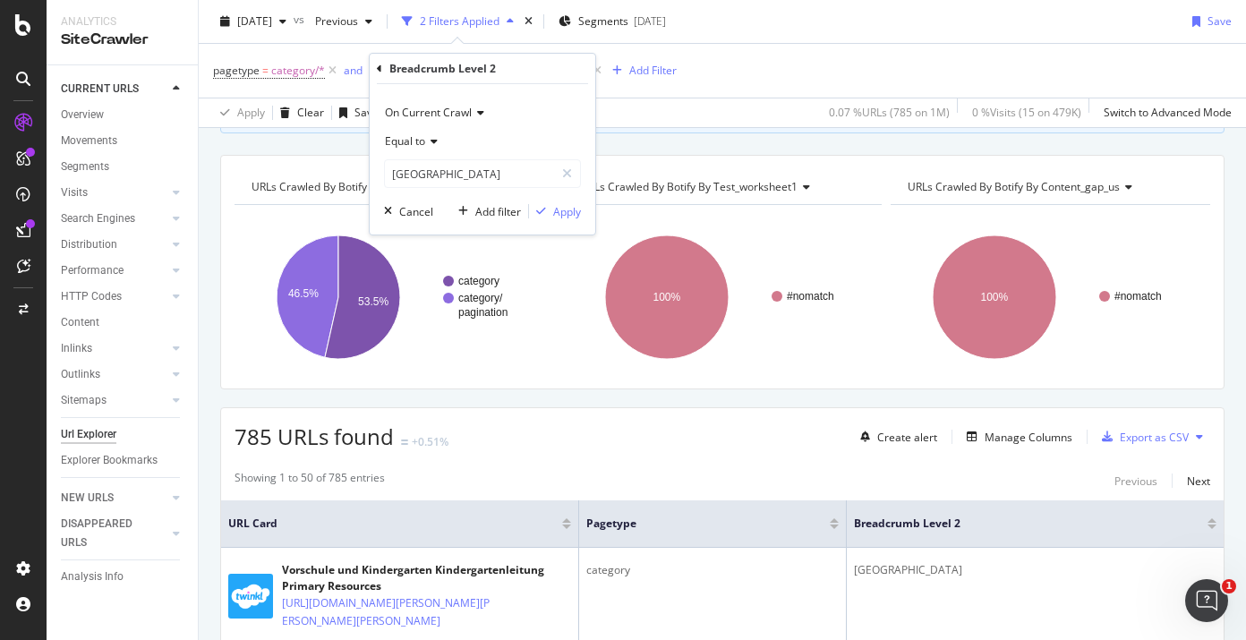
click at [421, 147] on span "Equal to" at bounding box center [405, 140] width 40 height 15
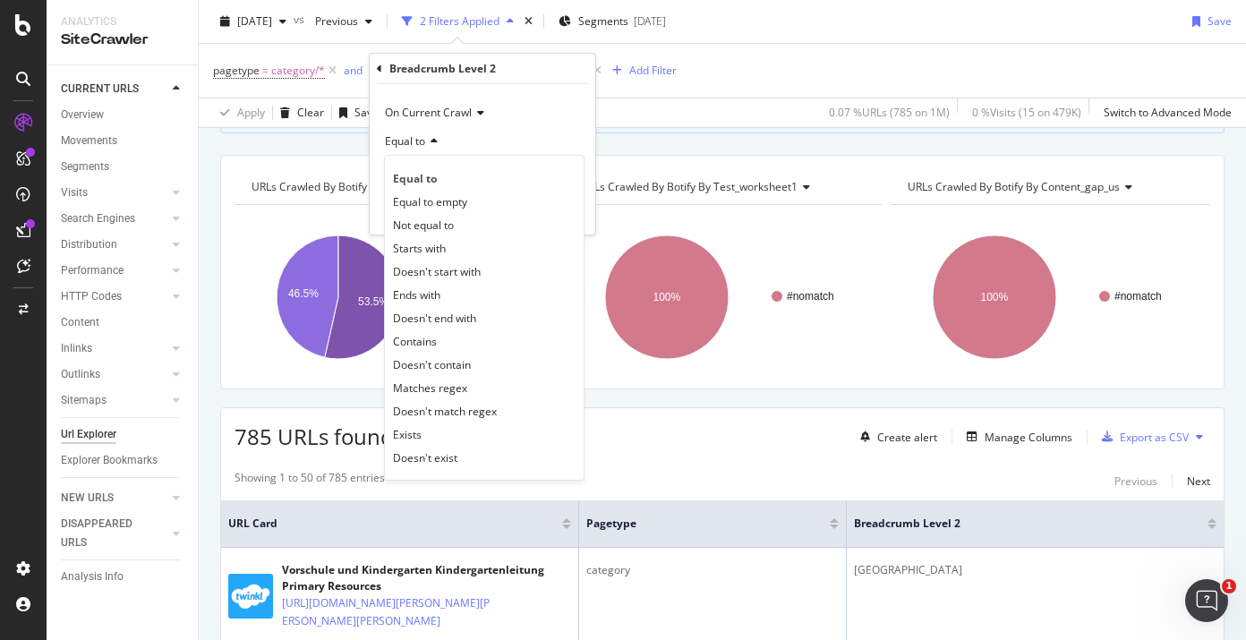
click at [436, 133] on div "Equal to" at bounding box center [482, 141] width 197 height 29
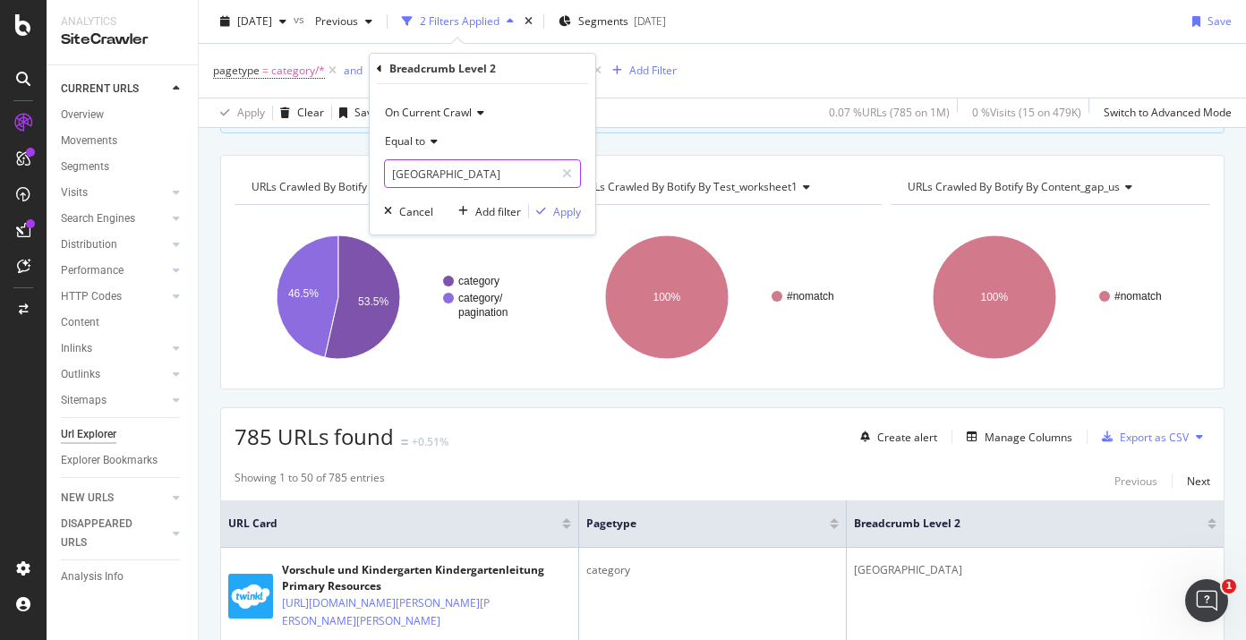
click at [448, 159] on input "Deutschland" at bounding box center [469, 173] width 169 height 29
click at [447, 164] on input "Deutschland" at bounding box center [469, 173] width 169 height 29
paste input "Perú"
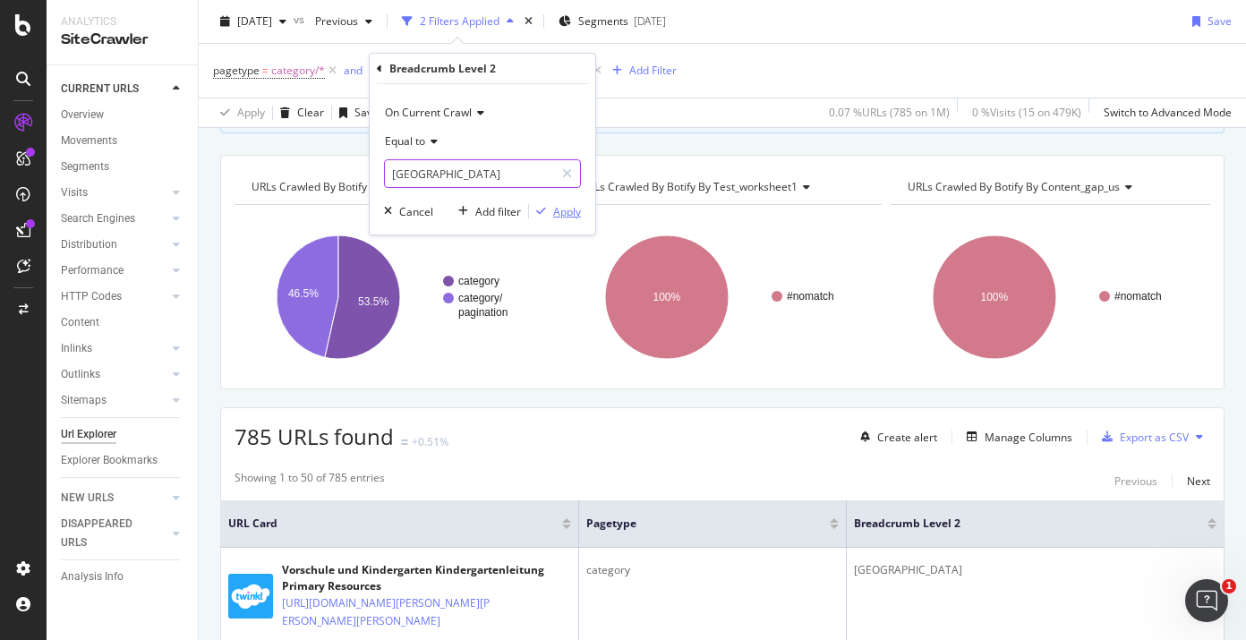
type input "Perú"
click at [543, 215] on icon "button" at bounding box center [541, 211] width 10 height 11
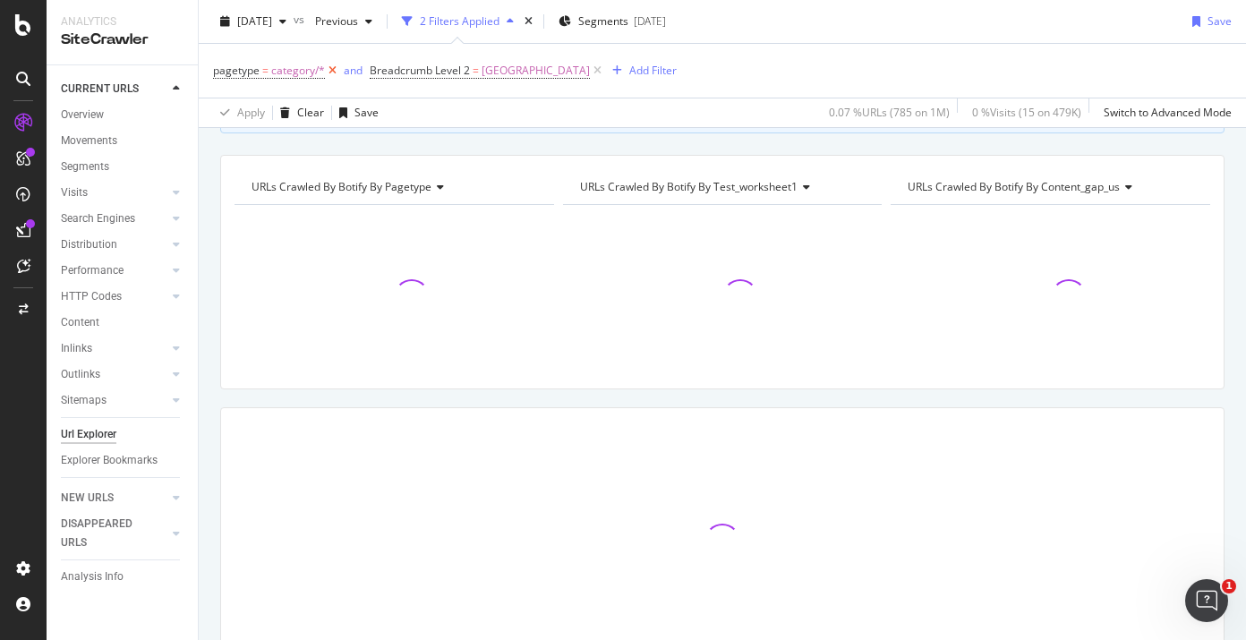
click at [334, 72] on icon at bounding box center [332, 71] width 15 height 18
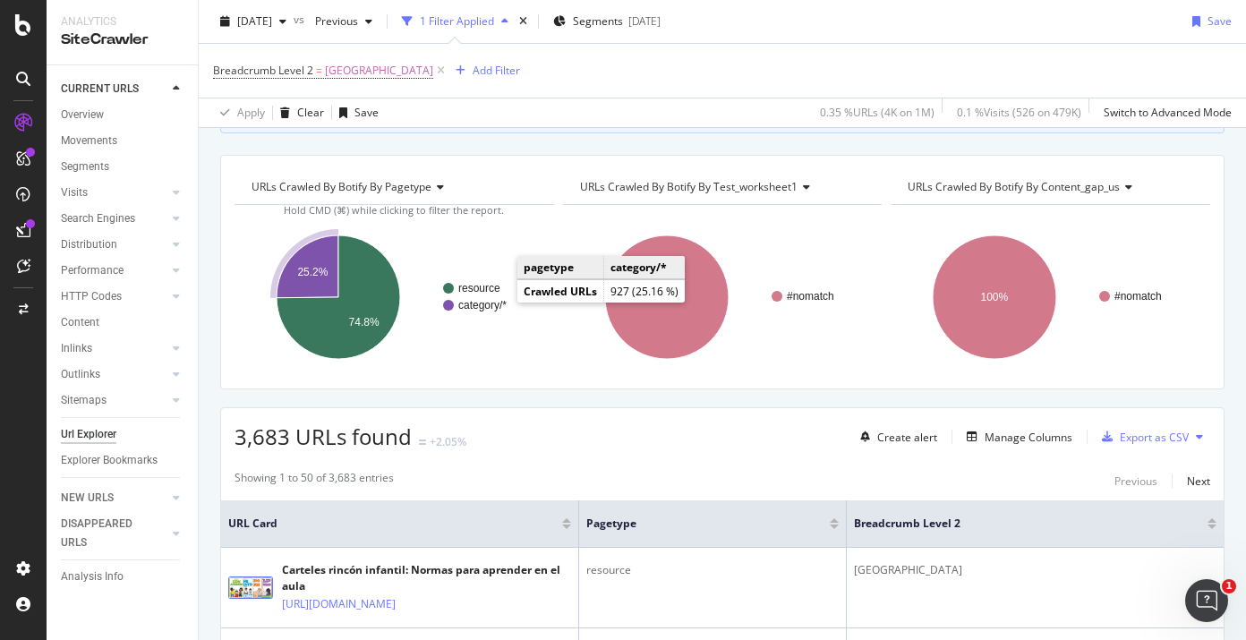
click at [487, 302] on text "category/*" at bounding box center [482, 305] width 48 height 13
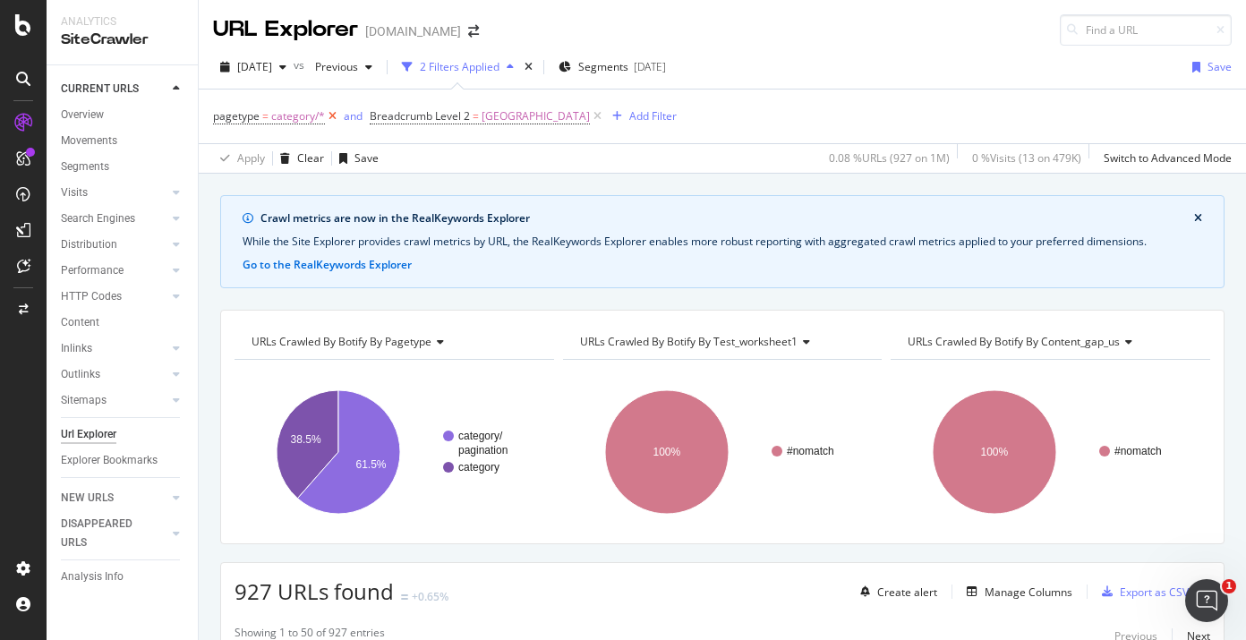
click at [334, 115] on icon at bounding box center [332, 116] width 15 height 18
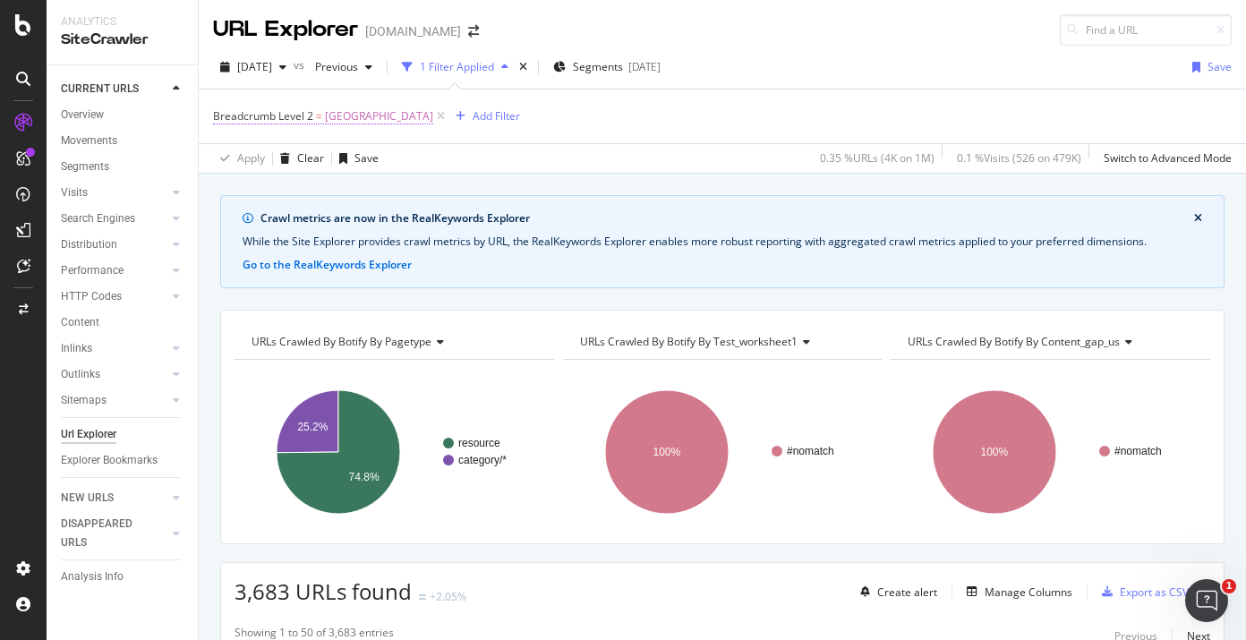
click at [331, 118] on span "Perú" at bounding box center [379, 116] width 108 height 25
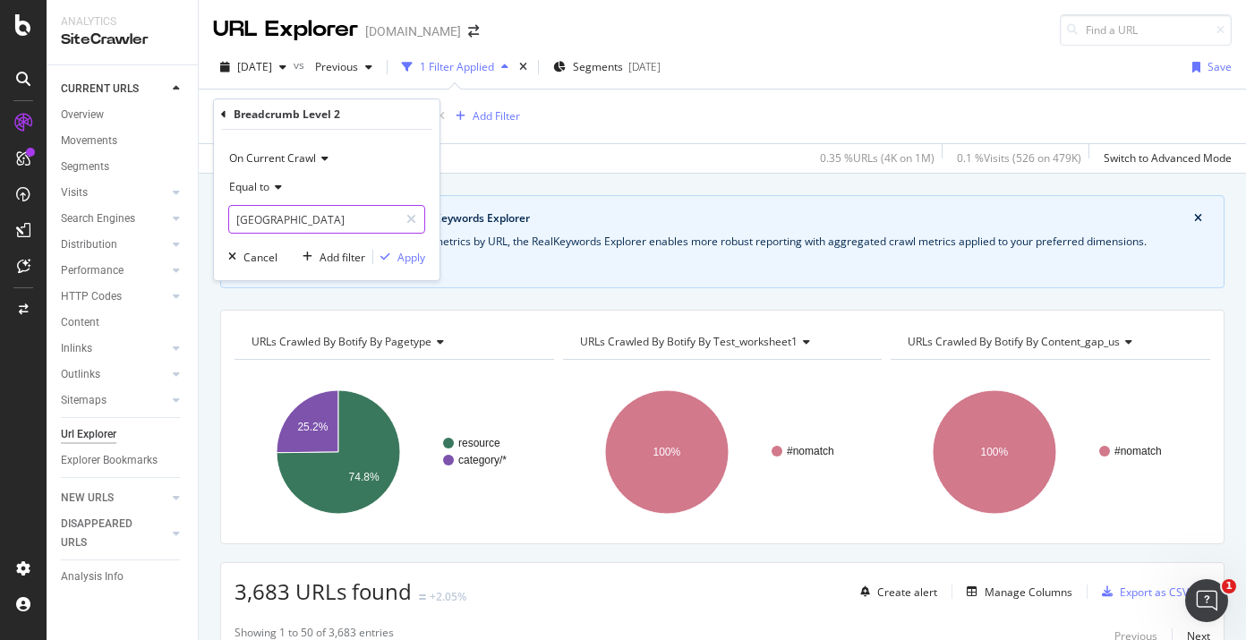
click at [298, 226] on input "Perú" at bounding box center [313, 219] width 169 height 29
paste input "Heung Gong (香港 )"
type input "Heung Gong (香港 )"
click at [390, 253] on div "button" at bounding box center [385, 256] width 24 height 11
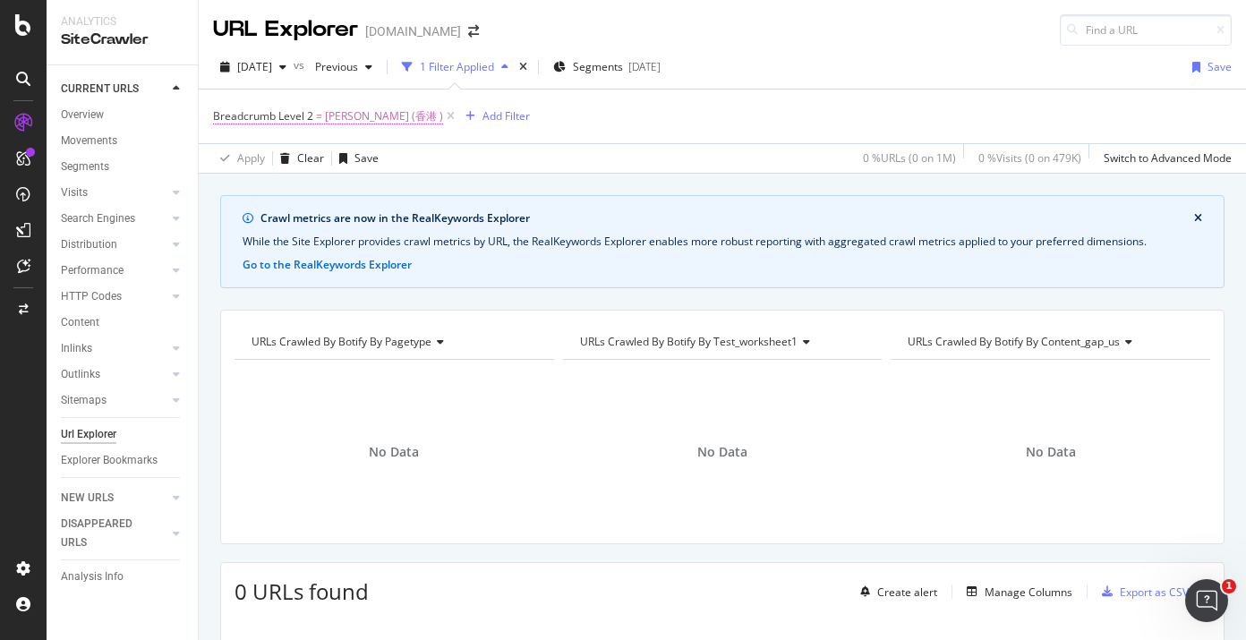
click at [404, 124] on span "Heung Gong (香港 )" at bounding box center [384, 116] width 118 height 25
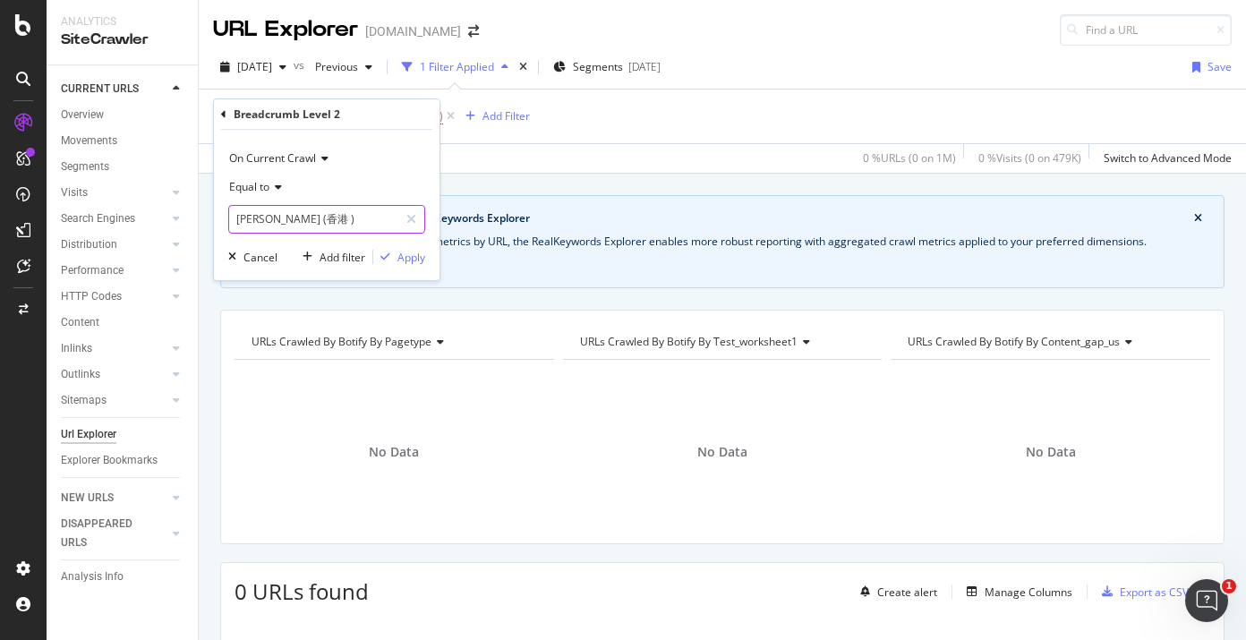
drag, startPoint x: 301, startPoint y: 218, endPoint x: 389, endPoint y: 223, distance: 88.7
click at [389, 223] on input "Heung Gong (香港 )" at bounding box center [313, 219] width 169 height 29
click at [383, 223] on input "Heung Gong (香港 )" at bounding box center [313, 219] width 169 height 29
drag, startPoint x: 362, startPoint y: 219, endPoint x: 305, endPoint y: 208, distance: 57.6
click at [305, 208] on input "Heung Gong (香港 )" at bounding box center [313, 219] width 169 height 29
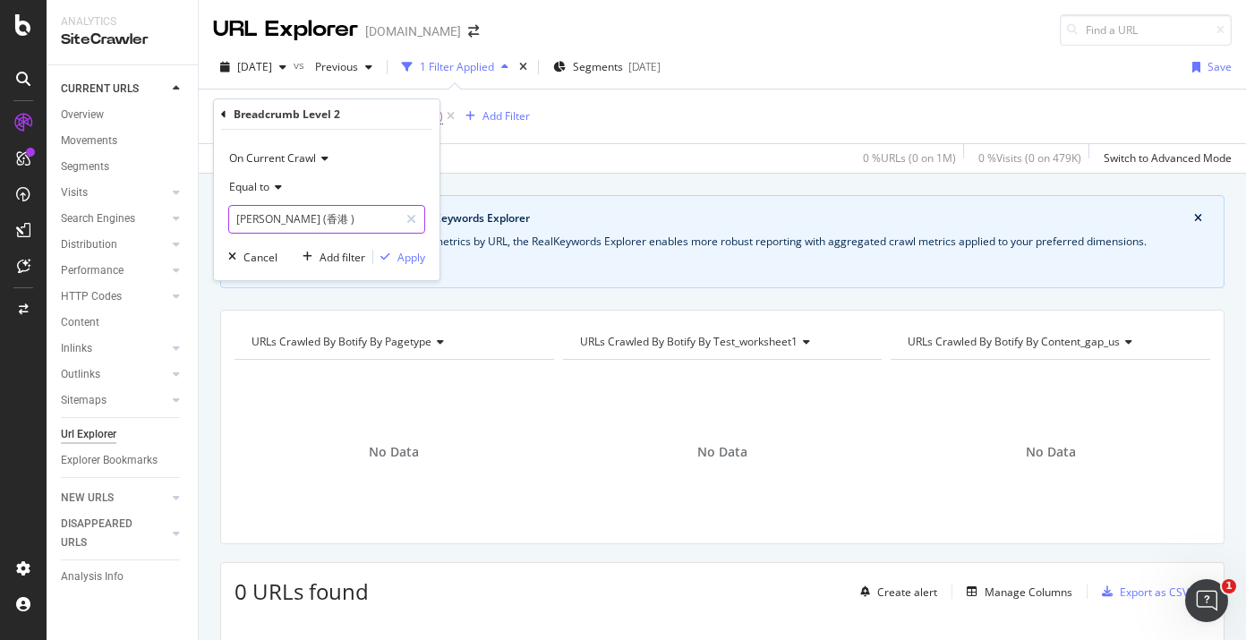
click at [337, 217] on input "Heung Gong (香港 )" at bounding box center [313, 219] width 169 height 29
click at [329, 218] on input "Heung Gong (香港 )" at bounding box center [313, 219] width 169 height 29
type input "Heung Gong (香港)"
click at [408, 258] on div "Apply" at bounding box center [411, 257] width 28 height 15
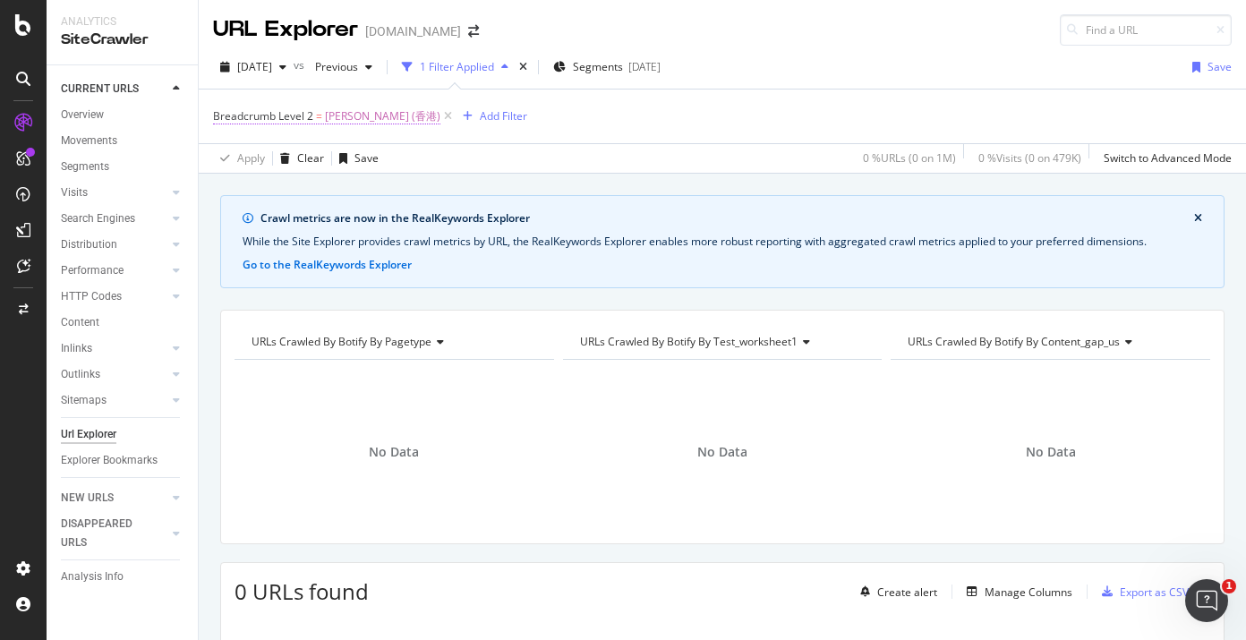
click at [353, 123] on span "Heung Gong (香港)" at bounding box center [382, 116] width 115 height 25
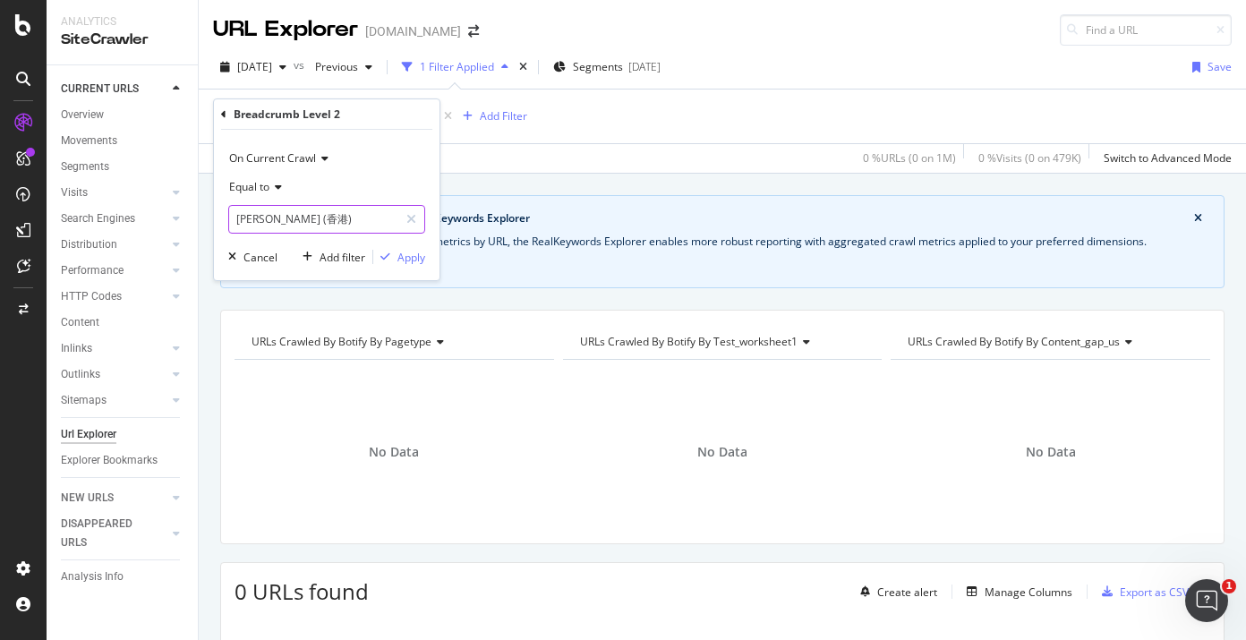
drag, startPoint x: 307, startPoint y: 217, endPoint x: 389, endPoint y: 235, distance: 84.4
click at [389, 235] on div "On Current Crawl Equal to Heung Gong (香港) Cancel Add filter Apply" at bounding box center [327, 205] width 226 height 150
click at [360, 223] on input "Heung Gong (香港)" at bounding box center [313, 219] width 169 height 29
drag, startPoint x: 361, startPoint y: 217, endPoint x: 296, endPoint y: 218, distance: 64.5
click at [296, 218] on input "Heung Gong (香港)" at bounding box center [313, 219] width 169 height 29
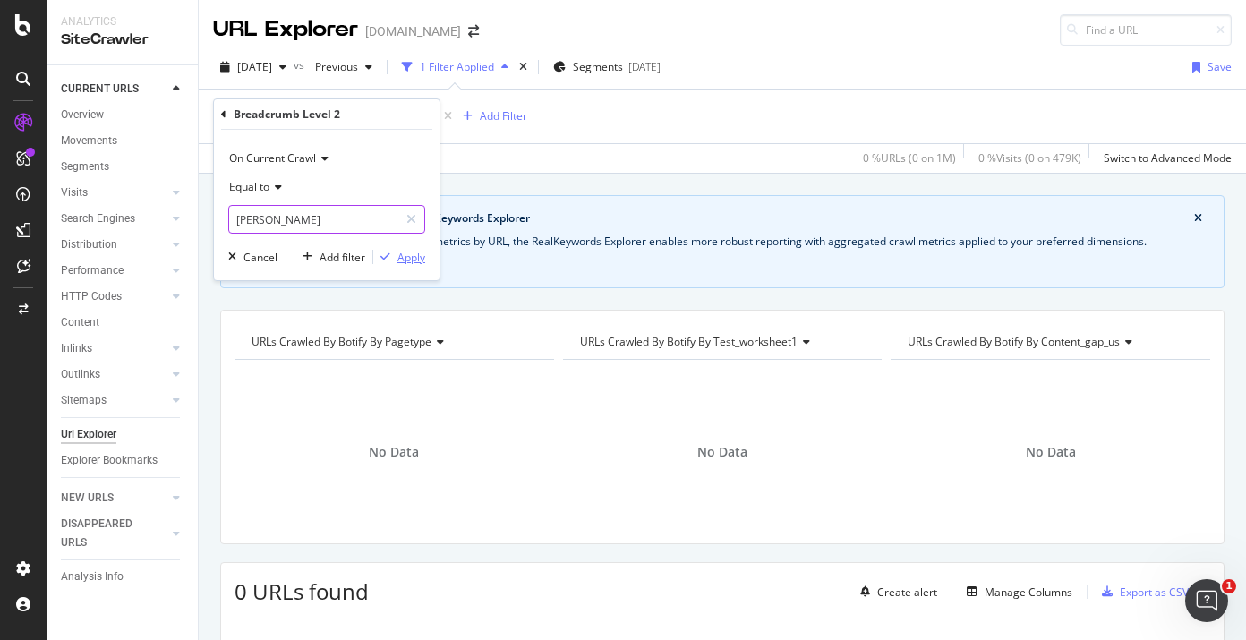
type input "Heung Gong"
click at [415, 259] on div "Apply" at bounding box center [411, 257] width 28 height 15
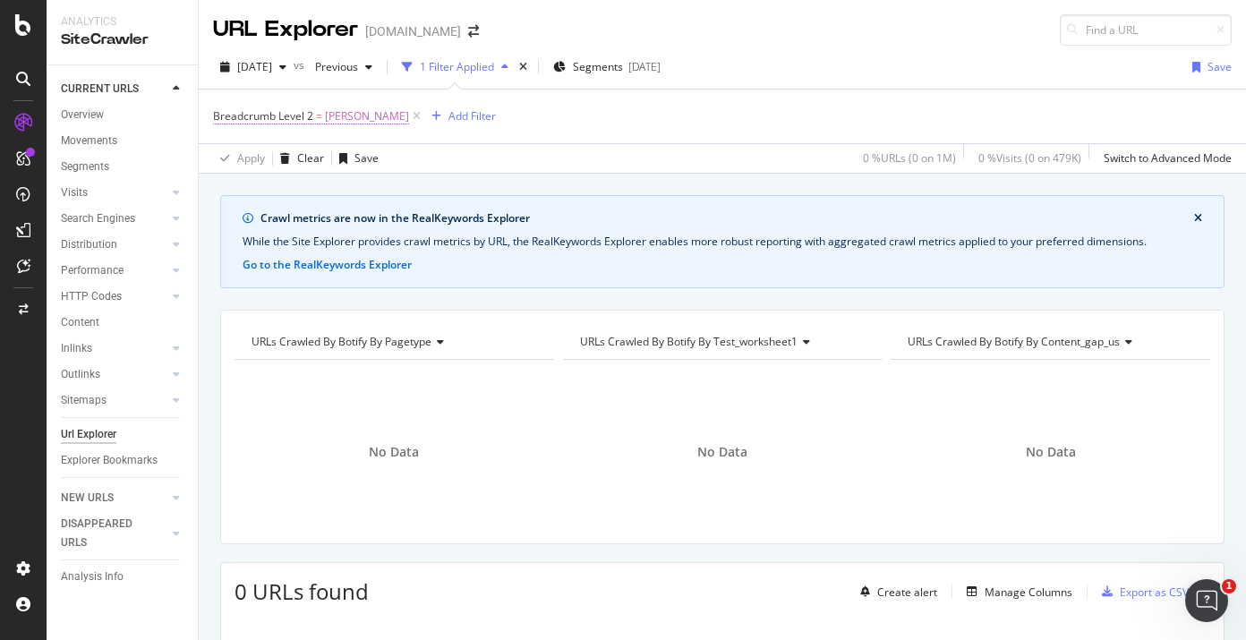
click at [326, 119] on span "Heung Gong" at bounding box center [367, 116] width 84 height 25
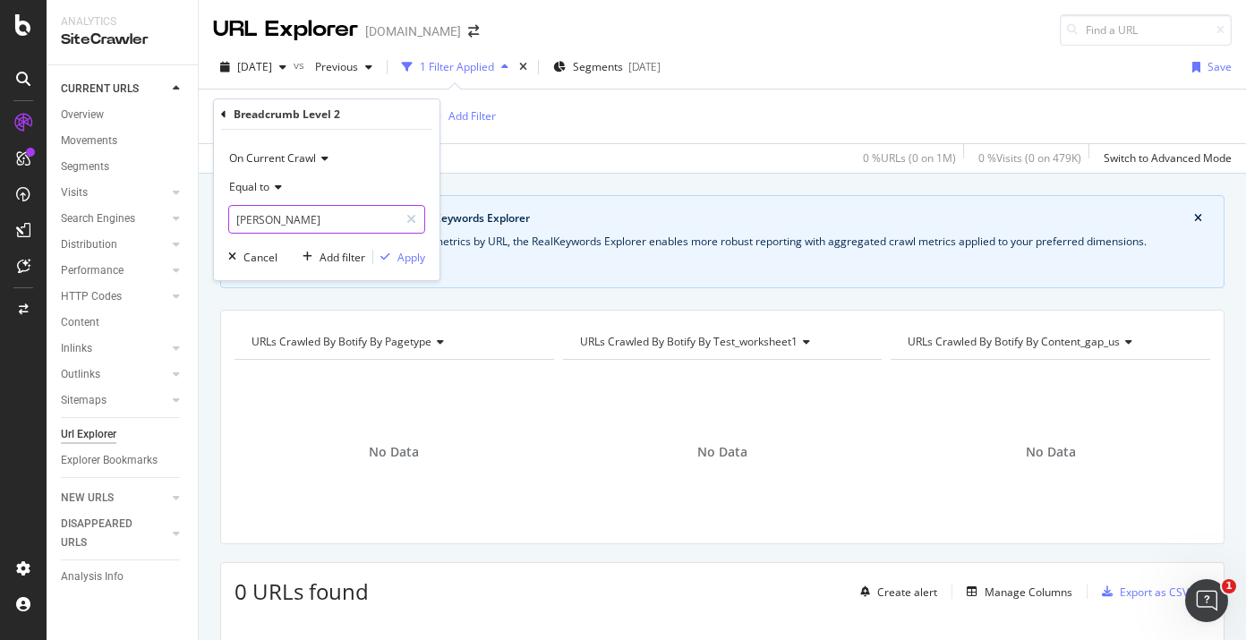
click at [297, 211] on input "Heung Gong" at bounding box center [313, 219] width 169 height 29
click at [297, 209] on input "Heung Gong" at bounding box center [313, 219] width 169 height 29
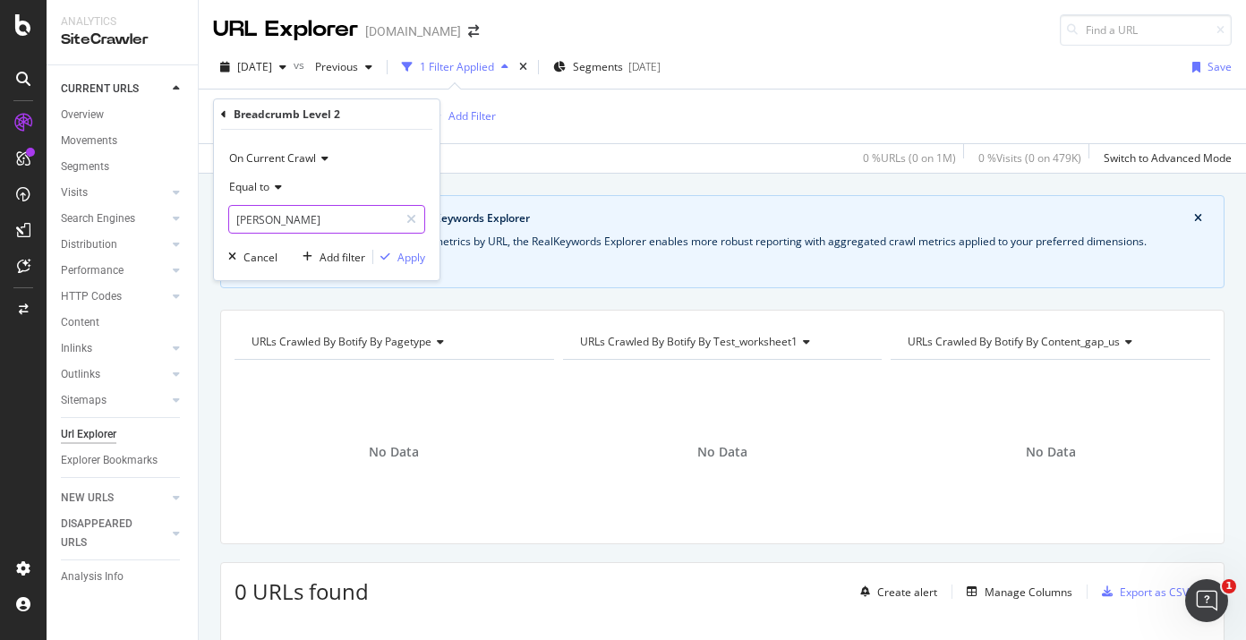
paste input "香港"
type input "香港"
click at [392, 267] on div "On Current Crawl Equal to 香港 Cancel Add filter Apply" at bounding box center [327, 205] width 226 height 150
click at [393, 266] on div "On Current Crawl Equal to 香港 Cancel Add filter Apply" at bounding box center [327, 205] width 226 height 150
click at [399, 261] on div "Apply" at bounding box center [411, 257] width 28 height 15
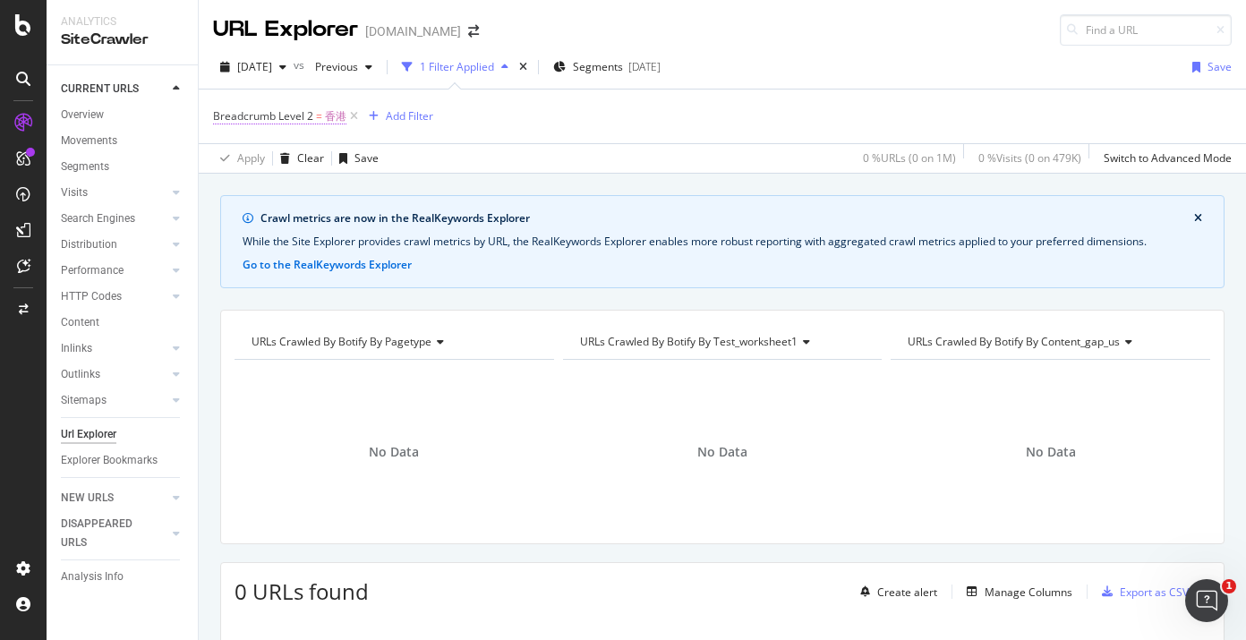
click at [337, 117] on span "香港" at bounding box center [335, 116] width 21 height 25
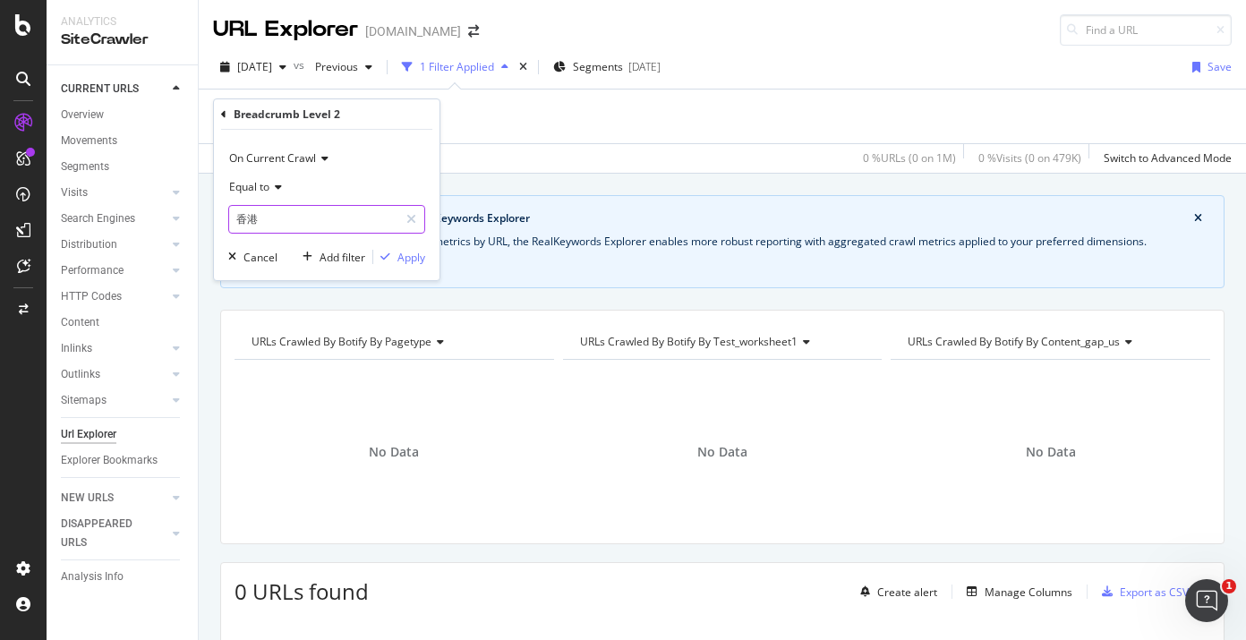
click at [312, 214] on input "香港" at bounding box center [313, 219] width 169 height 29
type input "Hong Kong"
click at [427, 262] on div "On Current Crawl Equal to Hong Kong Cancel Add filter Apply" at bounding box center [327, 205] width 226 height 150
click at [417, 262] on div "Apply" at bounding box center [411, 257] width 28 height 15
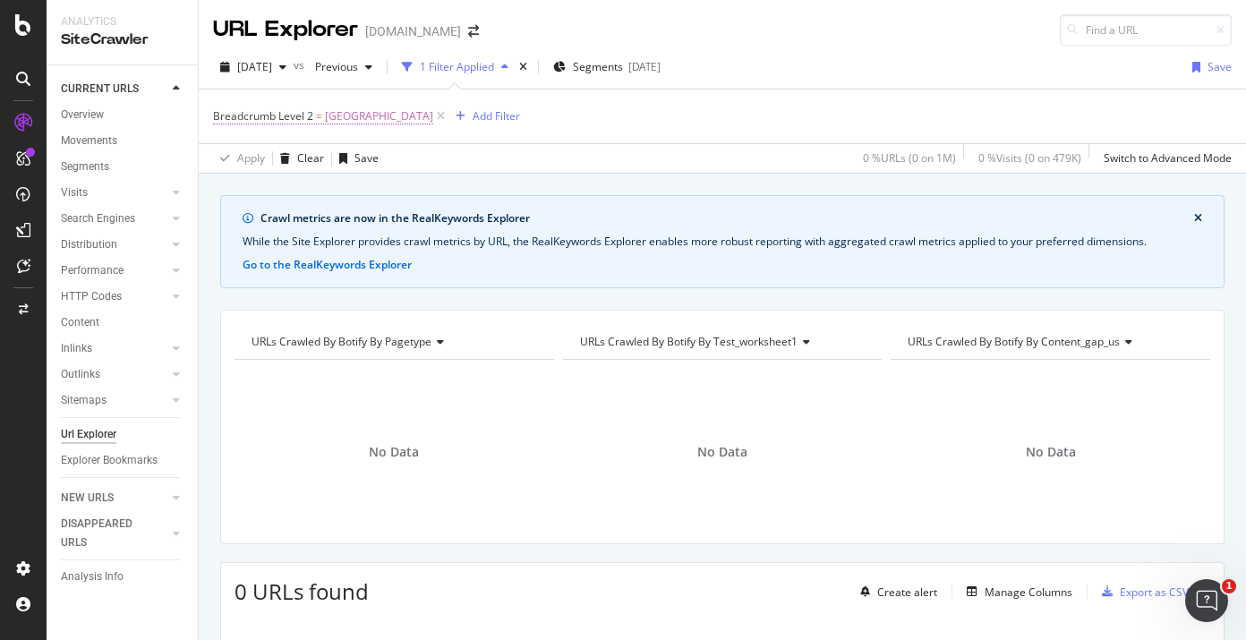
click at [351, 111] on span "Hong Kong" at bounding box center [379, 116] width 108 height 25
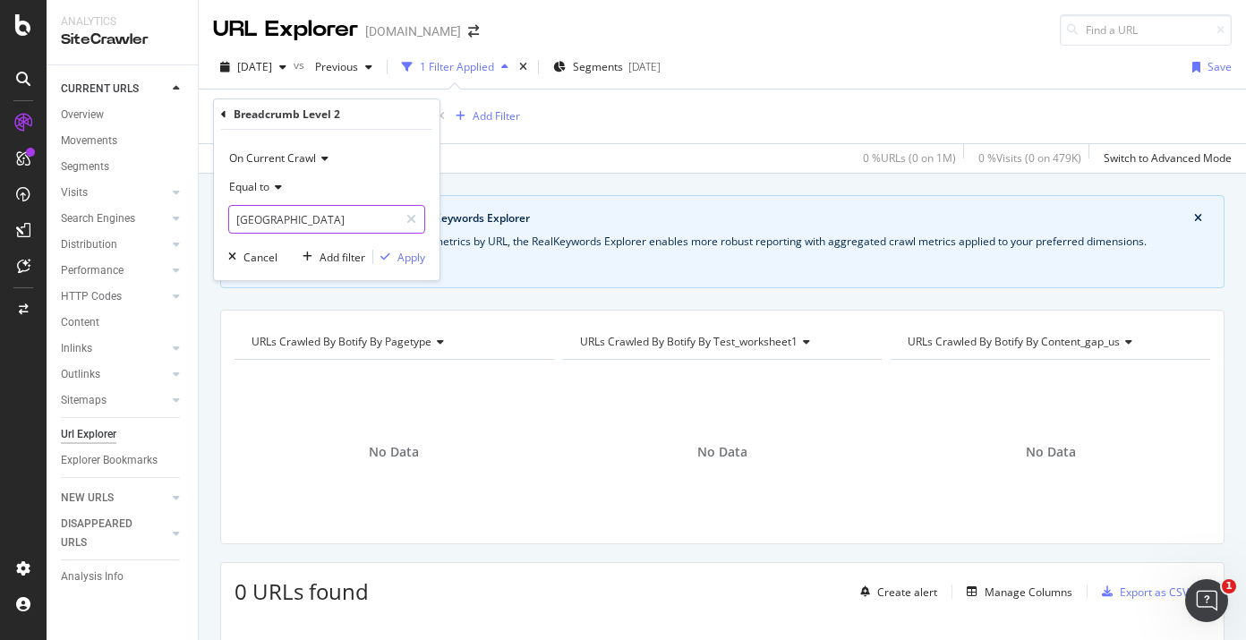
click at [309, 208] on input "Hong Kong" at bounding box center [313, 219] width 169 height 29
paste input "Italia"
type input "Italia"
click at [405, 264] on div "Apply" at bounding box center [411, 257] width 28 height 15
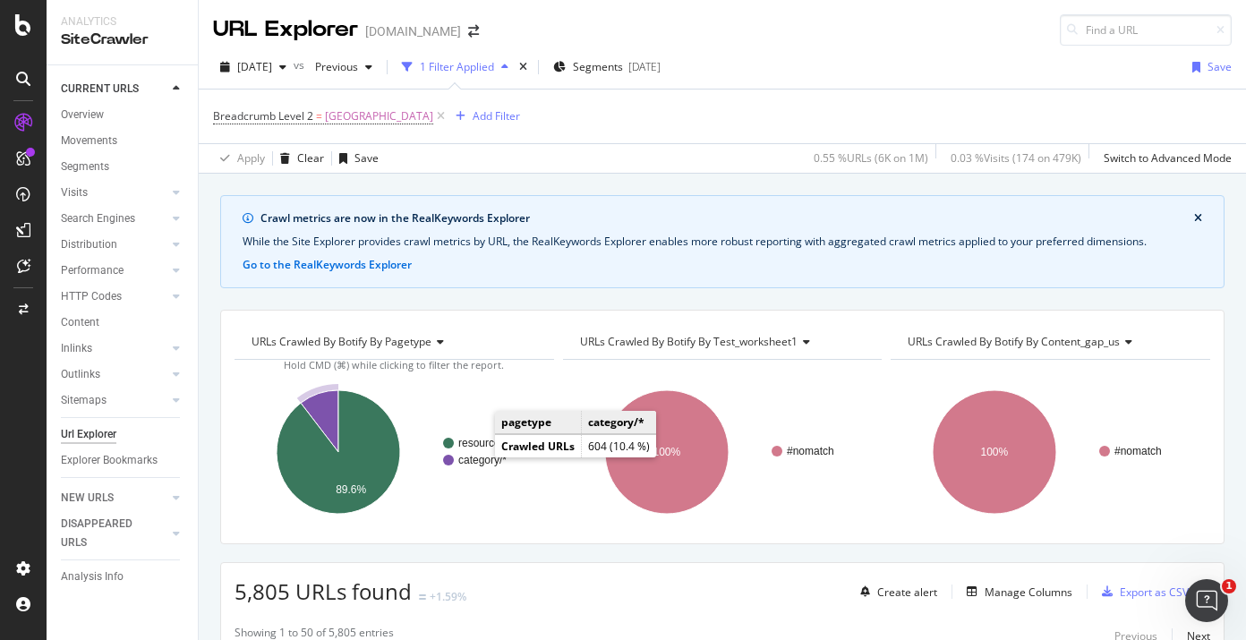
click at [482, 460] on text "category/*" at bounding box center [482, 460] width 48 height 13
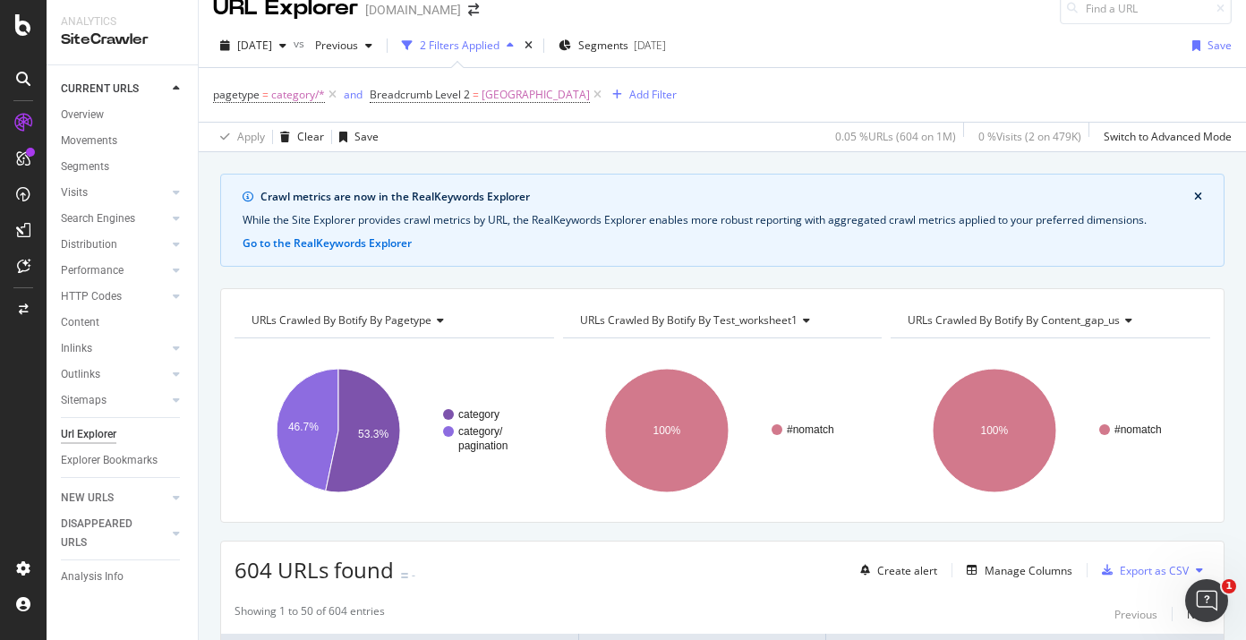
scroll to position [18, 0]
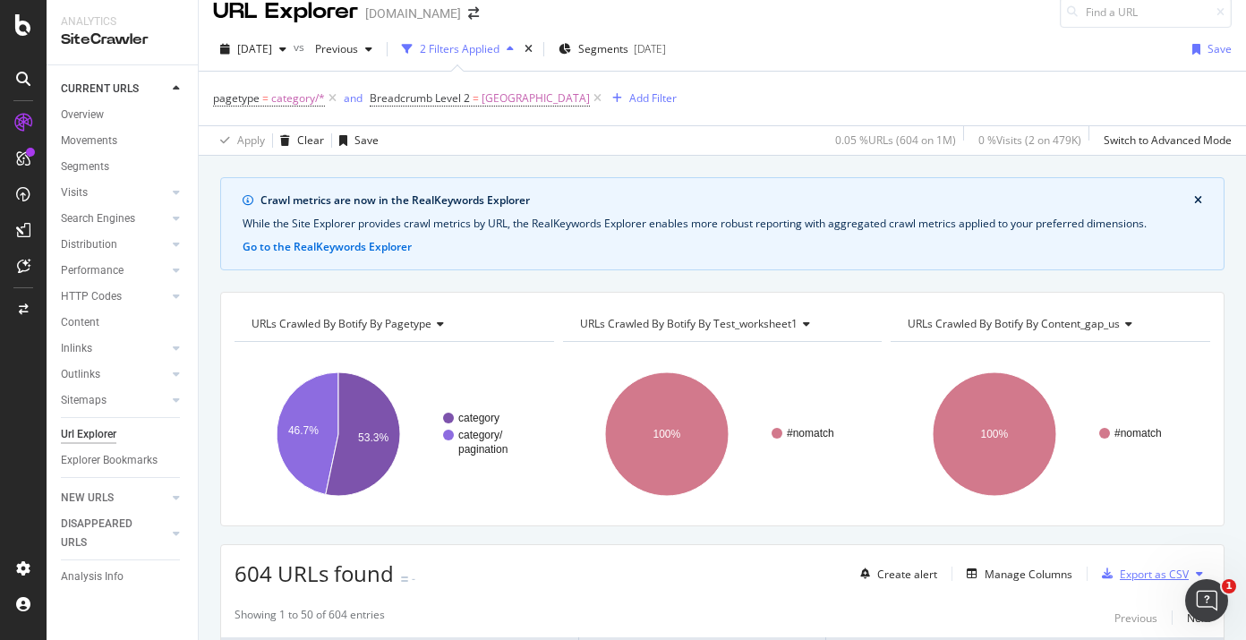
click at [1134, 582] on div "Export as CSV" at bounding box center [1141, 573] width 94 height 27
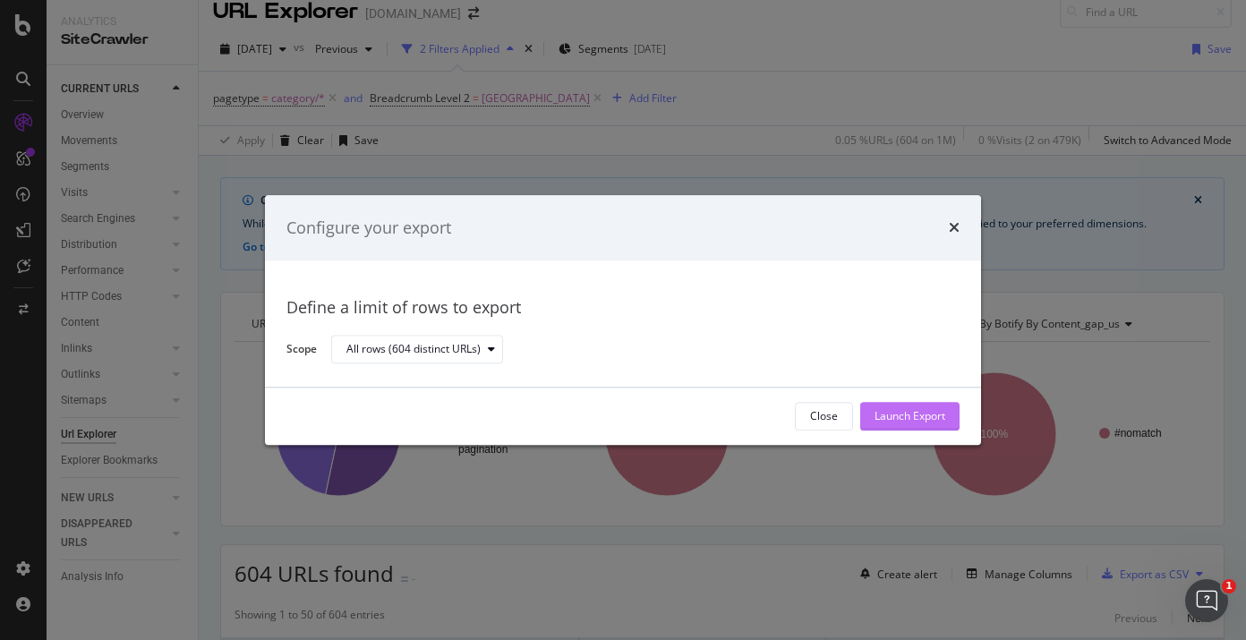
click at [943, 422] on div "Launch Export" at bounding box center [909, 416] width 71 height 15
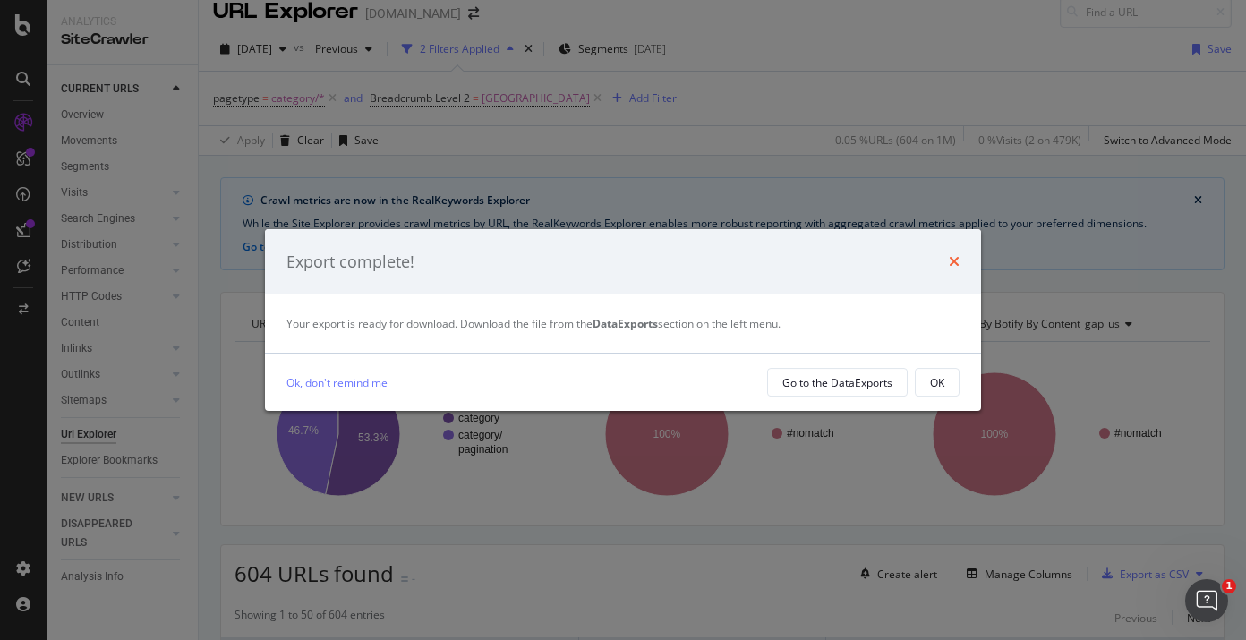
click at [951, 254] on icon "times" at bounding box center [954, 261] width 11 height 14
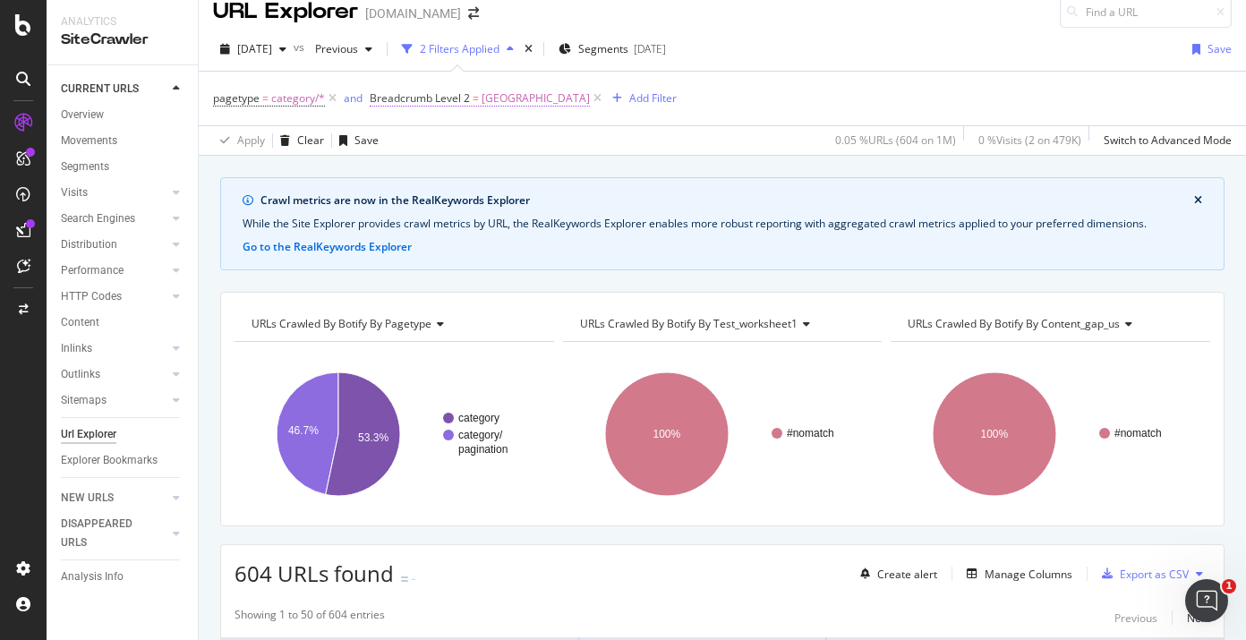
click at [476, 100] on span "Breadcrumb Level 2 = Italia" at bounding box center [480, 98] width 220 height 16
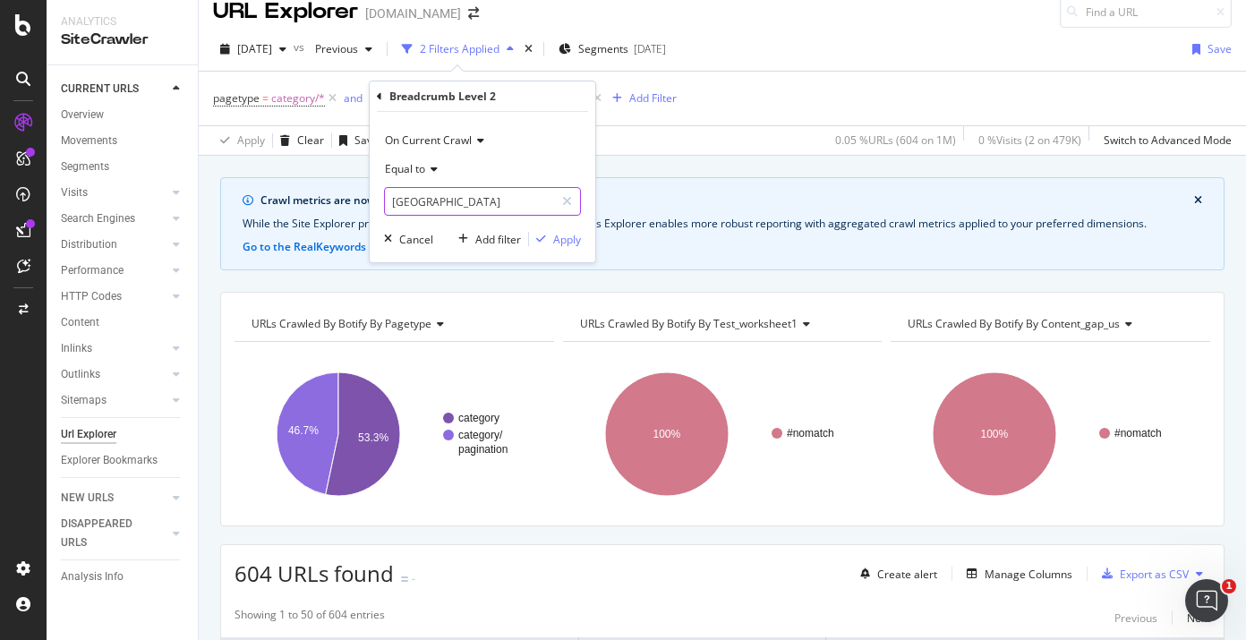
click at [412, 201] on input "Italia" at bounding box center [469, 201] width 169 height 29
paste input "Perú"
type input "Perú"
click at [545, 241] on div "button" at bounding box center [541, 239] width 24 height 11
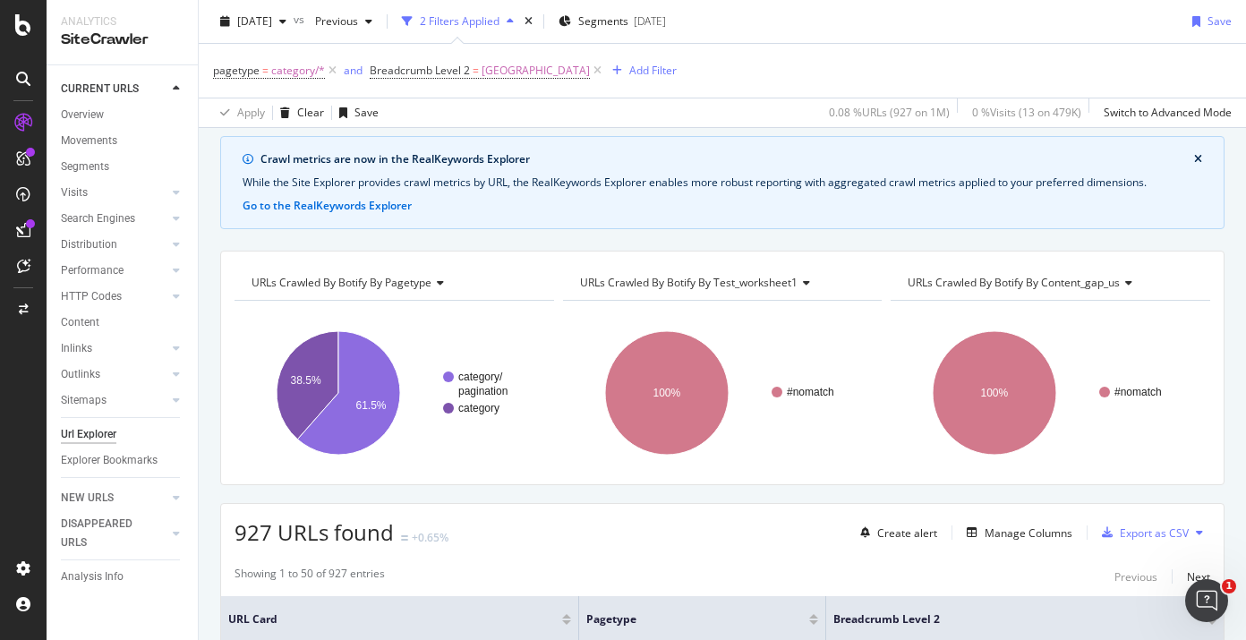
scroll to position [88, 0]
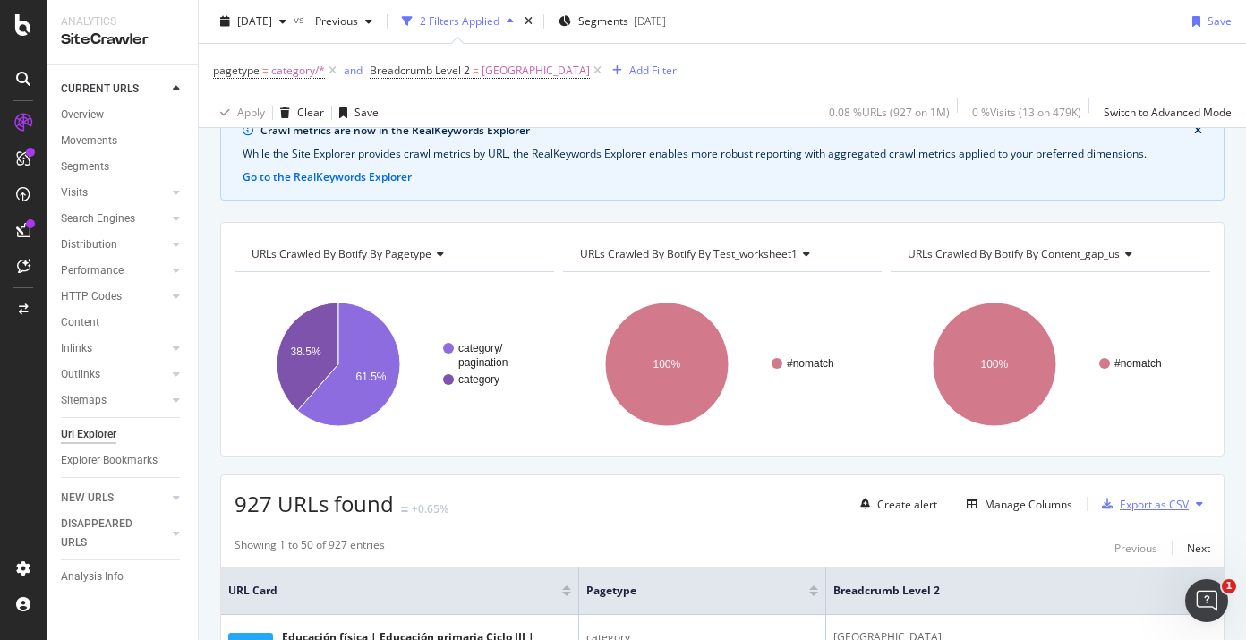
click at [1138, 497] on div "Export as CSV" at bounding box center [1154, 504] width 69 height 15
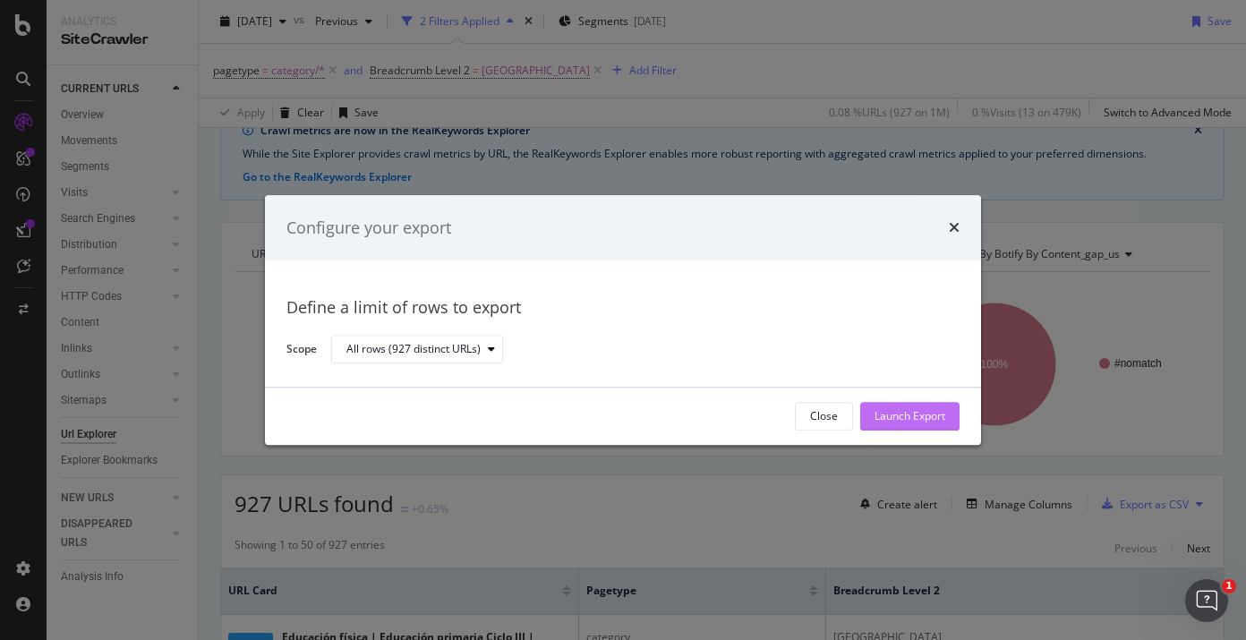
click at [937, 416] on div "Launch Export" at bounding box center [909, 416] width 71 height 15
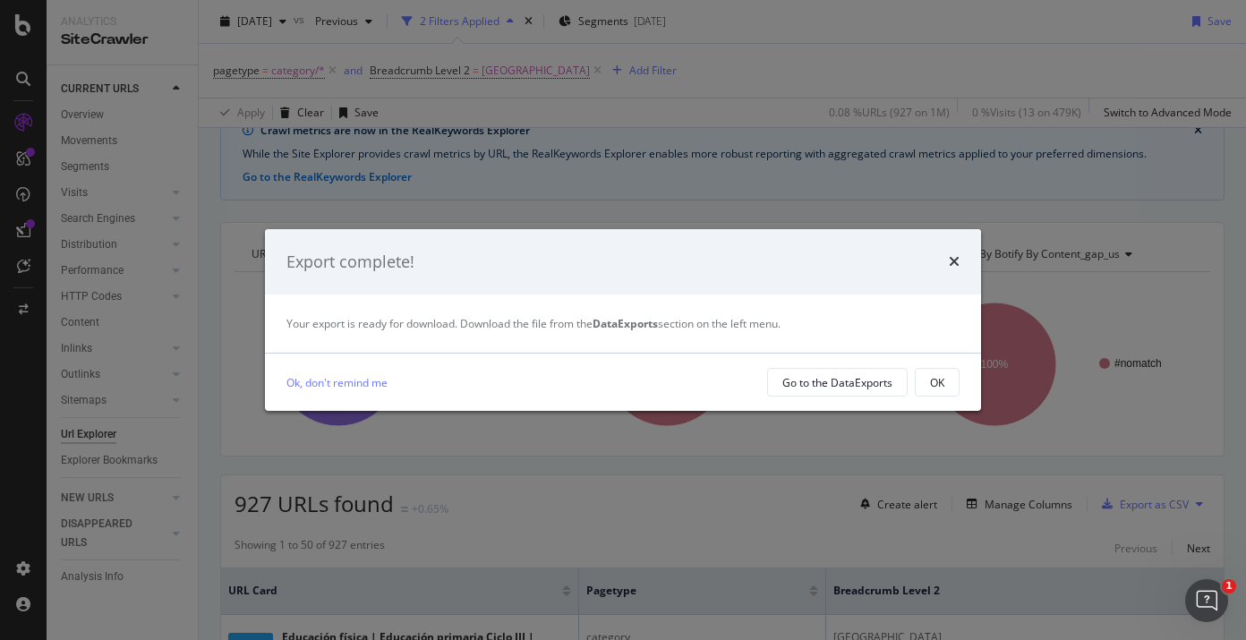
click at [933, 377] on div "OK" at bounding box center [937, 382] width 14 height 15
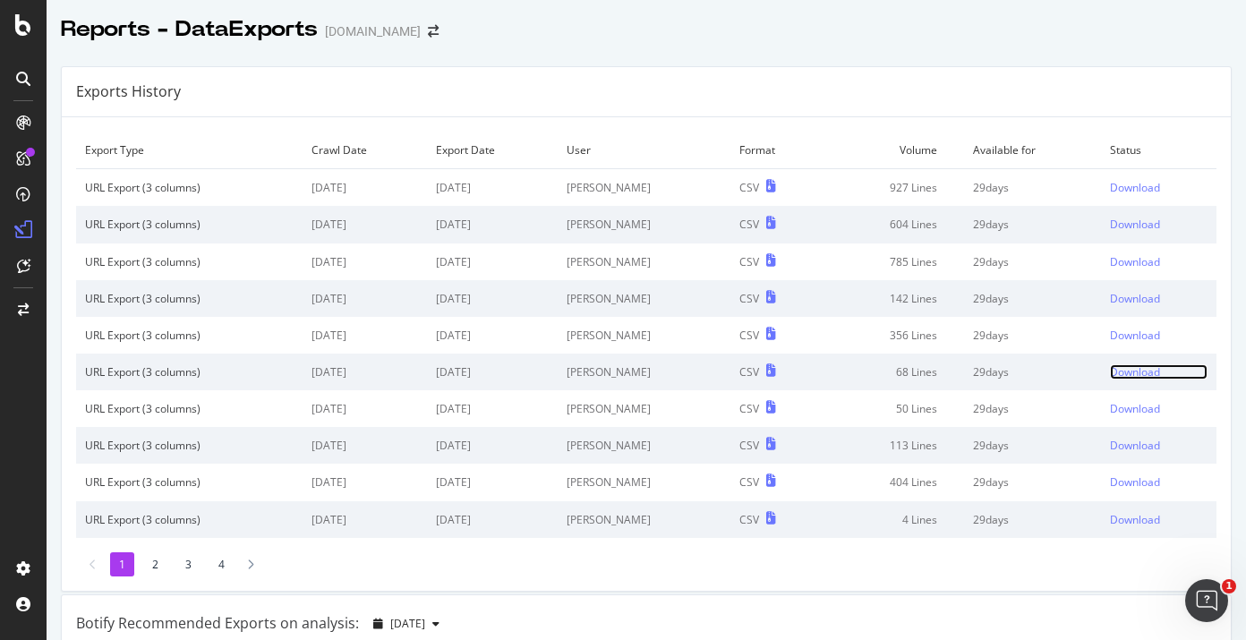
click at [1111, 371] on div "Download" at bounding box center [1135, 371] width 50 height 15
click at [1179, 318] on td "Download" at bounding box center [1158, 335] width 115 height 37
click at [1111, 334] on div "Download" at bounding box center [1135, 335] width 50 height 15
click at [1110, 295] on div "Download" at bounding box center [1135, 298] width 50 height 15
click at [1110, 261] on div "Download" at bounding box center [1135, 261] width 50 height 15
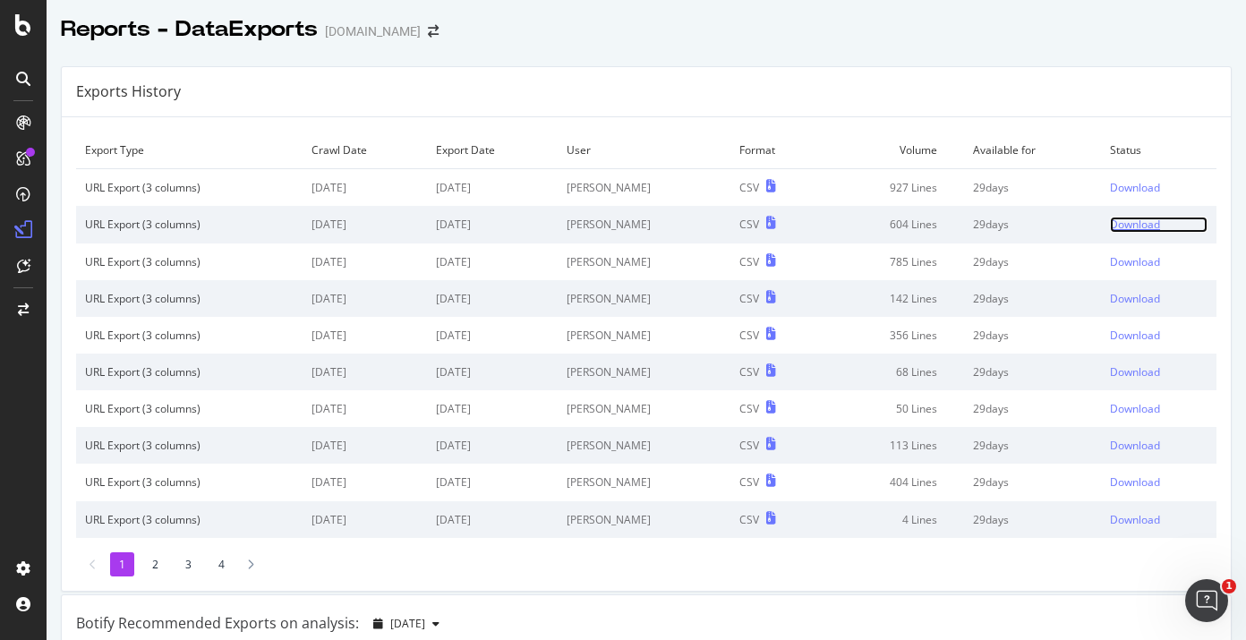
click at [1110, 220] on div "Download" at bounding box center [1135, 224] width 50 height 15
click at [1110, 186] on div "Download" at bounding box center [1135, 187] width 50 height 15
click at [748, 87] on div "Exports History" at bounding box center [646, 92] width 1169 height 50
